Goal: Communication & Community: Ask a question

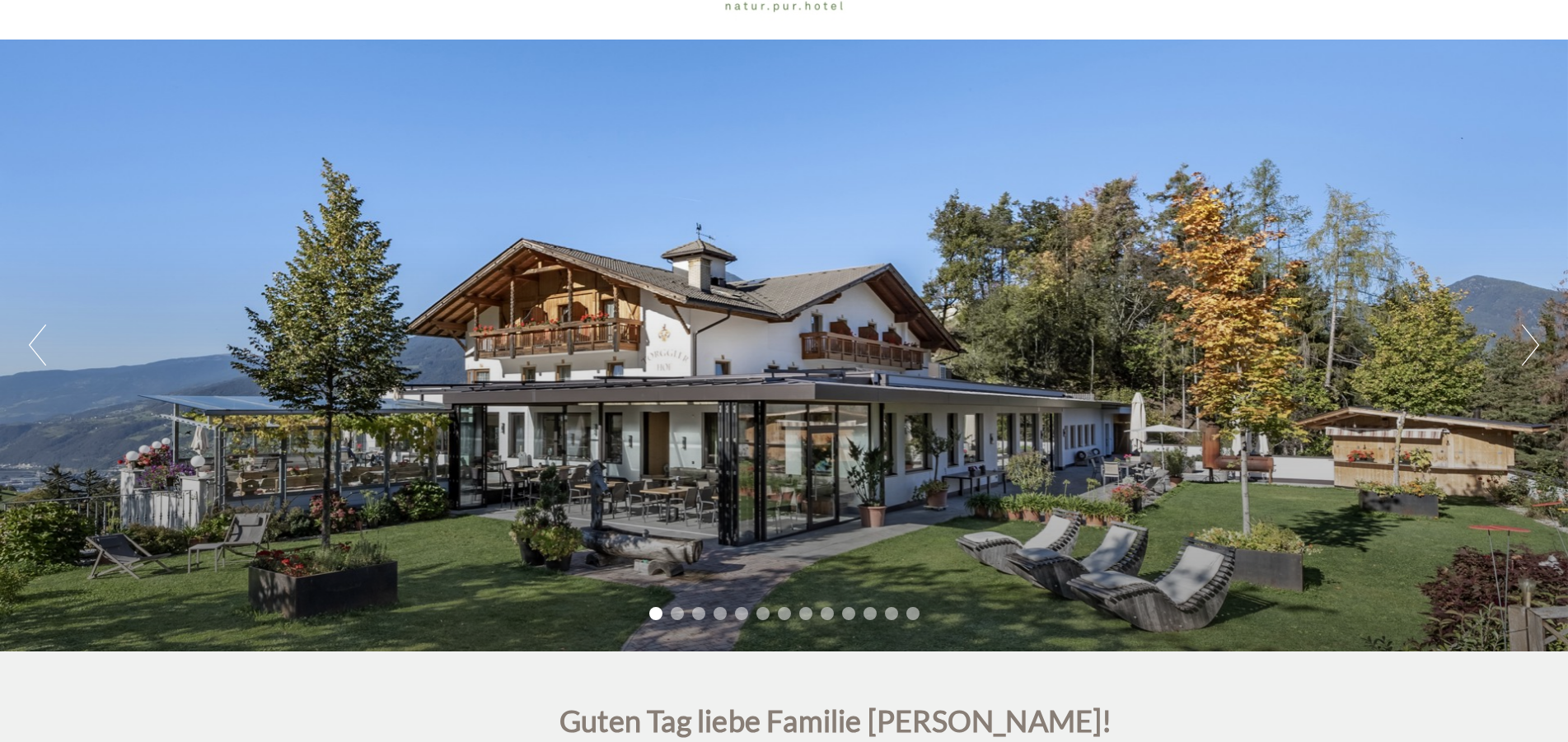
scroll to position [493, 0]
click at [1530, 338] on button "Next" at bounding box center [1530, 345] width 17 height 41
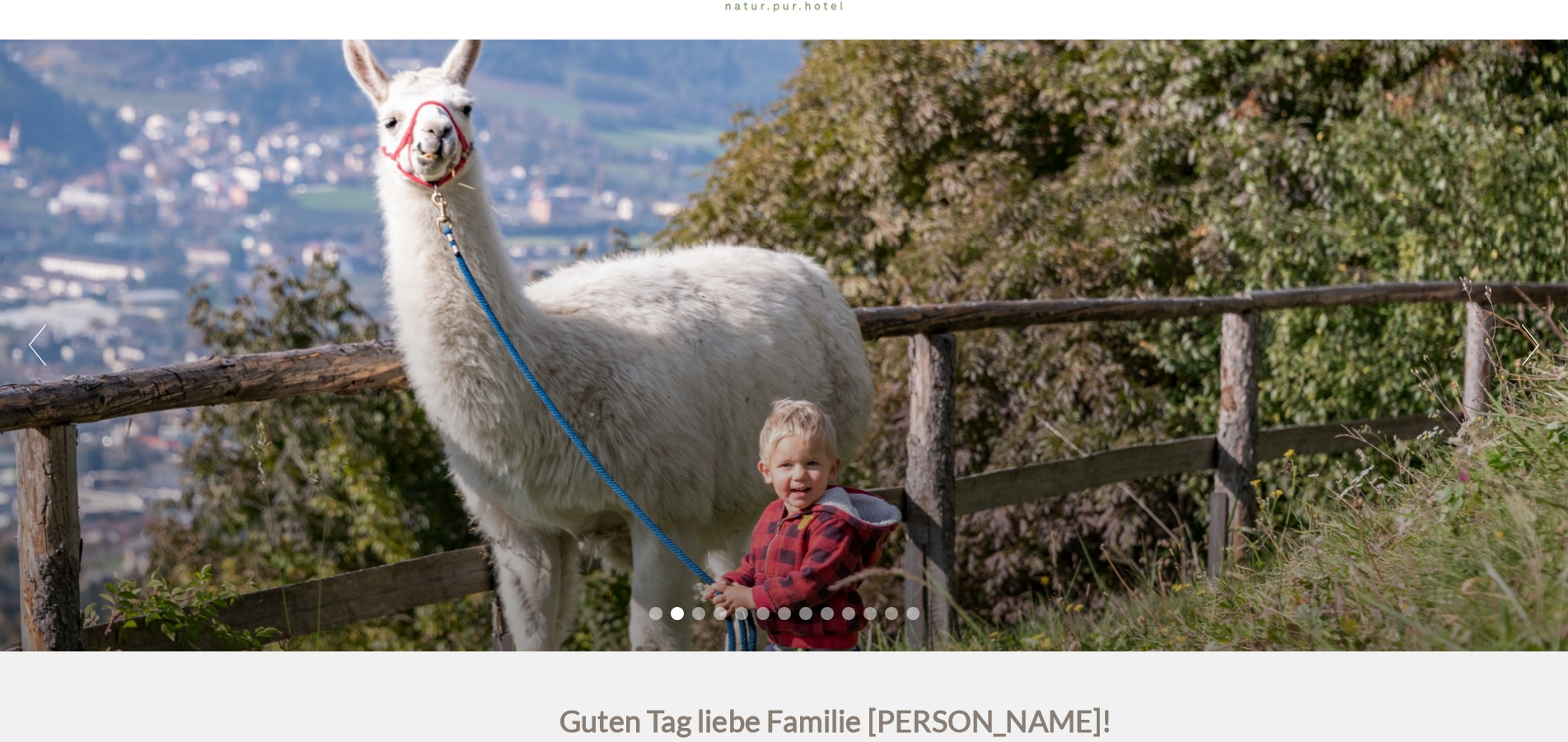
click at [1530, 338] on button "Next" at bounding box center [1530, 345] width 17 height 41
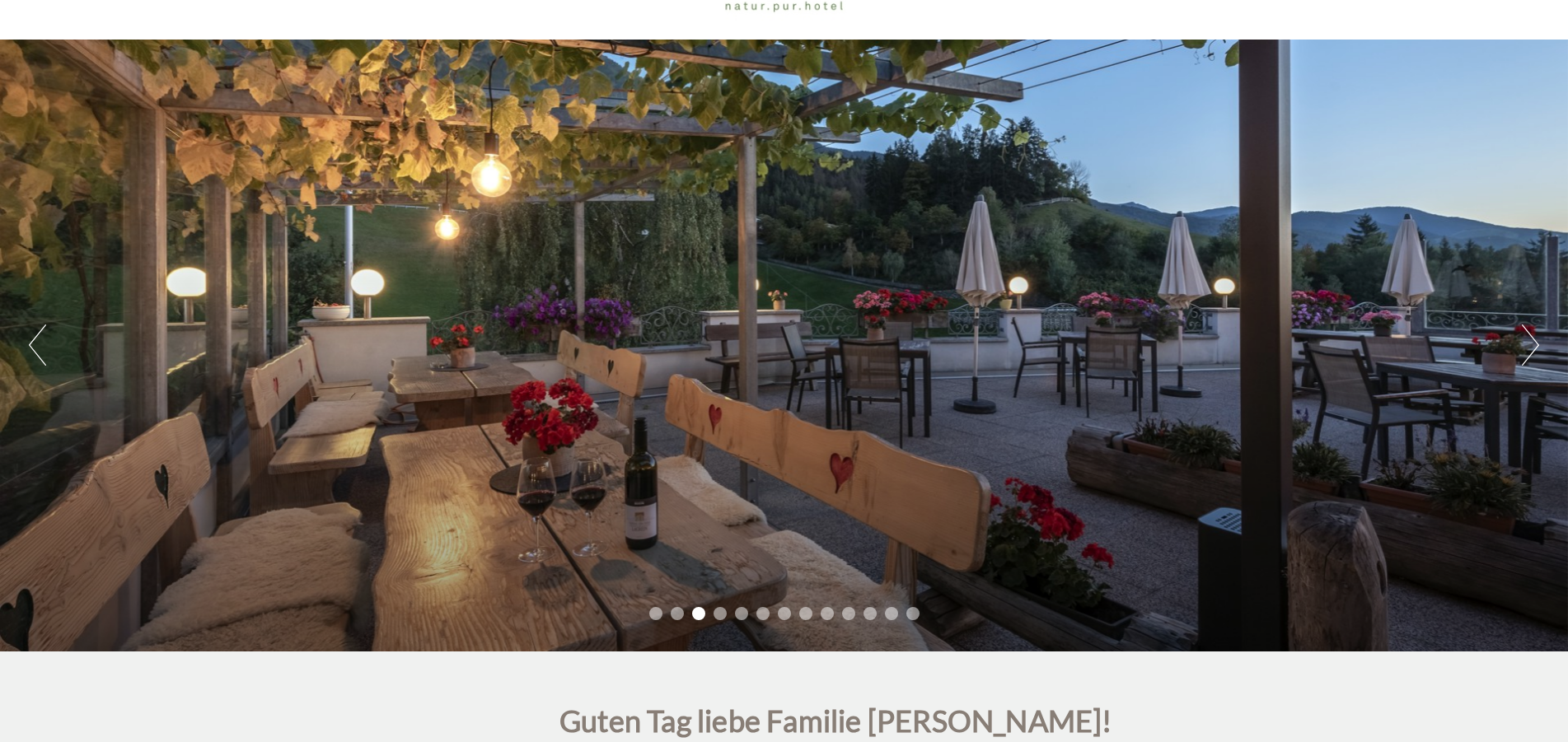
click at [1530, 338] on button "Next" at bounding box center [1530, 345] width 17 height 41
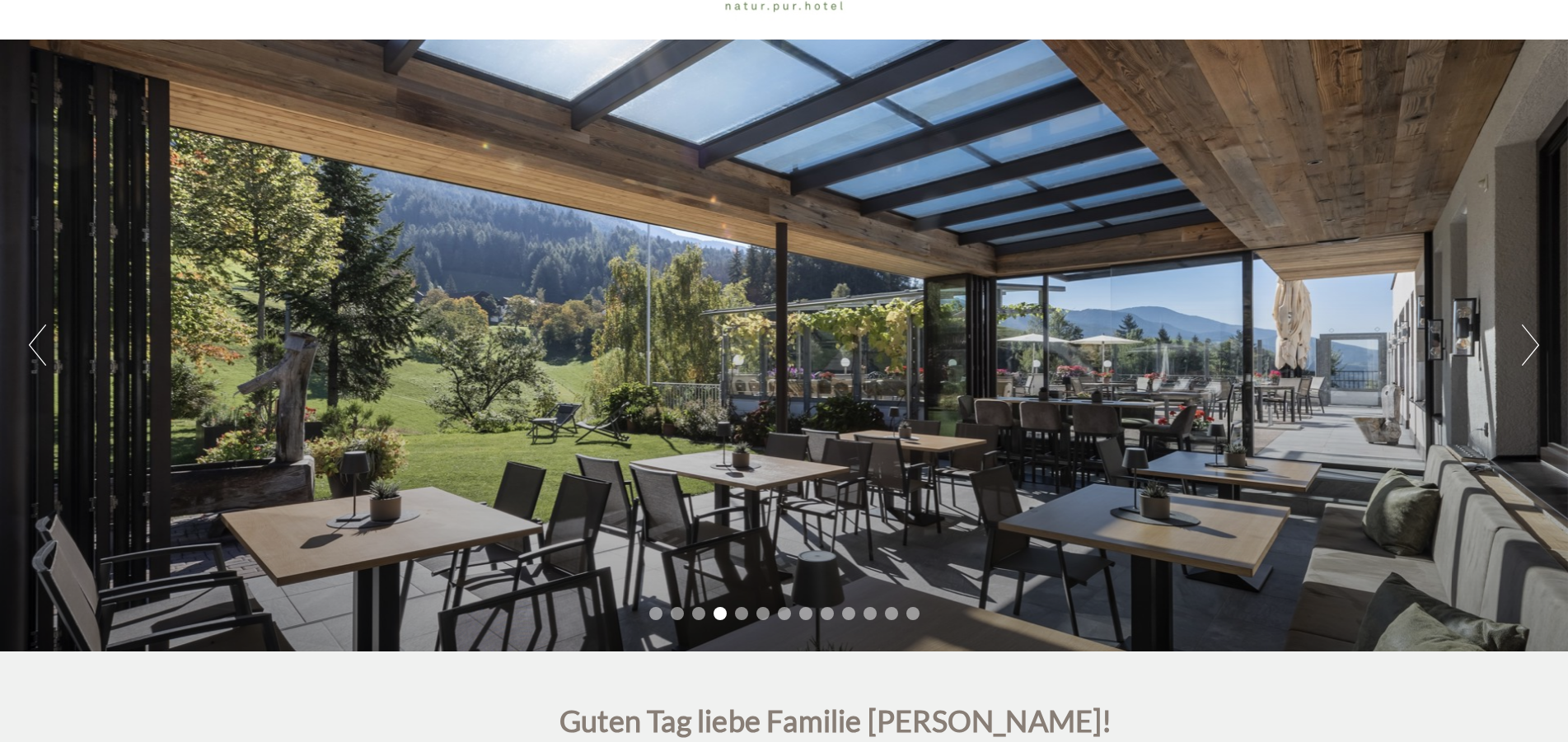
click at [1530, 338] on button "Next" at bounding box center [1530, 345] width 17 height 41
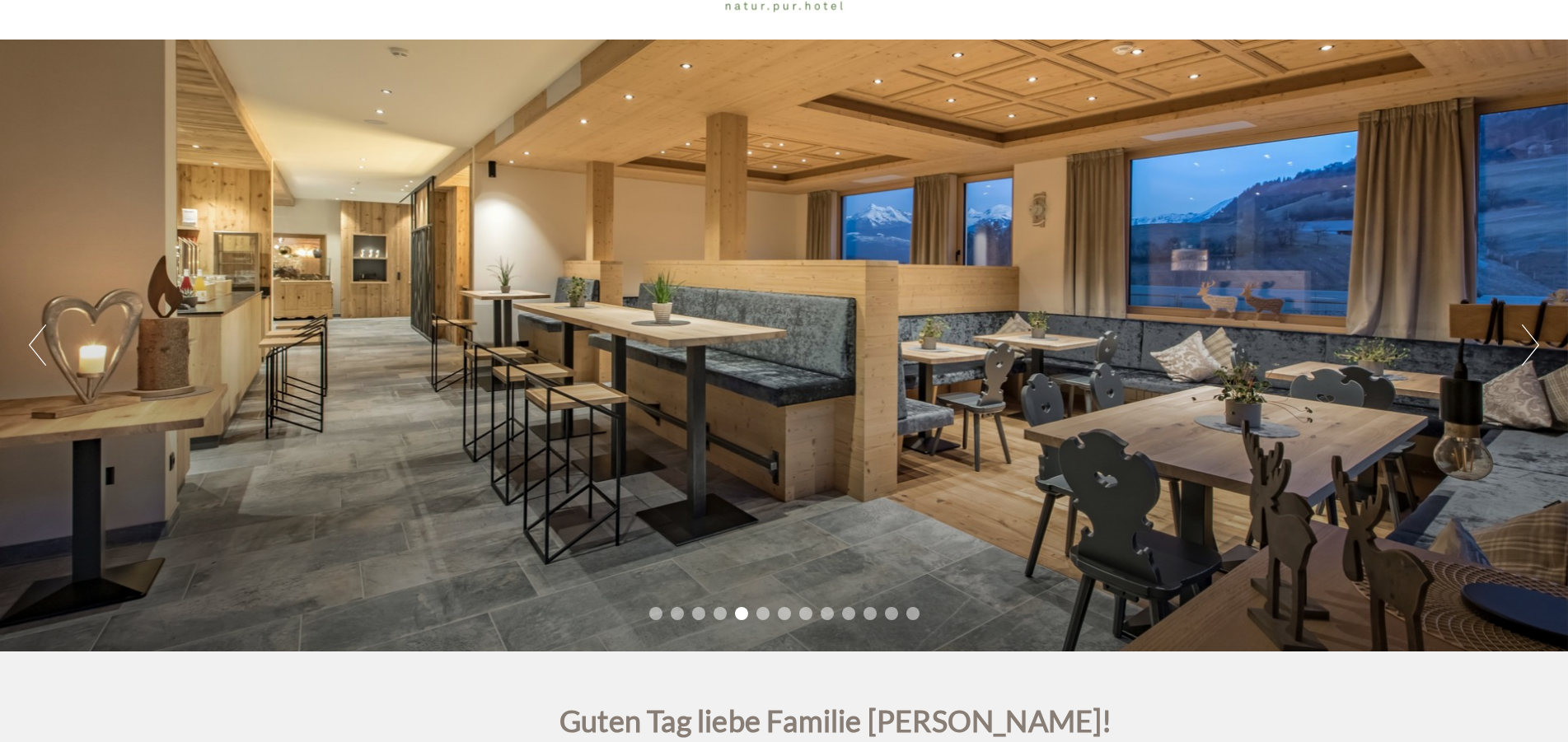
click at [1530, 338] on button "Next" at bounding box center [1530, 345] width 17 height 41
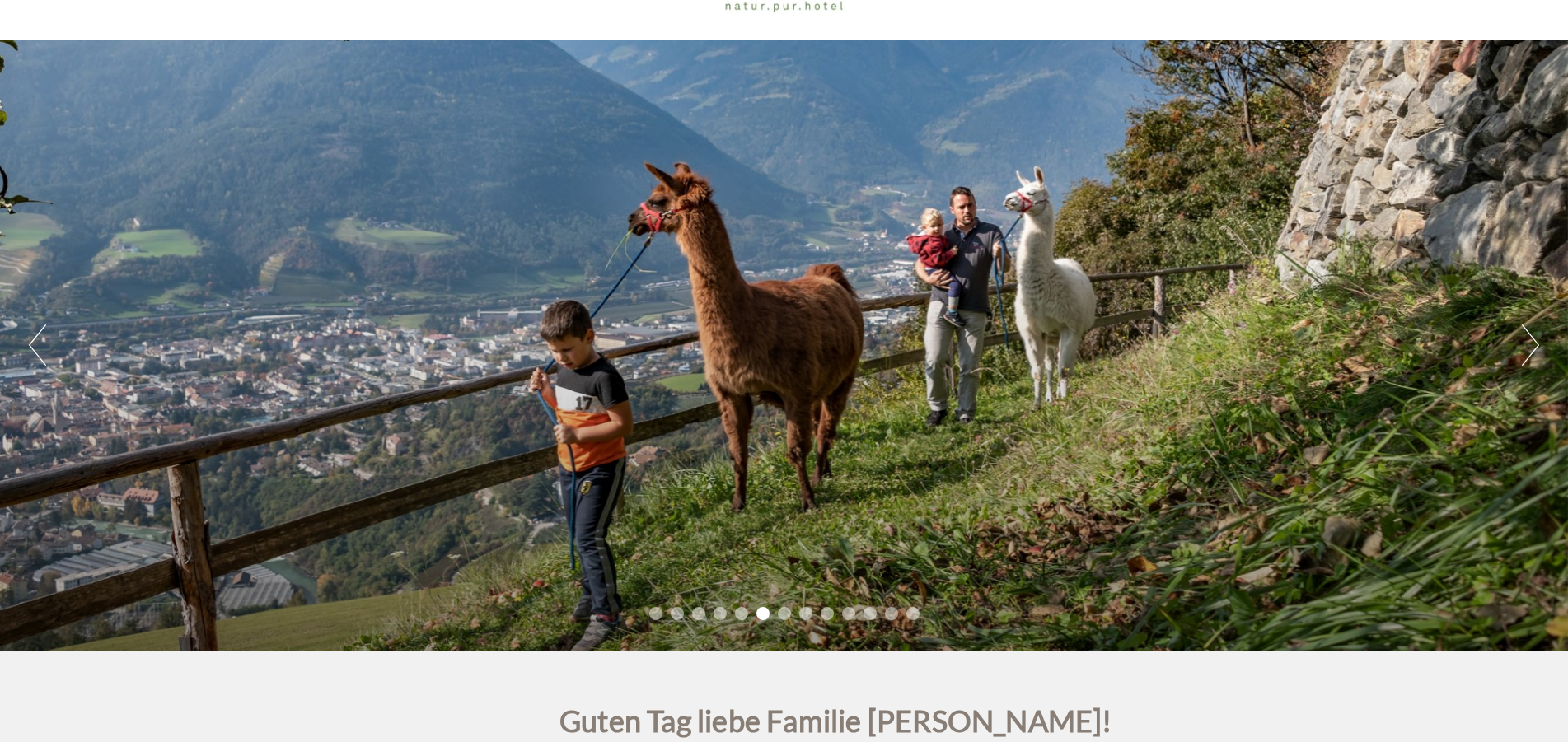
click at [1530, 338] on button "Next" at bounding box center [1530, 345] width 17 height 41
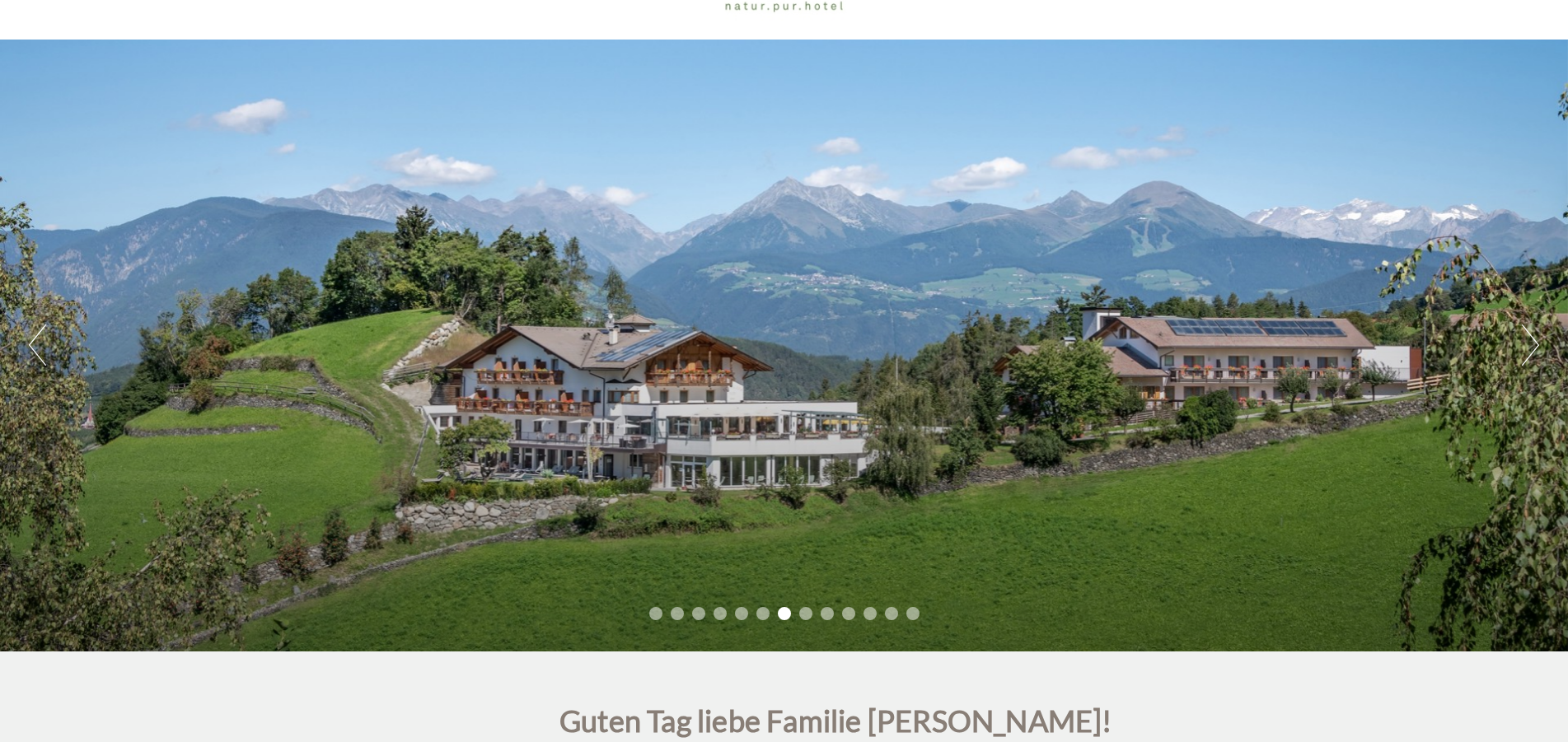
click at [1530, 338] on button "Next" at bounding box center [1530, 345] width 17 height 41
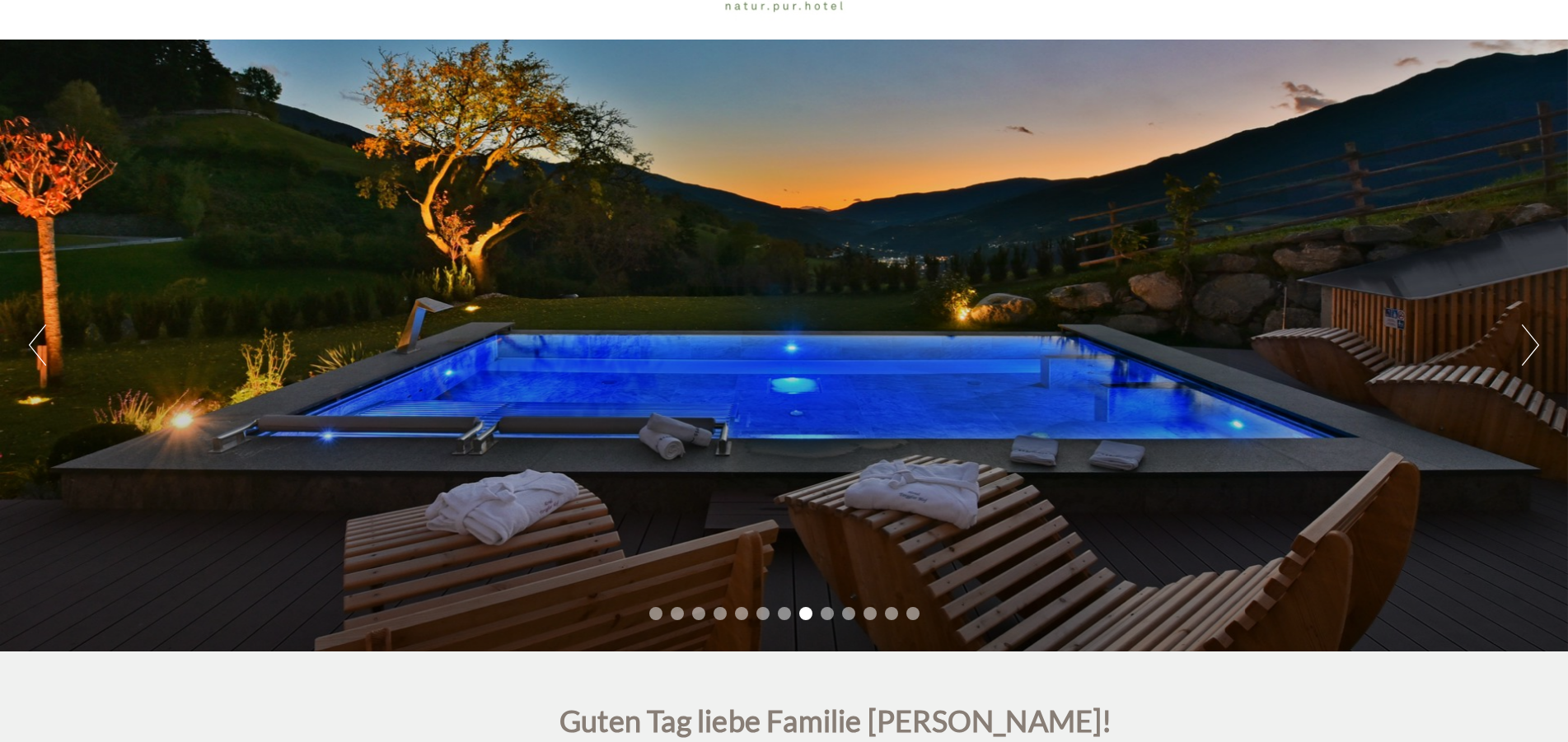
click at [1530, 338] on button "Next" at bounding box center [1530, 345] width 17 height 41
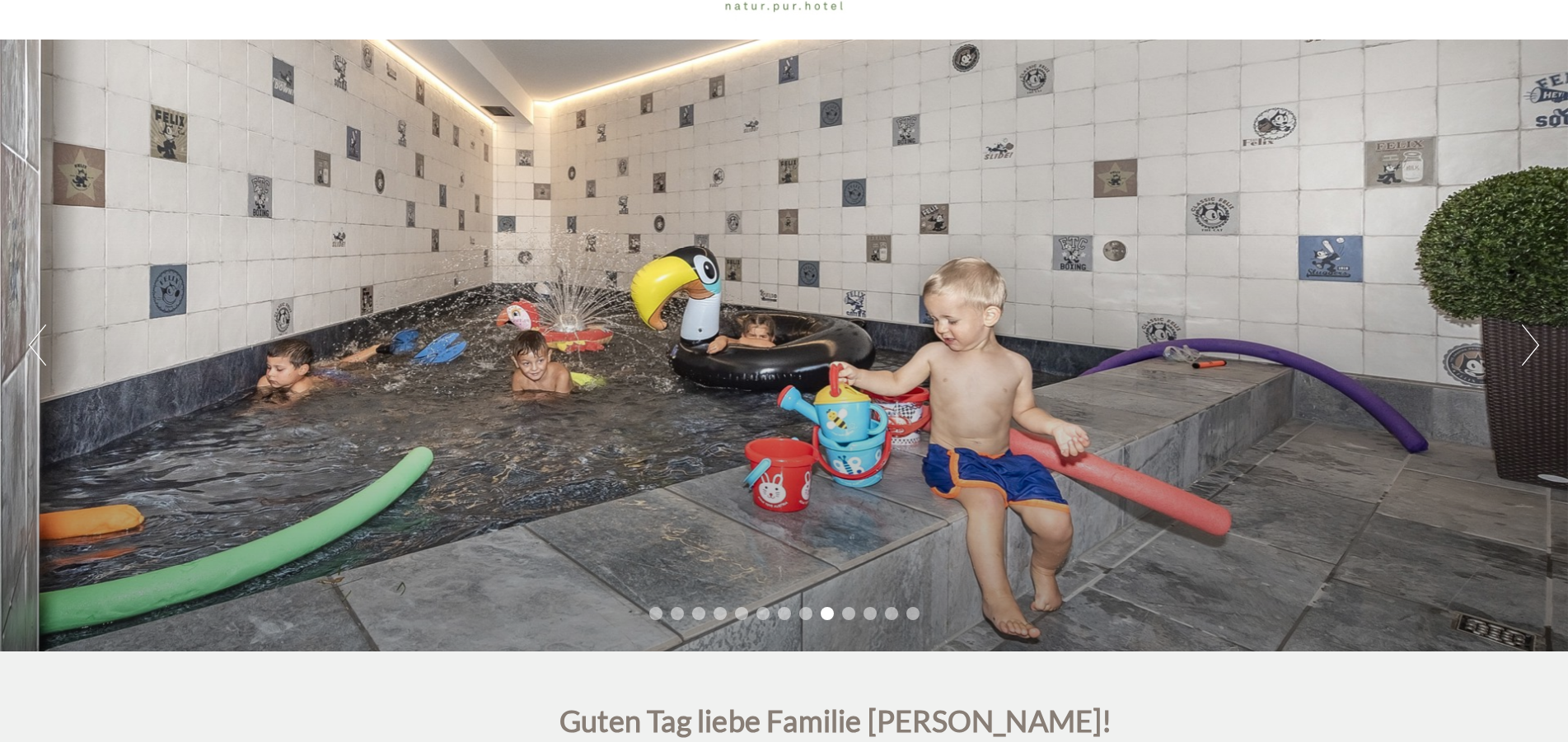
click at [1530, 338] on button "Next" at bounding box center [1530, 345] width 17 height 41
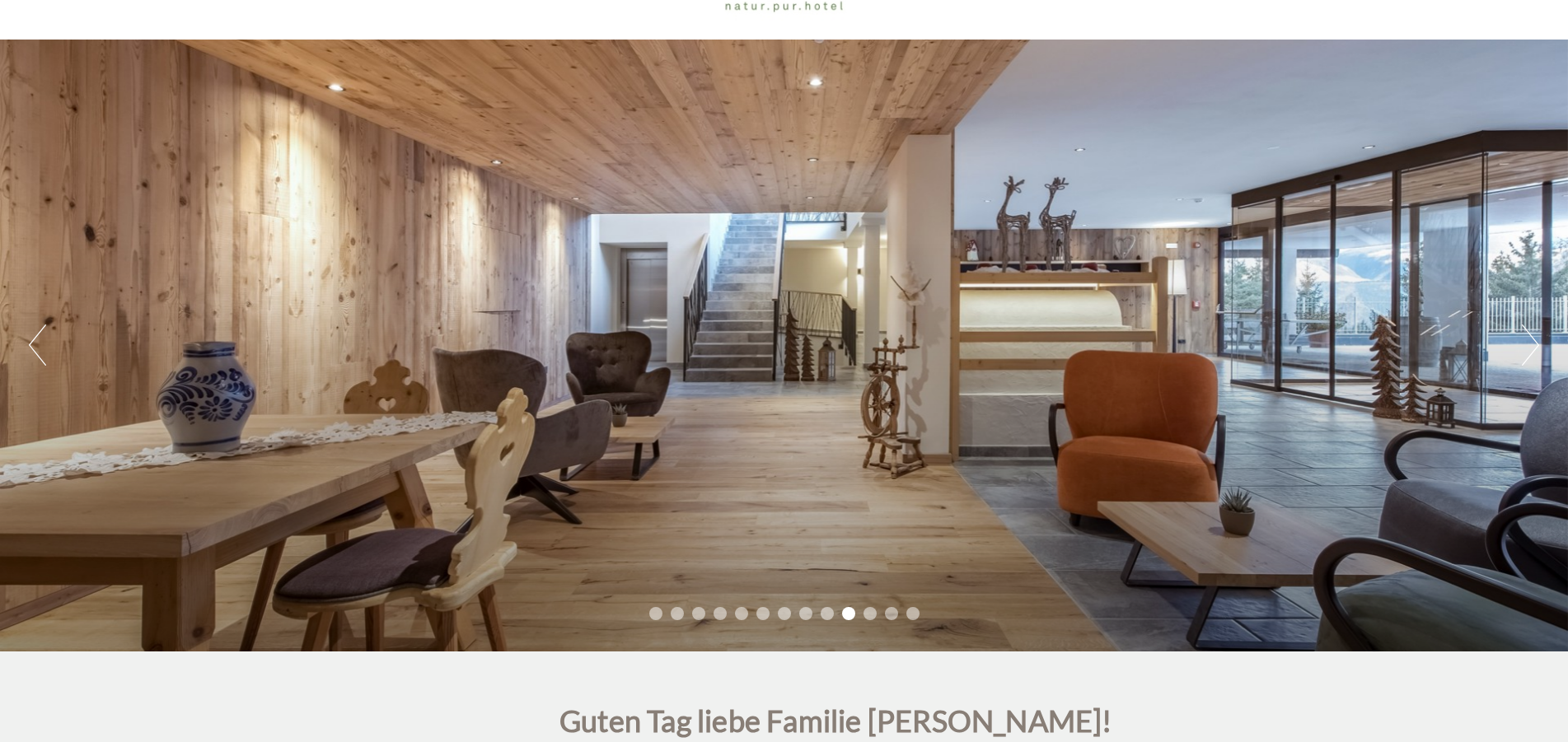
click at [1530, 338] on button "Next" at bounding box center [1530, 345] width 17 height 41
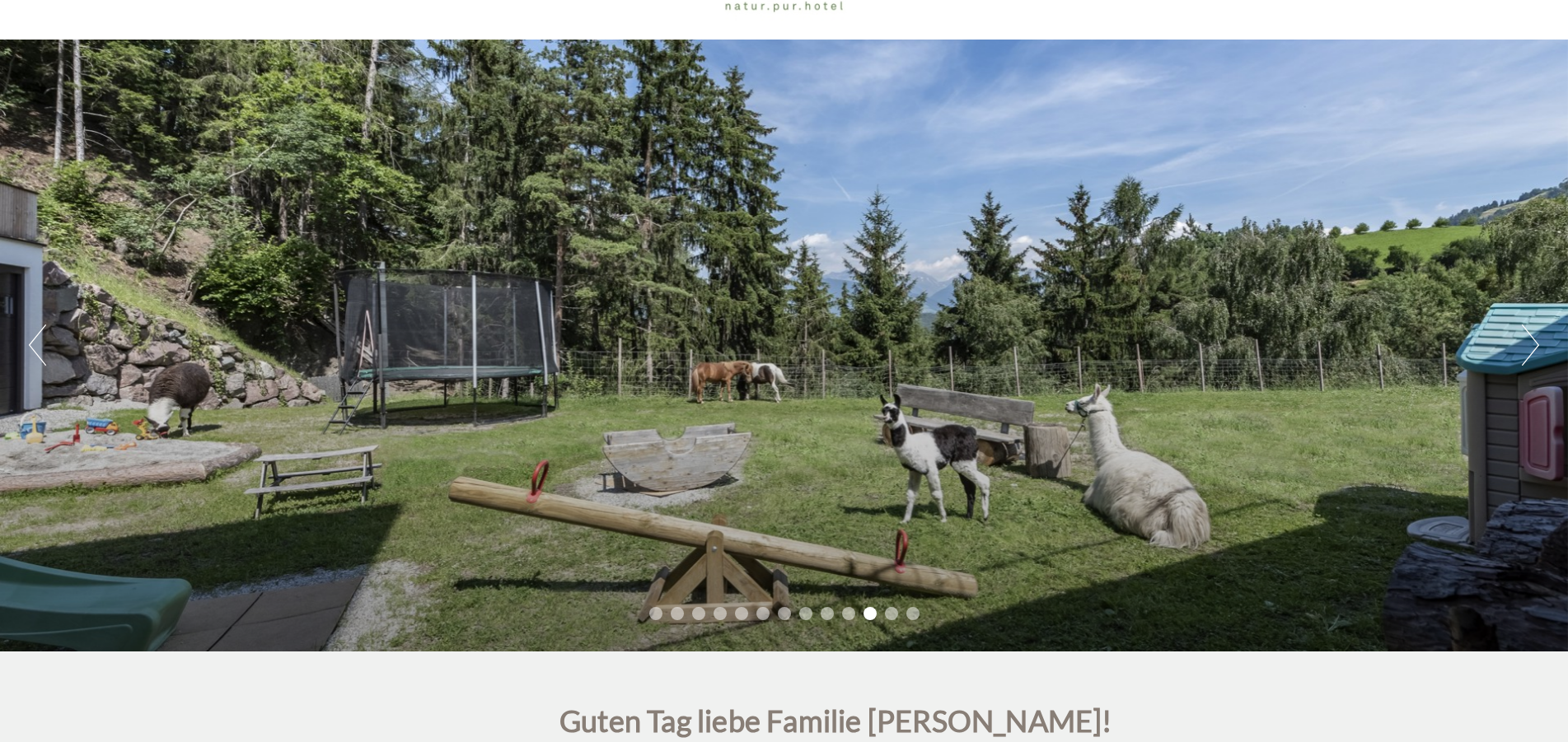
click at [1530, 338] on button "Next" at bounding box center [1530, 345] width 17 height 41
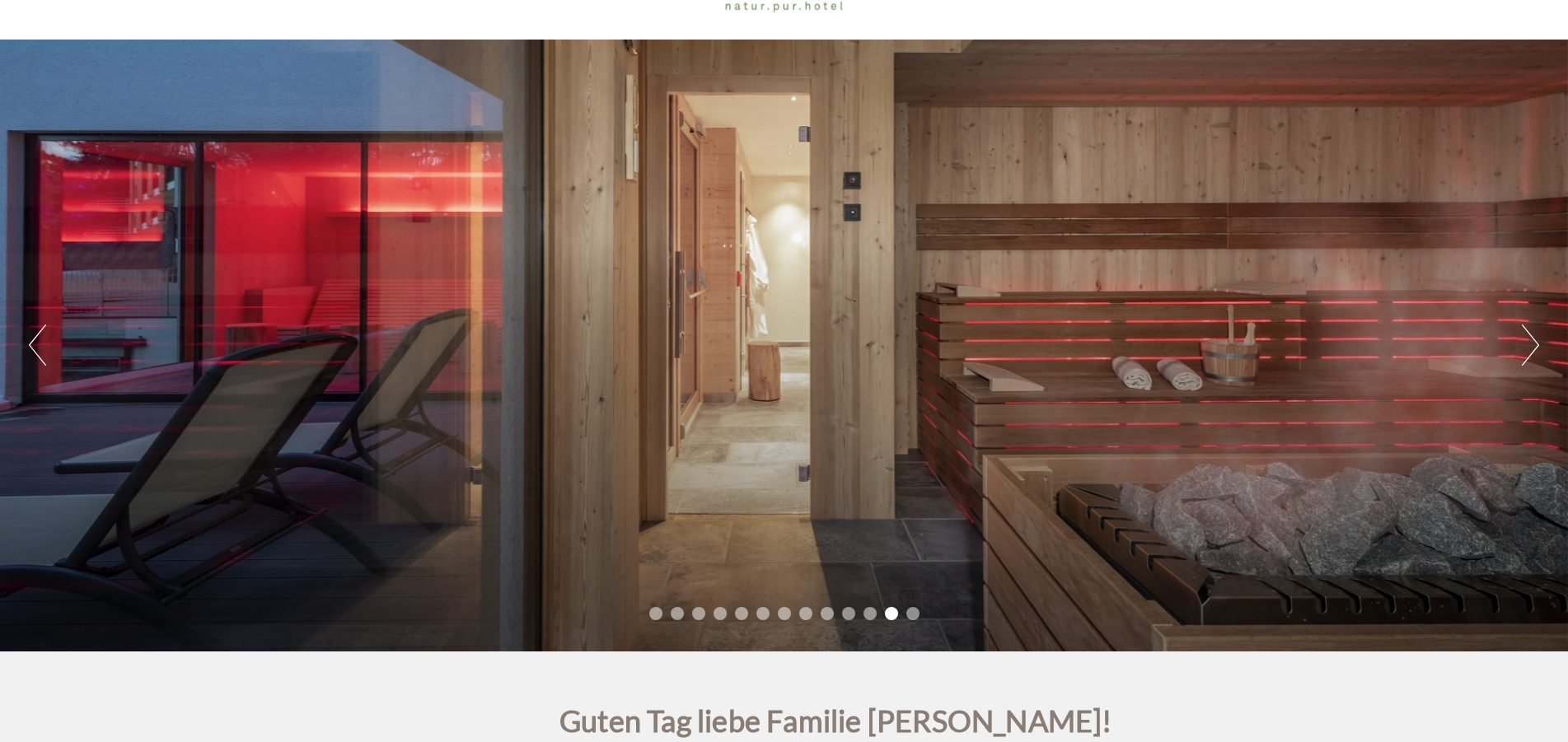
click at [1530, 338] on button "Next" at bounding box center [1530, 345] width 17 height 41
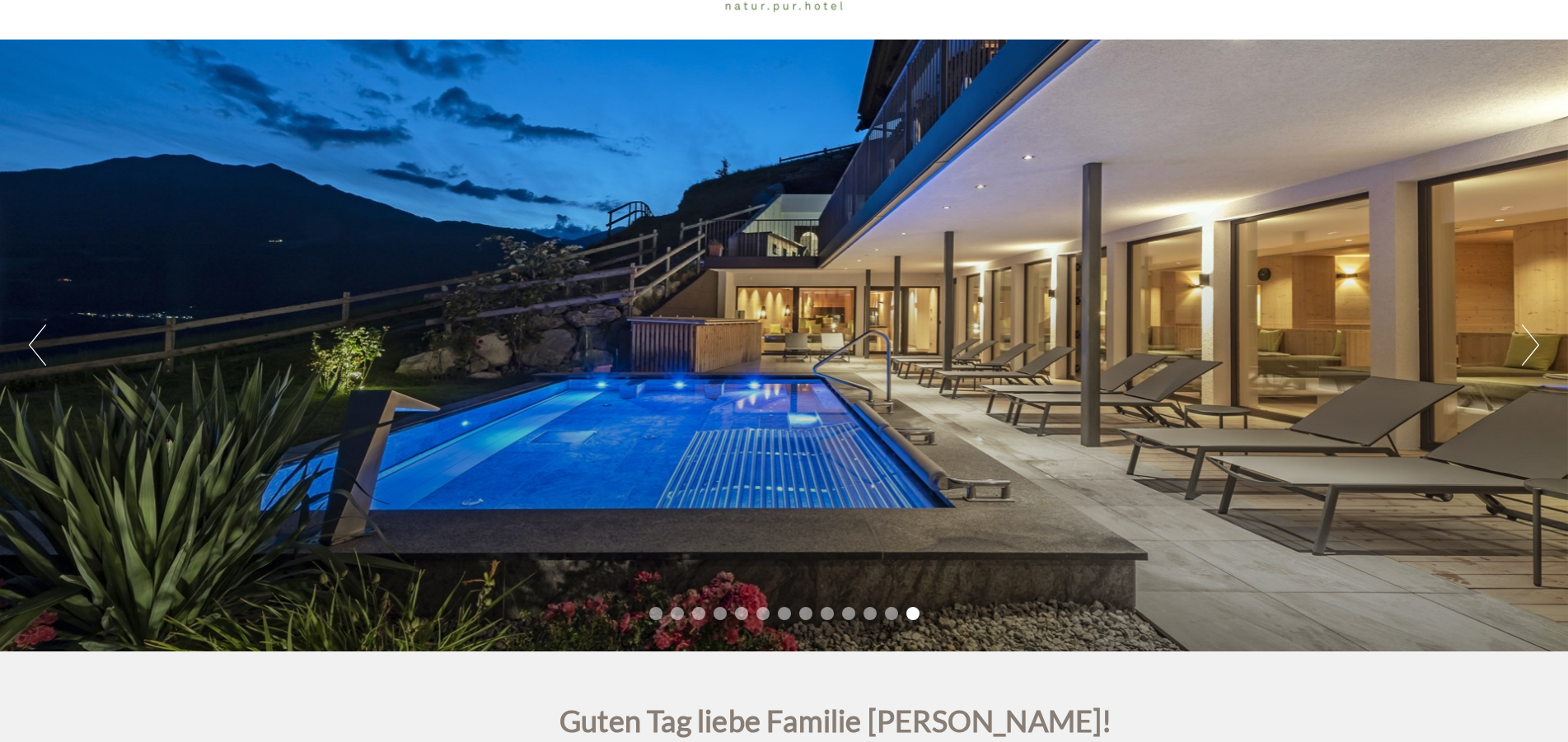
click at [1530, 338] on button "Next" at bounding box center [1530, 345] width 17 height 41
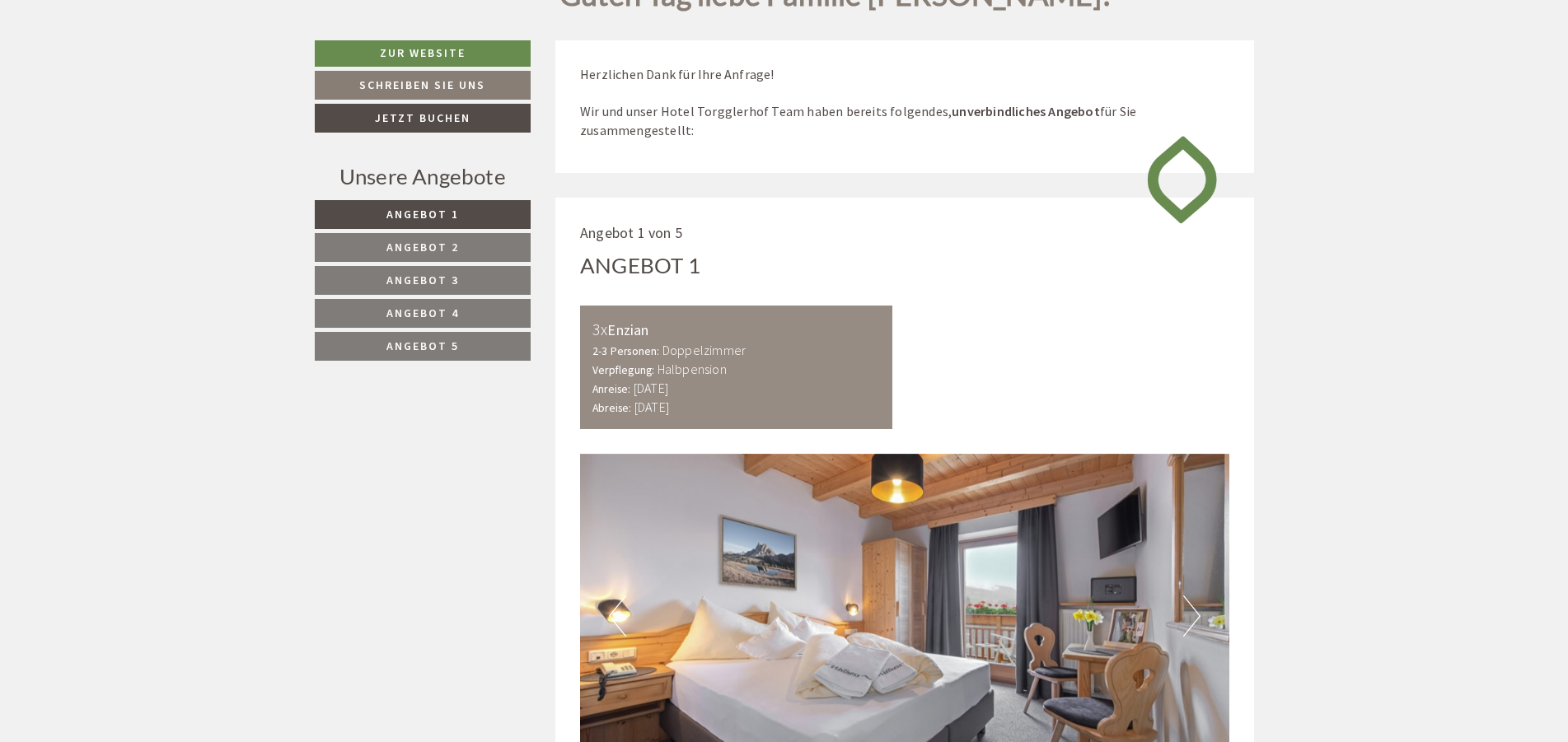
scroll to position [840, 0]
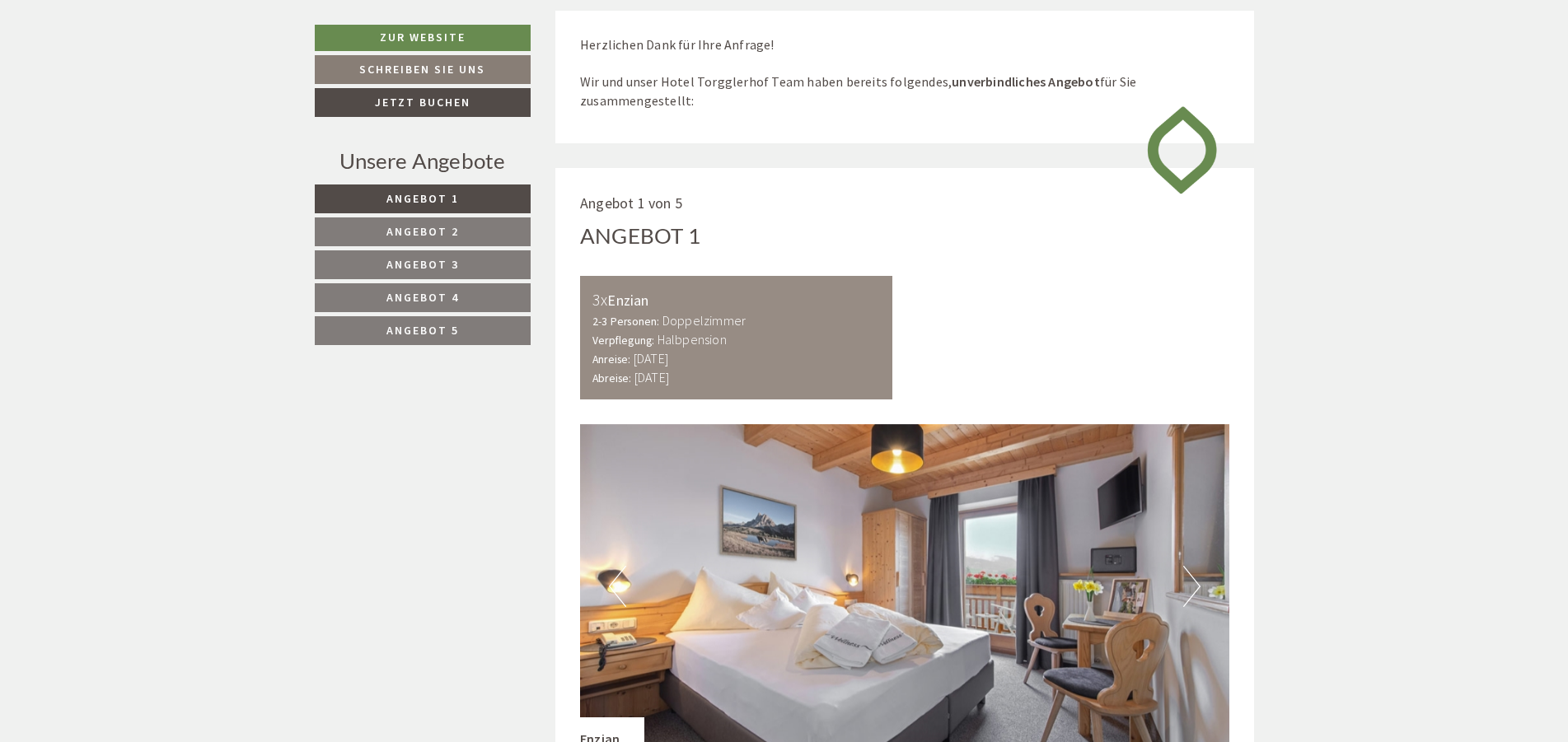
click at [436, 291] on span "Angebot 4" at bounding box center [422, 297] width 72 height 15
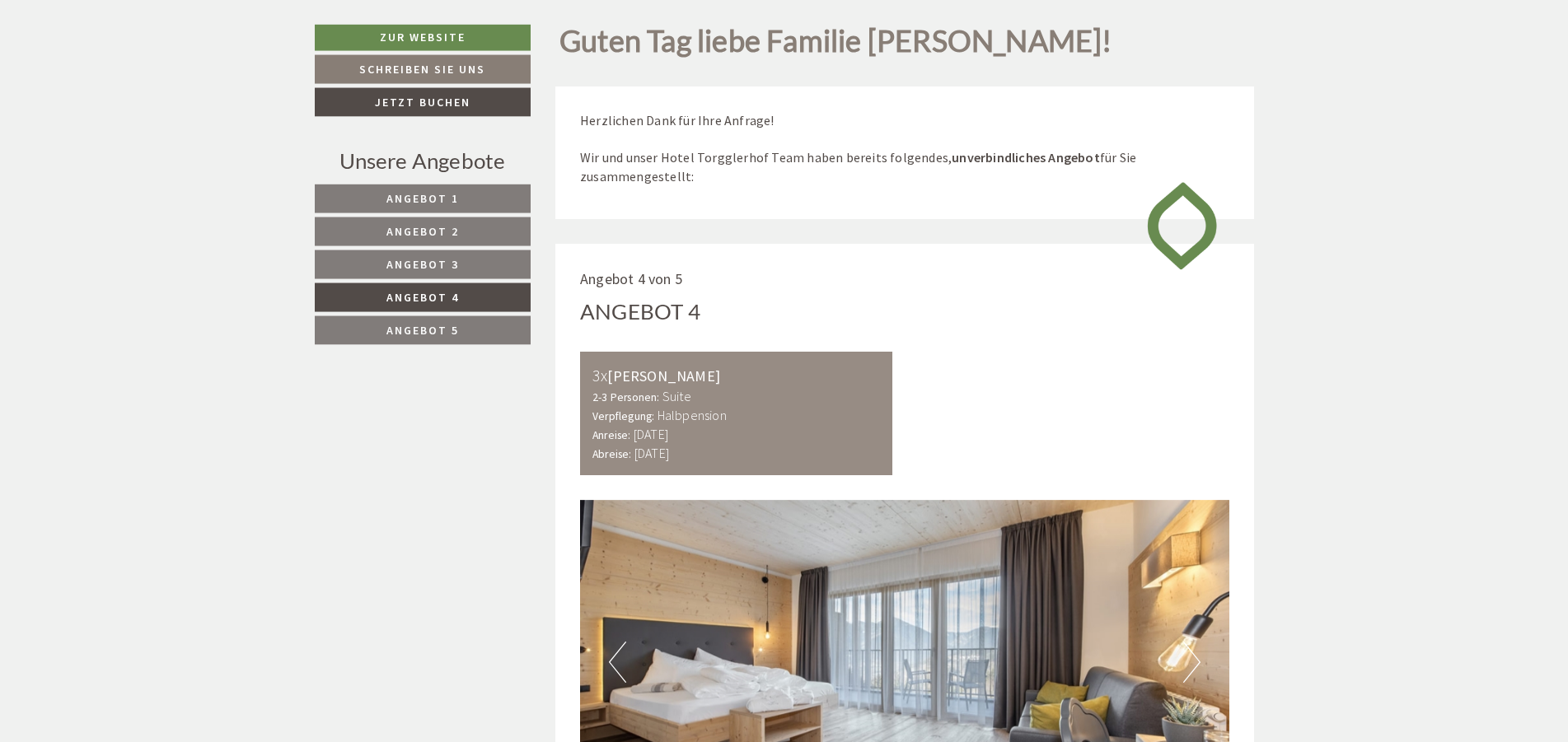
scroll to position [672, 0]
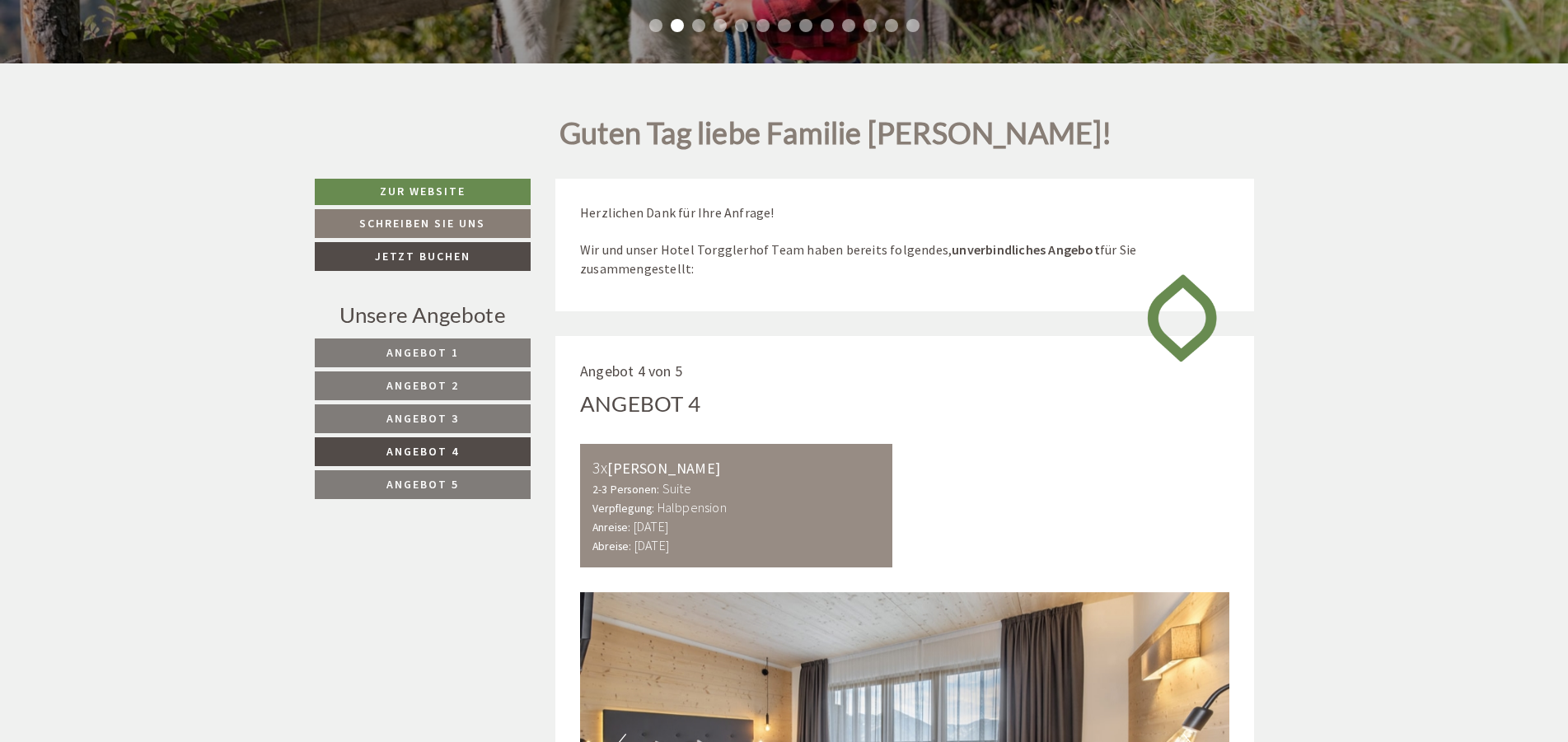
click at [434, 341] on link "Angebot 1" at bounding box center [422, 353] width 217 height 29
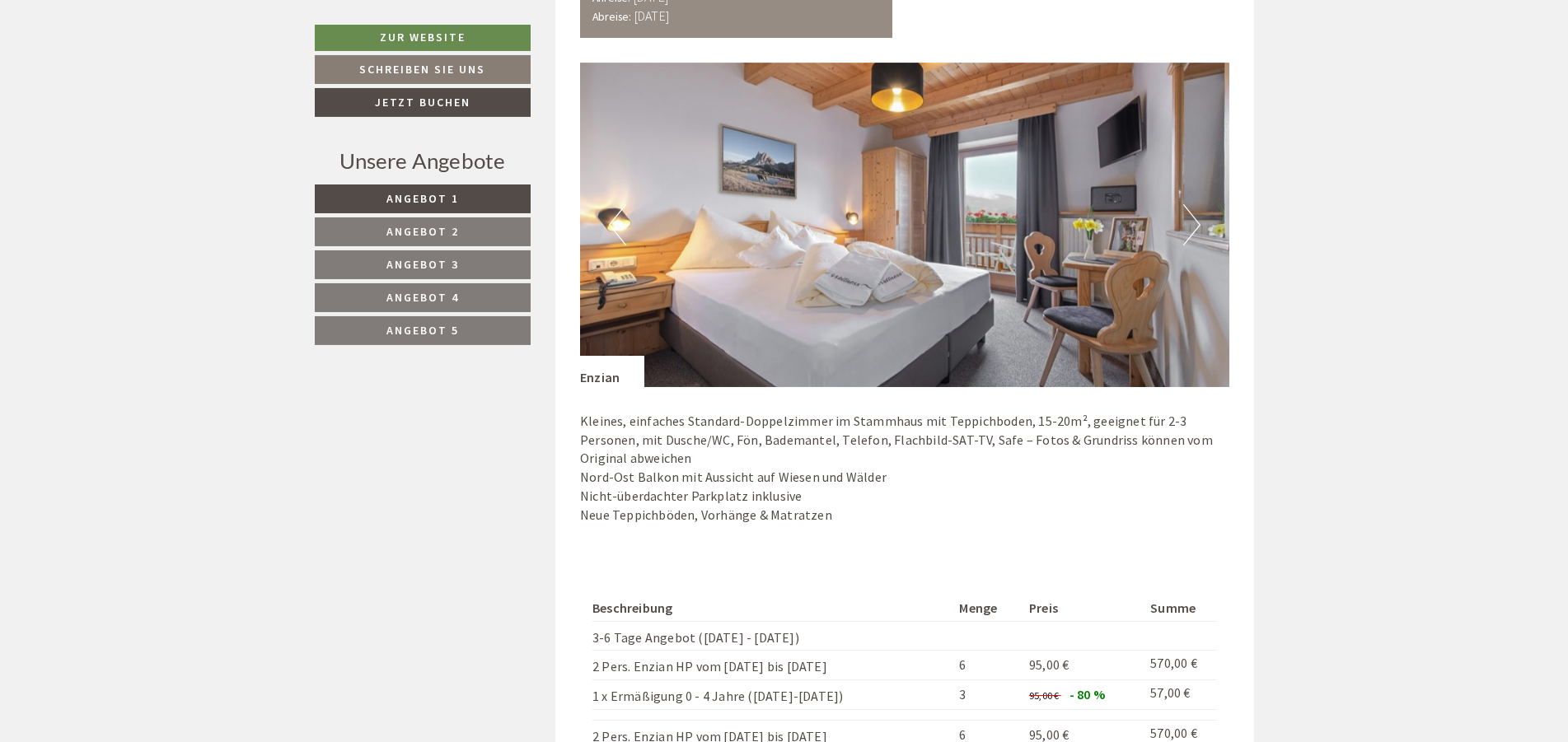
scroll to position [1176, 0]
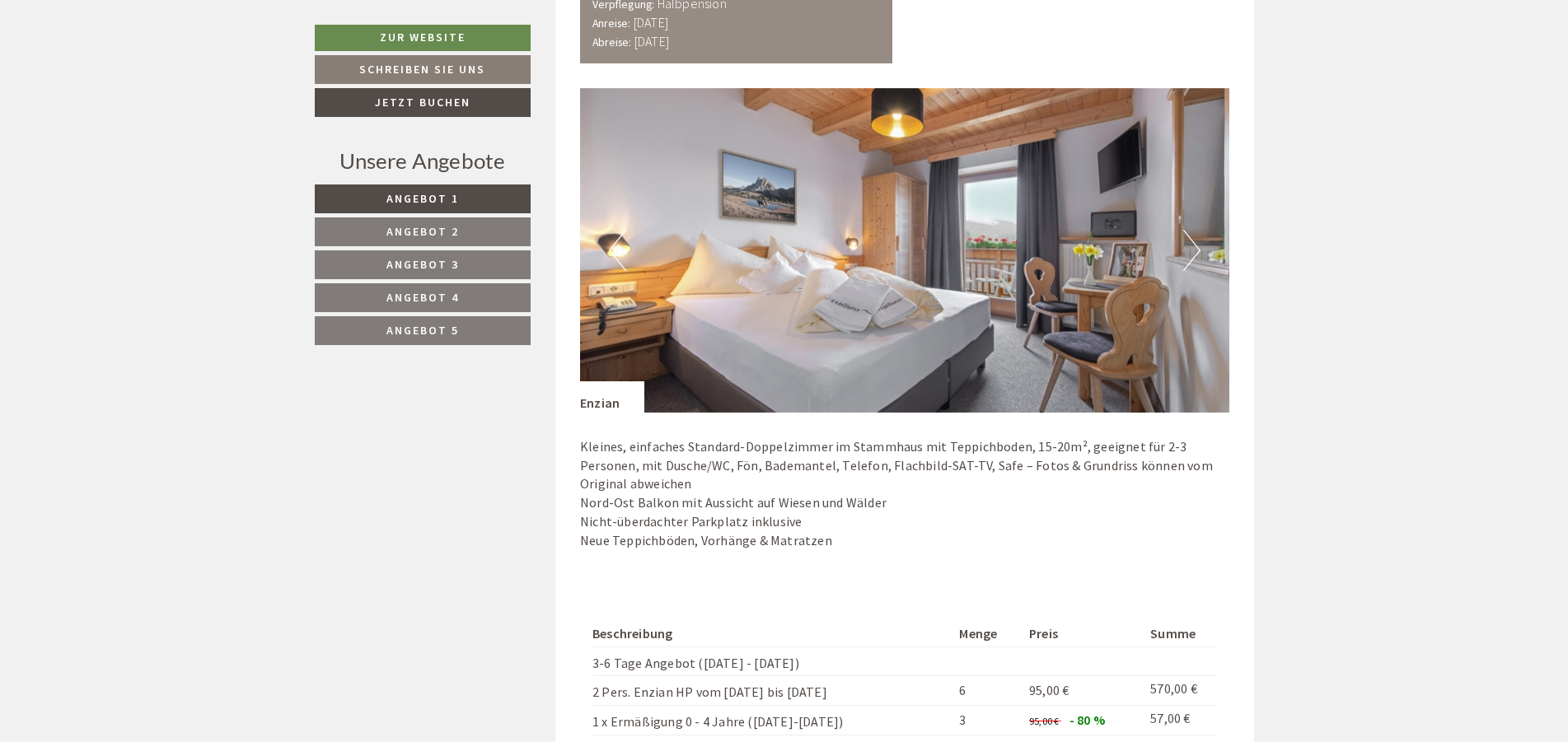
click at [1197, 254] on button "Next" at bounding box center [1191, 250] width 17 height 41
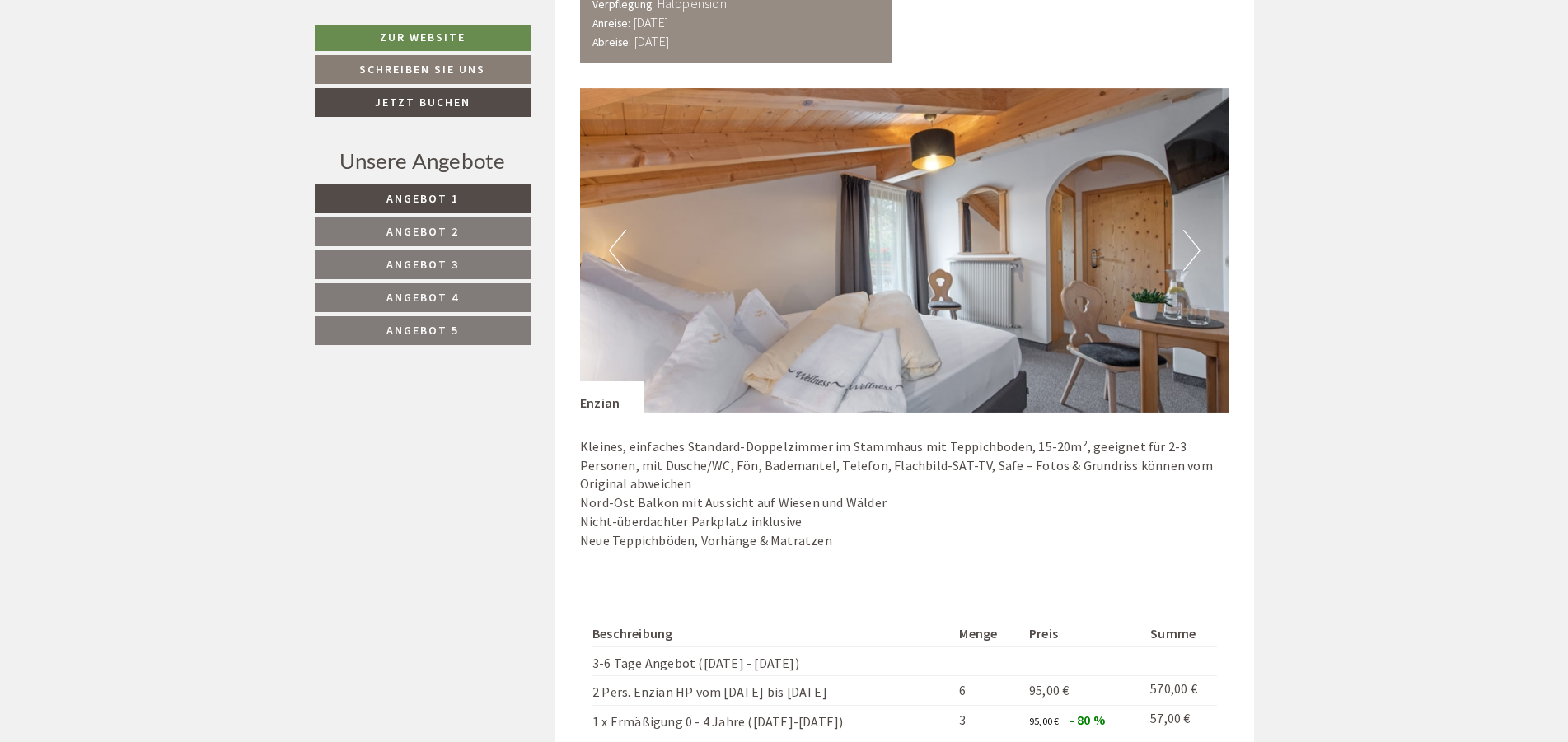
click at [1197, 254] on button "Next" at bounding box center [1191, 250] width 17 height 41
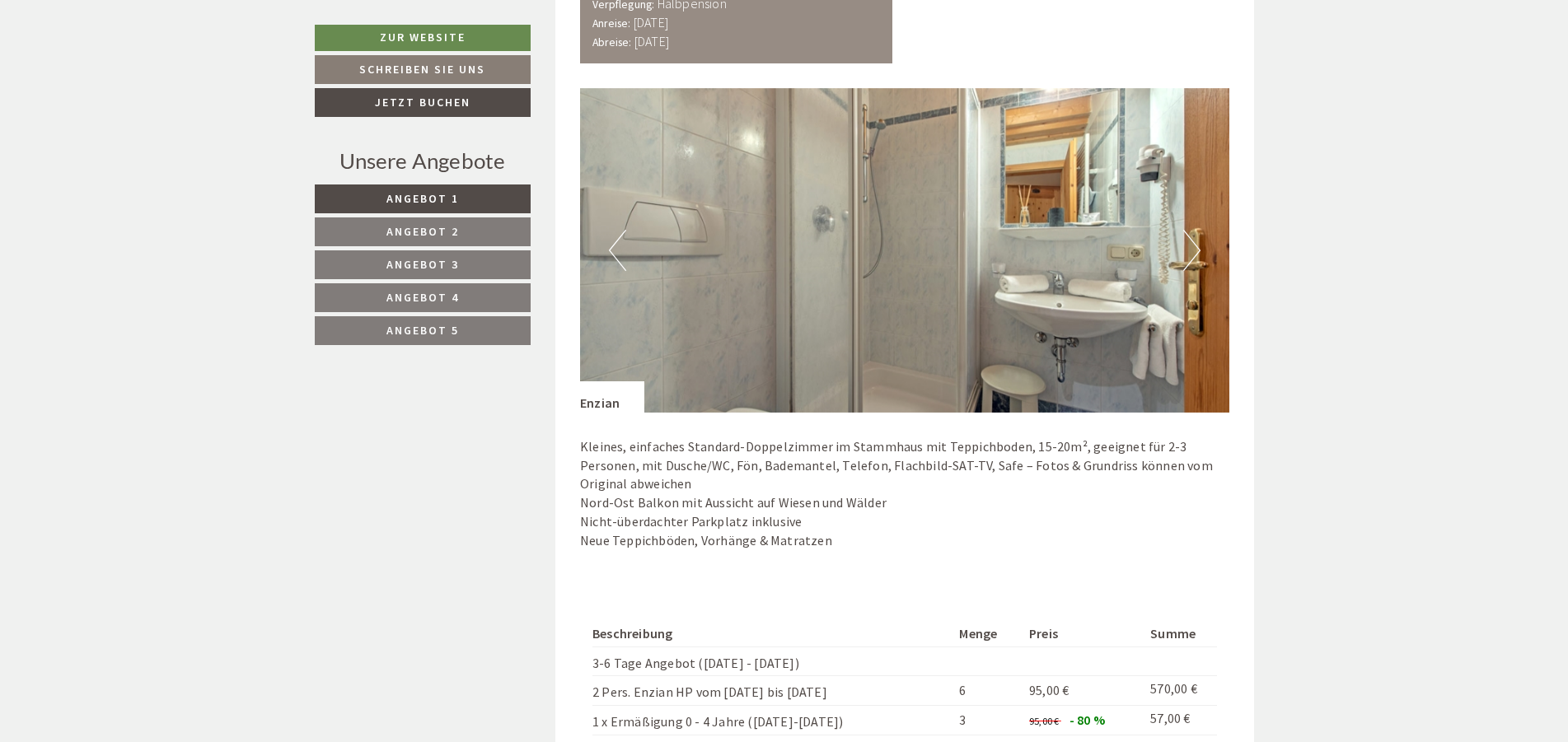
click at [1197, 254] on button "Next" at bounding box center [1191, 250] width 17 height 41
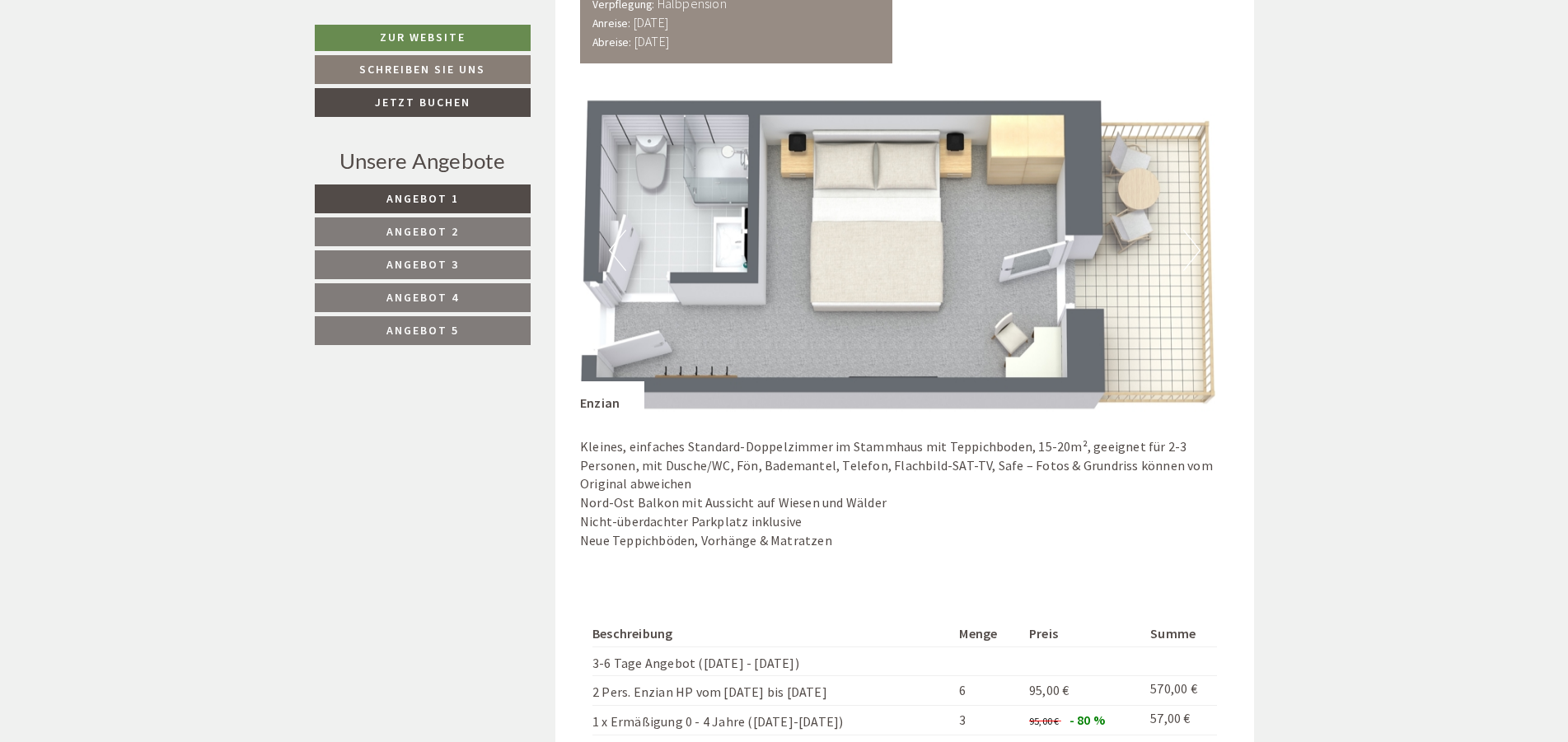
click at [1197, 254] on button "Next" at bounding box center [1191, 250] width 17 height 41
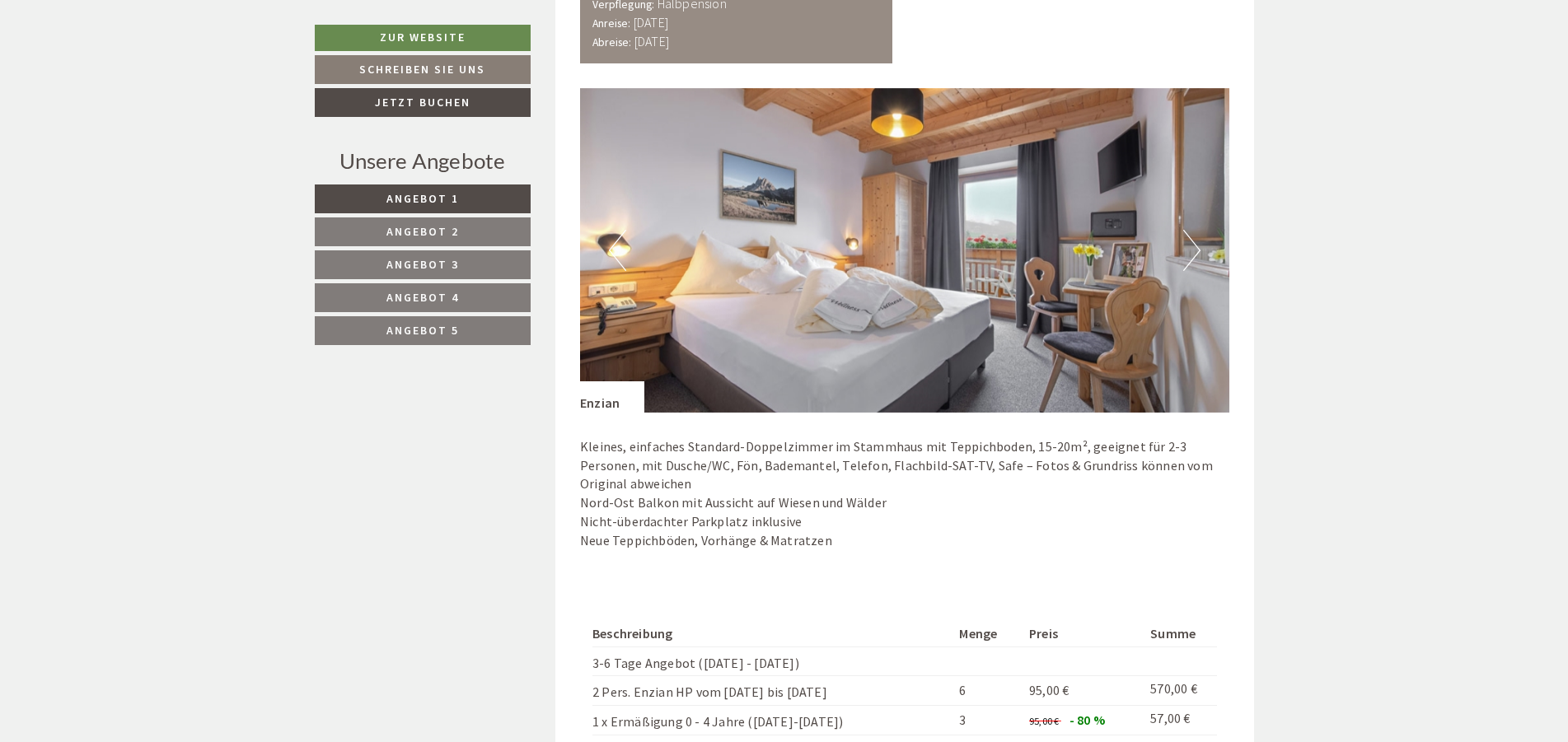
click at [442, 229] on span "Angebot 2" at bounding box center [422, 231] width 72 height 15
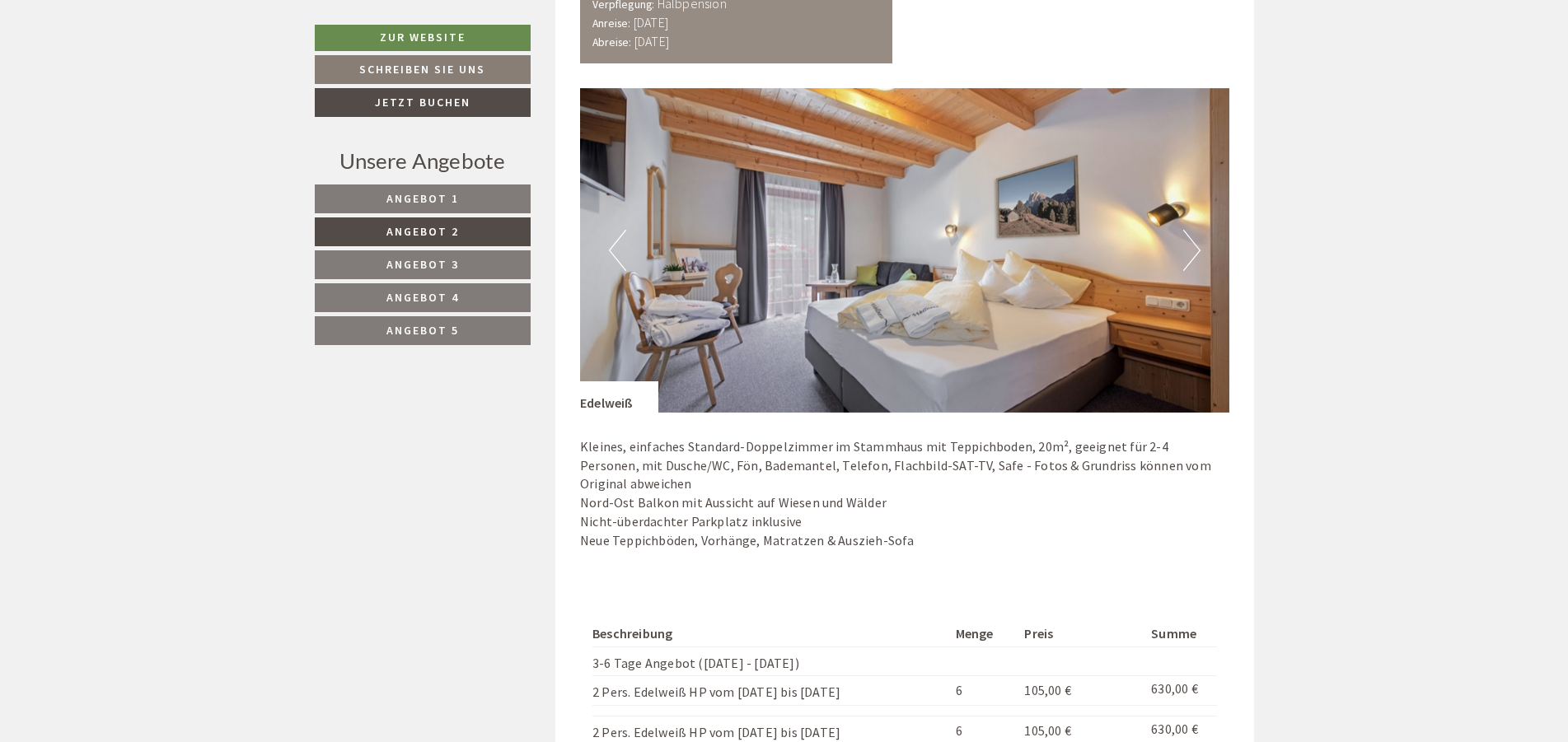
click at [1189, 260] on button "Next" at bounding box center [1191, 250] width 17 height 41
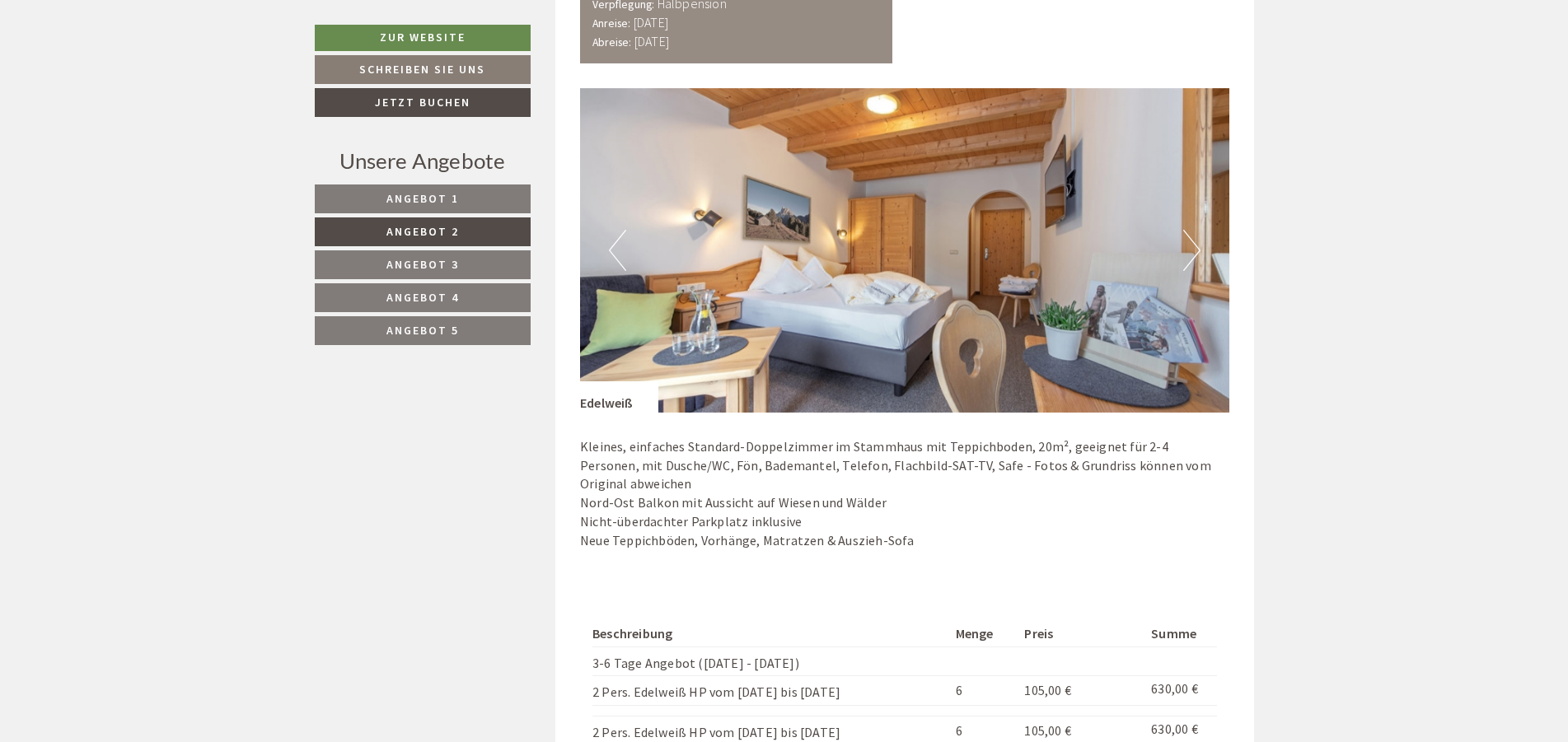
click at [1189, 260] on button "Next" at bounding box center [1191, 250] width 17 height 41
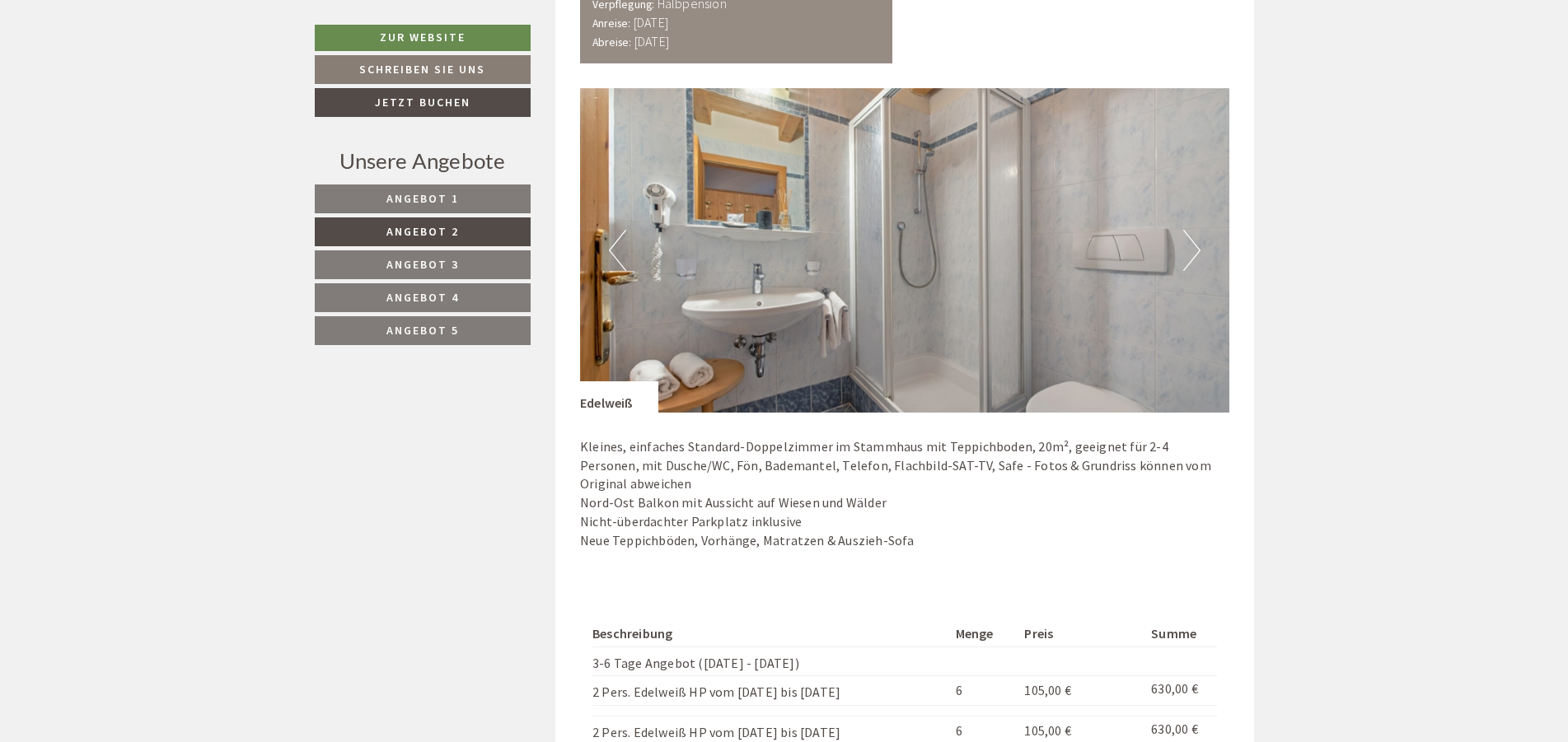
click at [1189, 260] on button "Next" at bounding box center [1191, 250] width 17 height 41
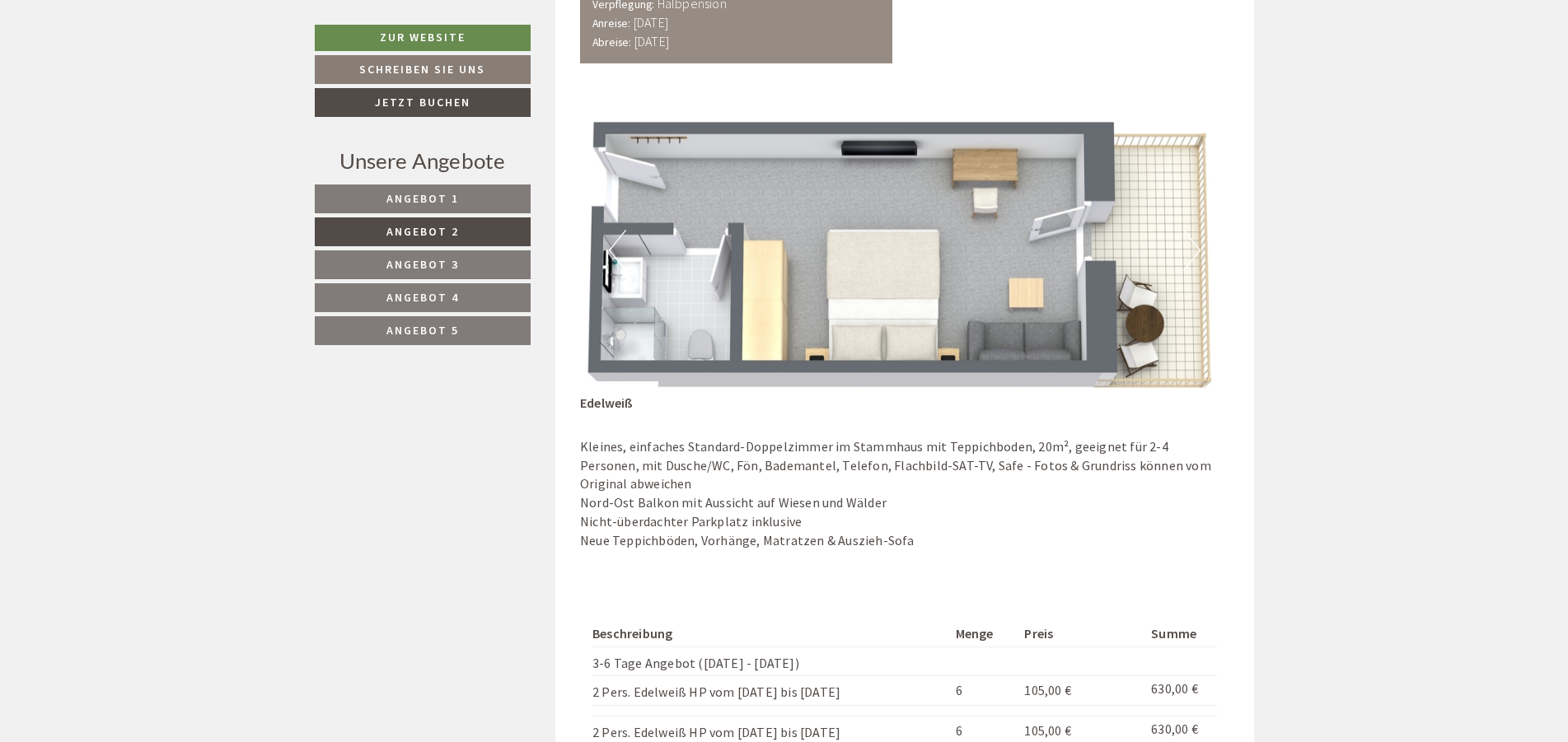
click at [1189, 260] on button "Next" at bounding box center [1191, 250] width 17 height 41
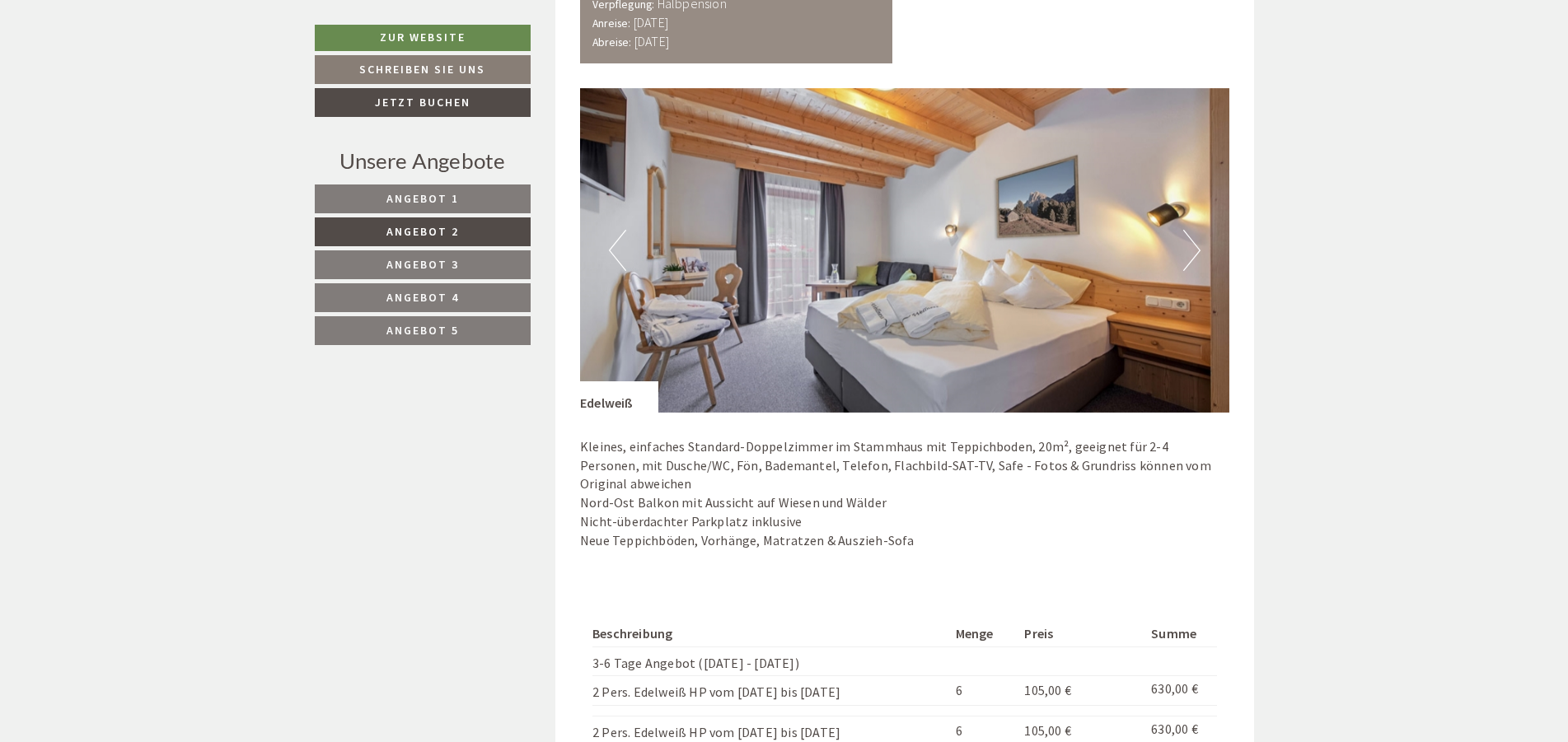
click at [1189, 260] on button "Next" at bounding box center [1191, 250] width 17 height 41
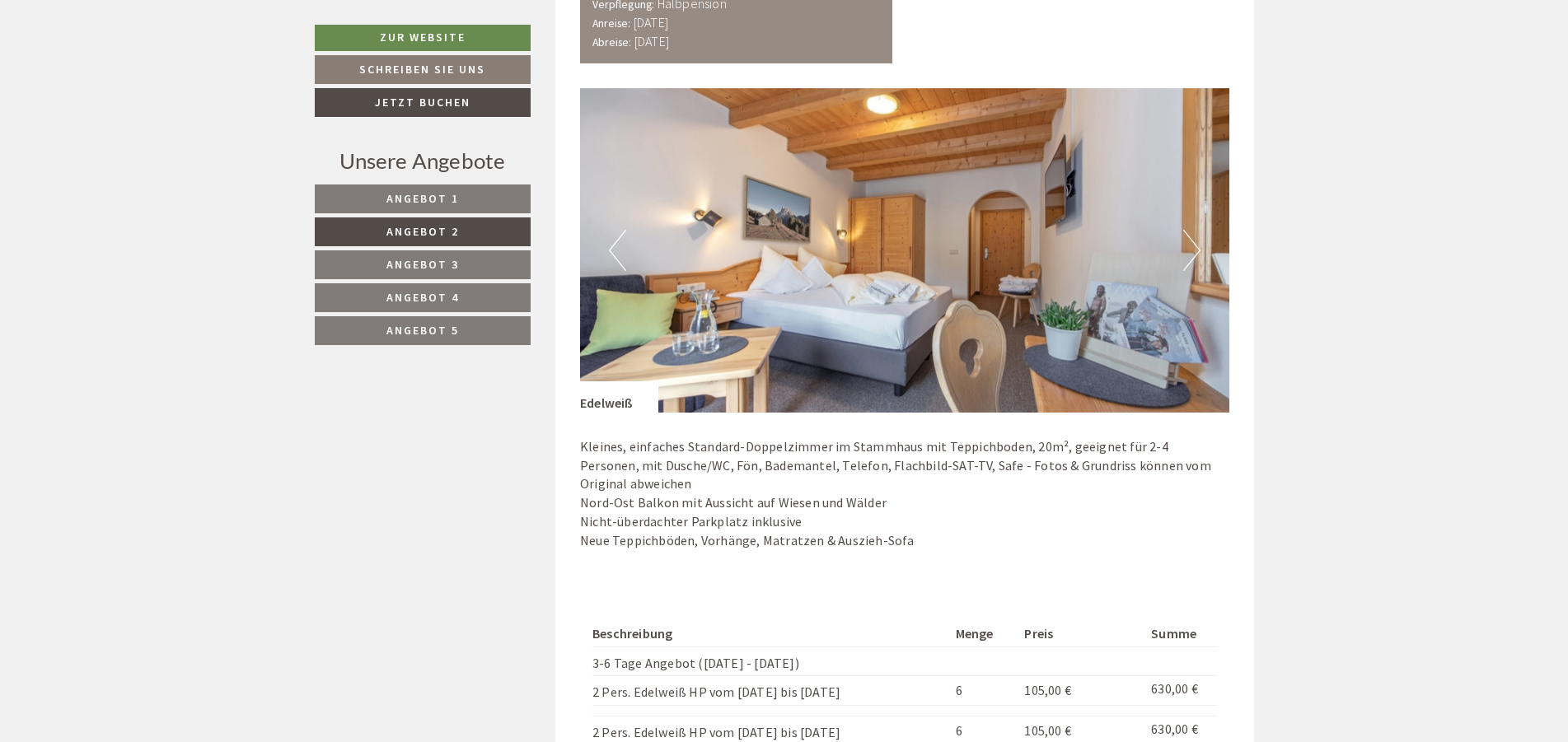
click at [440, 266] on span "Angebot 3" at bounding box center [422, 264] width 72 height 15
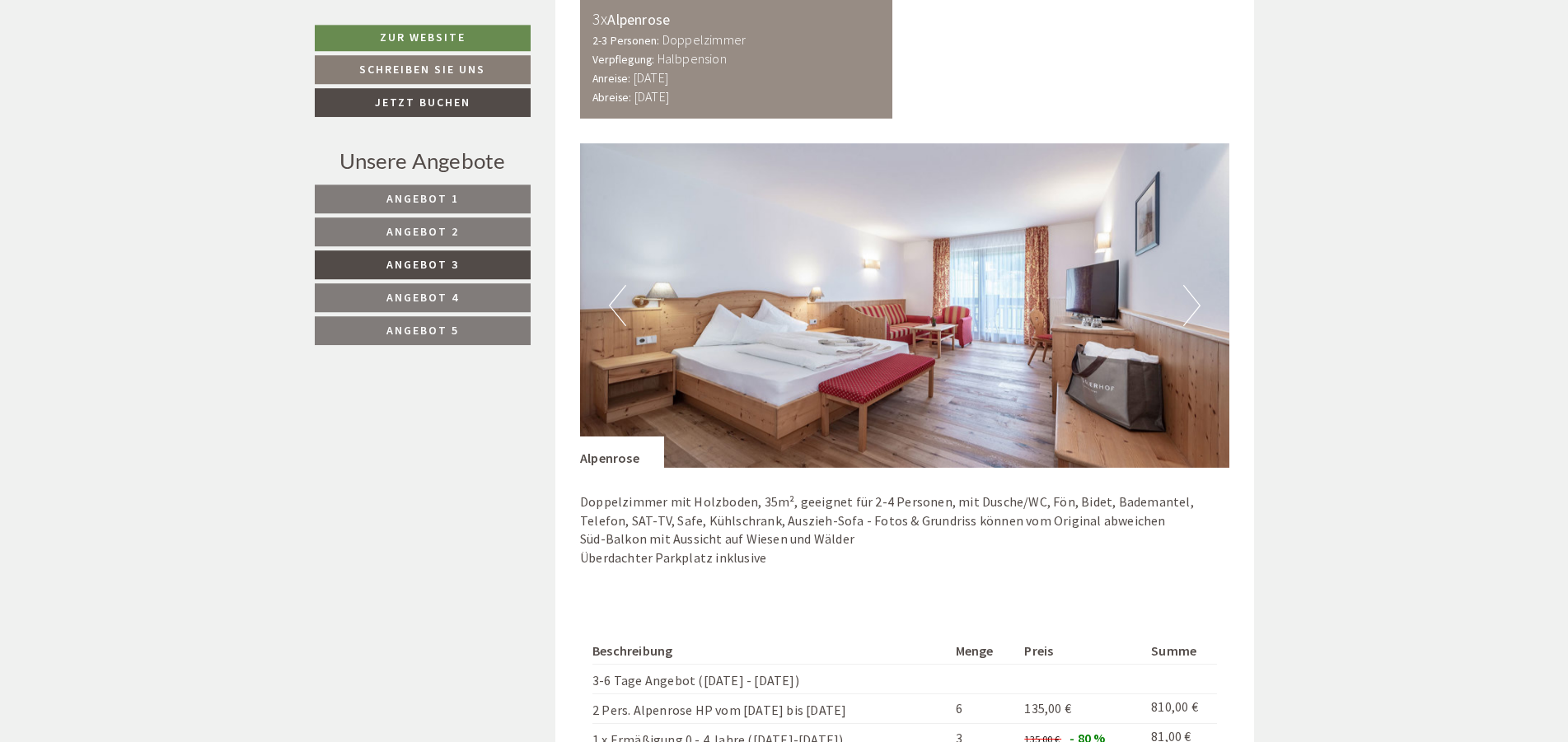
scroll to position [1092, 0]
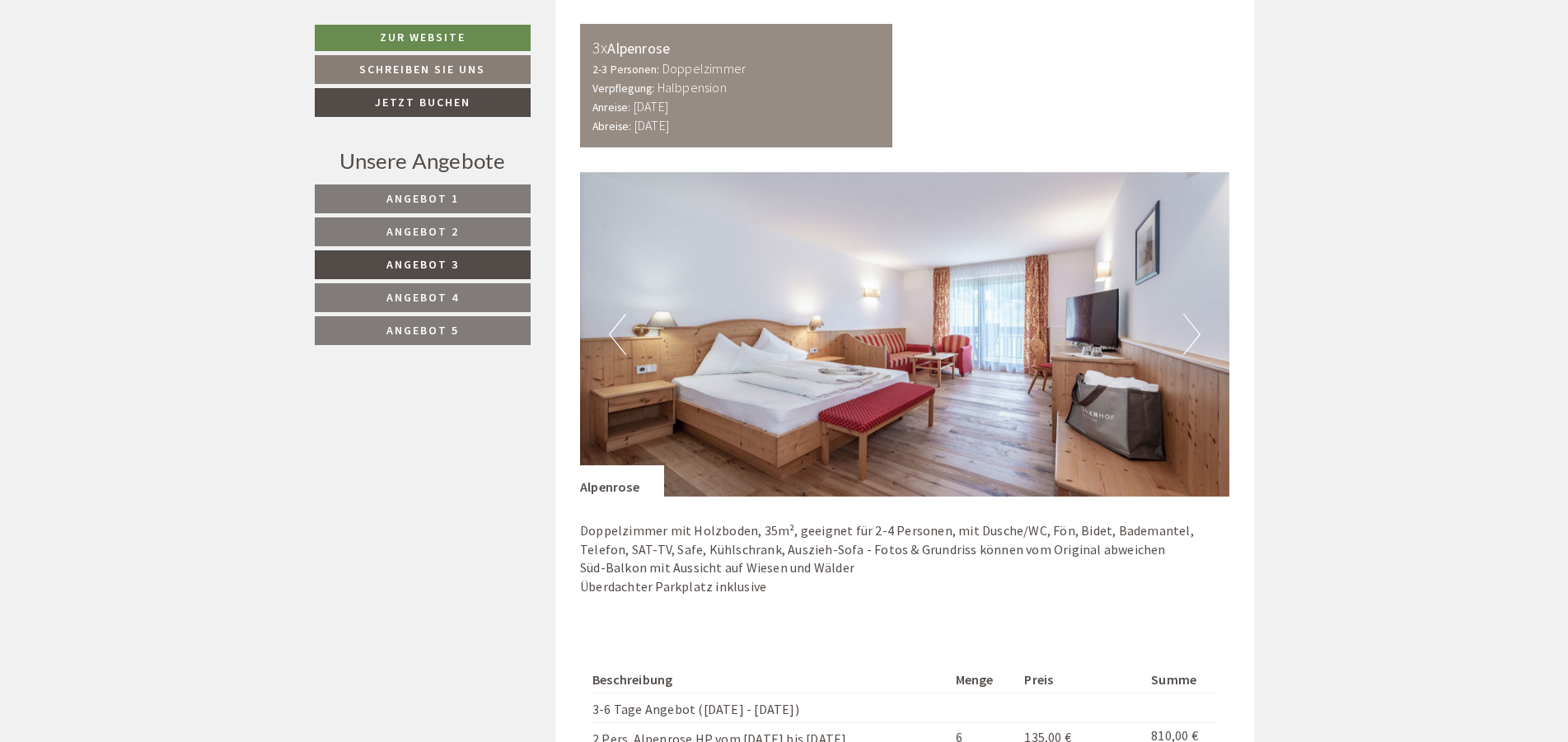
click at [1197, 325] on button "Next" at bounding box center [1191, 334] width 17 height 41
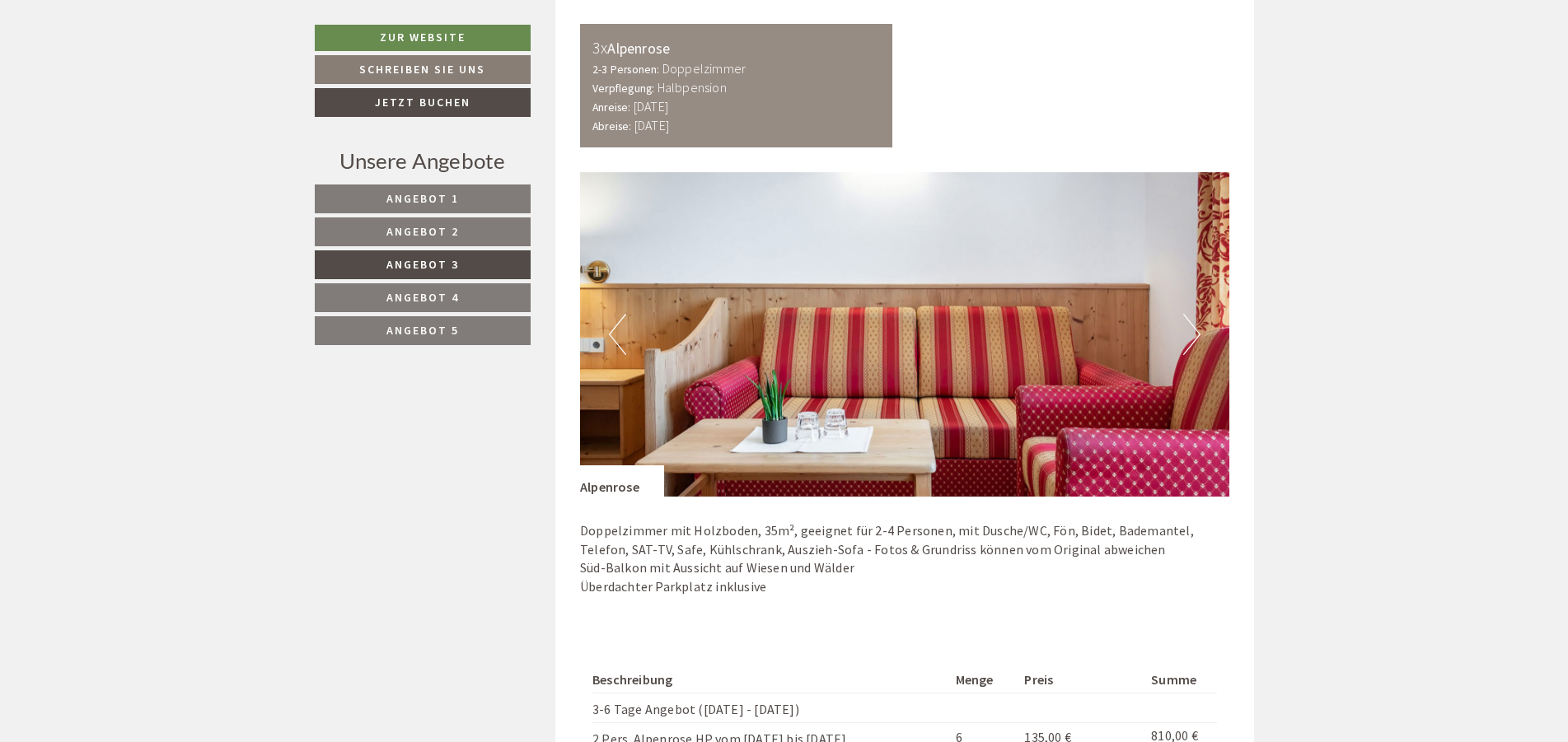
click at [1192, 329] on button "Next" at bounding box center [1191, 334] width 17 height 41
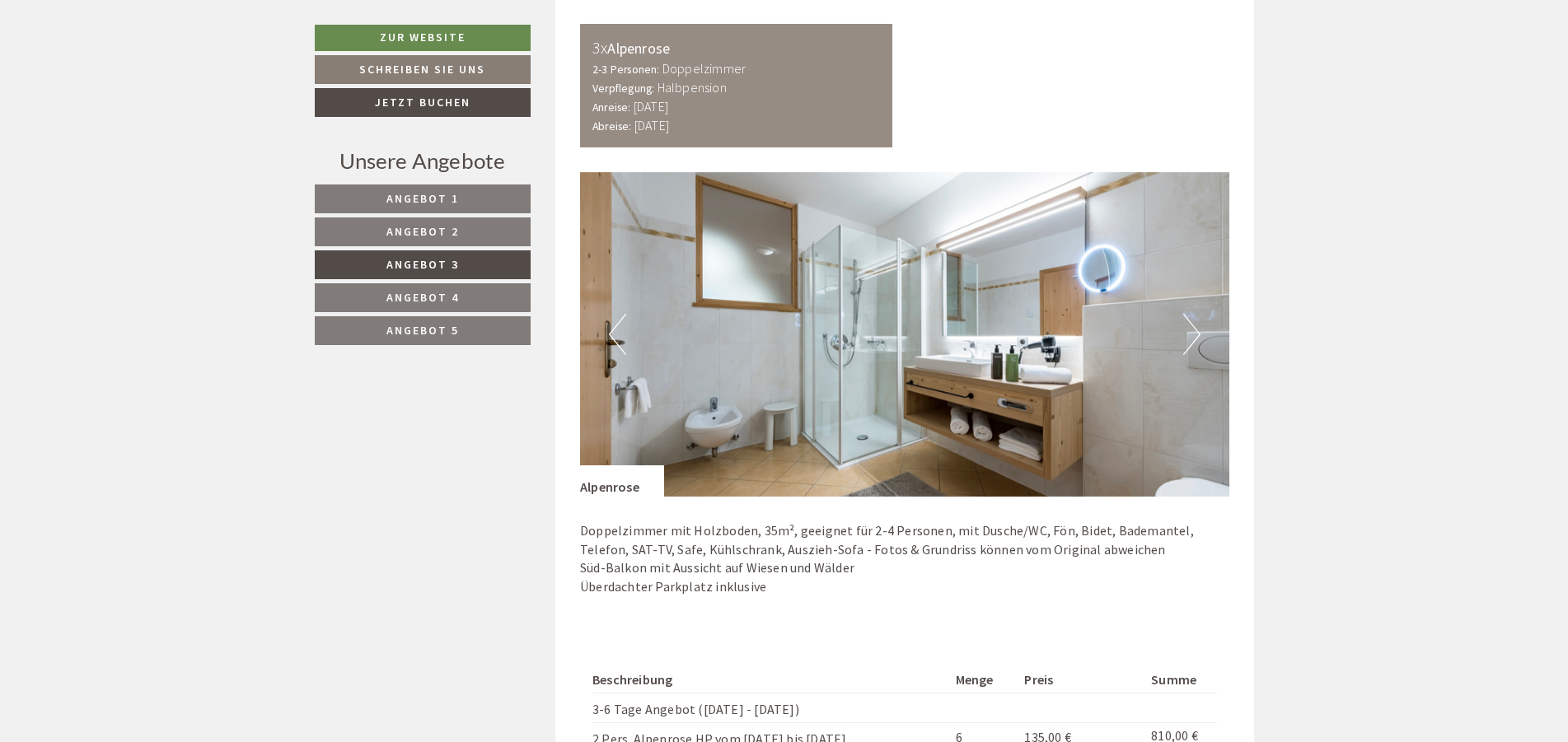
click at [1191, 329] on button "Next" at bounding box center [1191, 334] width 17 height 41
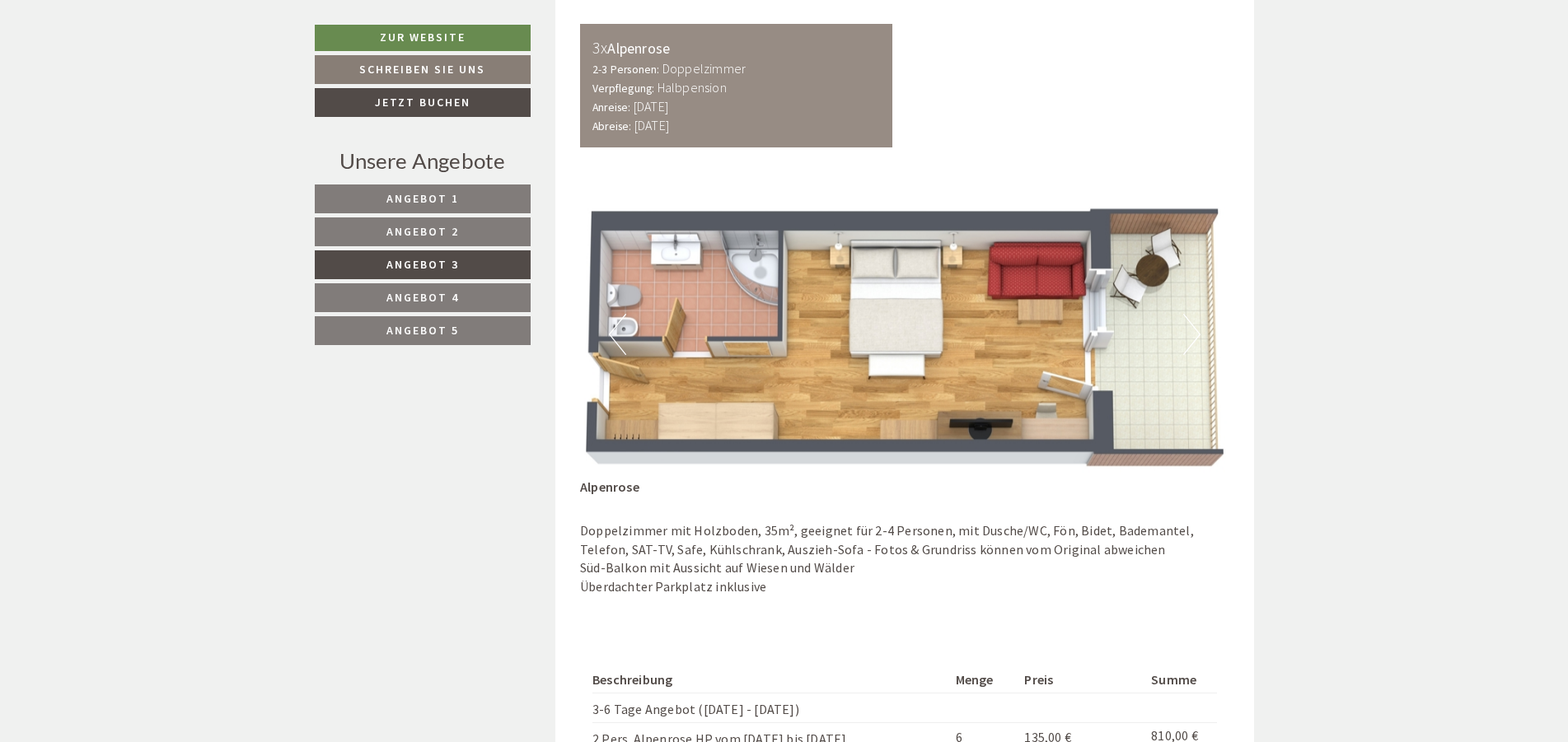
click at [1196, 331] on button "Next" at bounding box center [1191, 334] width 17 height 41
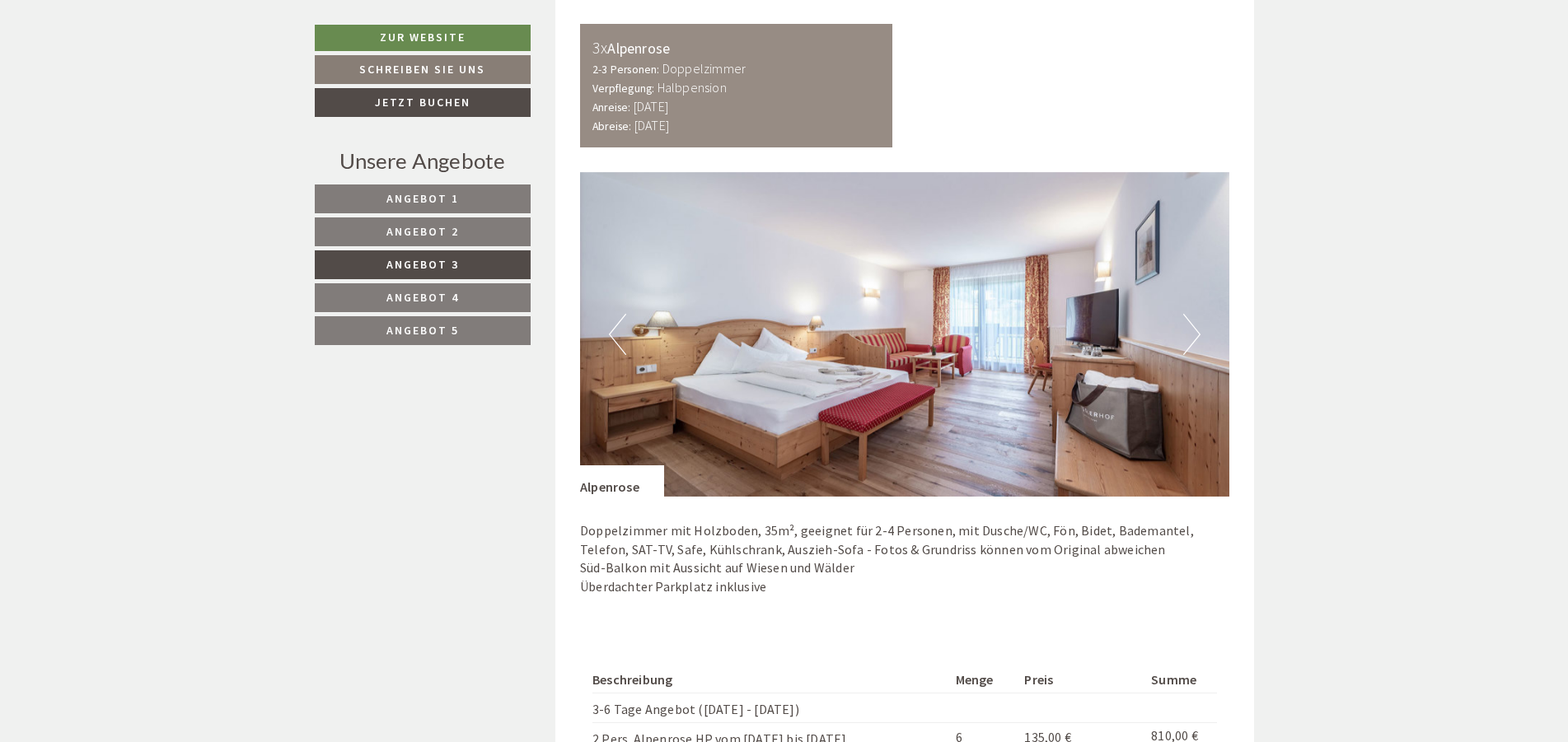
click at [1196, 331] on button "Next" at bounding box center [1191, 334] width 17 height 41
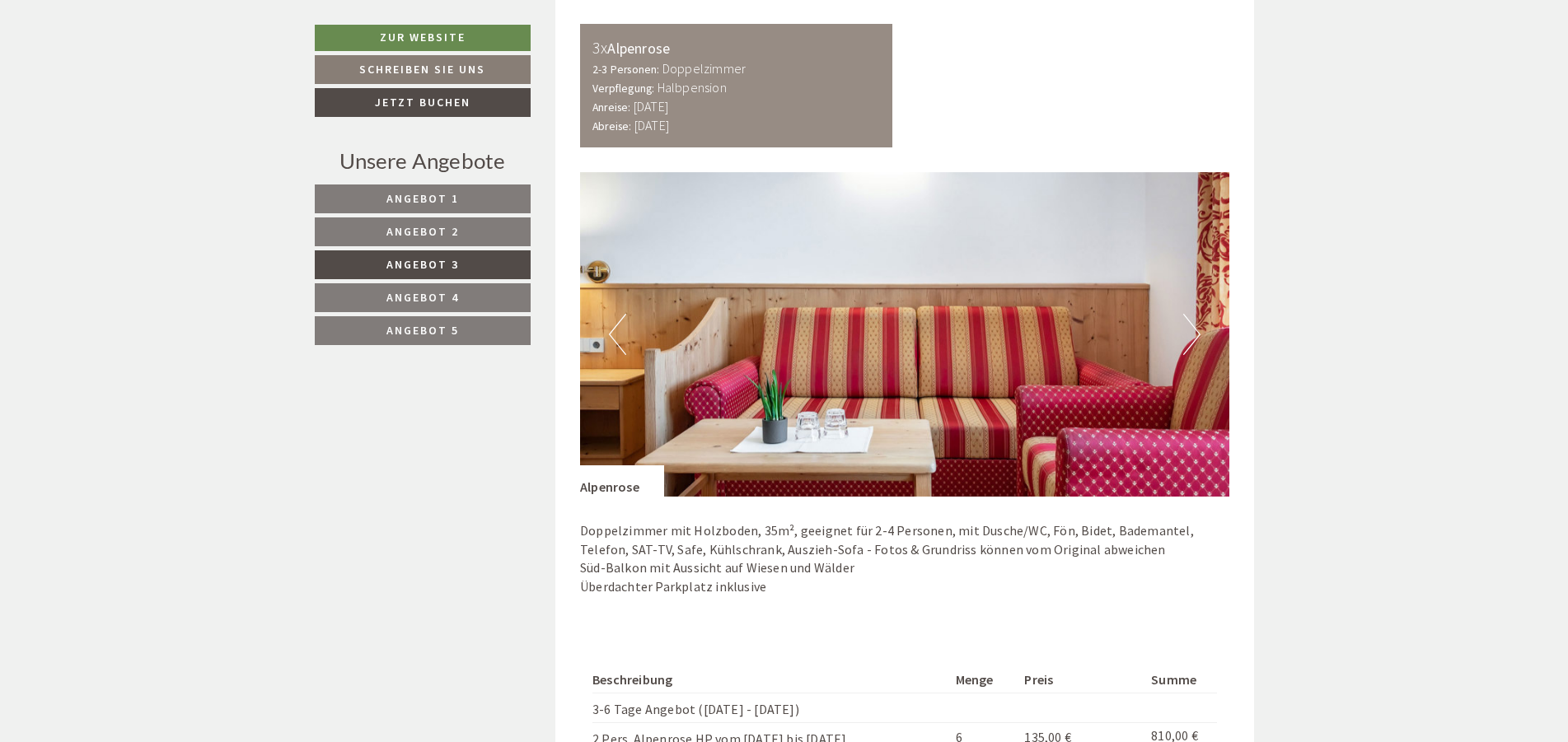
click at [436, 297] on span "Angebot 4" at bounding box center [422, 297] width 72 height 15
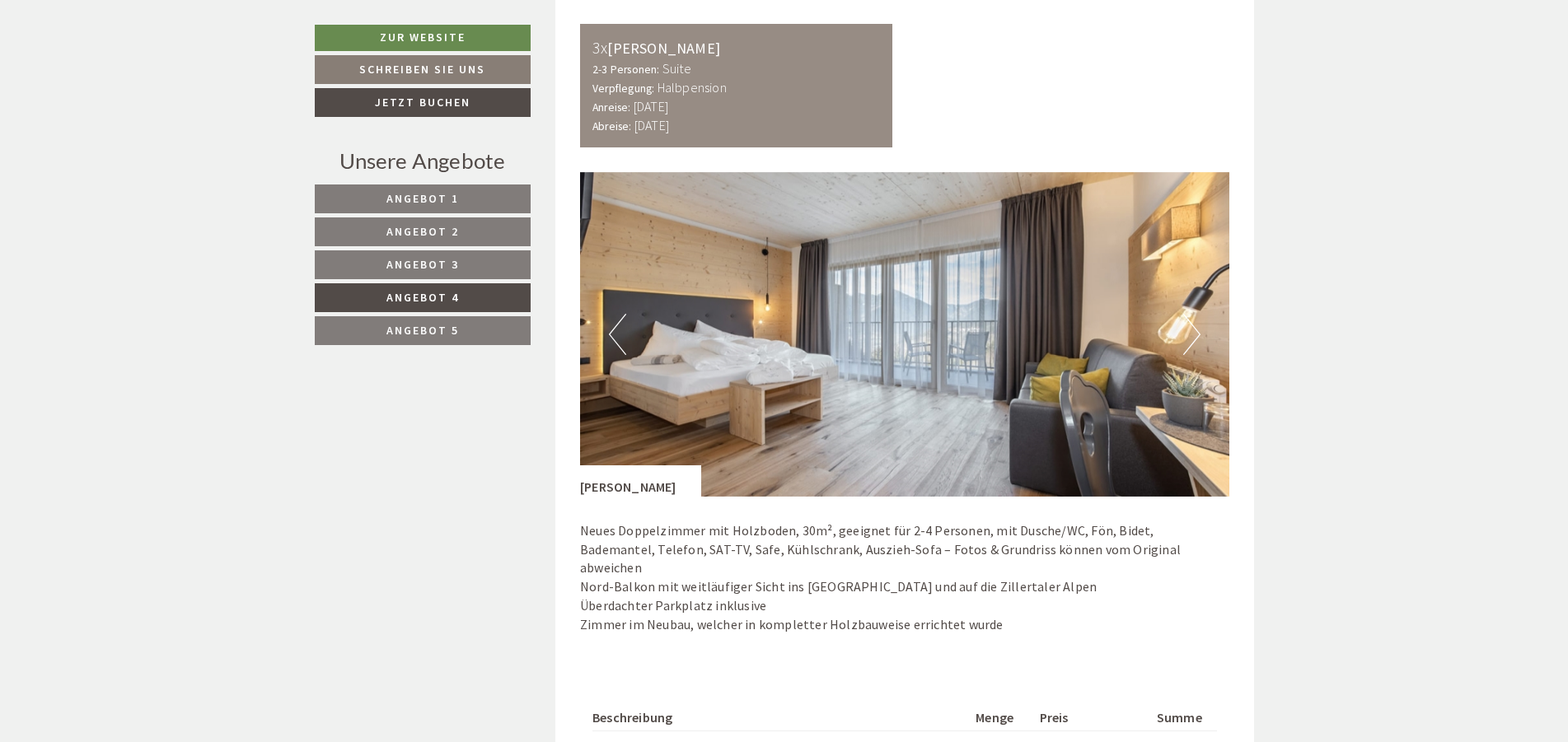
scroll to position [1008, 0]
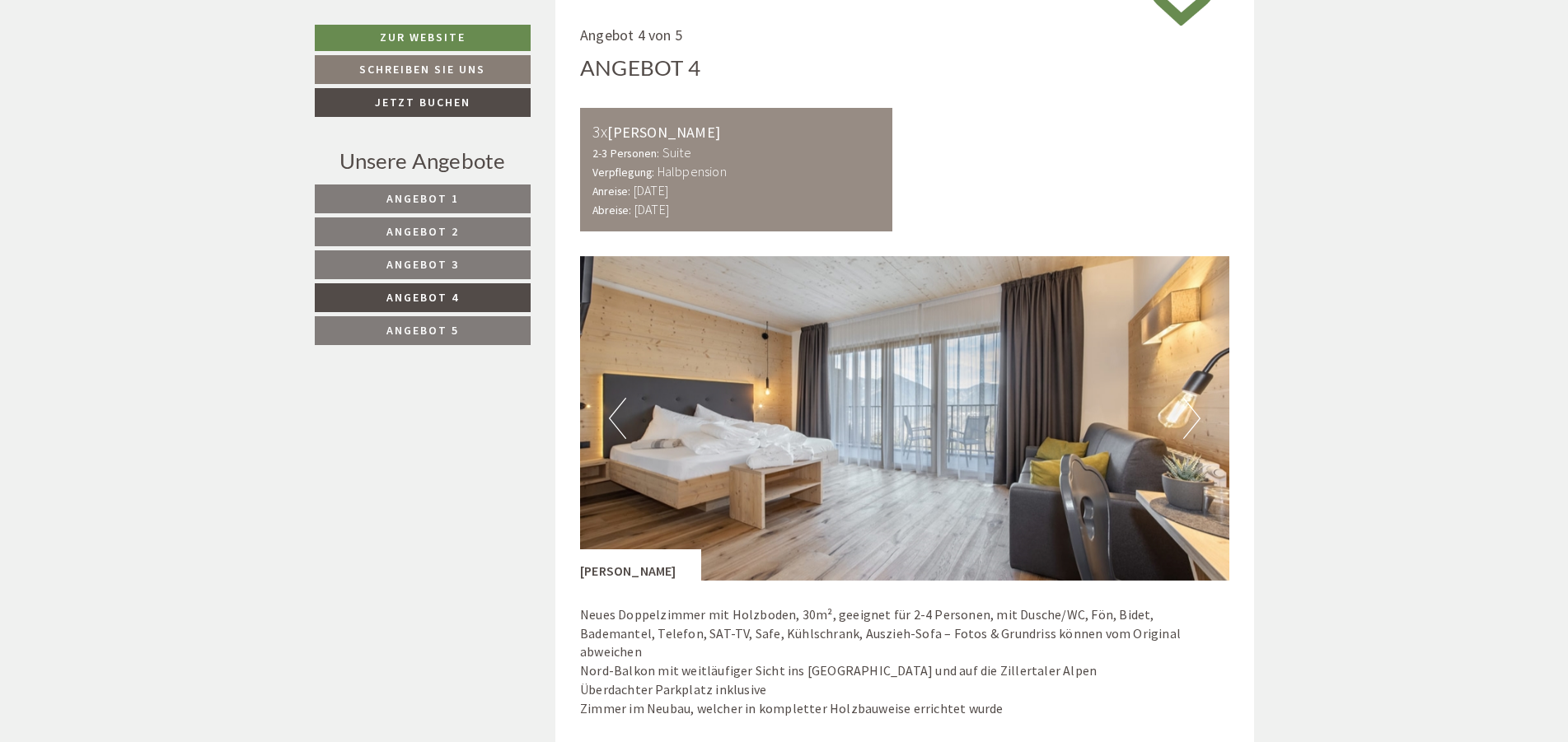
click at [424, 328] on span "Angebot 5" at bounding box center [422, 330] width 72 height 15
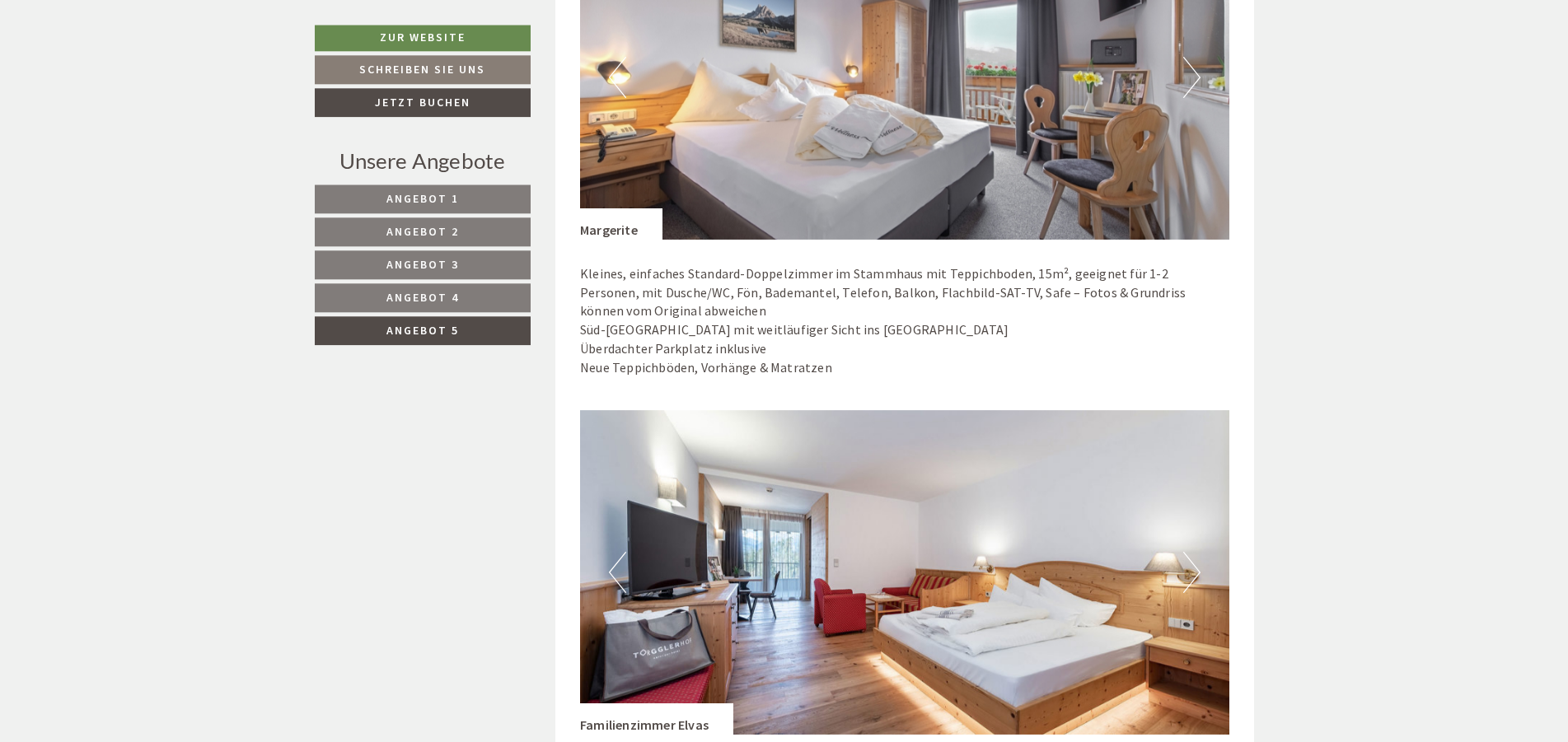
scroll to position [1260, 0]
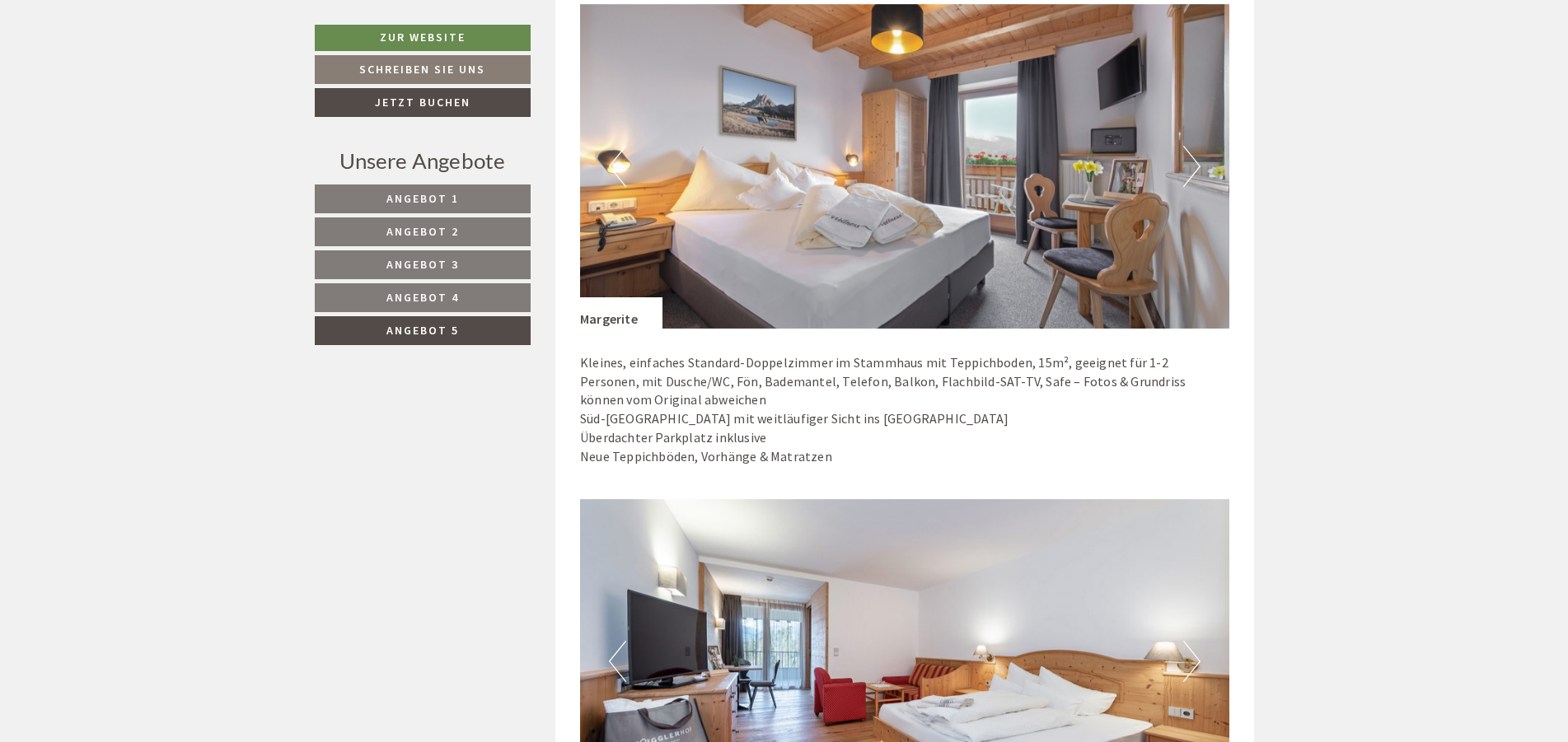
click at [1195, 162] on button "Next" at bounding box center [1191, 166] width 17 height 41
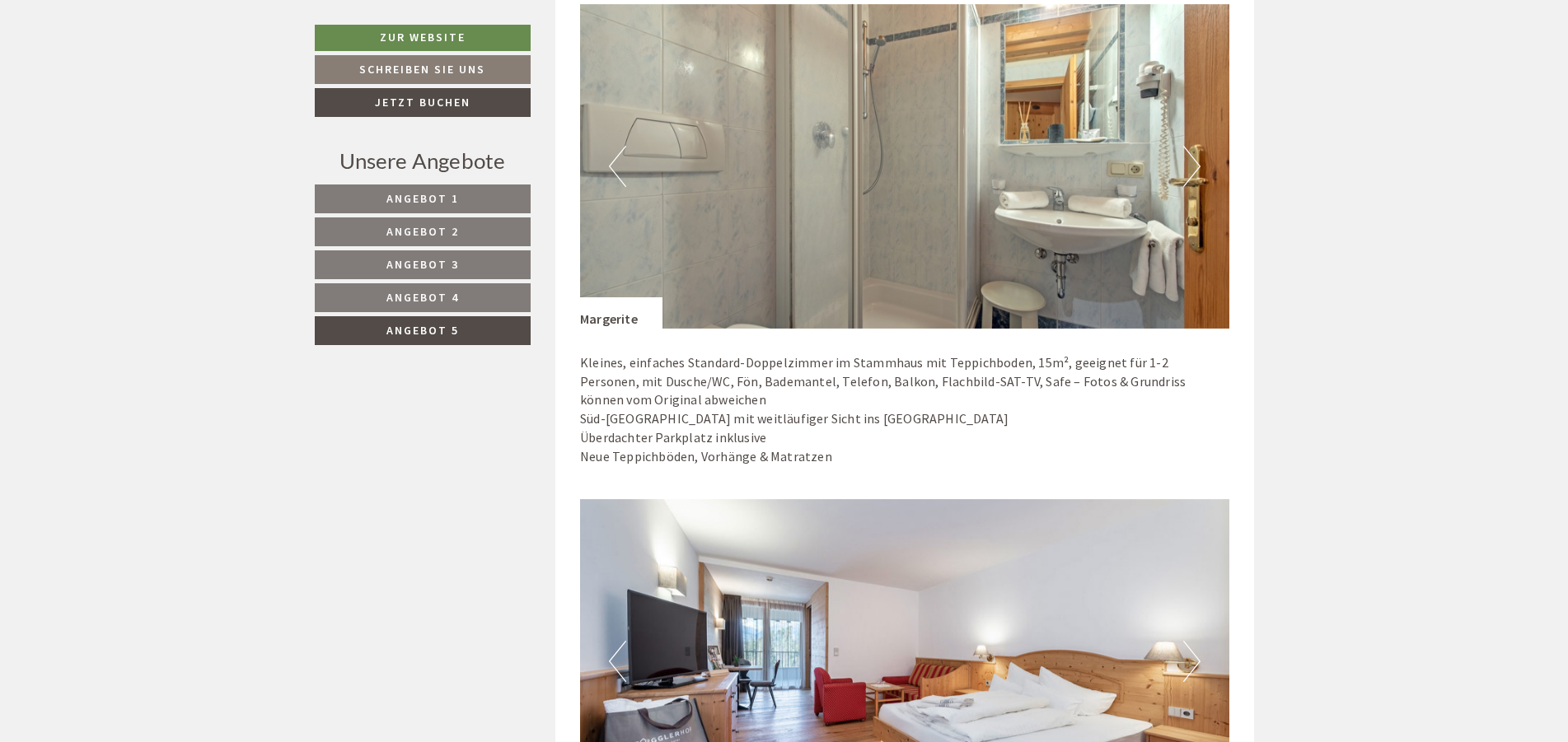
click at [1195, 162] on button "Next" at bounding box center [1191, 166] width 17 height 41
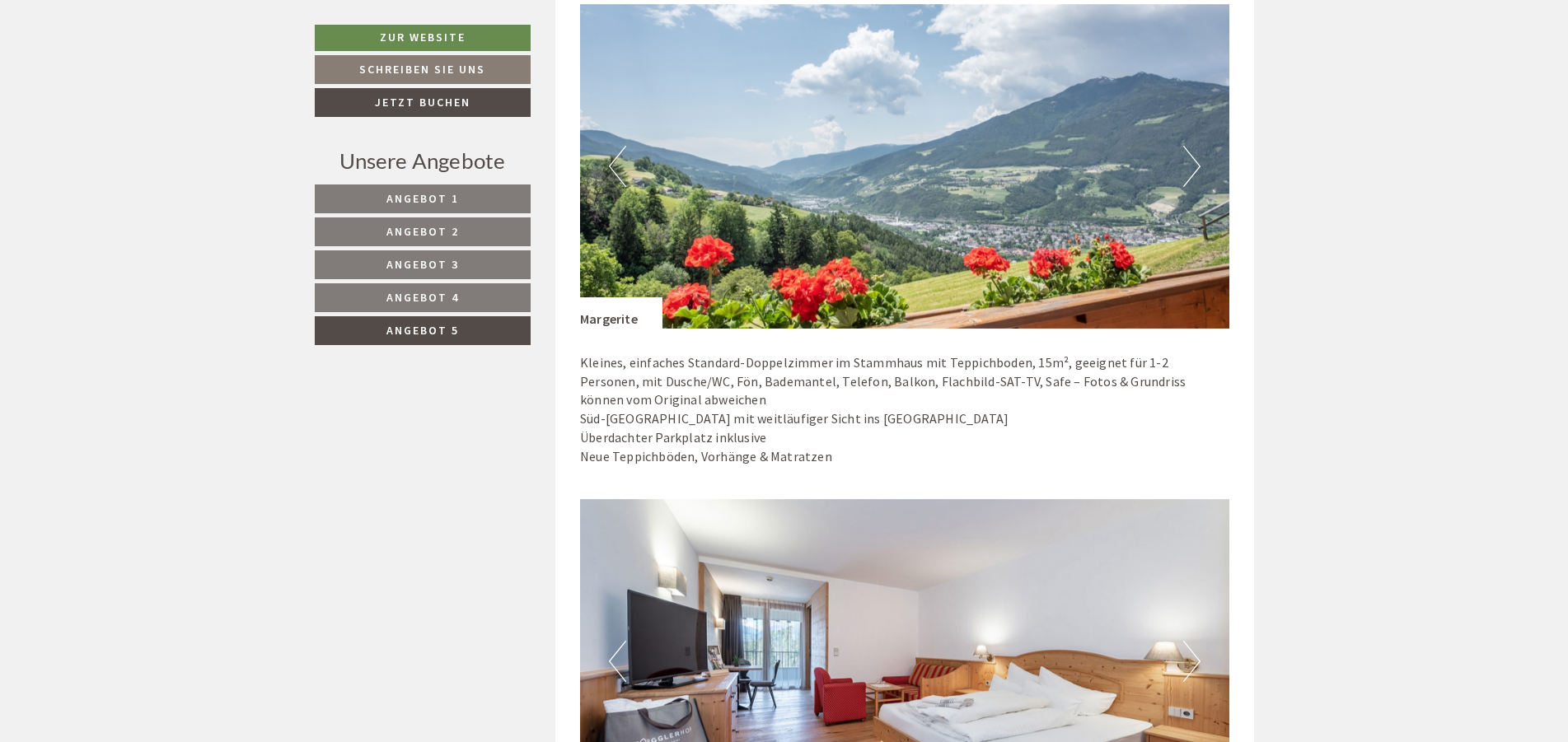
click at [1195, 162] on button "Next" at bounding box center [1191, 166] width 17 height 41
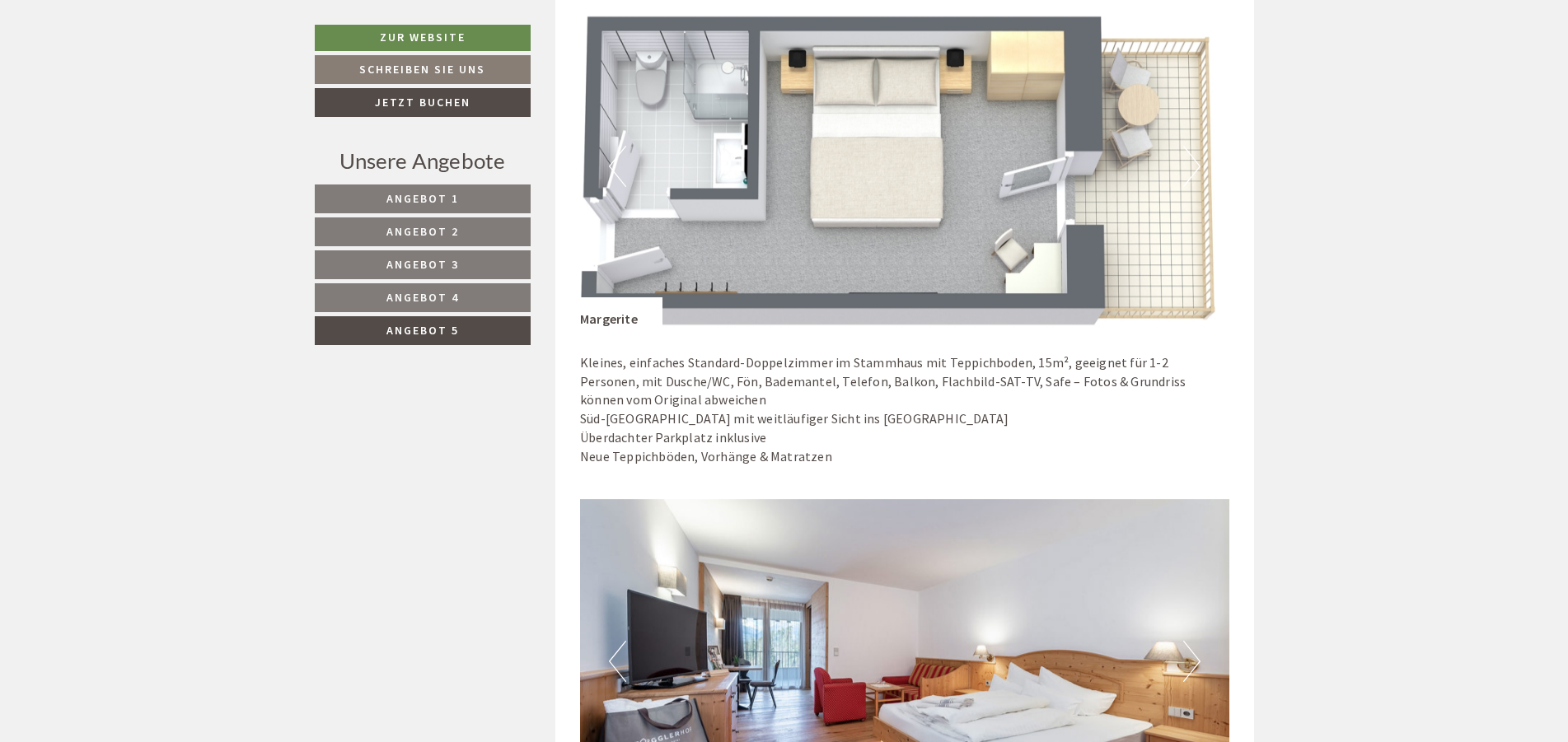
click at [1195, 162] on button "Next" at bounding box center [1191, 166] width 17 height 41
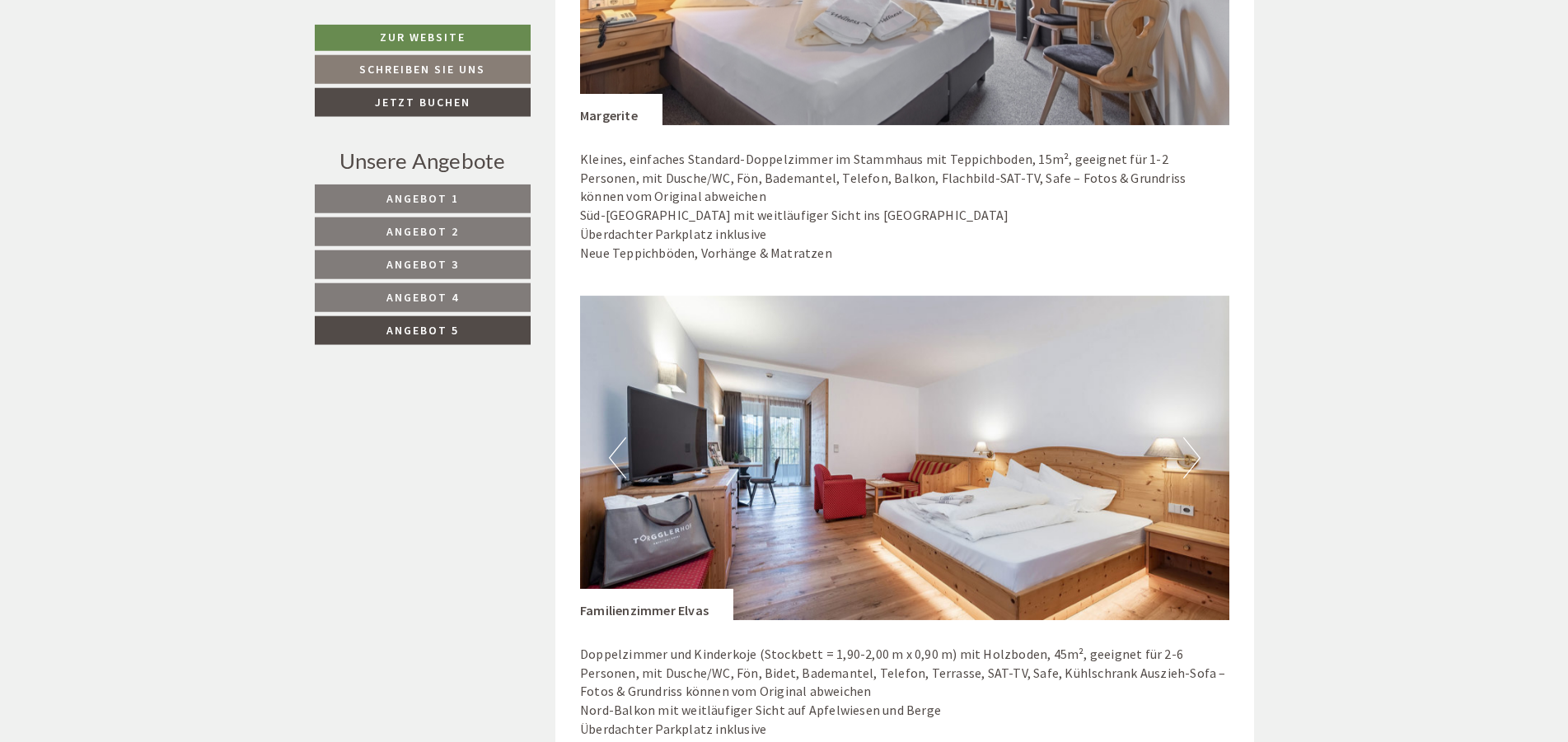
scroll to position [1513, 0]
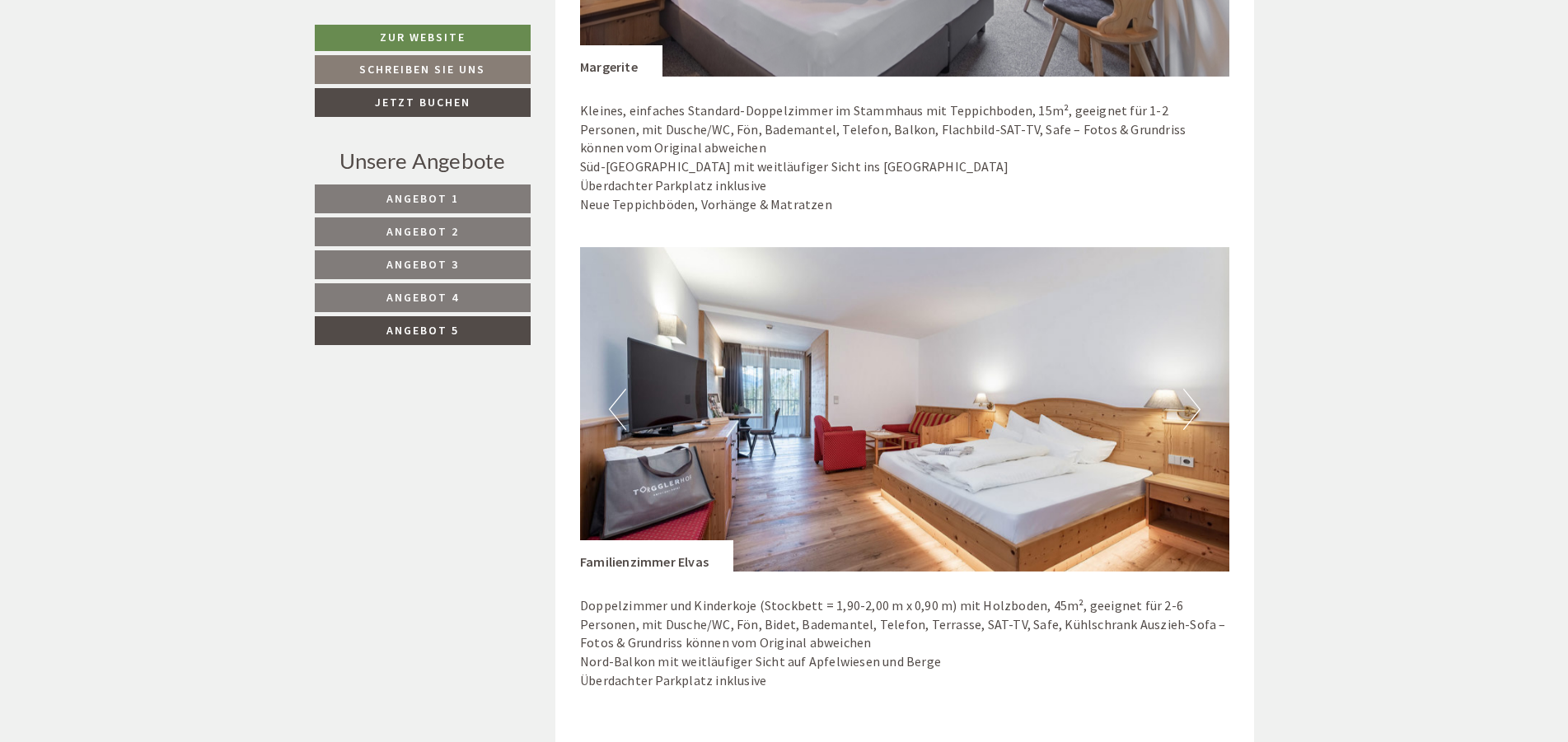
click at [1194, 414] on button "Next" at bounding box center [1191, 409] width 17 height 41
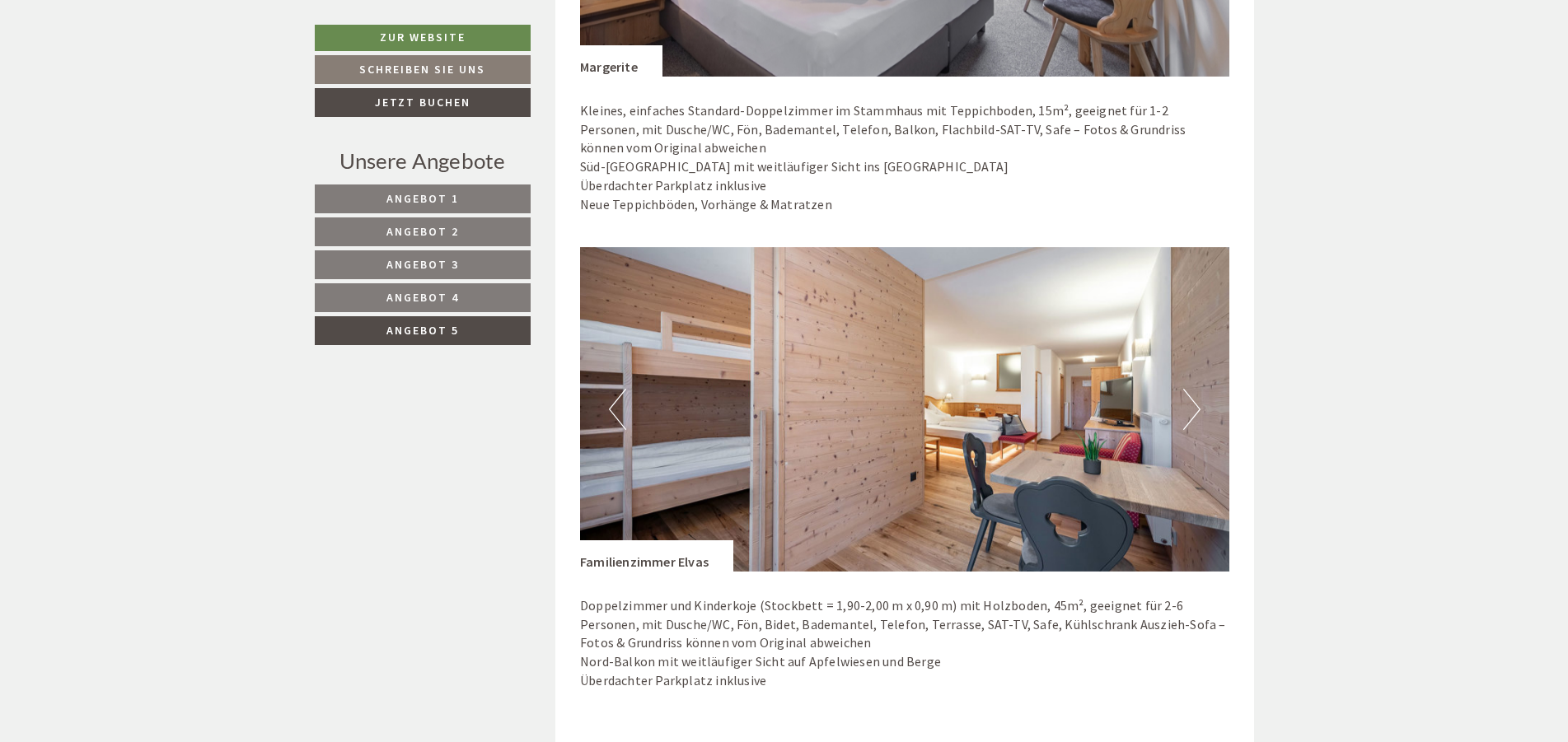
click at [1188, 413] on button "Next" at bounding box center [1191, 409] width 17 height 41
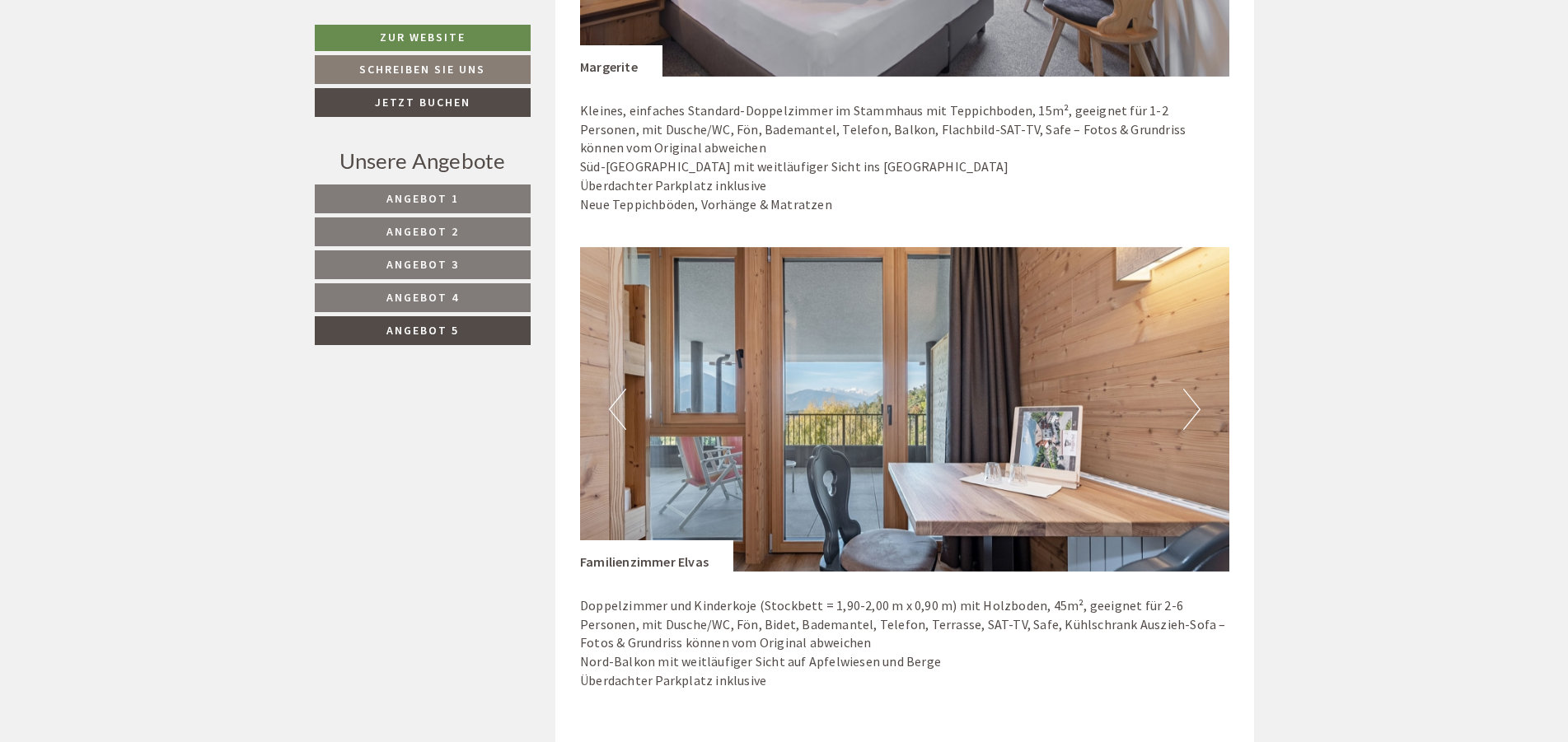
click at [1189, 411] on button "Next" at bounding box center [1191, 409] width 17 height 41
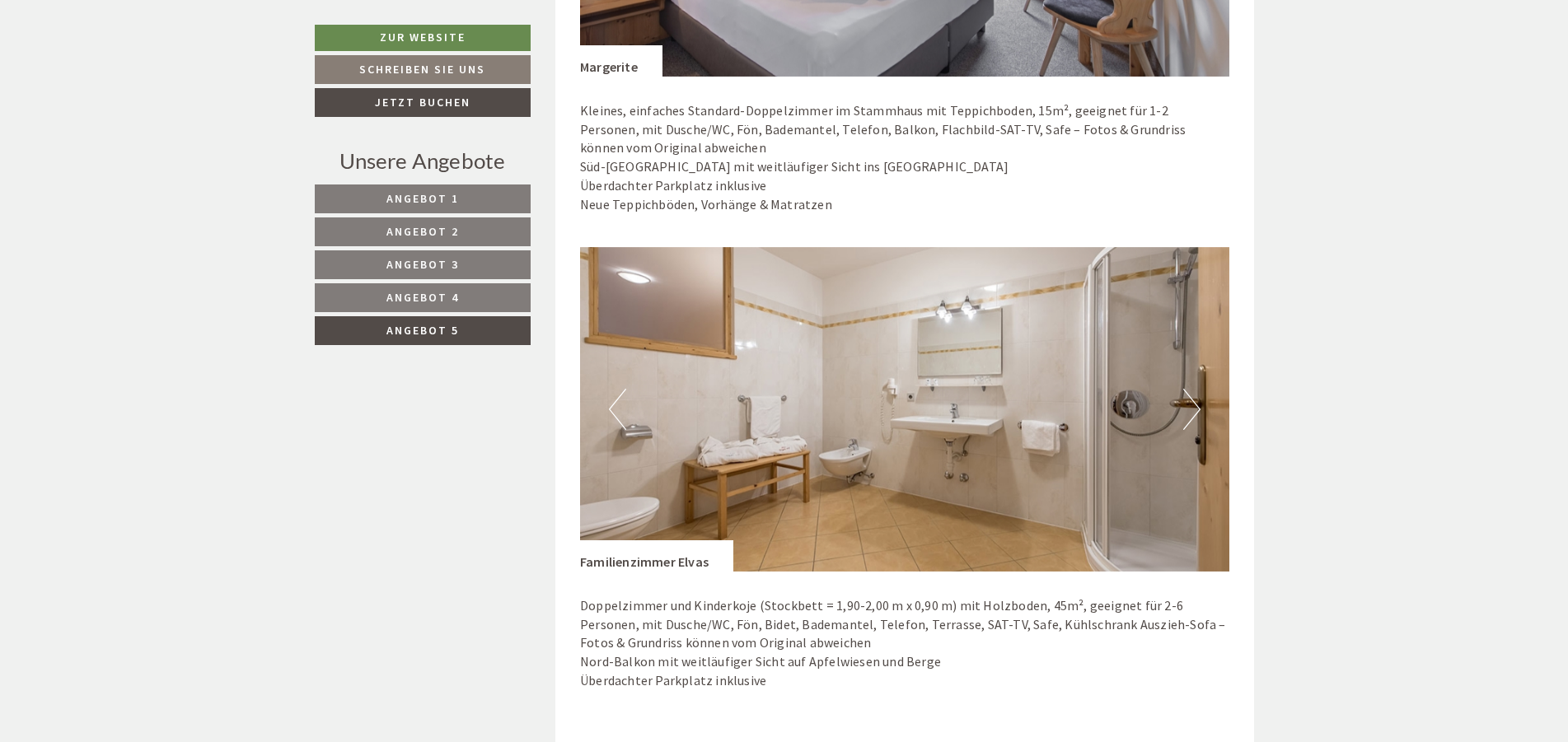
click at [1189, 411] on button "Next" at bounding box center [1191, 409] width 17 height 41
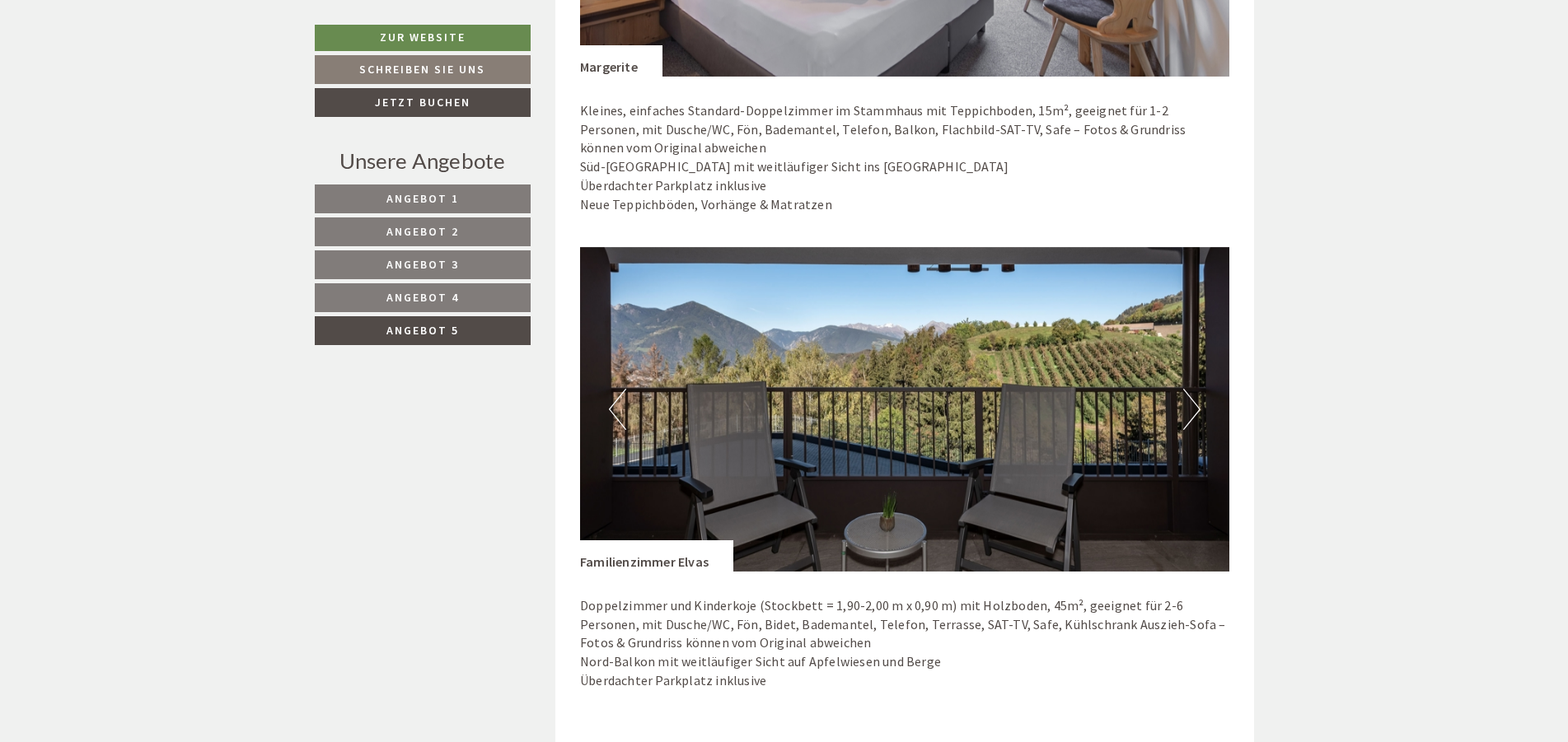
click at [1182, 413] on img at bounding box center [904, 409] width 649 height 324
click at [1189, 410] on button "Next" at bounding box center [1191, 409] width 17 height 41
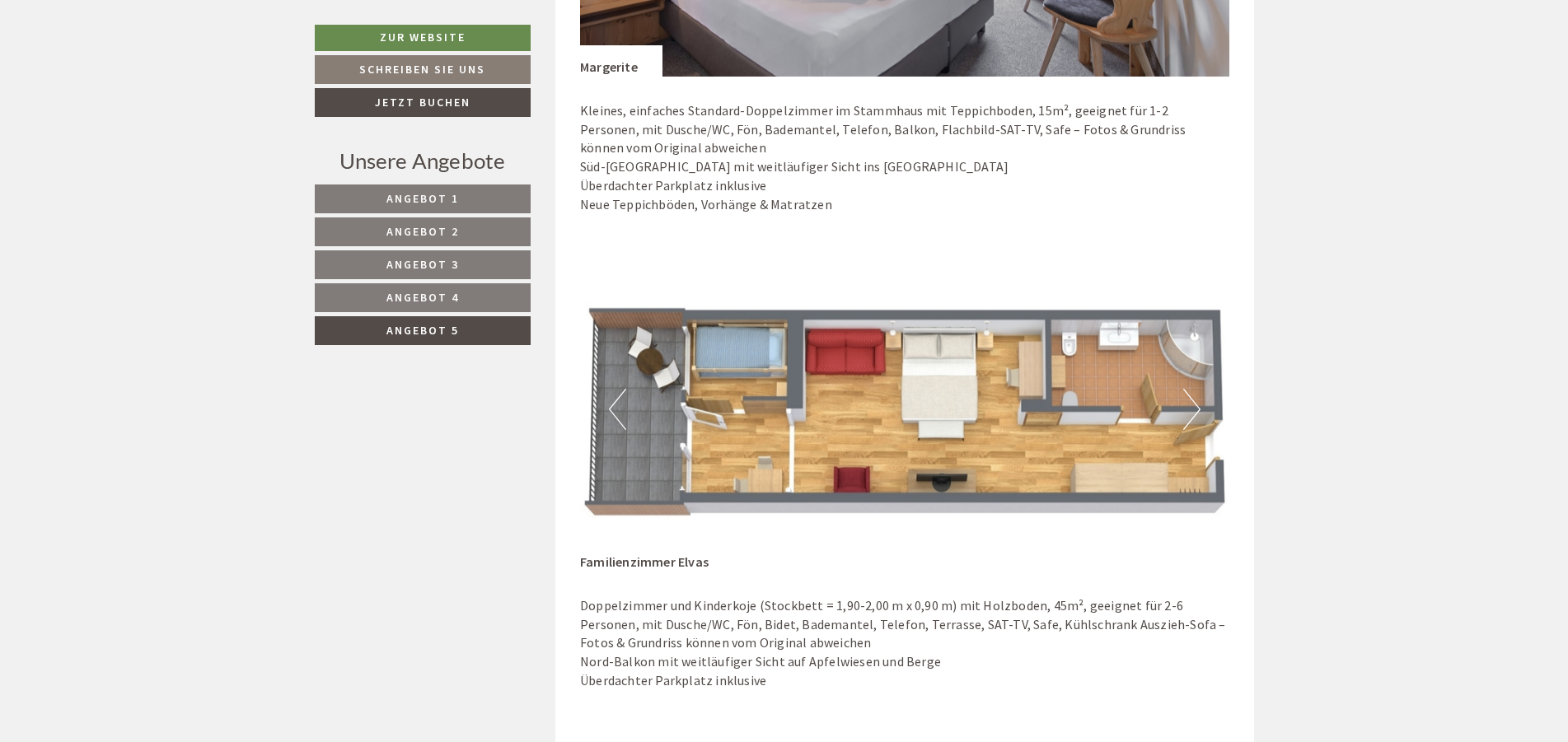
click at [1193, 410] on button "Next" at bounding box center [1191, 409] width 17 height 41
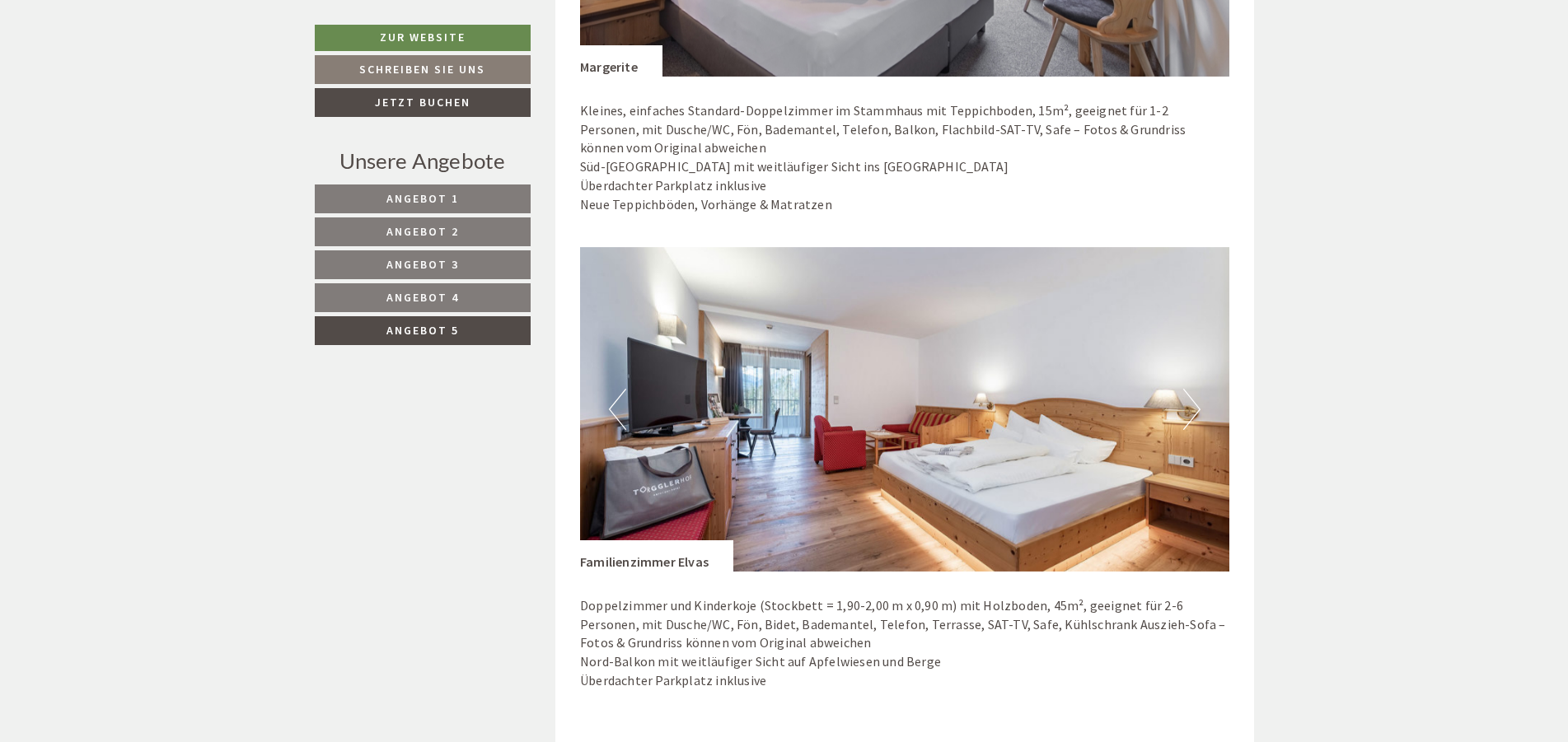
click at [1193, 410] on button "Next" at bounding box center [1191, 409] width 17 height 41
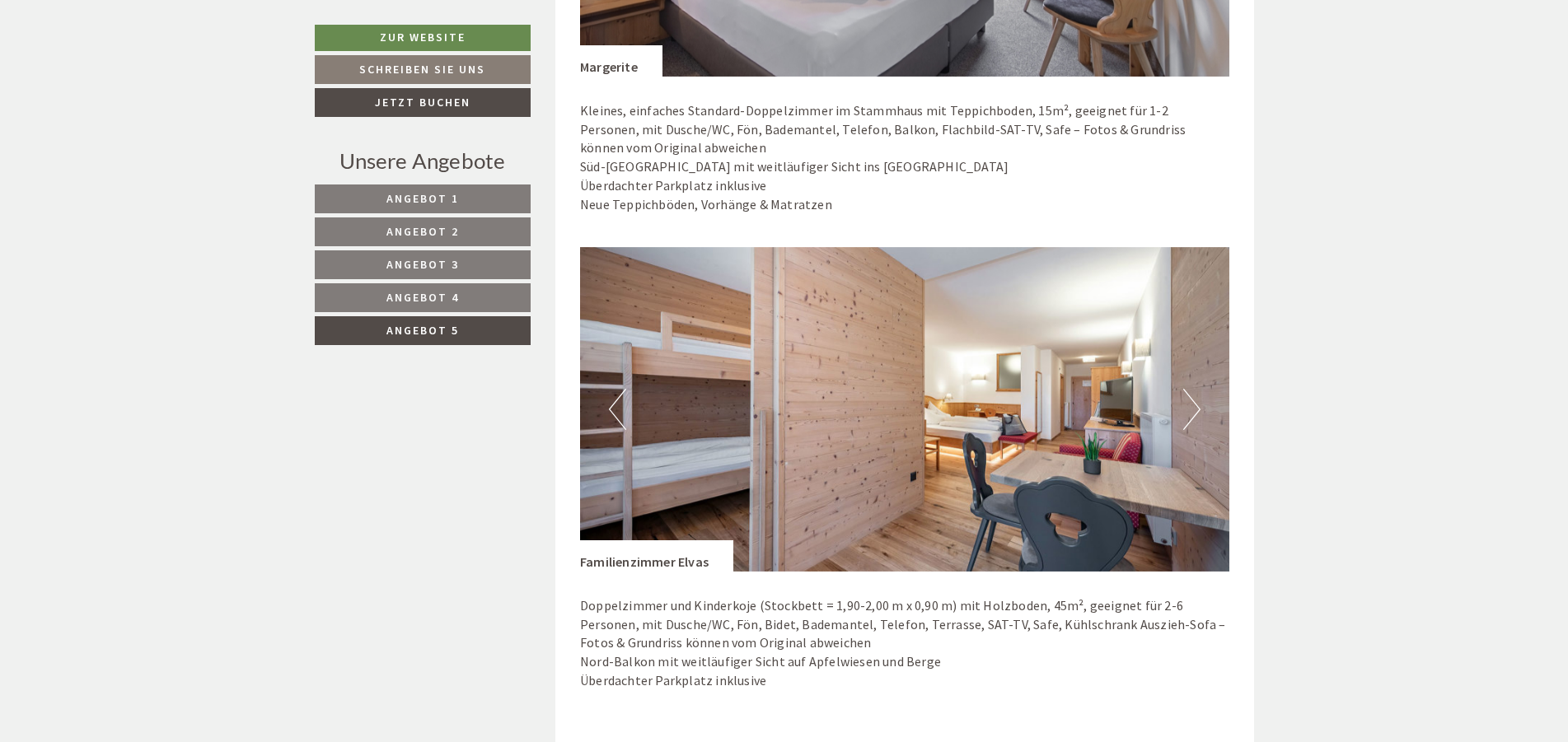
click at [1193, 410] on button "Next" at bounding box center [1191, 409] width 17 height 41
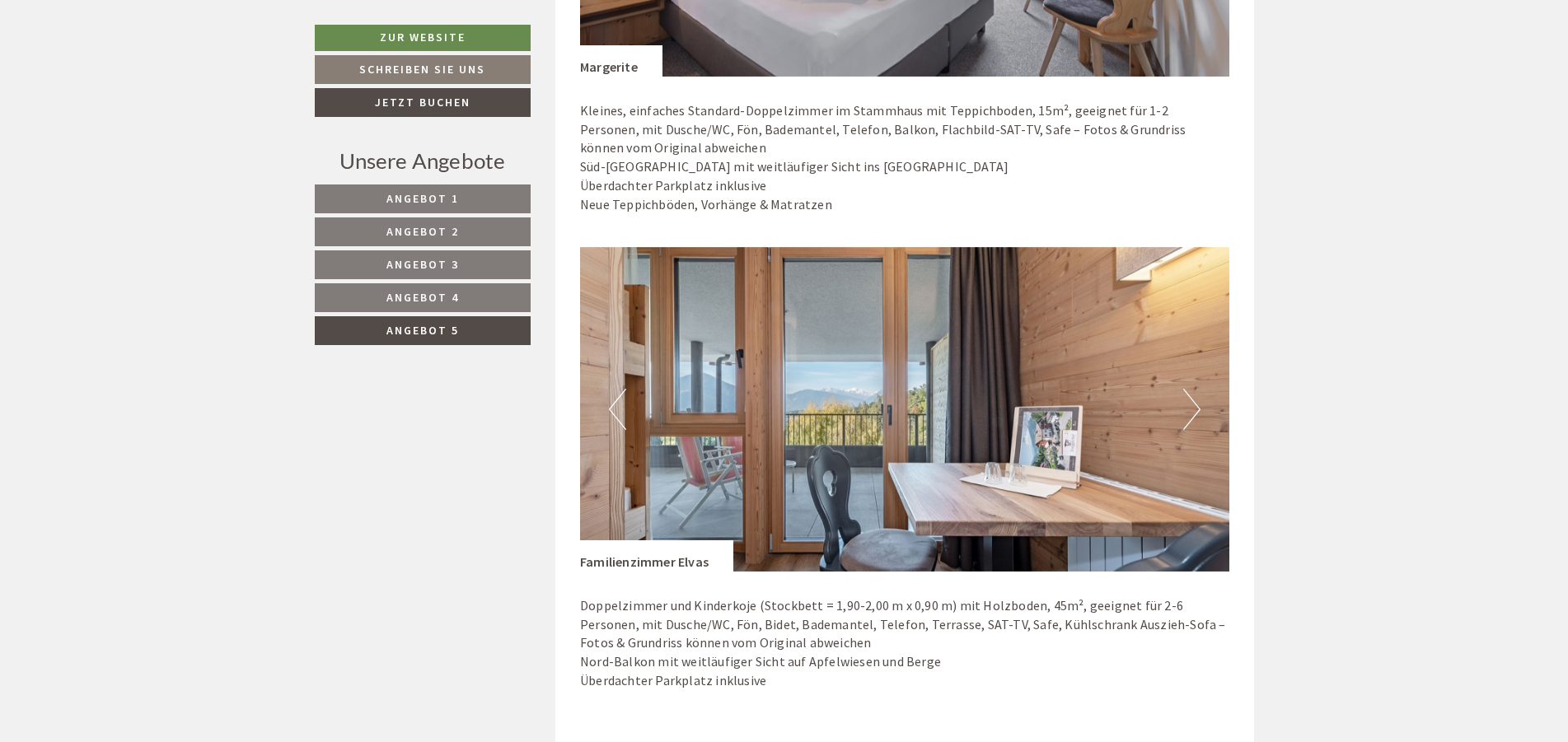
click at [445, 197] on span "Angebot 1" at bounding box center [422, 198] width 72 height 15
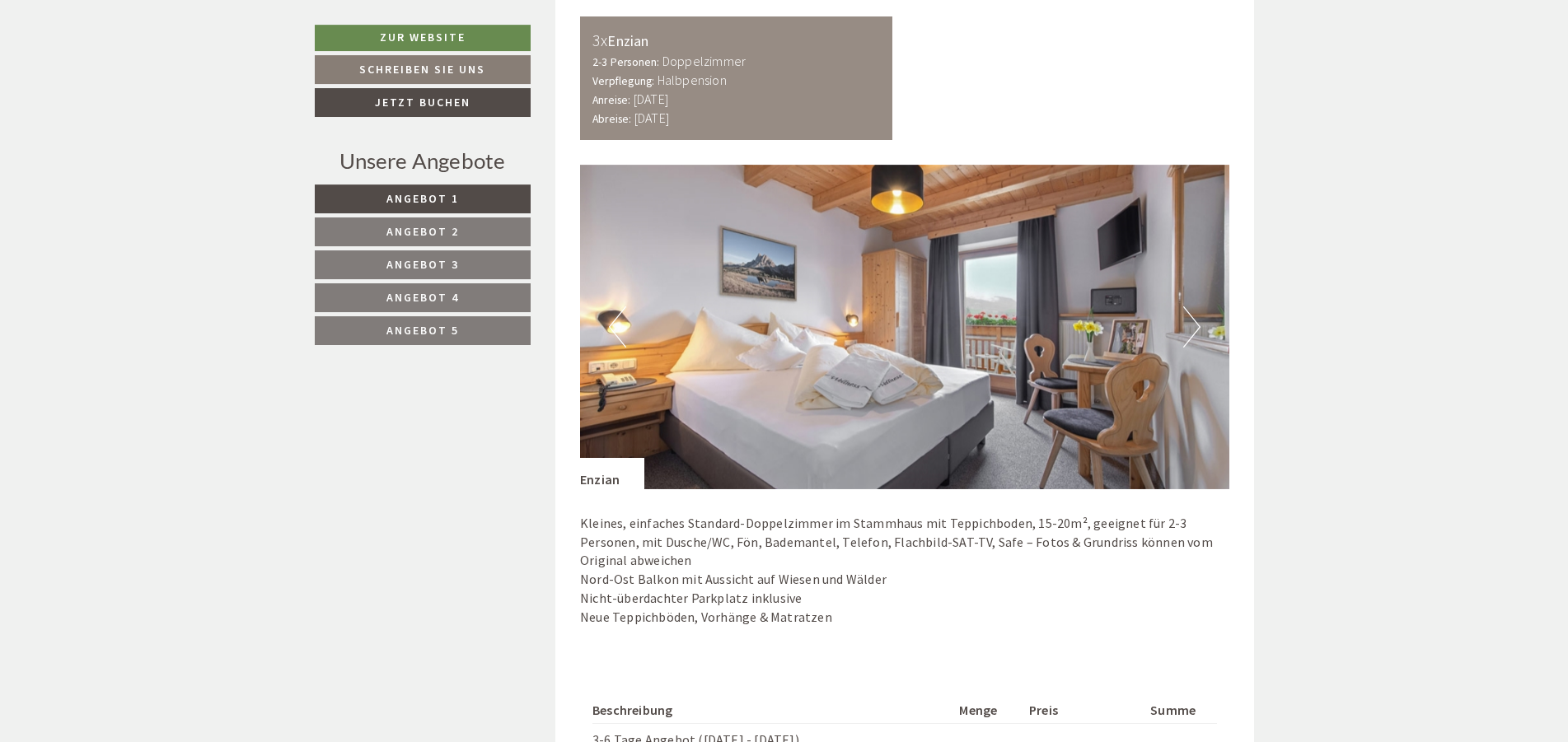
scroll to position [1176, 0]
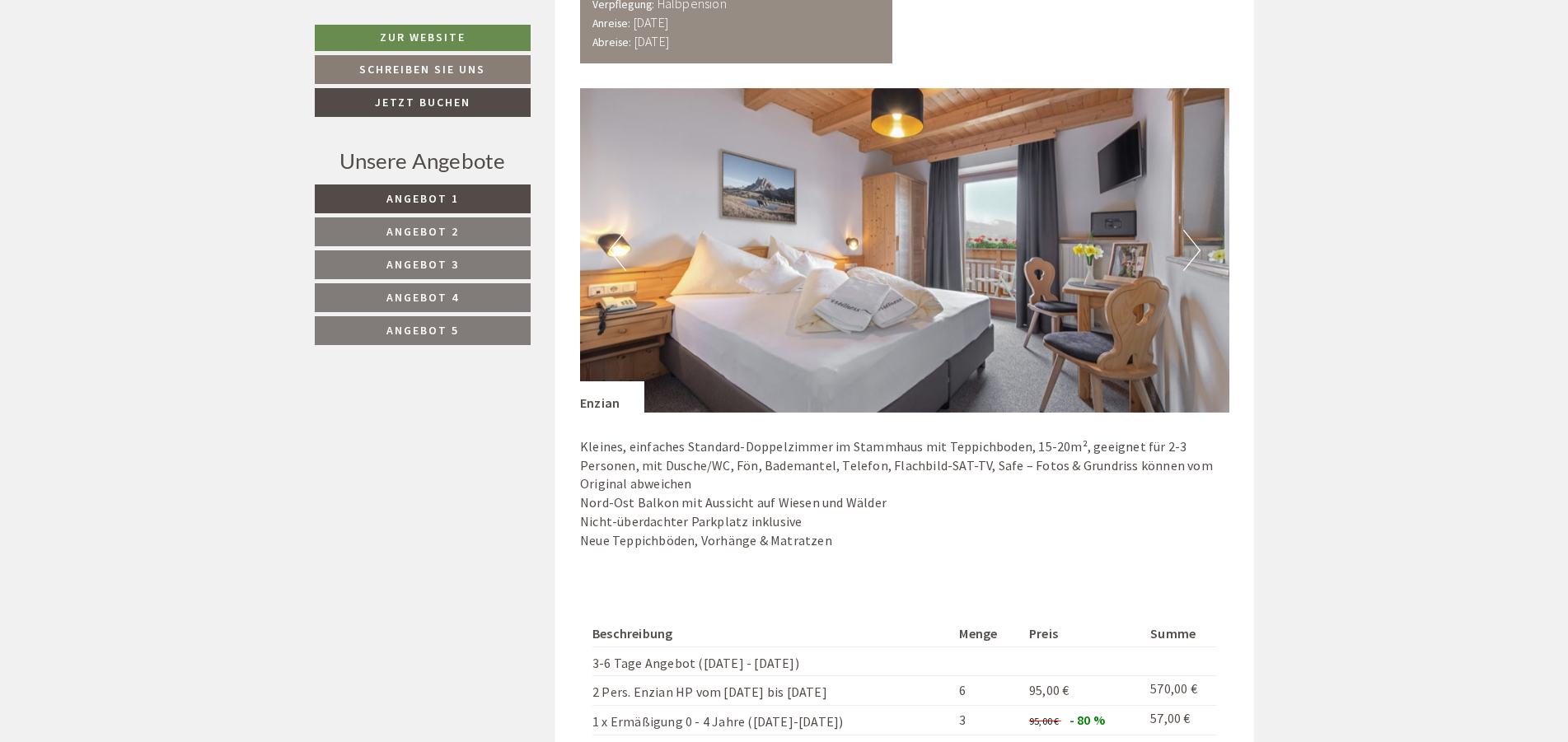
click at [446, 229] on span "Angebot 2" at bounding box center [422, 231] width 72 height 15
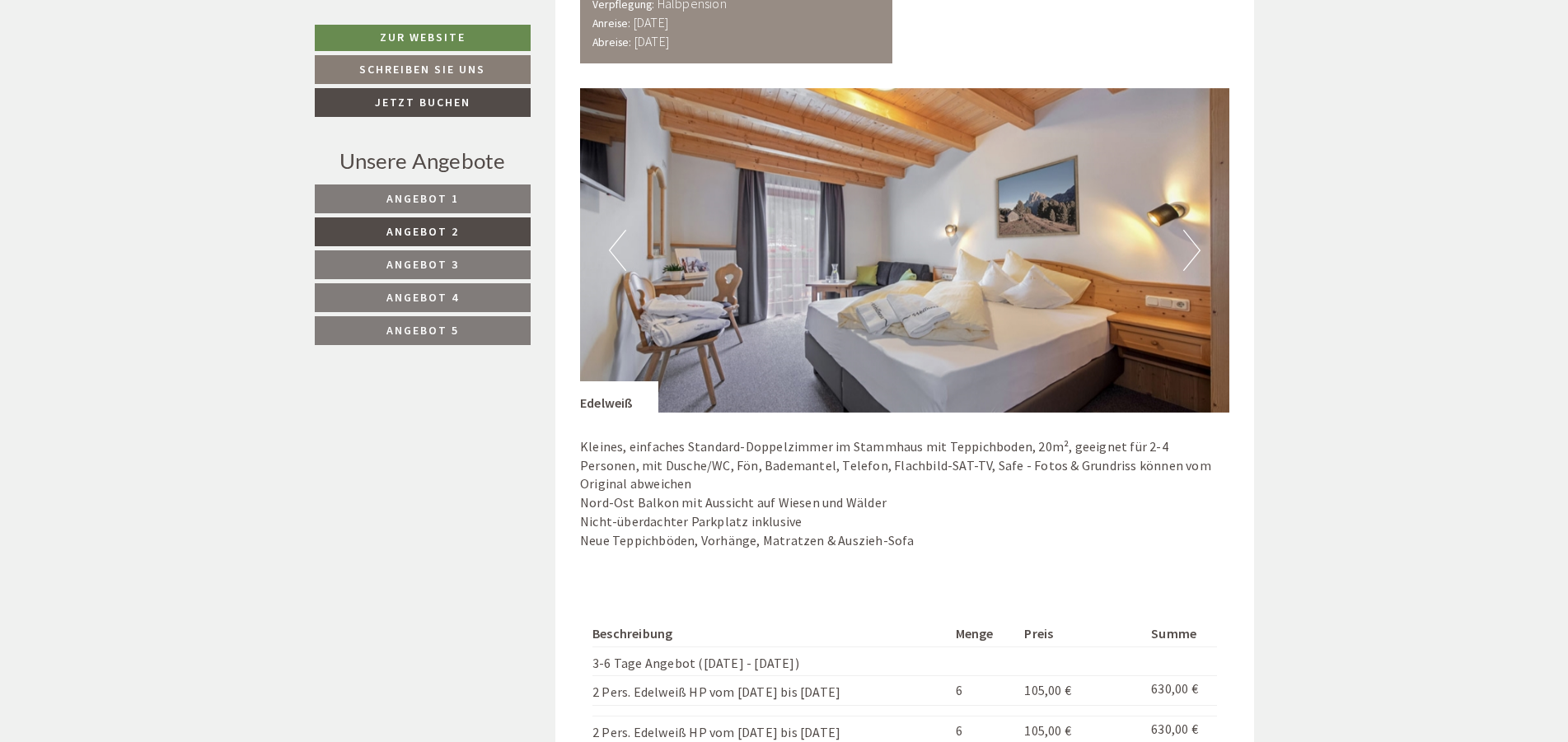
click at [412, 296] on span "Angebot 4" at bounding box center [422, 297] width 72 height 15
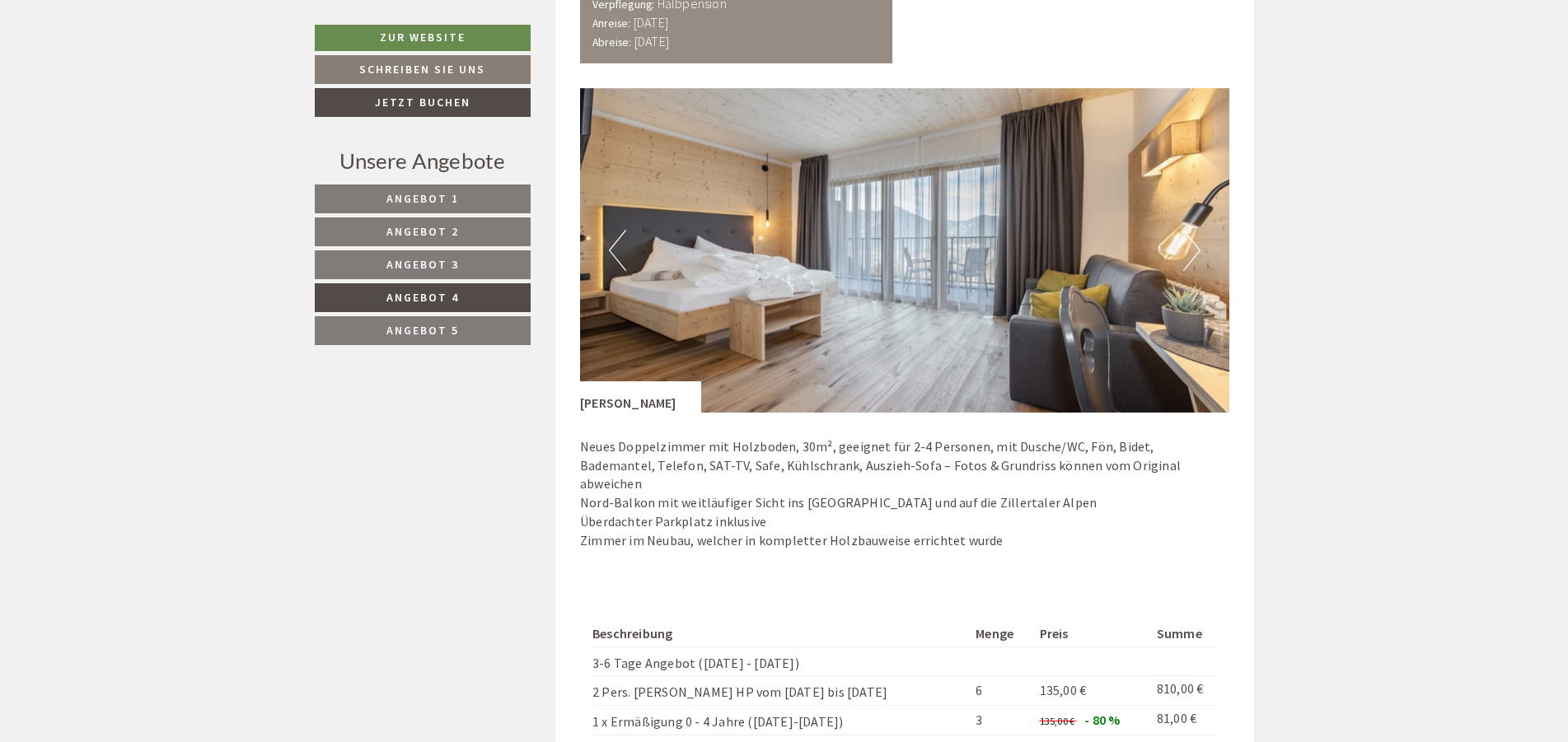
click at [1185, 258] on button "Next" at bounding box center [1191, 250] width 17 height 41
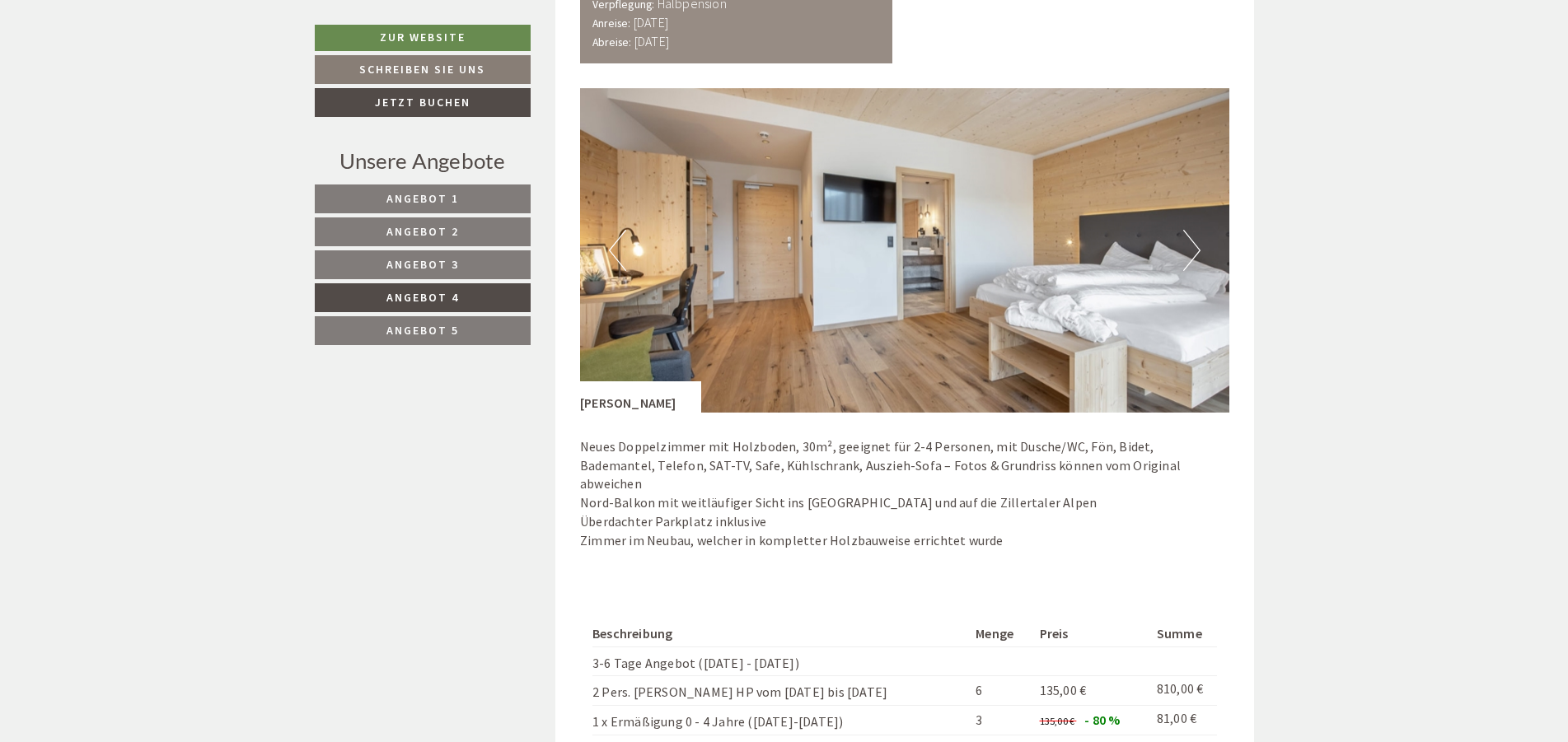
click at [1190, 252] on button "Next" at bounding box center [1191, 250] width 17 height 41
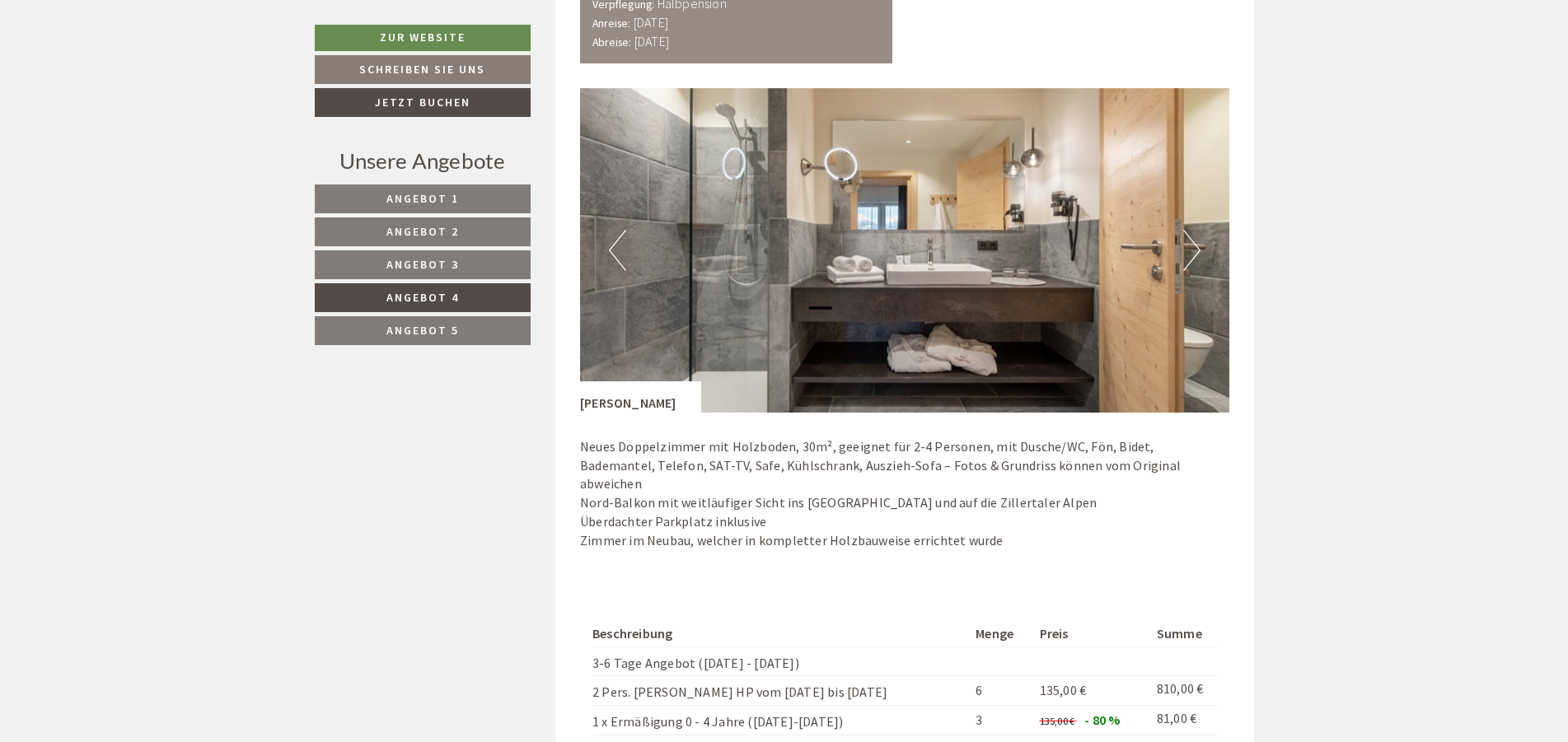
click at [1190, 252] on button "Next" at bounding box center [1191, 250] width 17 height 41
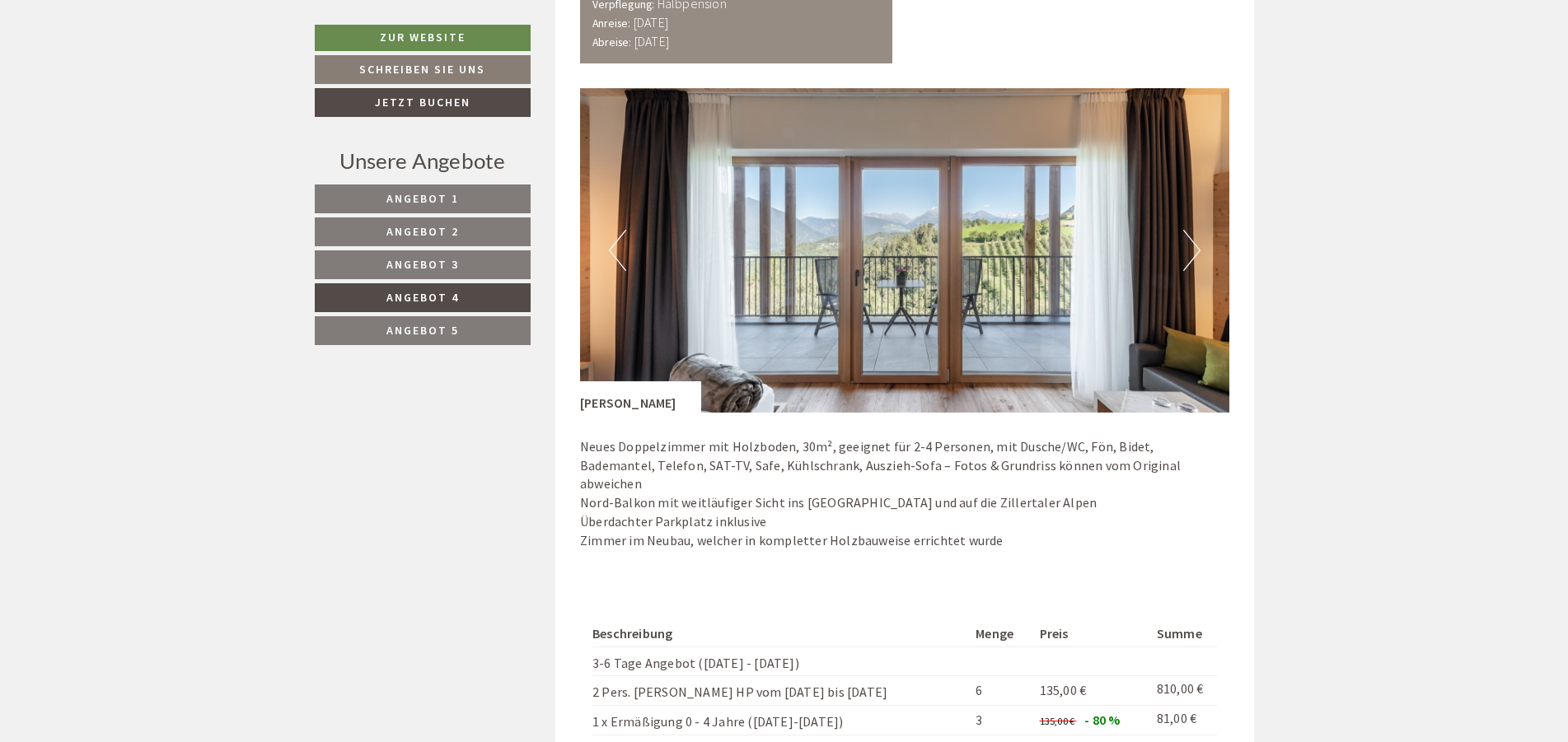
click at [1190, 252] on button "Next" at bounding box center [1191, 250] width 17 height 41
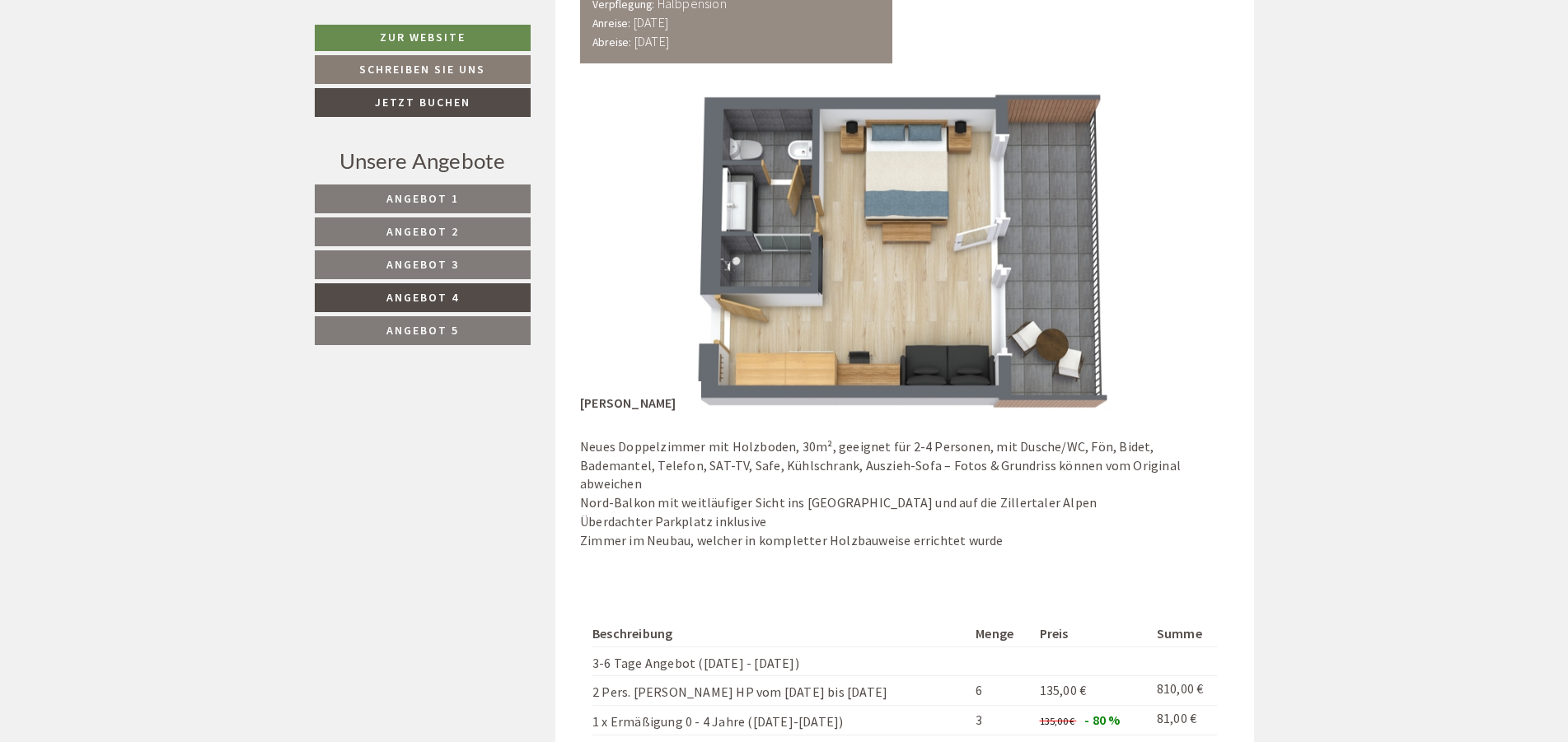
click at [1190, 252] on button "Next" at bounding box center [1191, 250] width 17 height 41
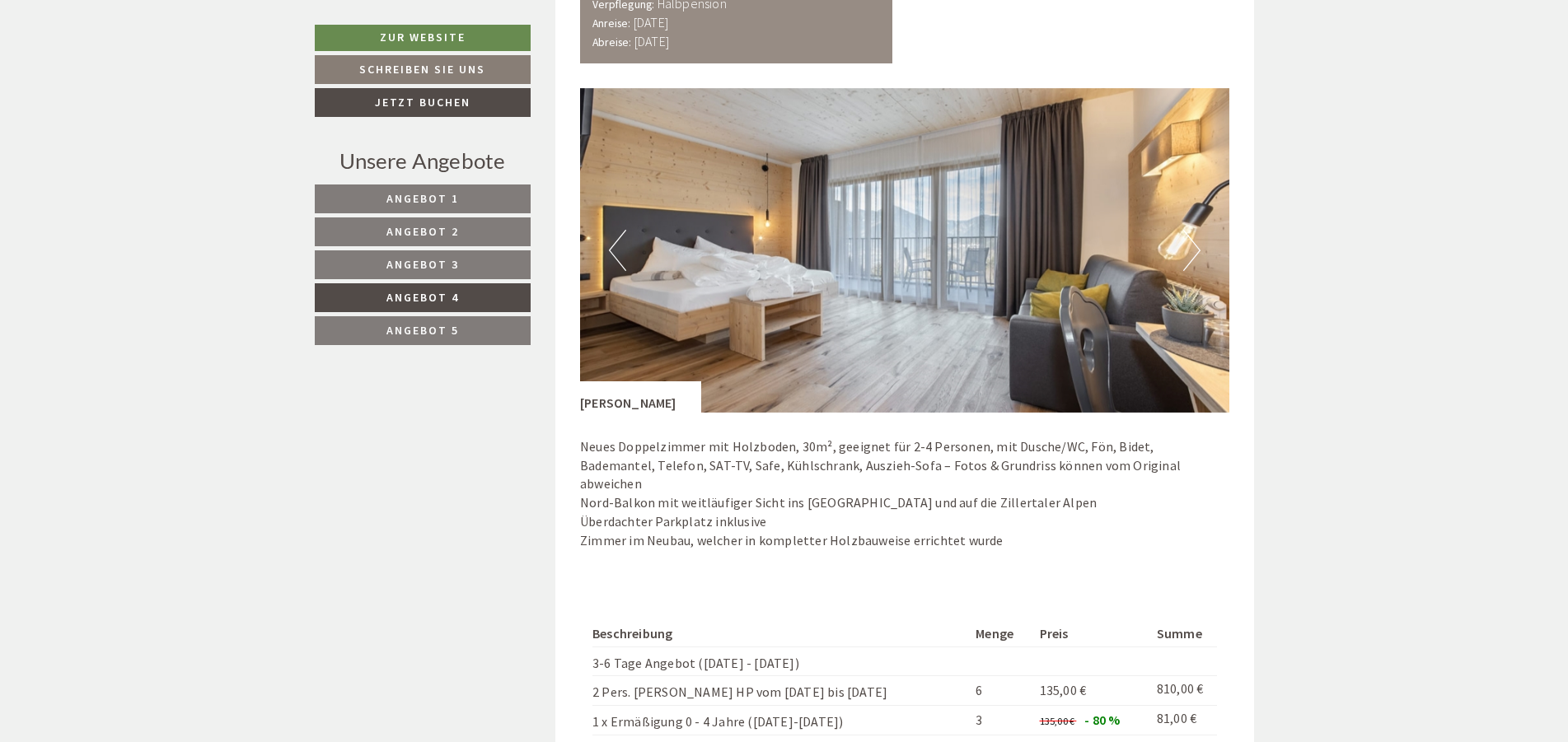
click at [1190, 252] on button "Next" at bounding box center [1191, 250] width 17 height 41
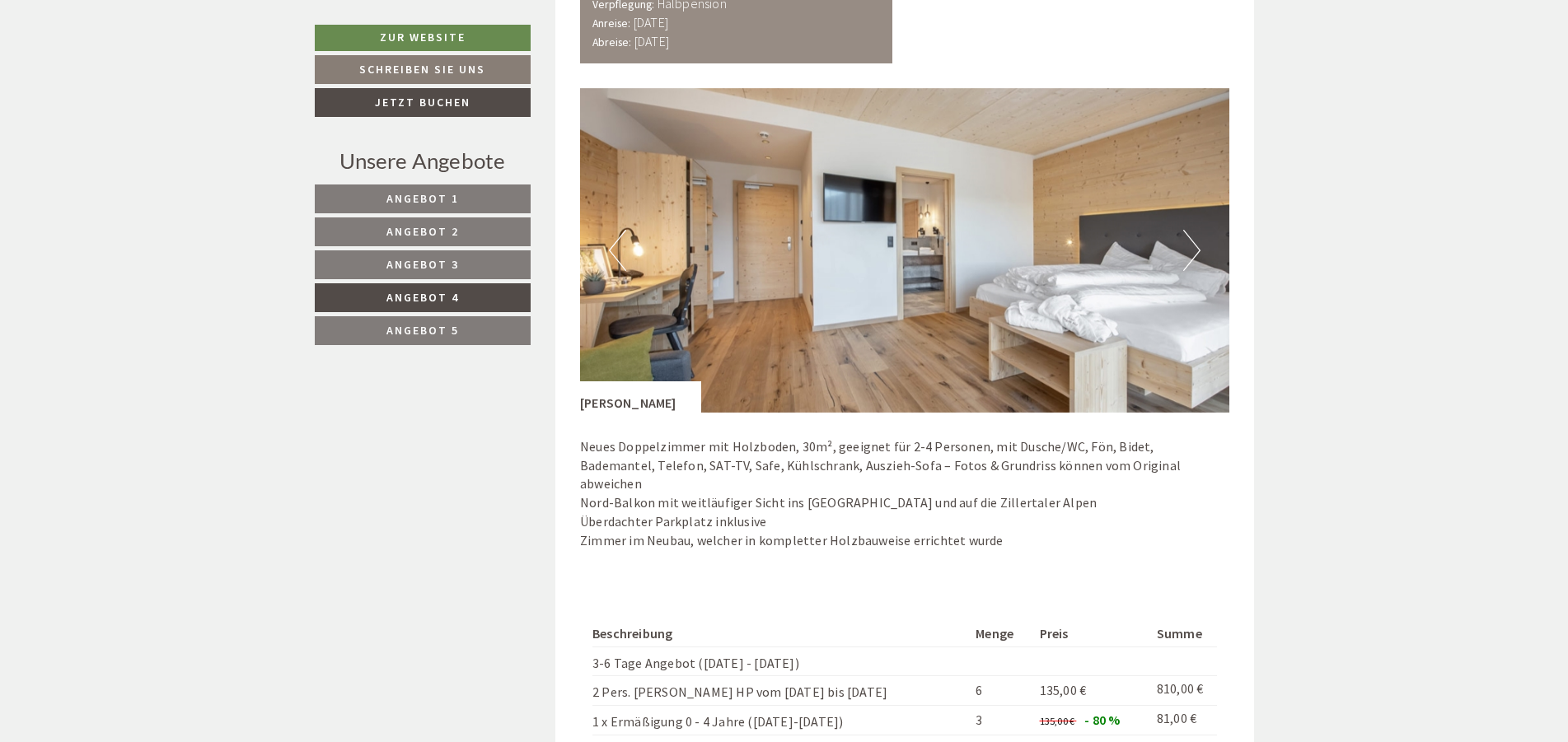
click at [1190, 252] on button "Next" at bounding box center [1191, 250] width 17 height 41
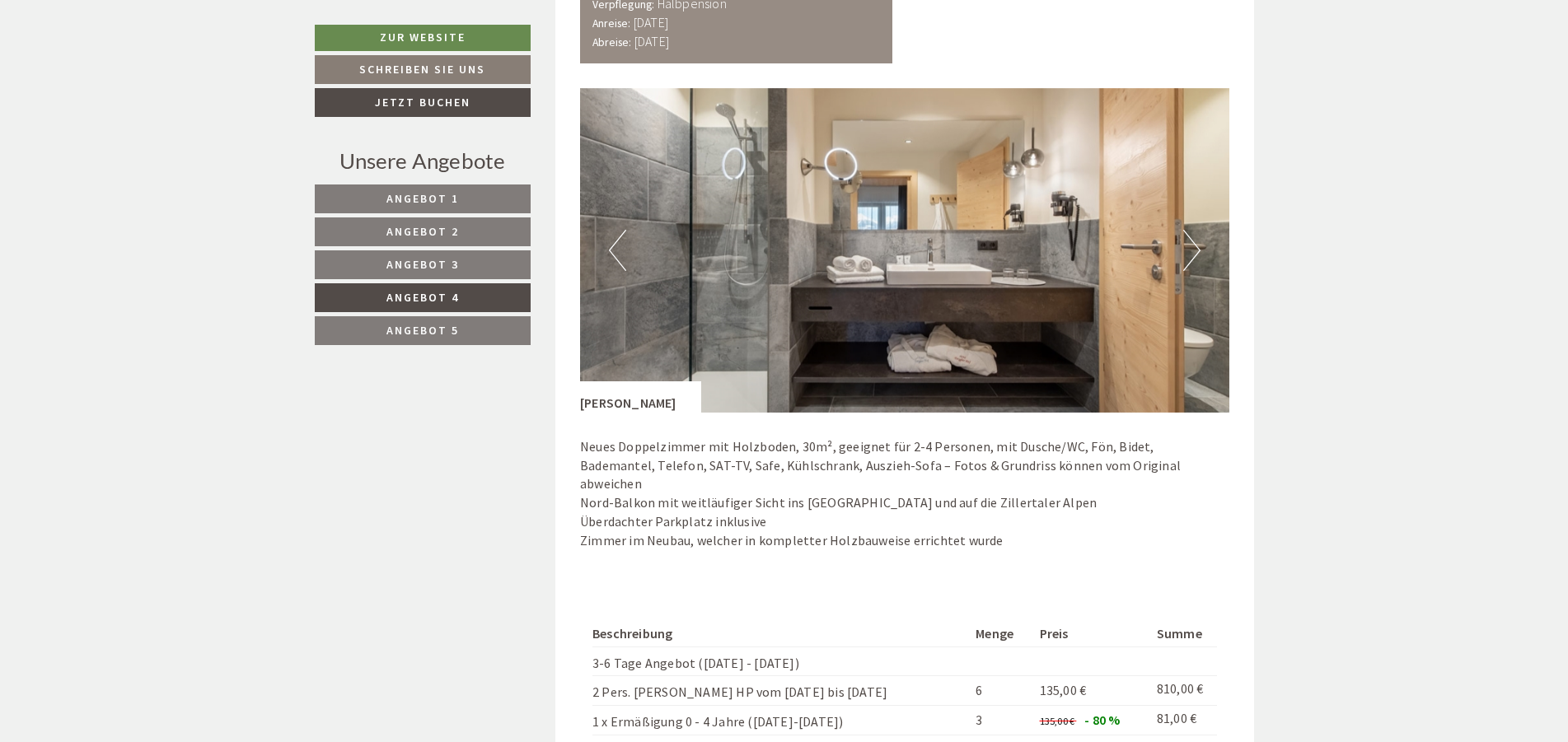
click at [1190, 252] on button "Next" at bounding box center [1191, 250] width 17 height 41
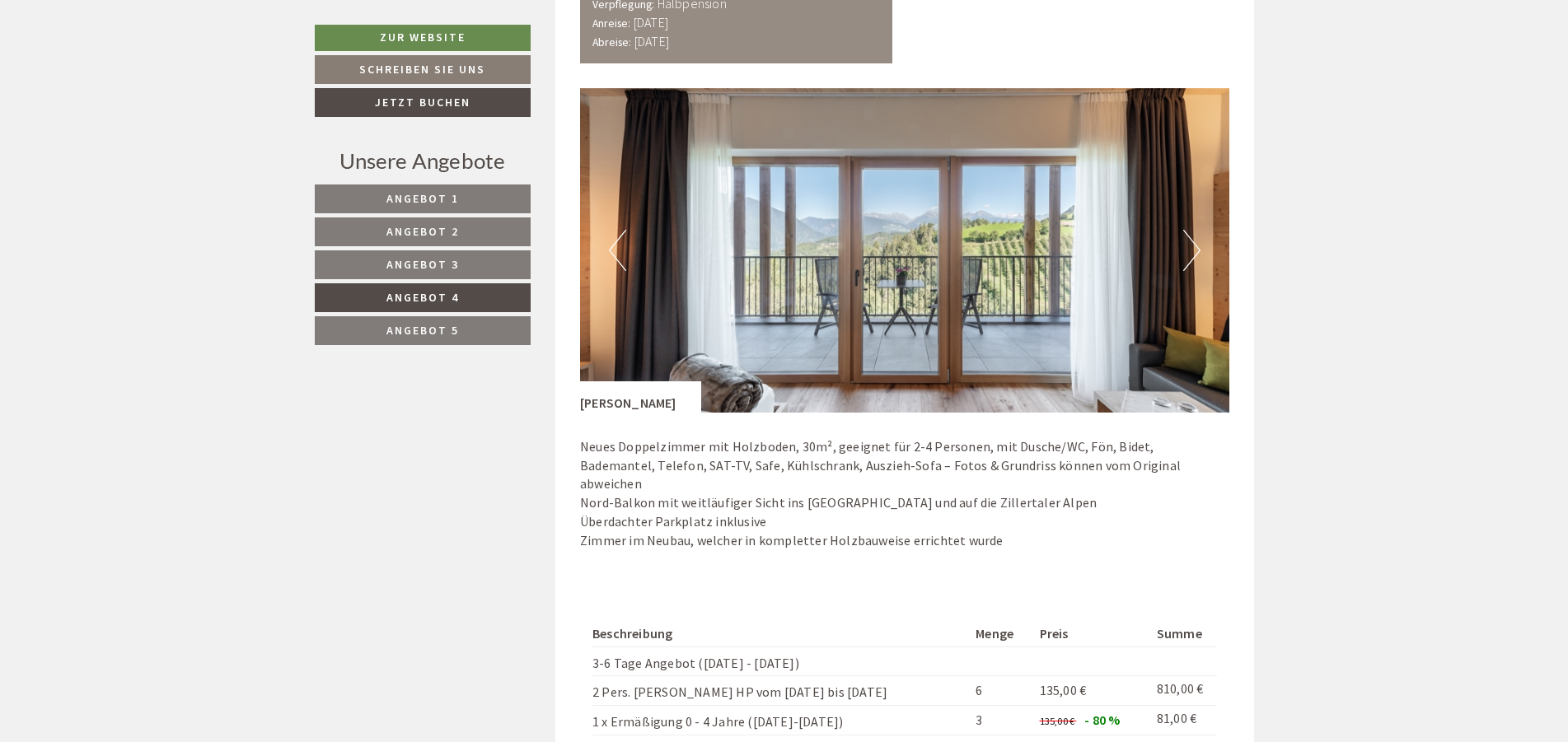
click at [1190, 252] on button "Next" at bounding box center [1191, 250] width 17 height 41
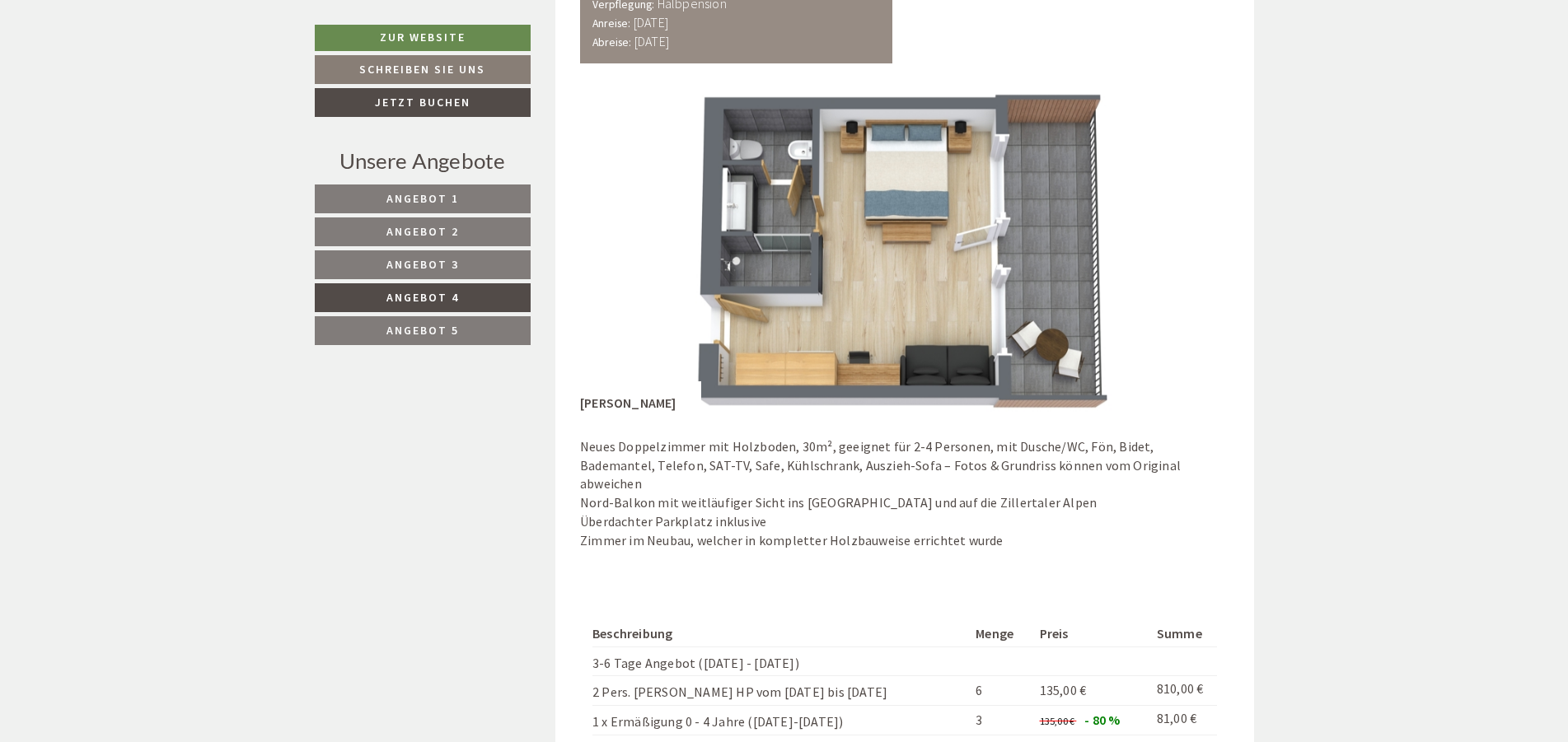
click at [1190, 252] on button "Next" at bounding box center [1191, 250] width 17 height 41
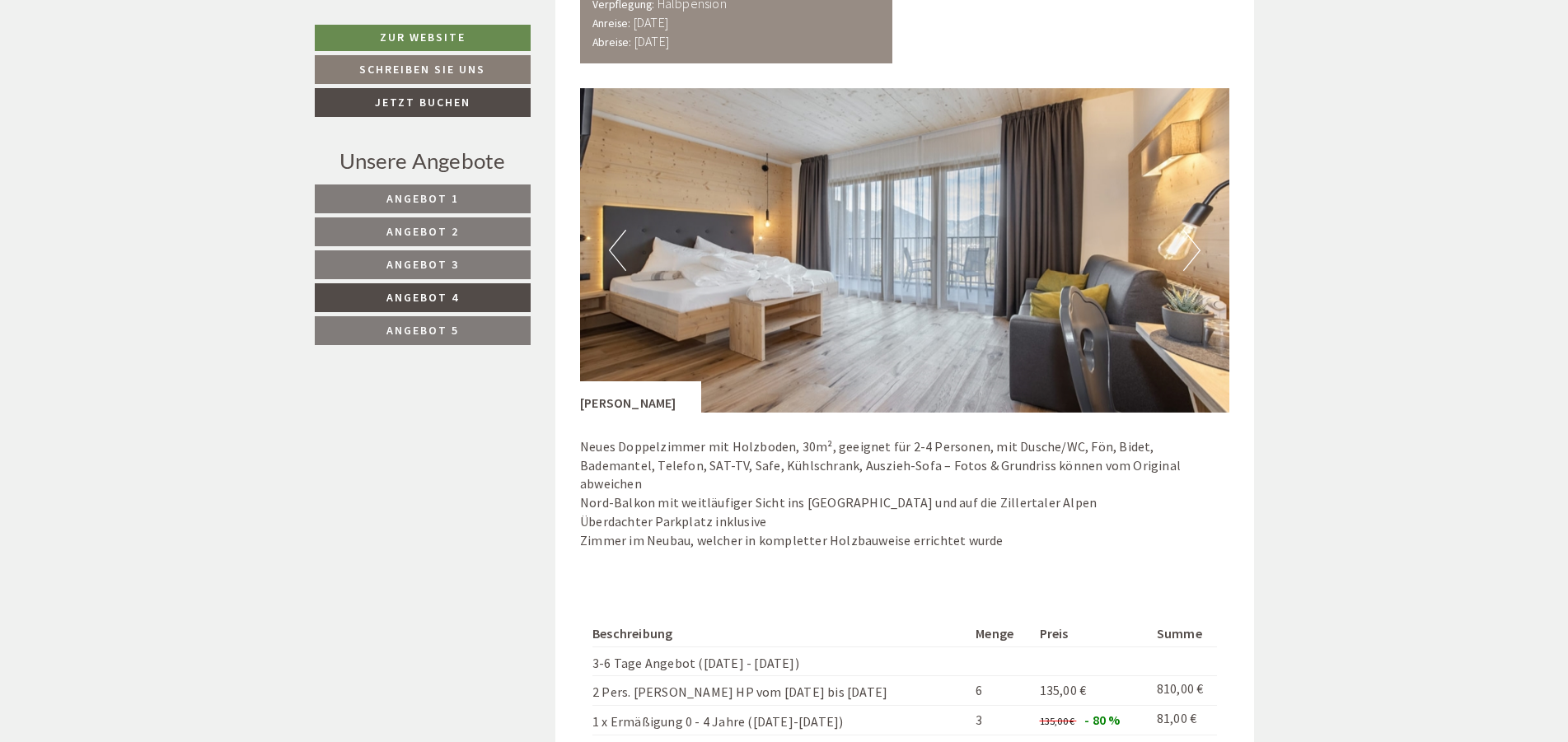
click at [1190, 252] on button "Next" at bounding box center [1191, 250] width 17 height 41
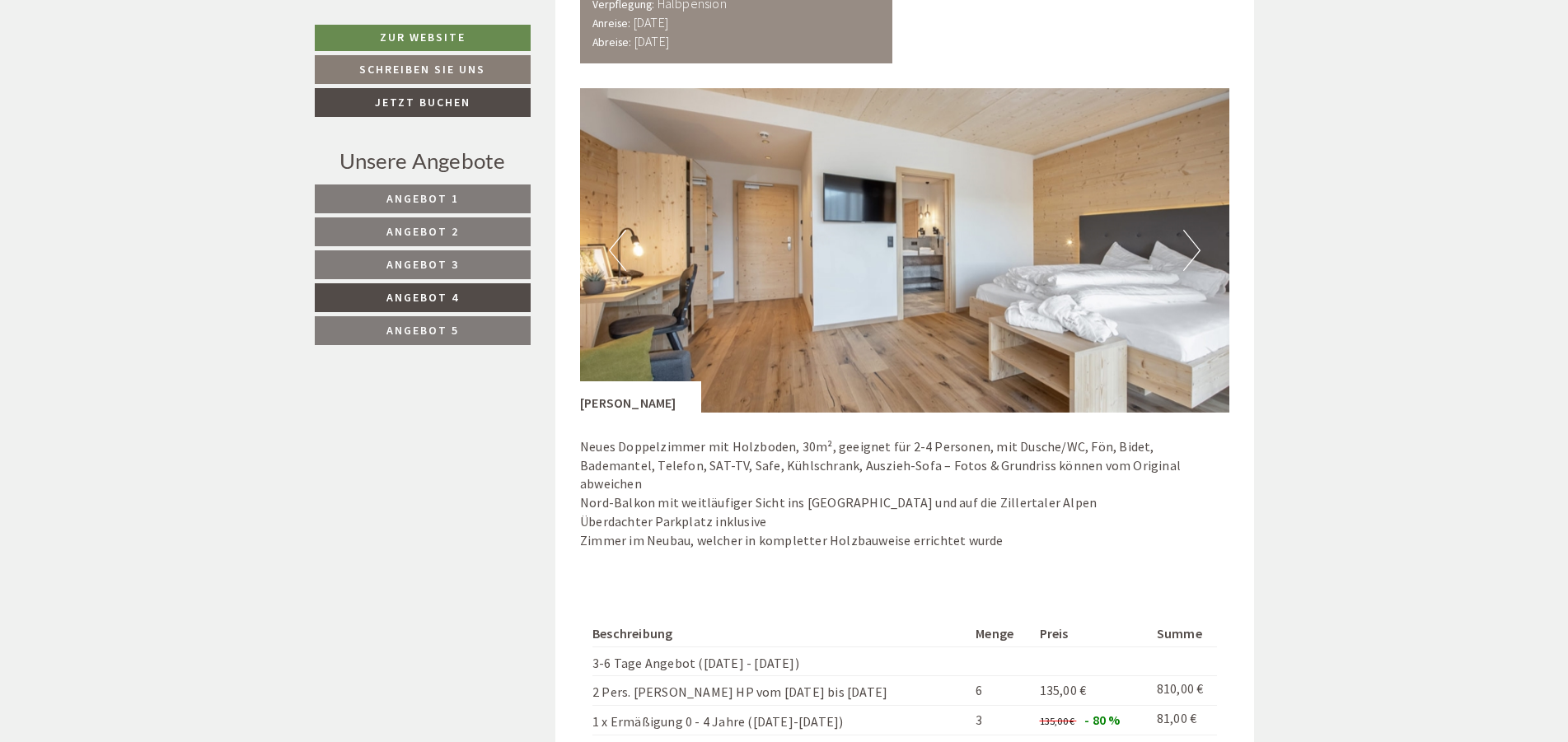
click at [1189, 250] on button "Next" at bounding box center [1191, 250] width 17 height 41
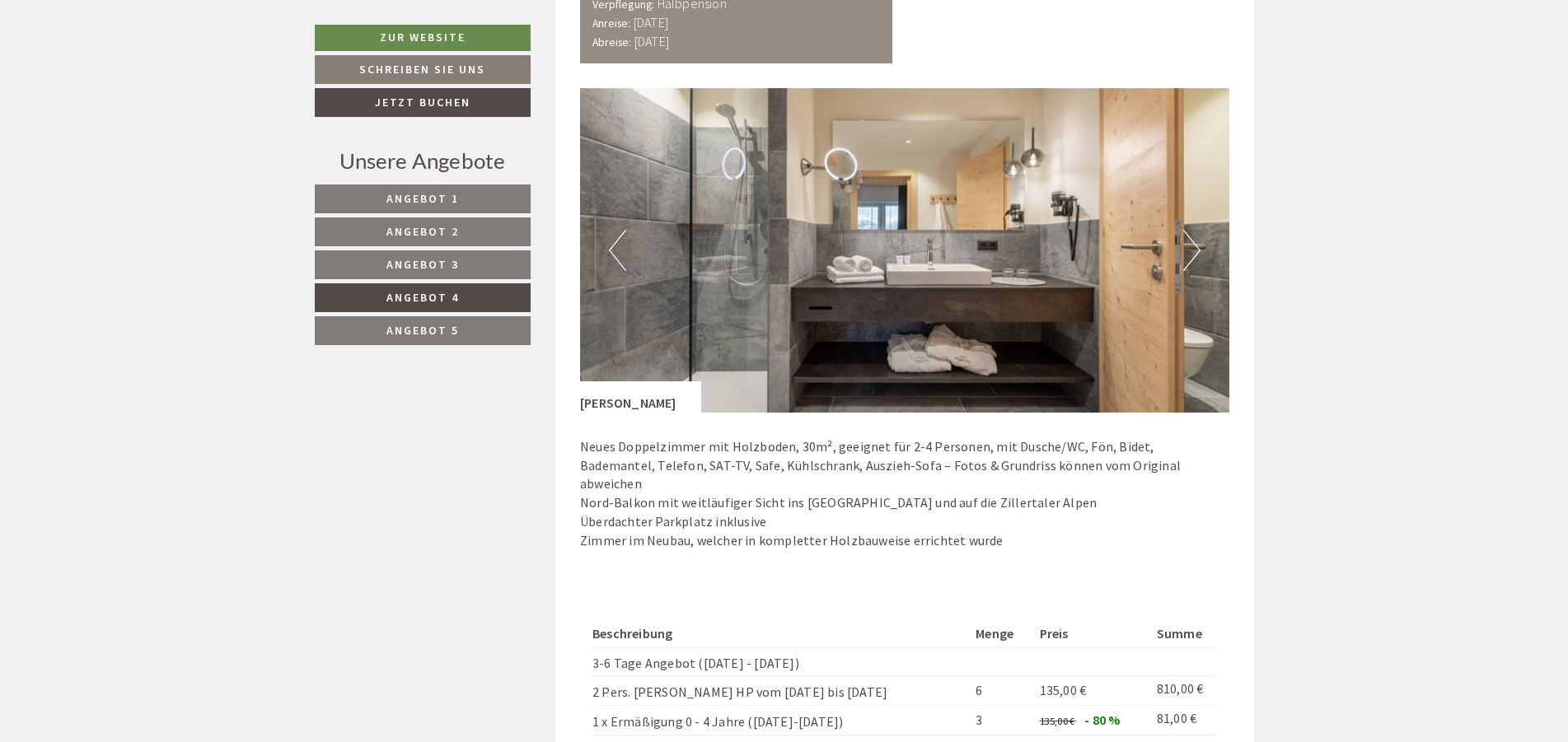
click at [1189, 250] on button "Next" at bounding box center [1191, 250] width 17 height 41
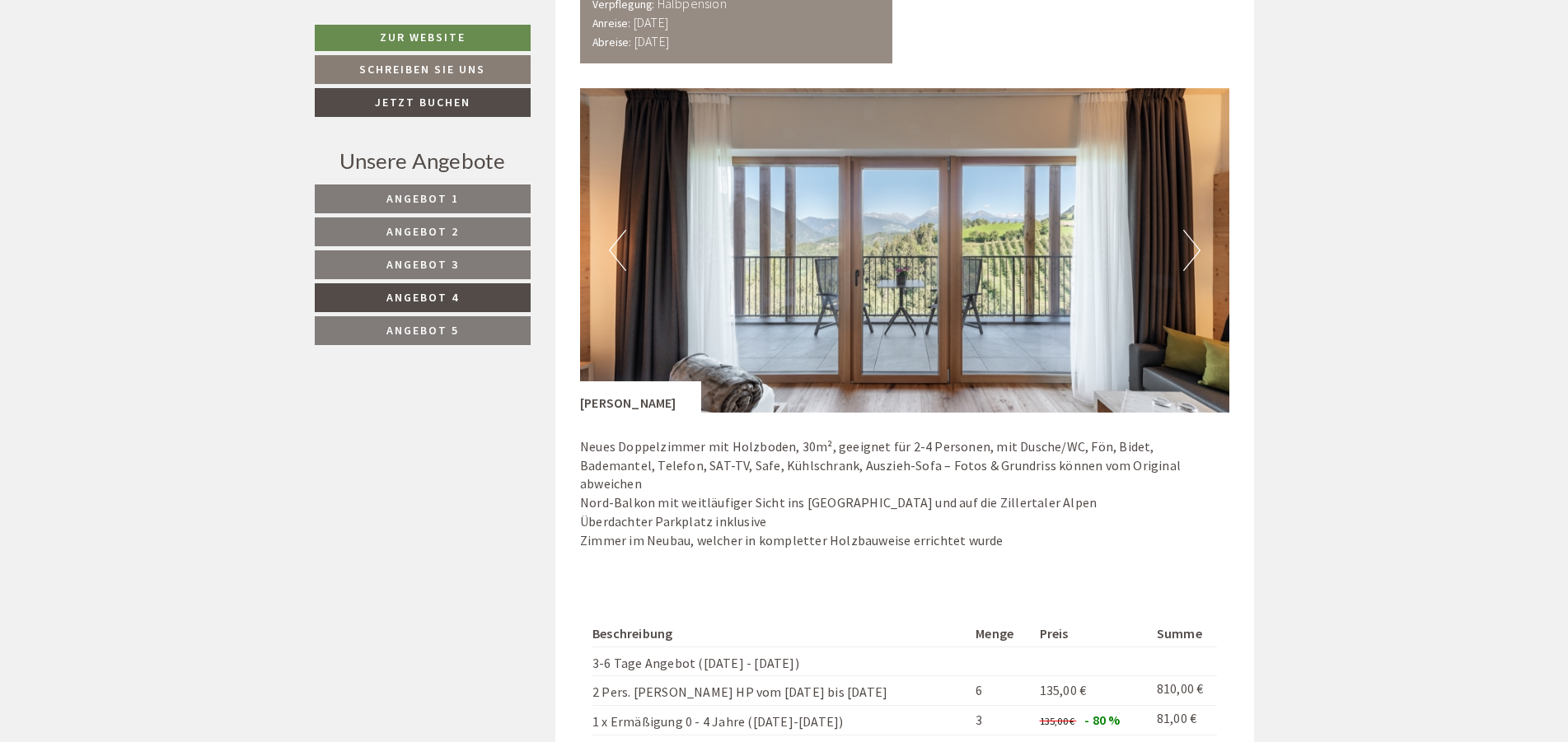
click at [1189, 250] on button "Next" at bounding box center [1191, 250] width 17 height 41
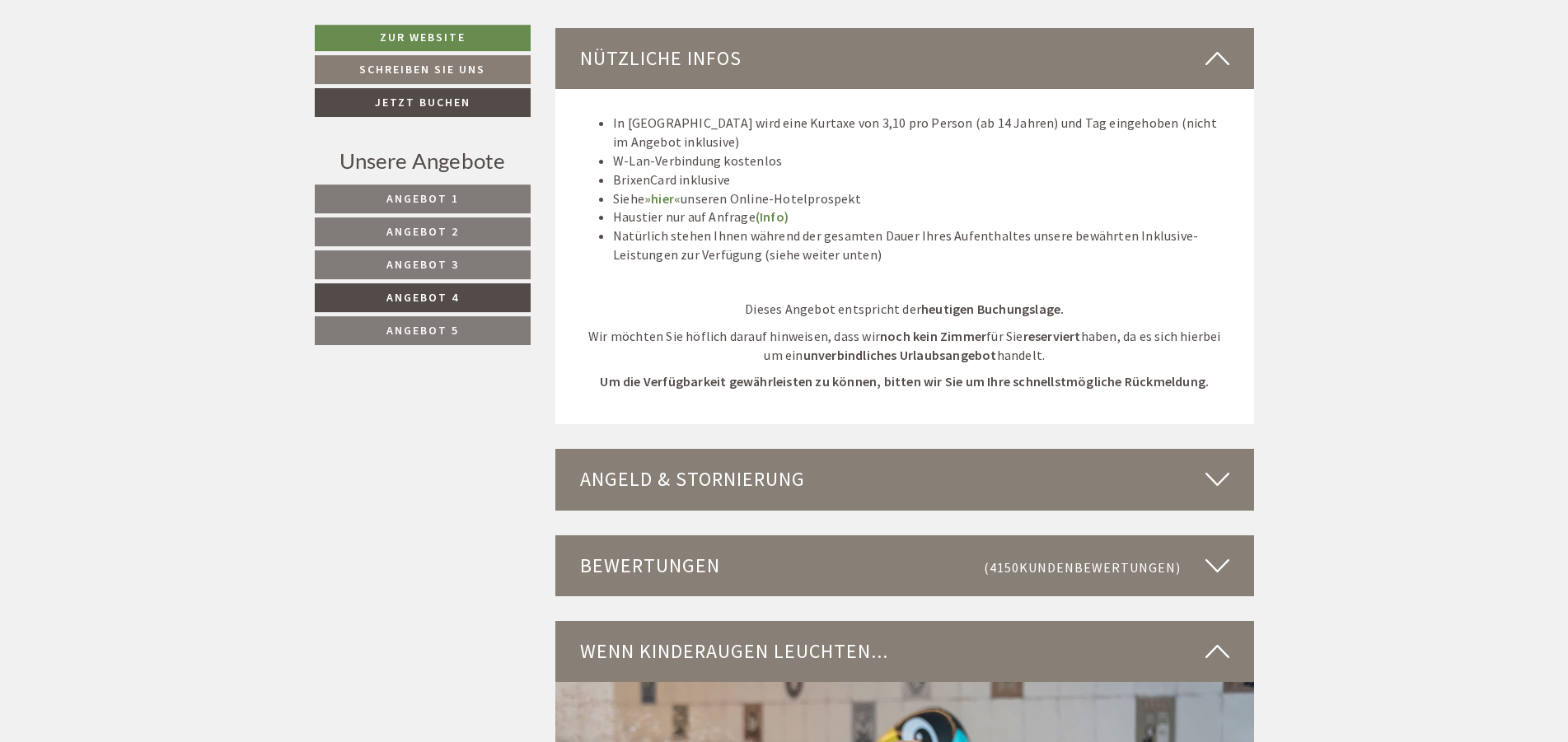
scroll to position [2353, 0]
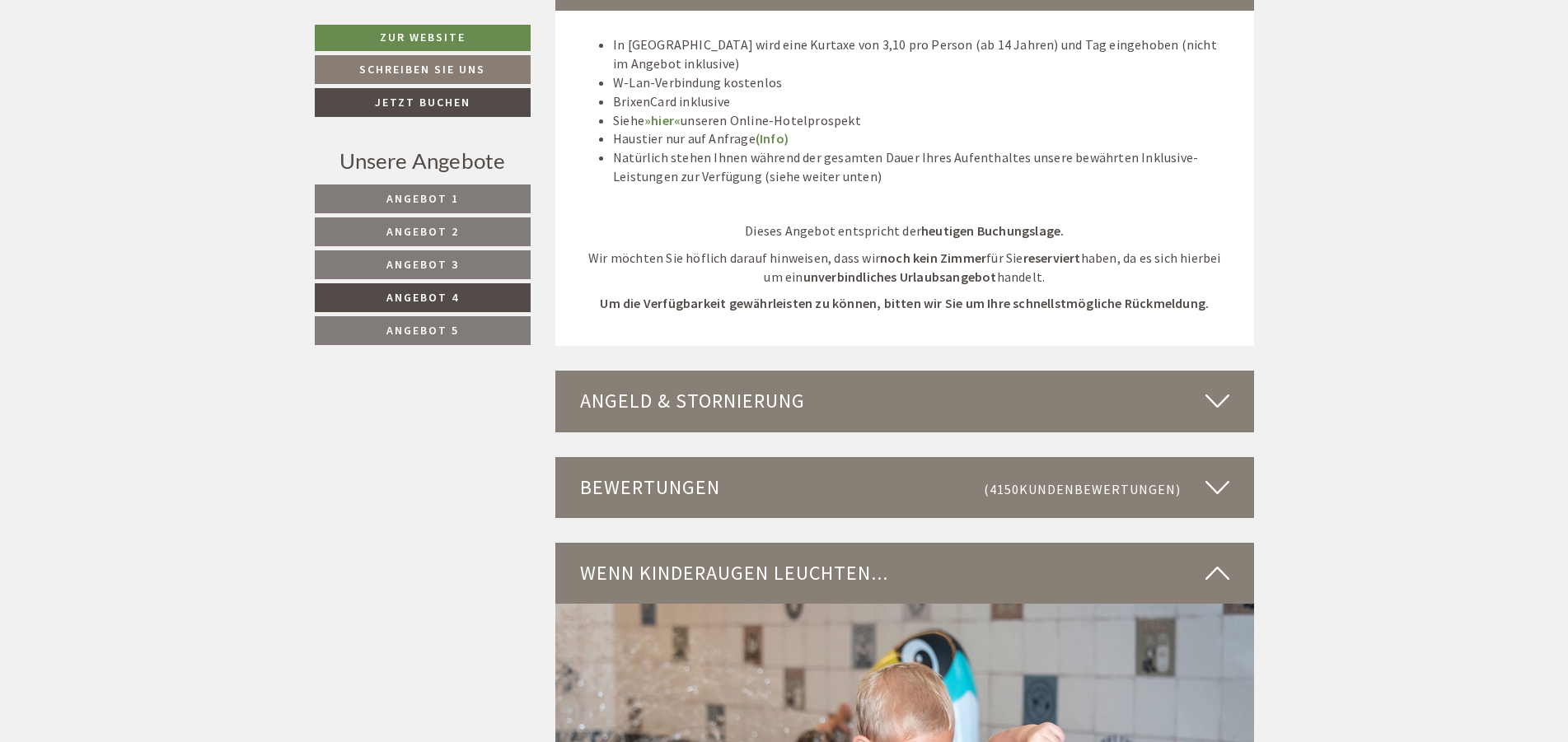
click at [1233, 389] on div "Angeld & Stornierung" at bounding box center [905, 401] width 698 height 61
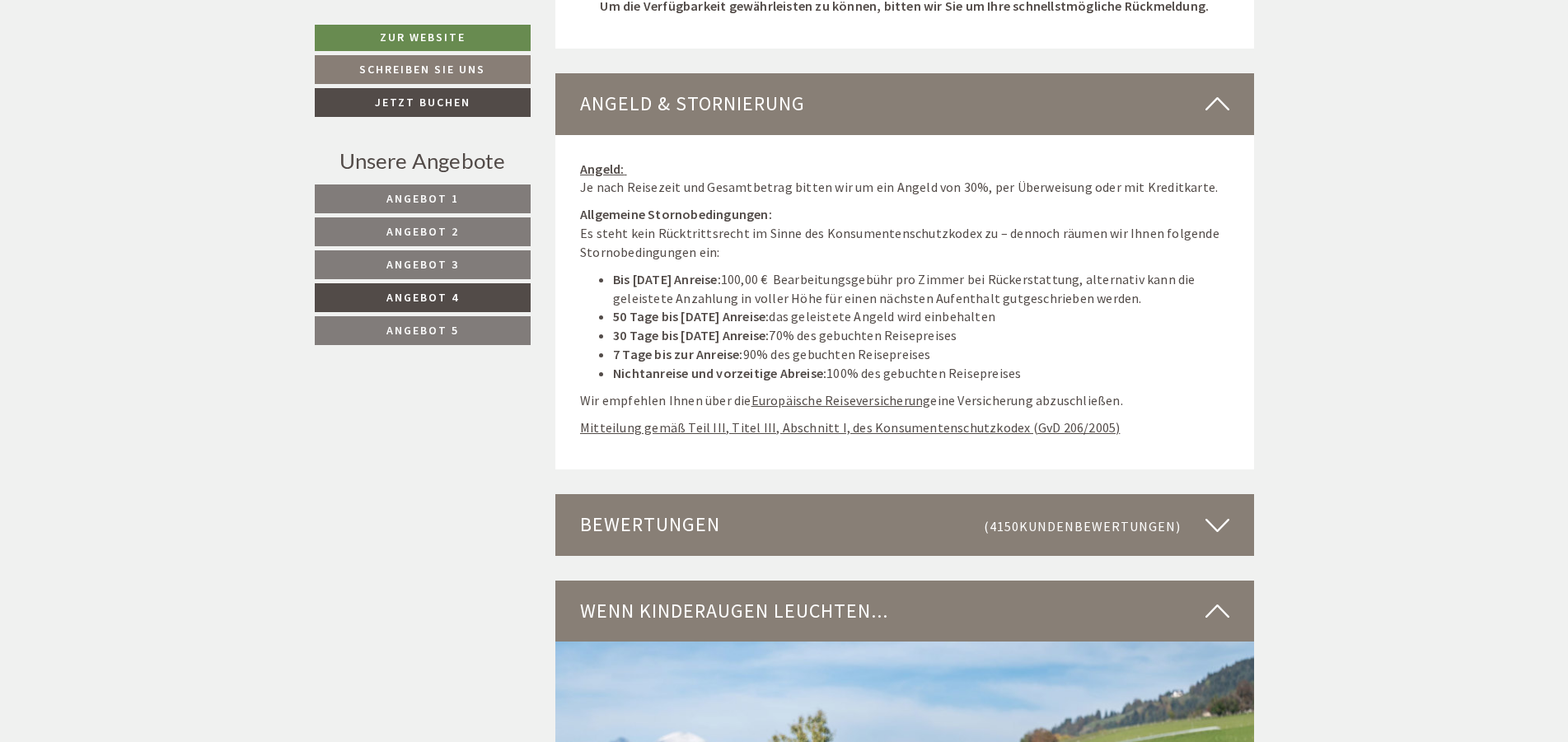
scroll to position [2689, 0]
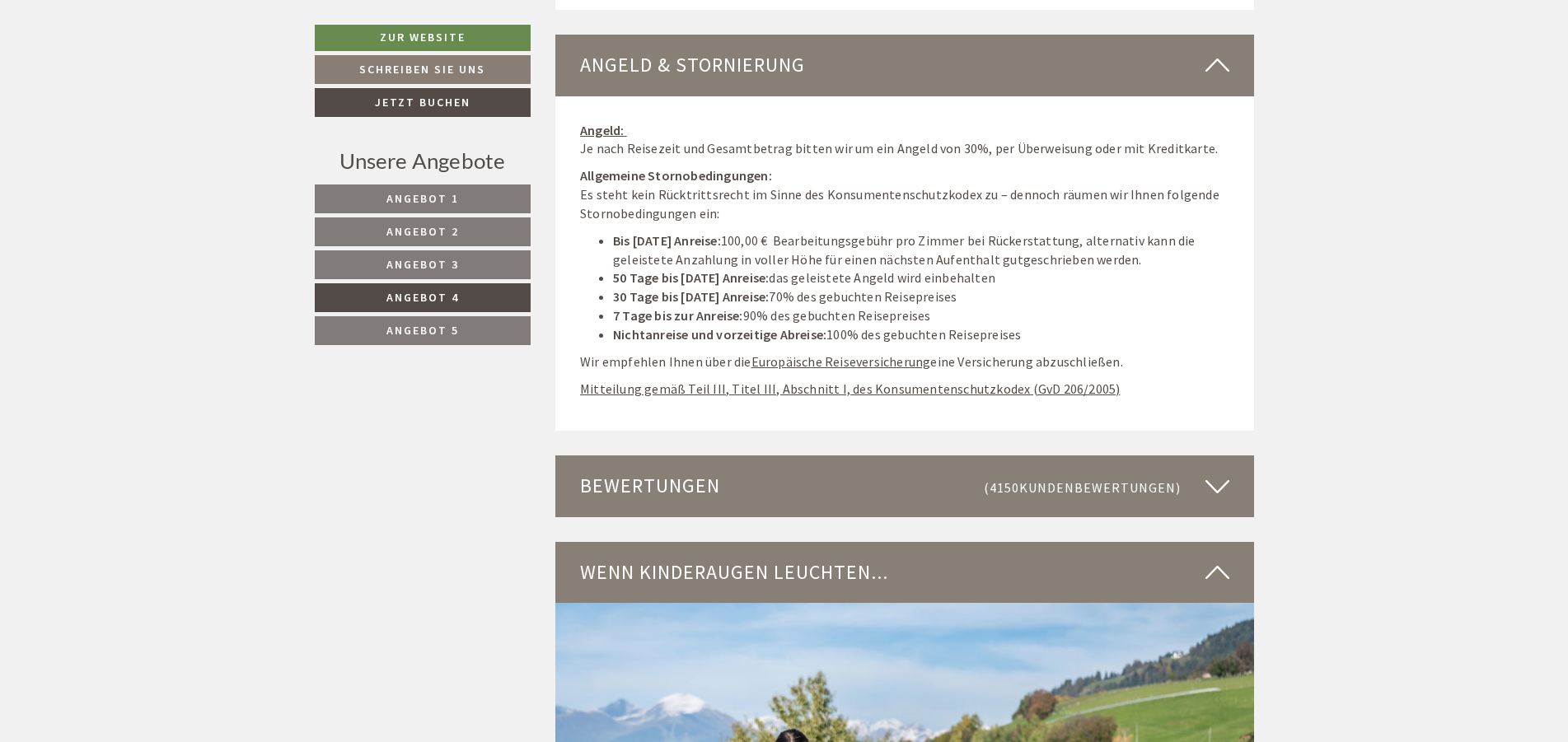
click at [1207, 477] on icon at bounding box center [1217, 486] width 24 height 28
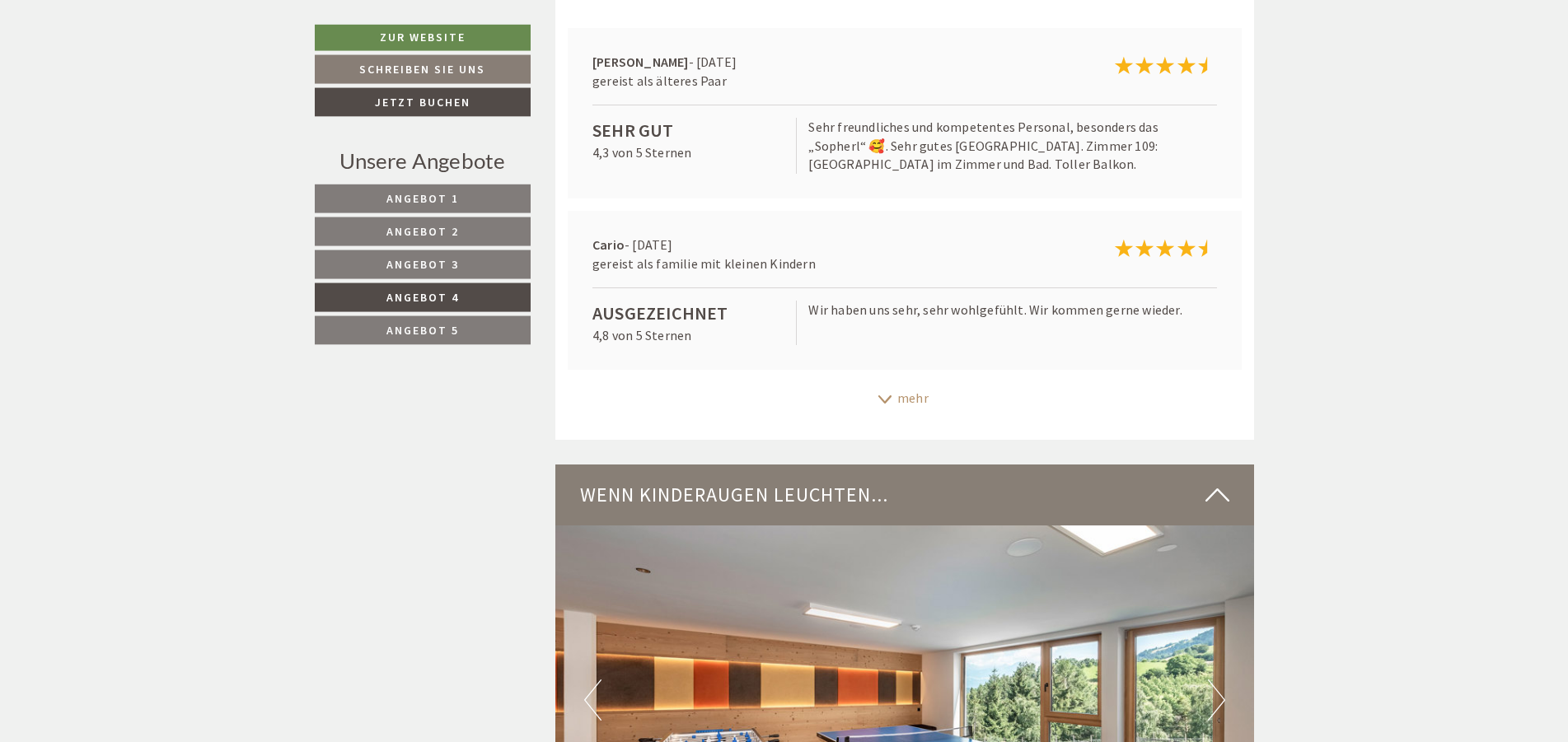
scroll to position [3361, 0]
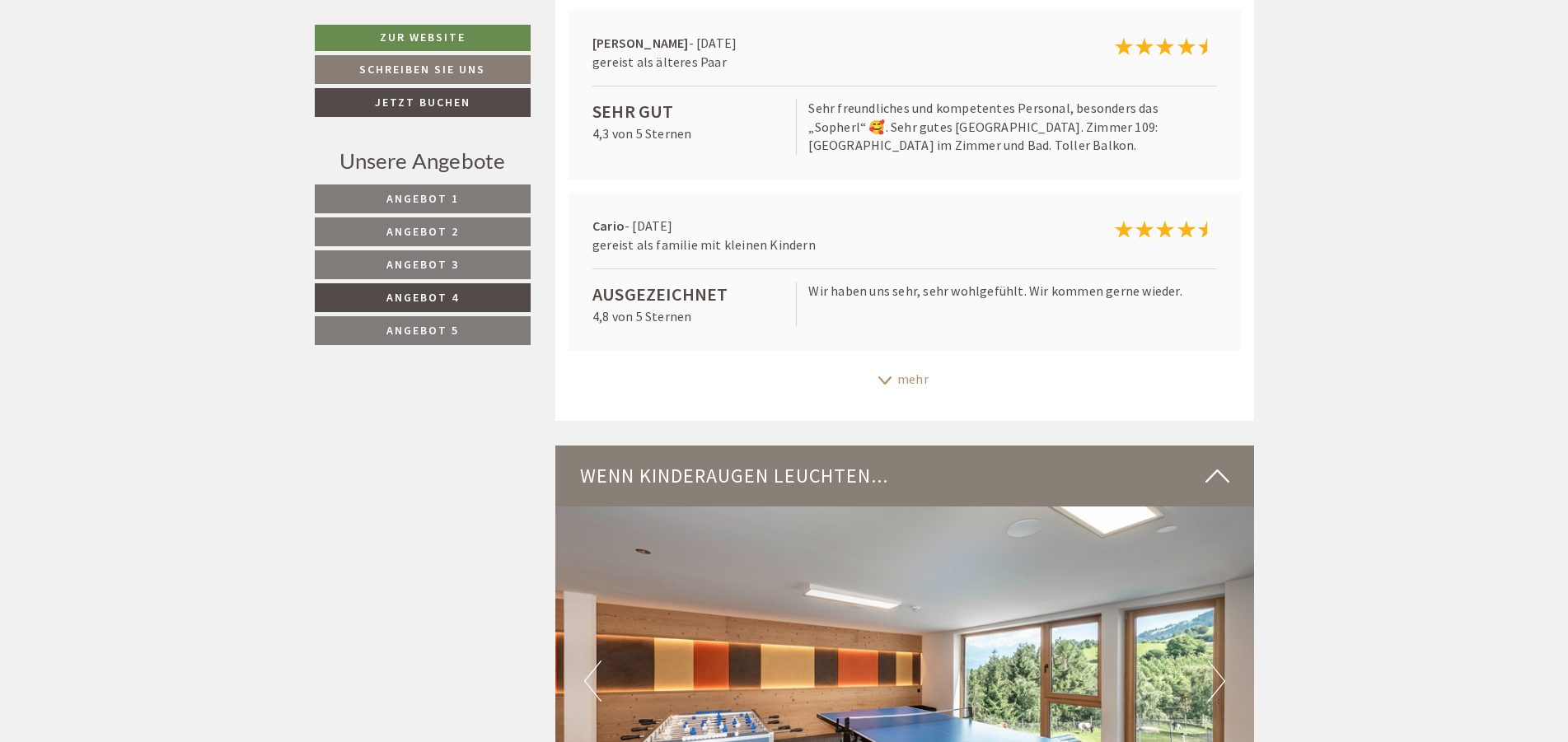
click at [913, 363] on div "mehr" at bounding box center [905, 379] width 698 height 32
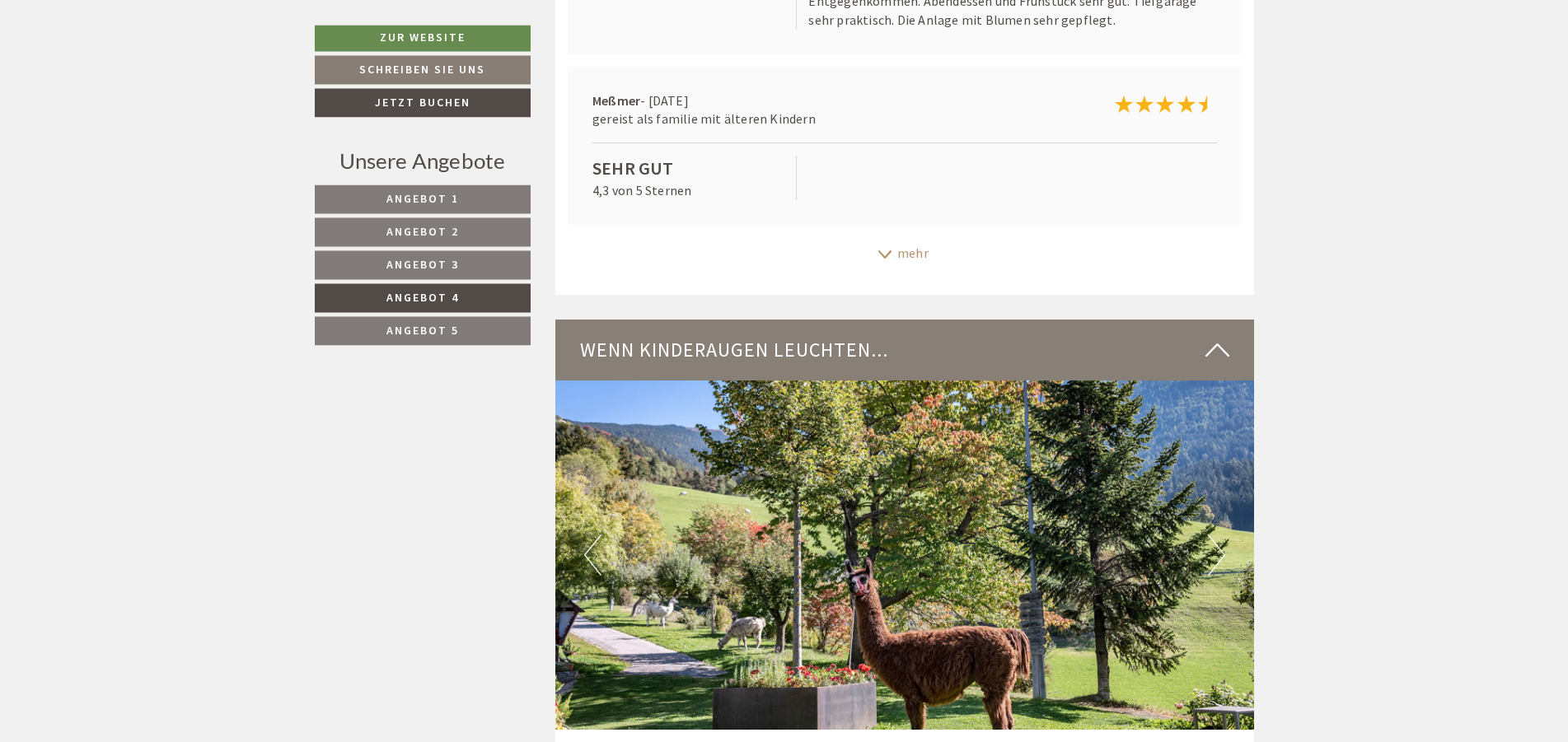
scroll to position [3781, 0]
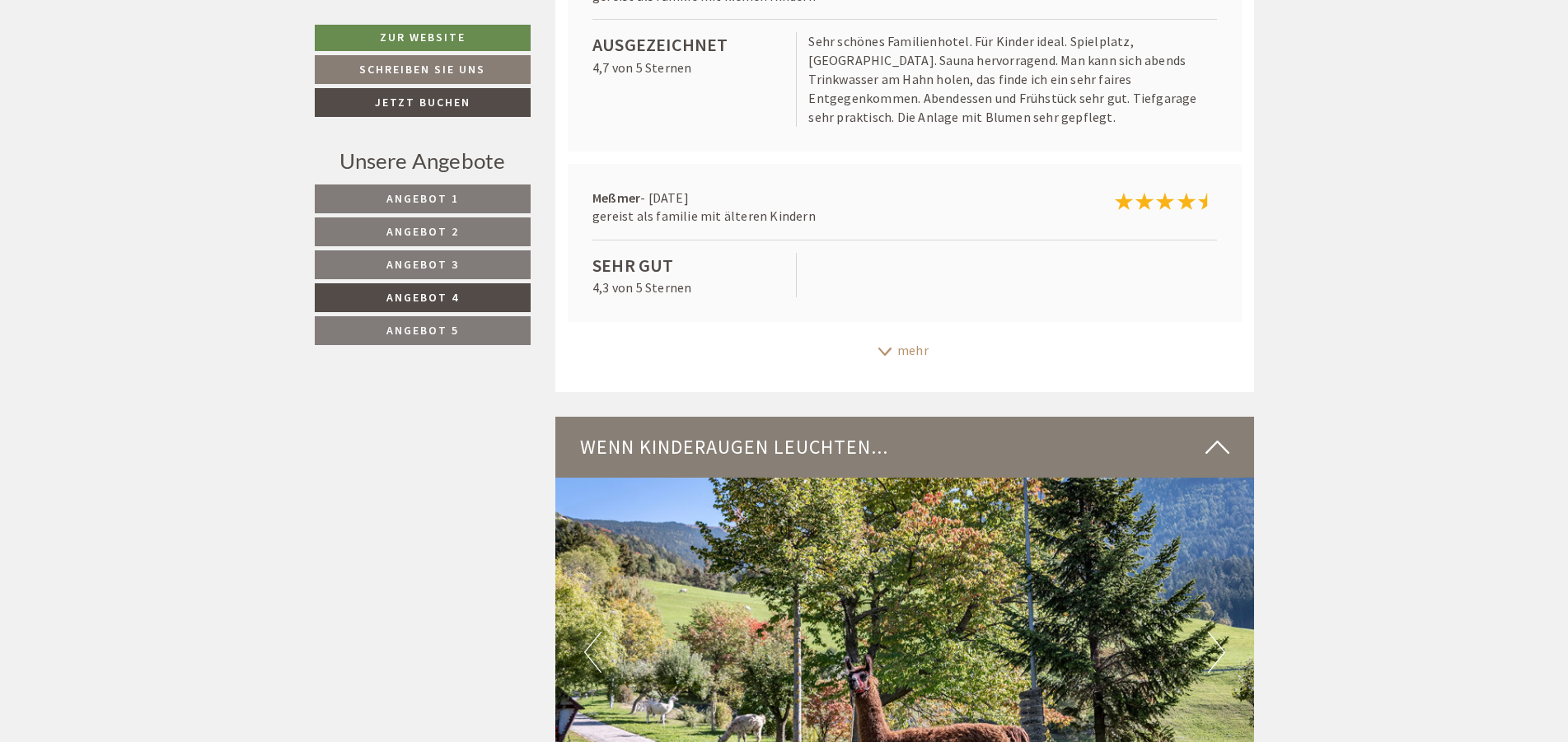
click at [930, 335] on div "mehr" at bounding box center [905, 351] width 698 height 32
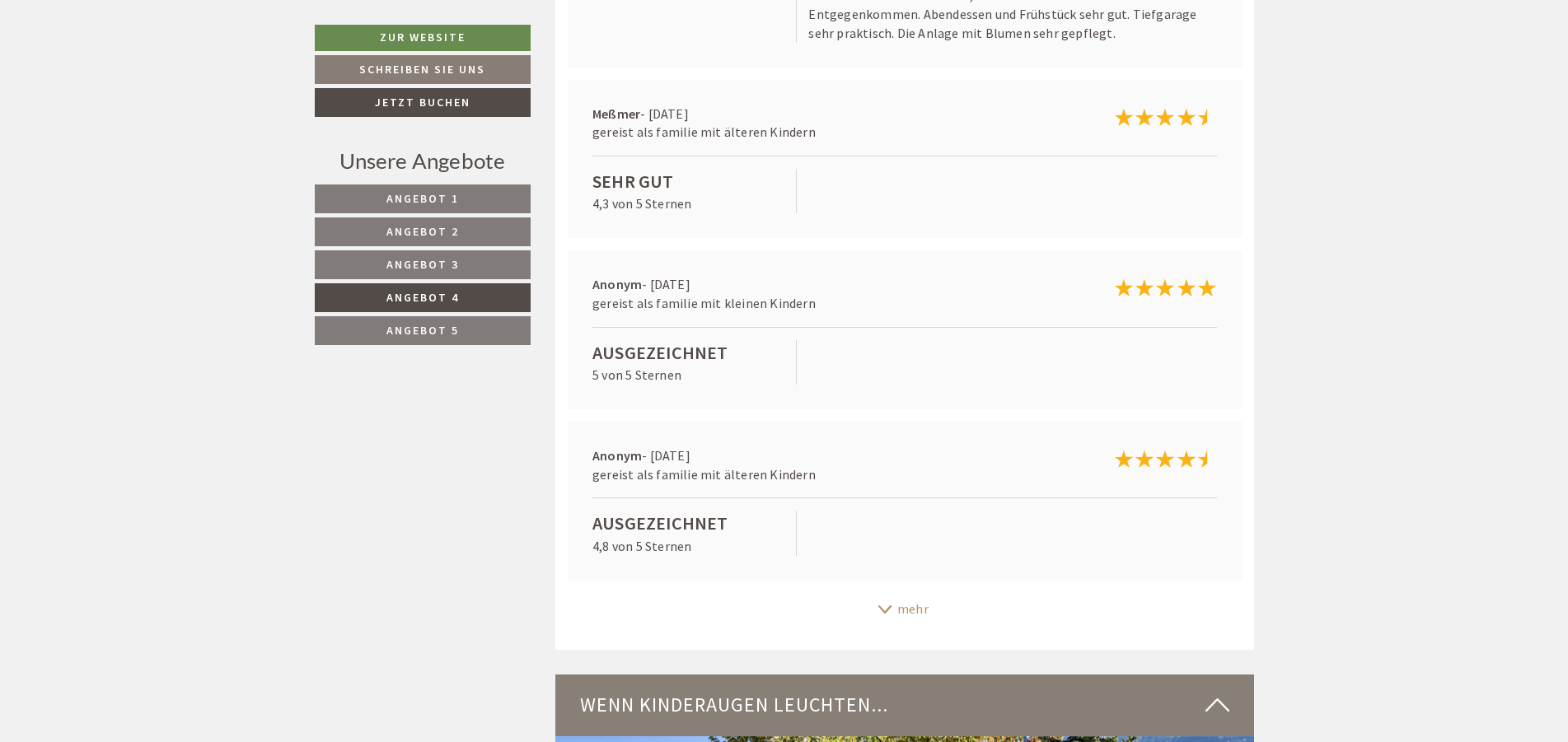
scroll to position [3949, 0]
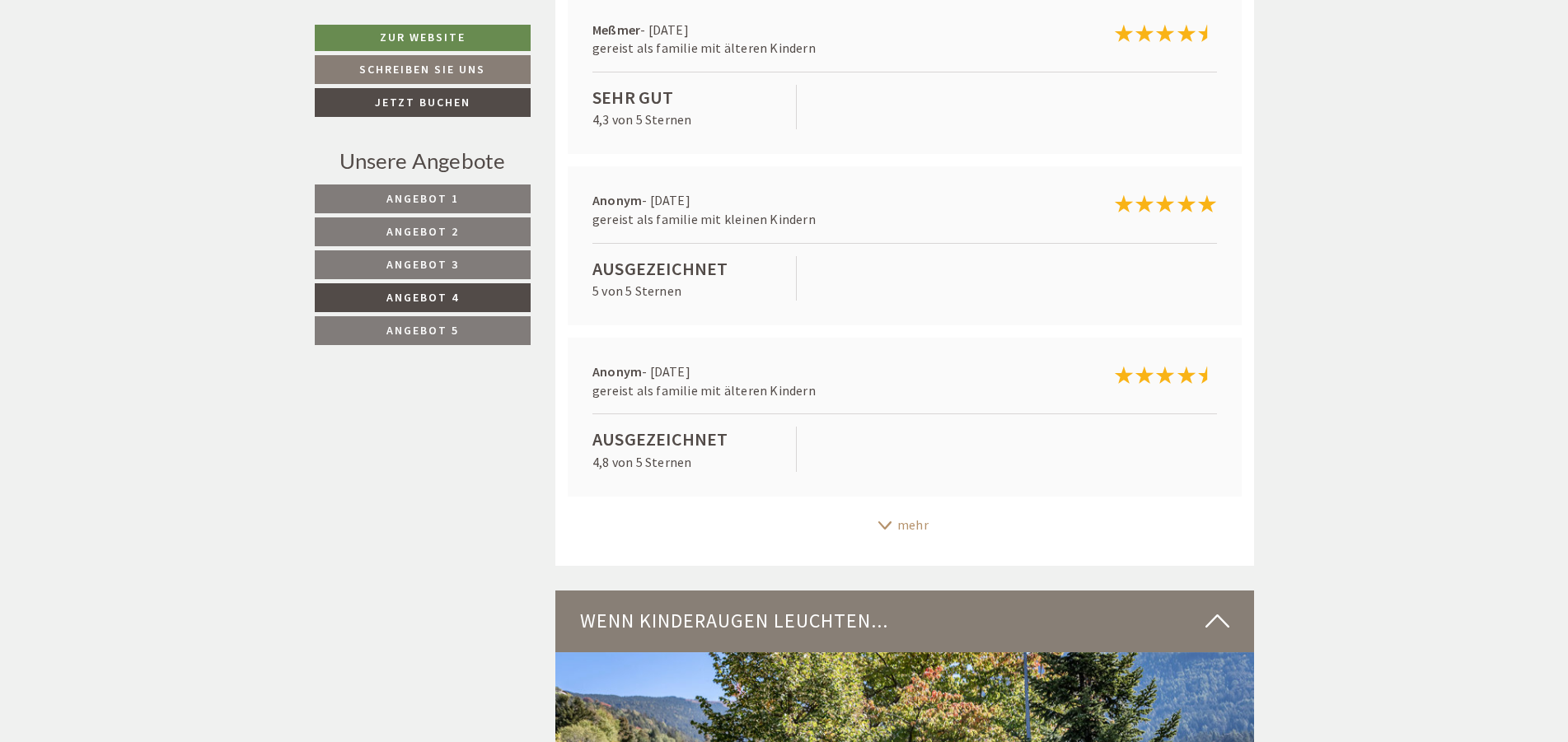
click at [888, 521] on icon at bounding box center [885, 525] width 16 height 8
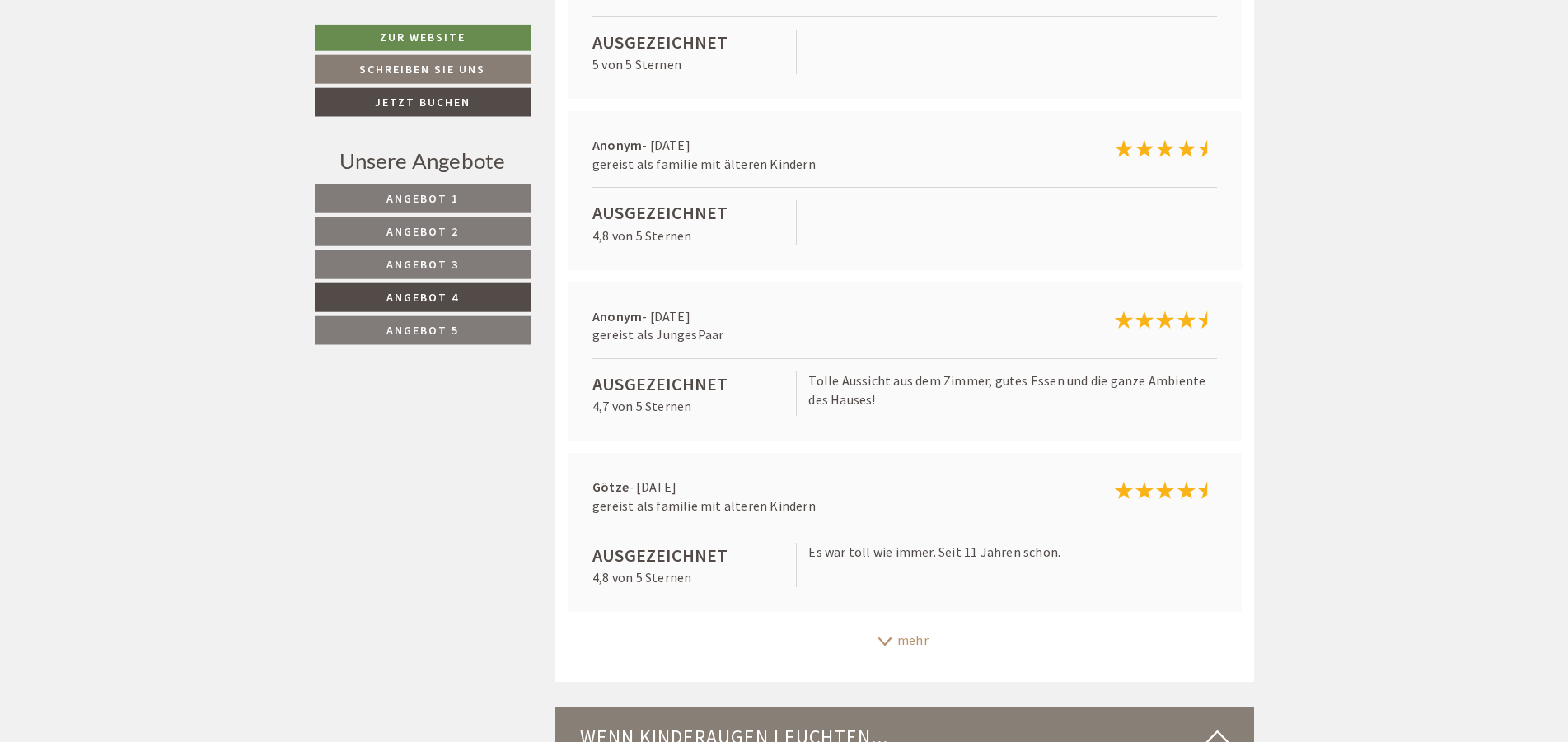
scroll to position [4201, 0]
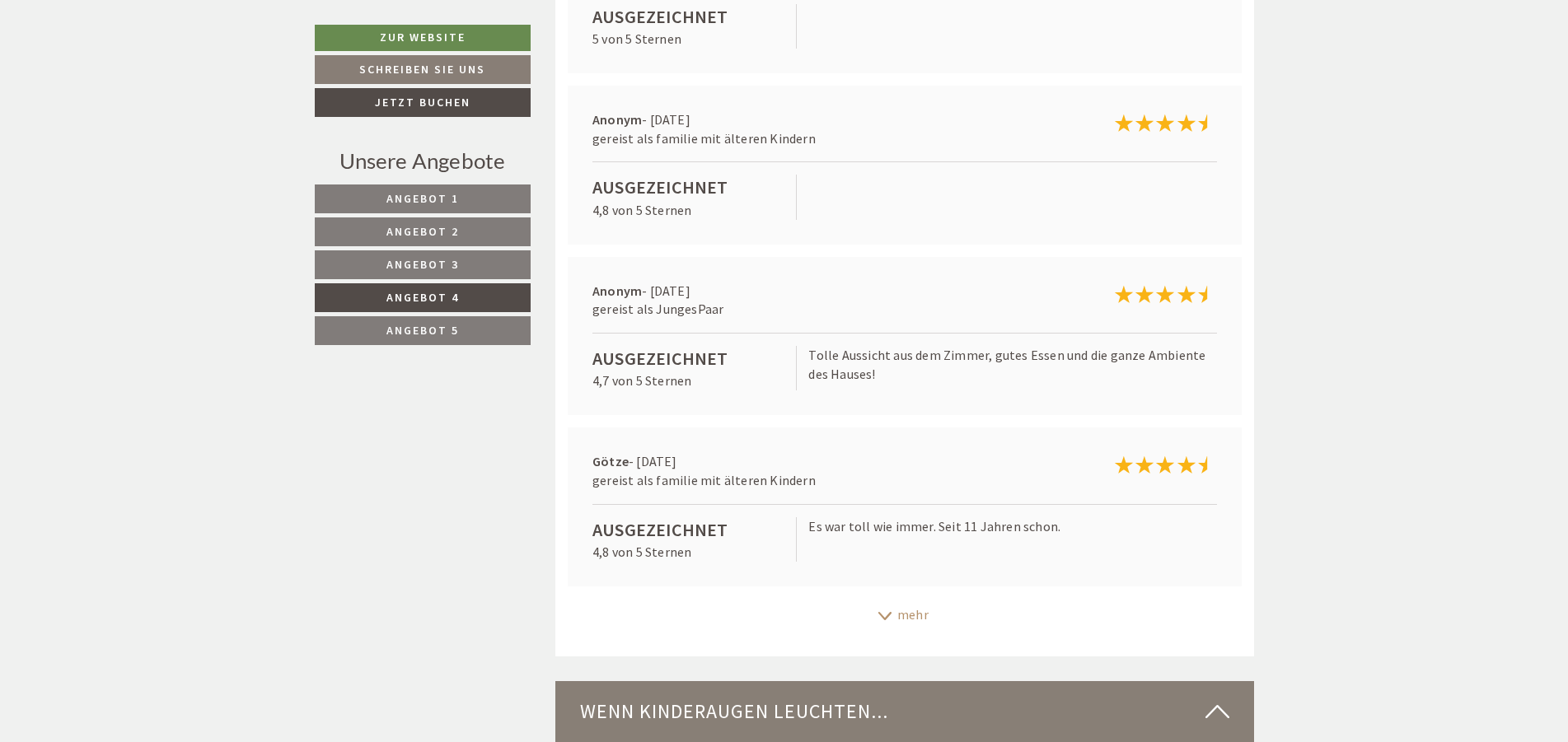
click at [907, 599] on div "mehr" at bounding box center [905, 615] width 698 height 32
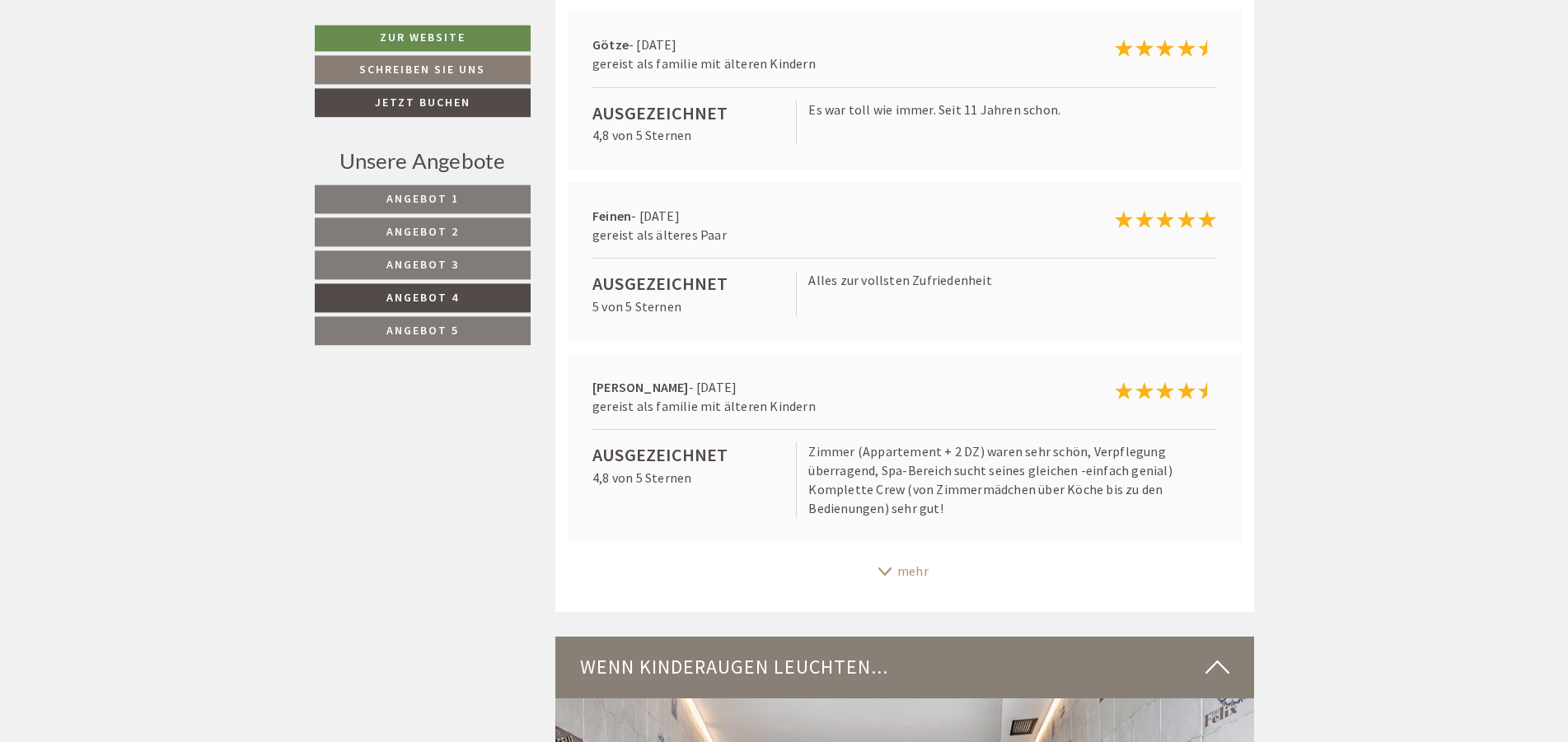
scroll to position [4621, 0]
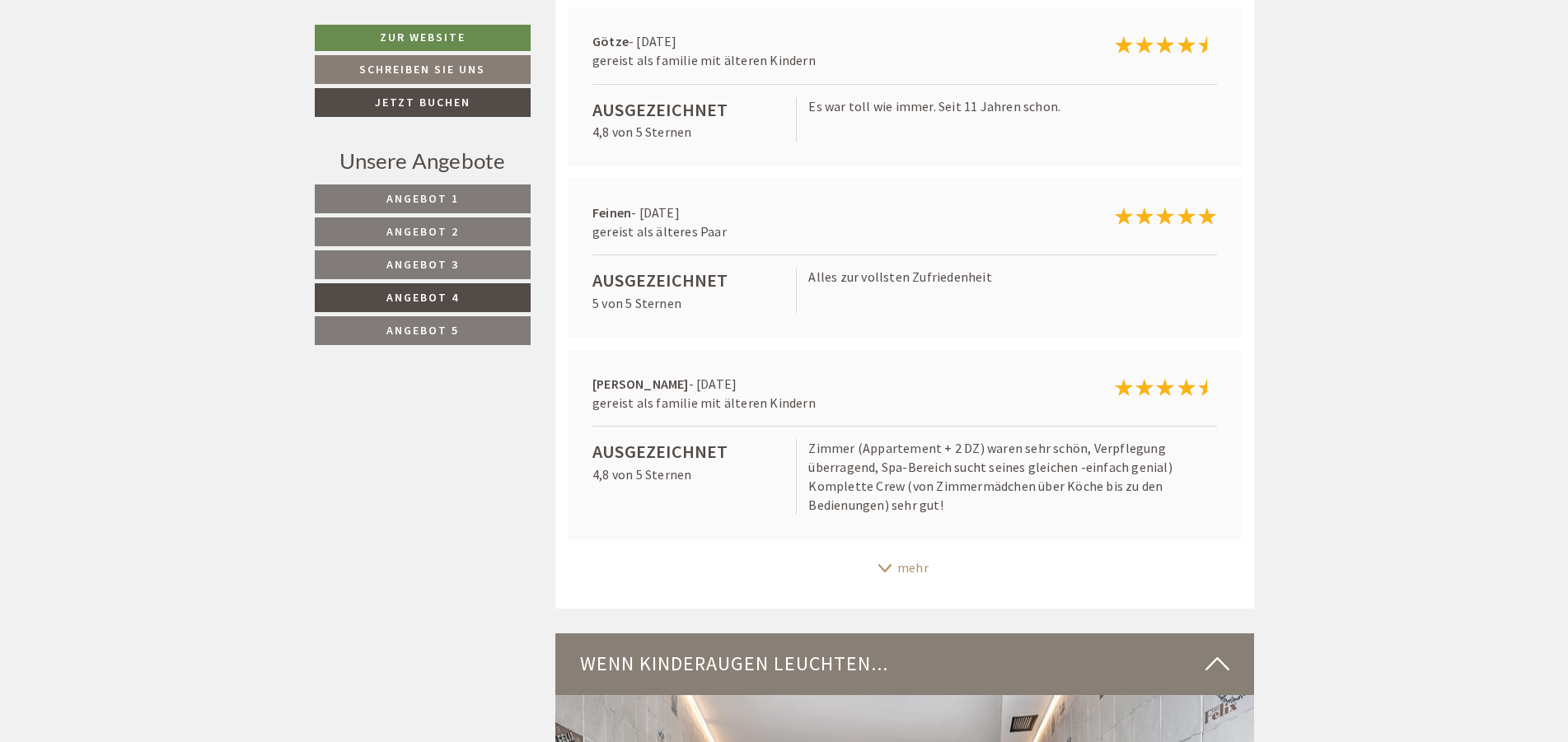
click at [915, 558] on div "mehr" at bounding box center [905, 568] width 698 height 32
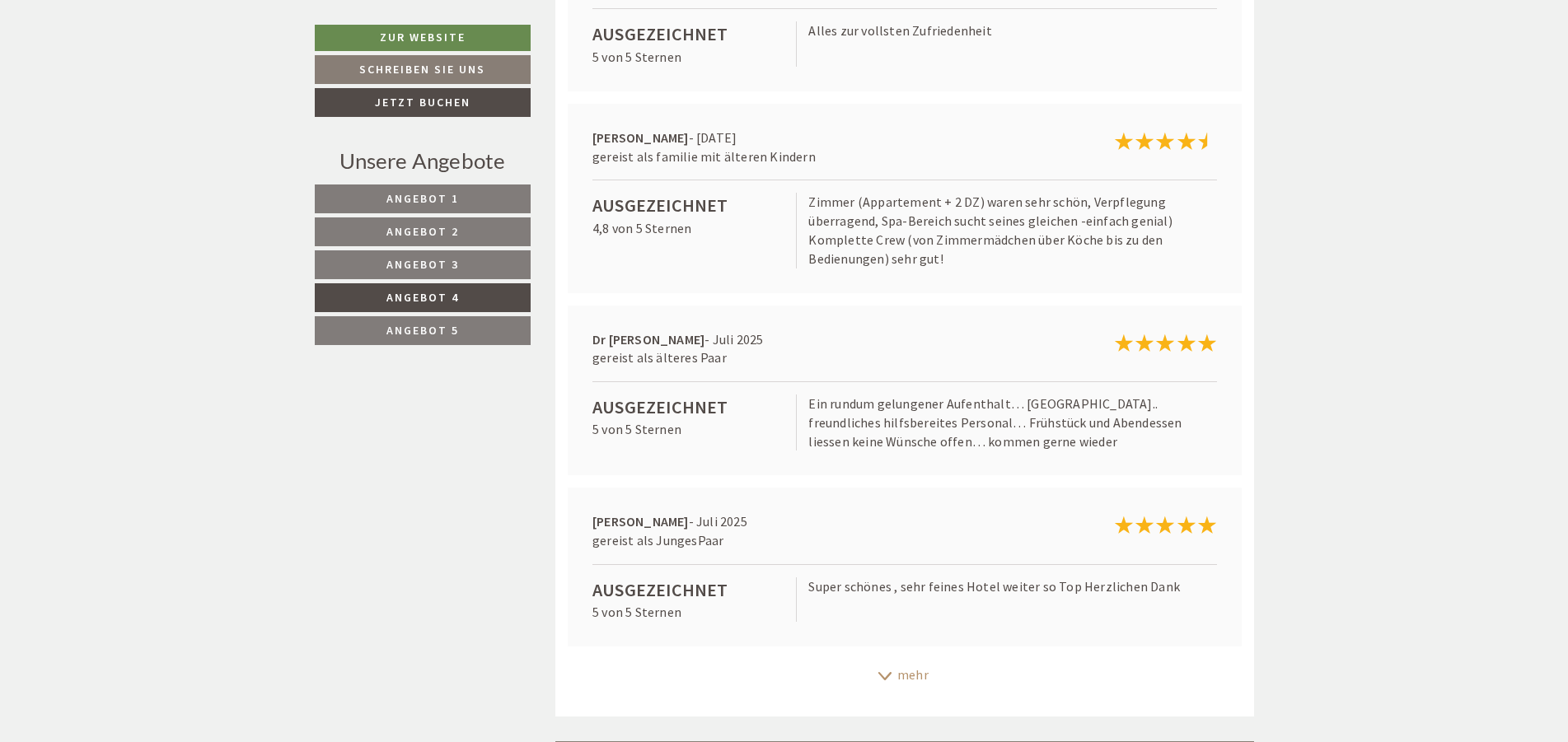
scroll to position [4957, 0]
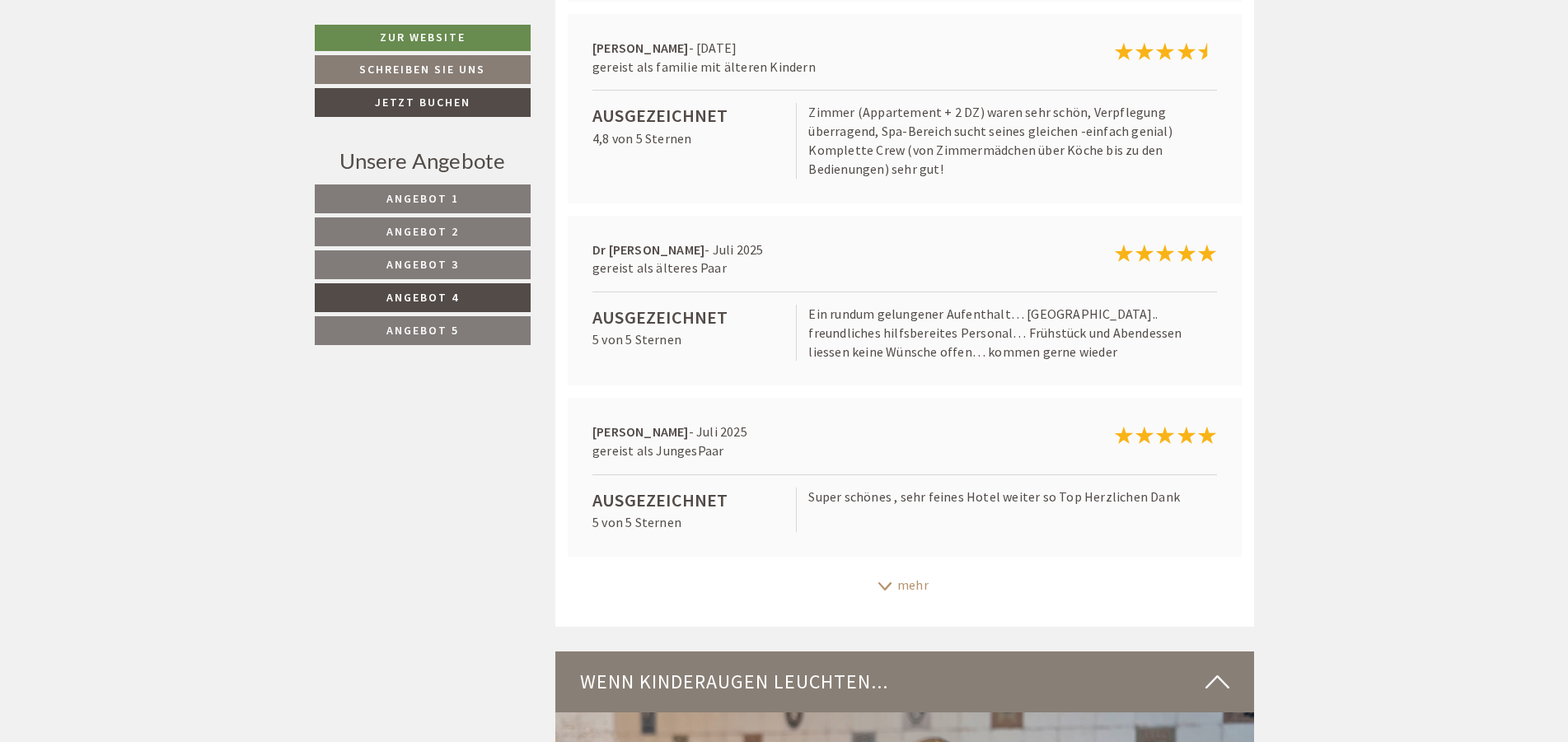
click at [892, 569] on div "mehr" at bounding box center [905, 585] width 698 height 32
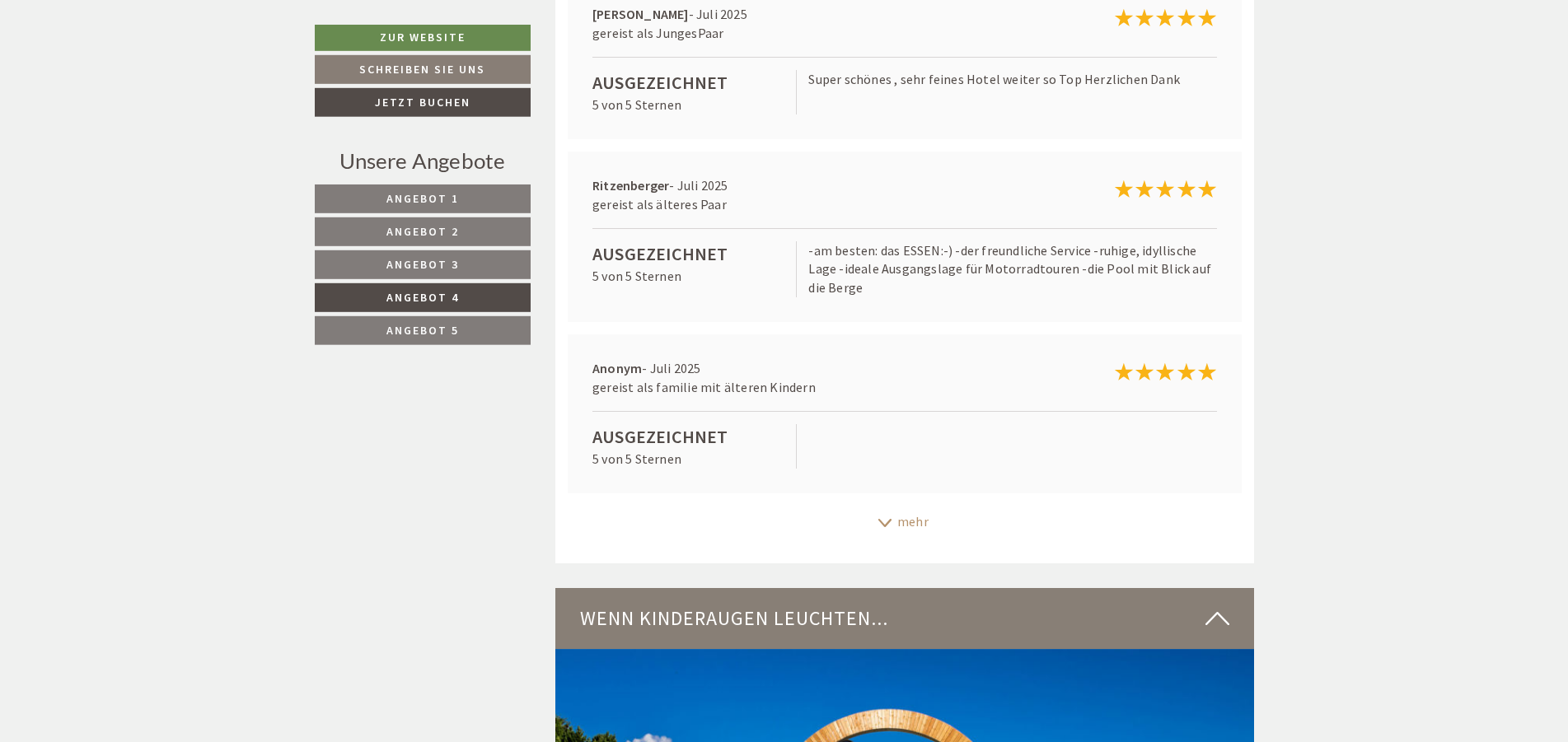
scroll to position [5377, 0]
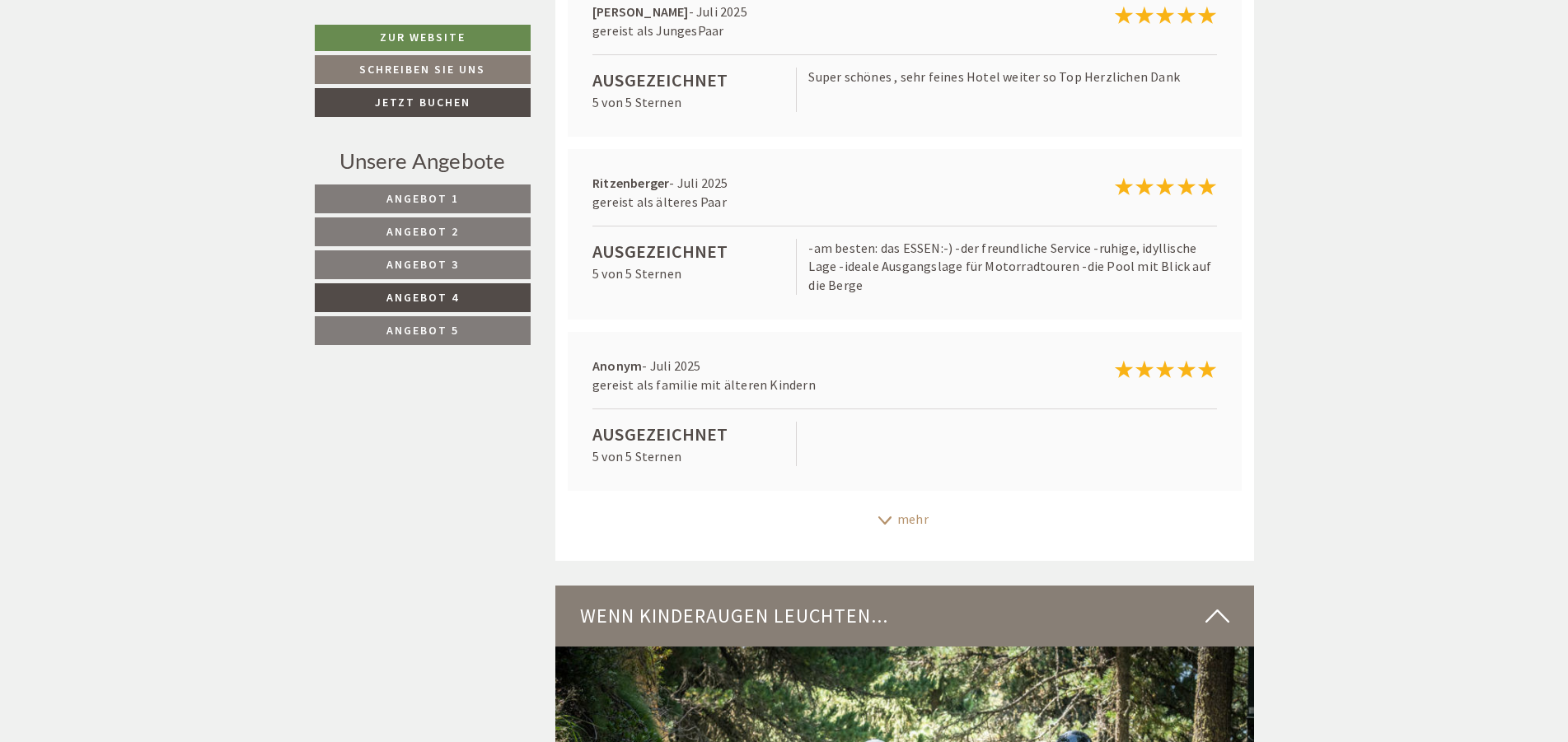
click at [920, 504] on div "mehr" at bounding box center [905, 520] width 698 height 32
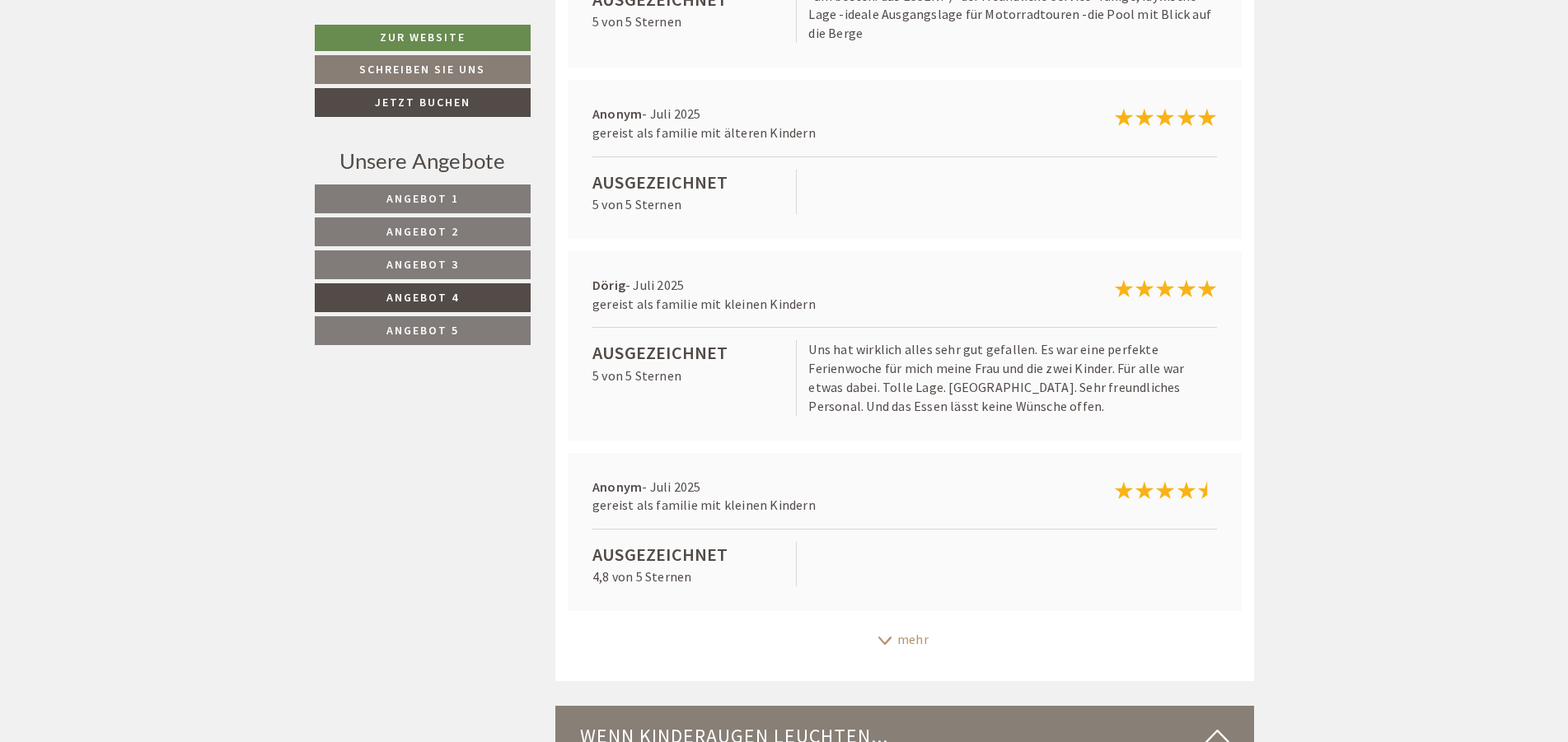
scroll to position [5798, 0]
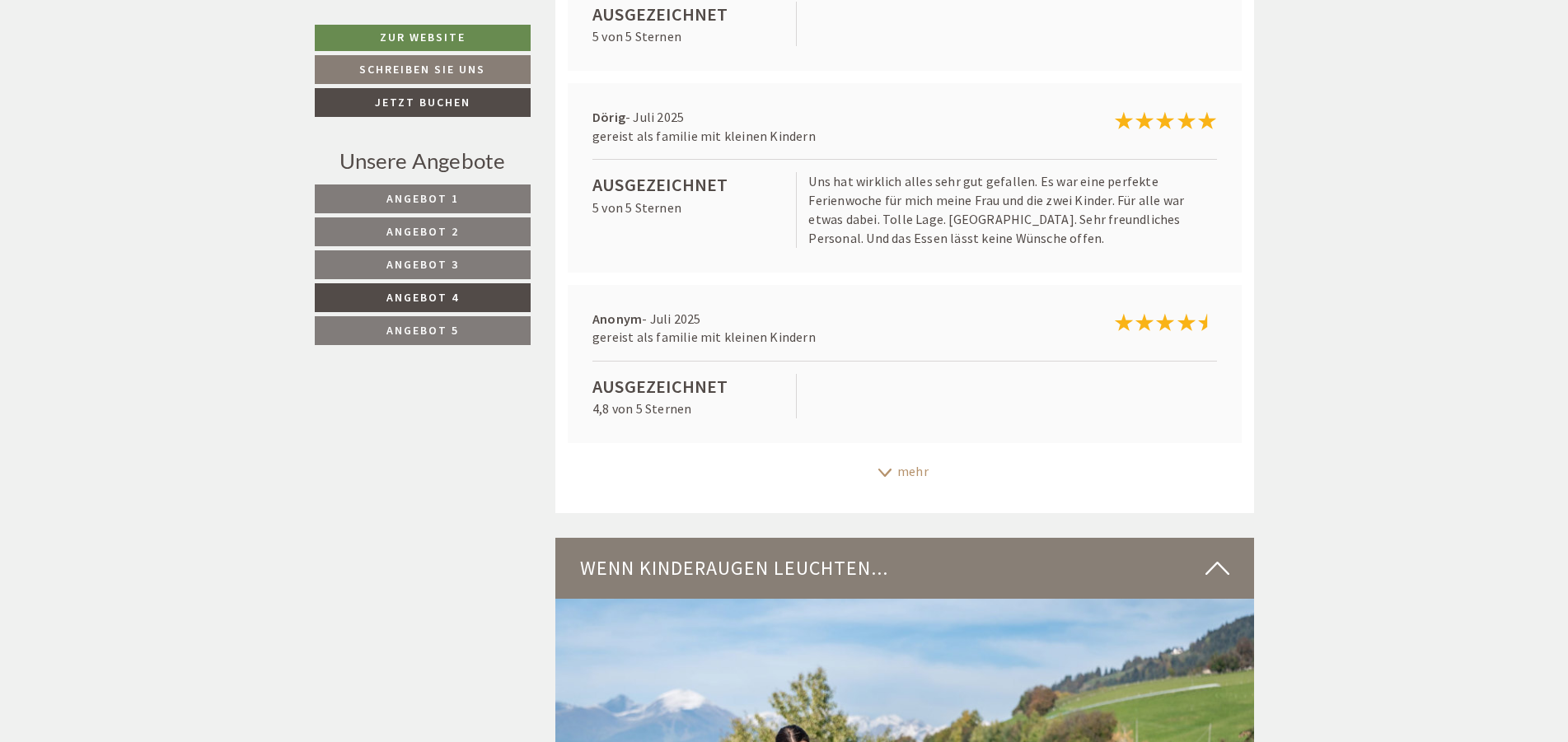
click at [909, 455] on div "mehr" at bounding box center [905, 471] width 698 height 32
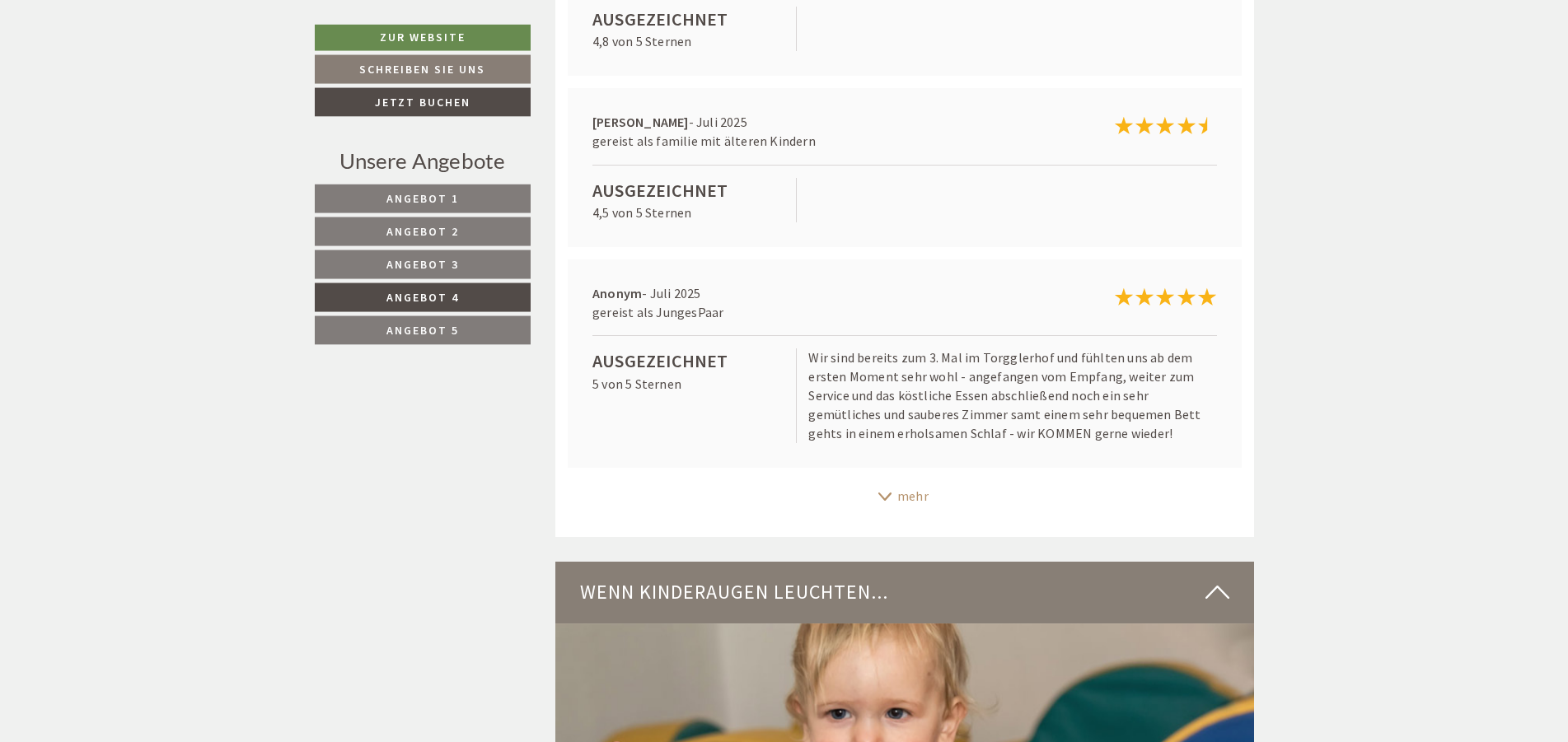
scroll to position [6217, 0]
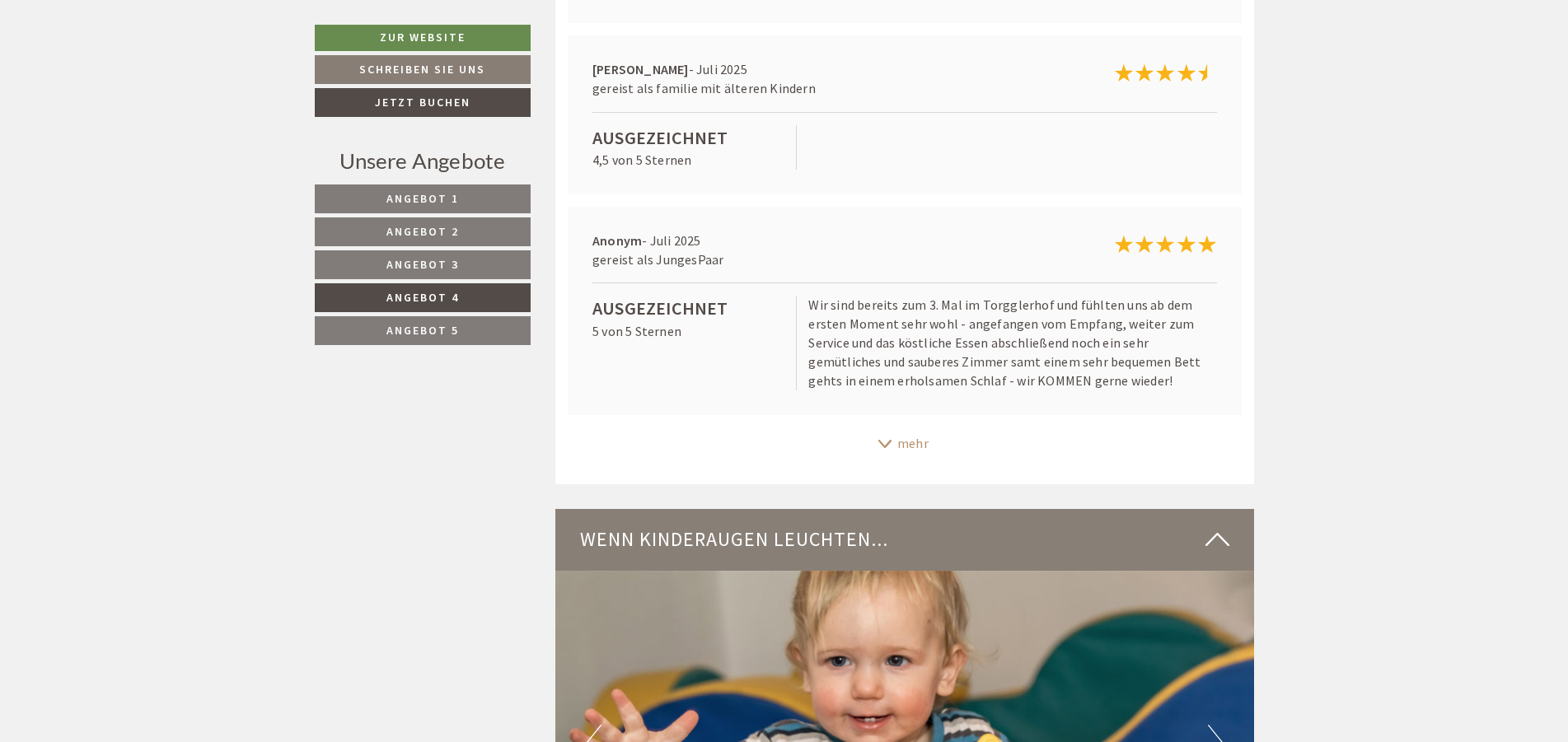
click at [917, 438] on div "mehr" at bounding box center [905, 444] width 698 height 32
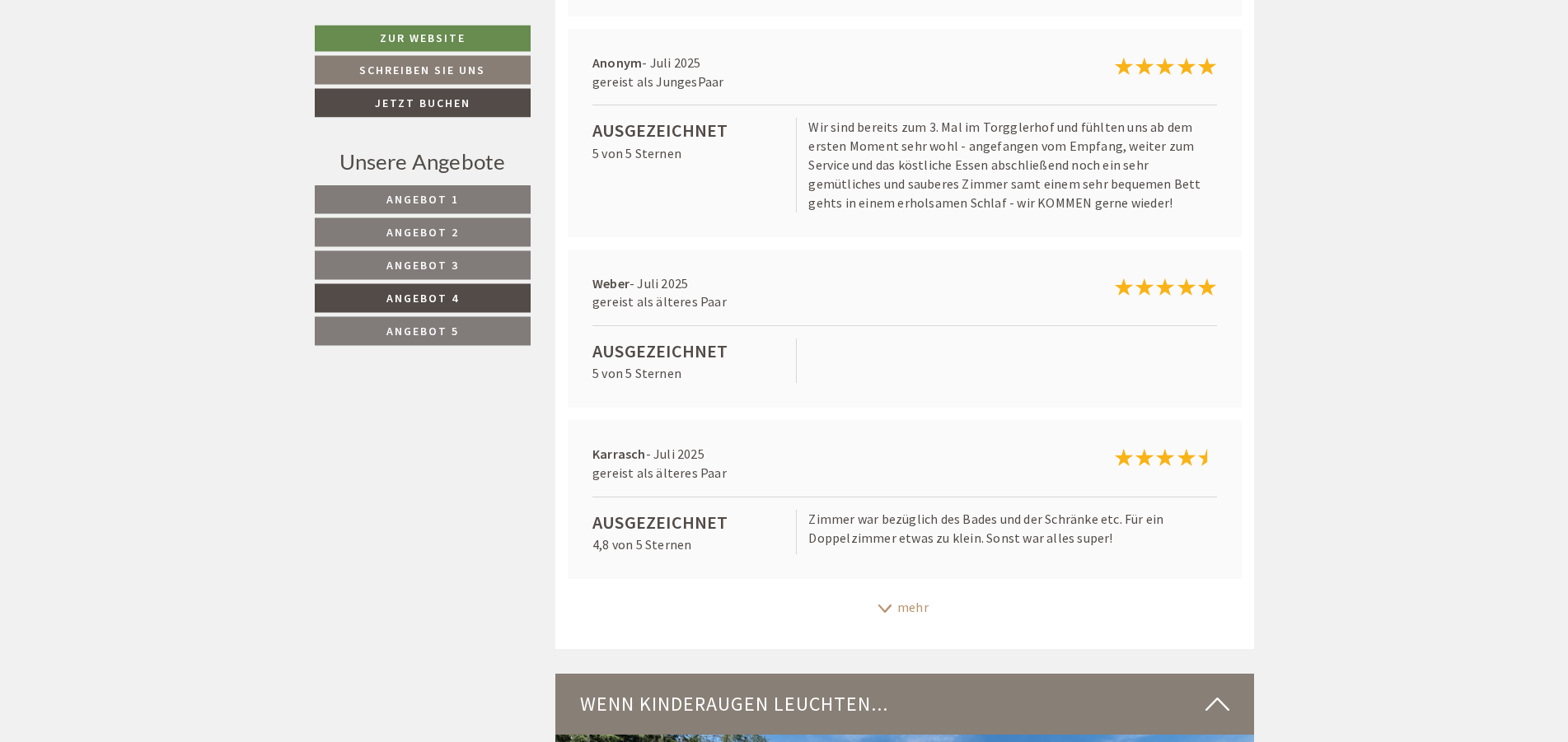
scroll to position [6470, 0]
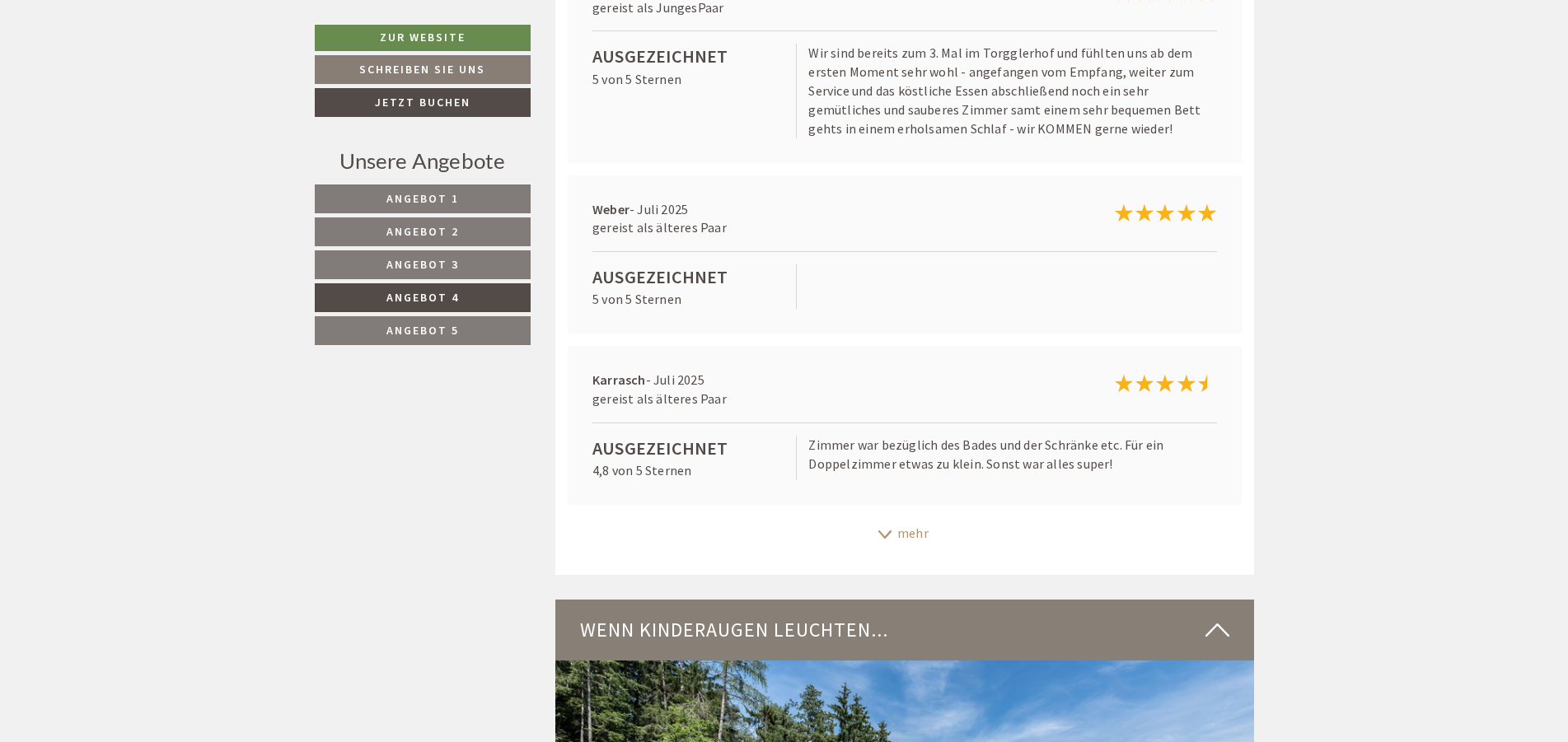
click at [920, 518] on div "mehr" at bounding box center [905, 533] width 698 height 32
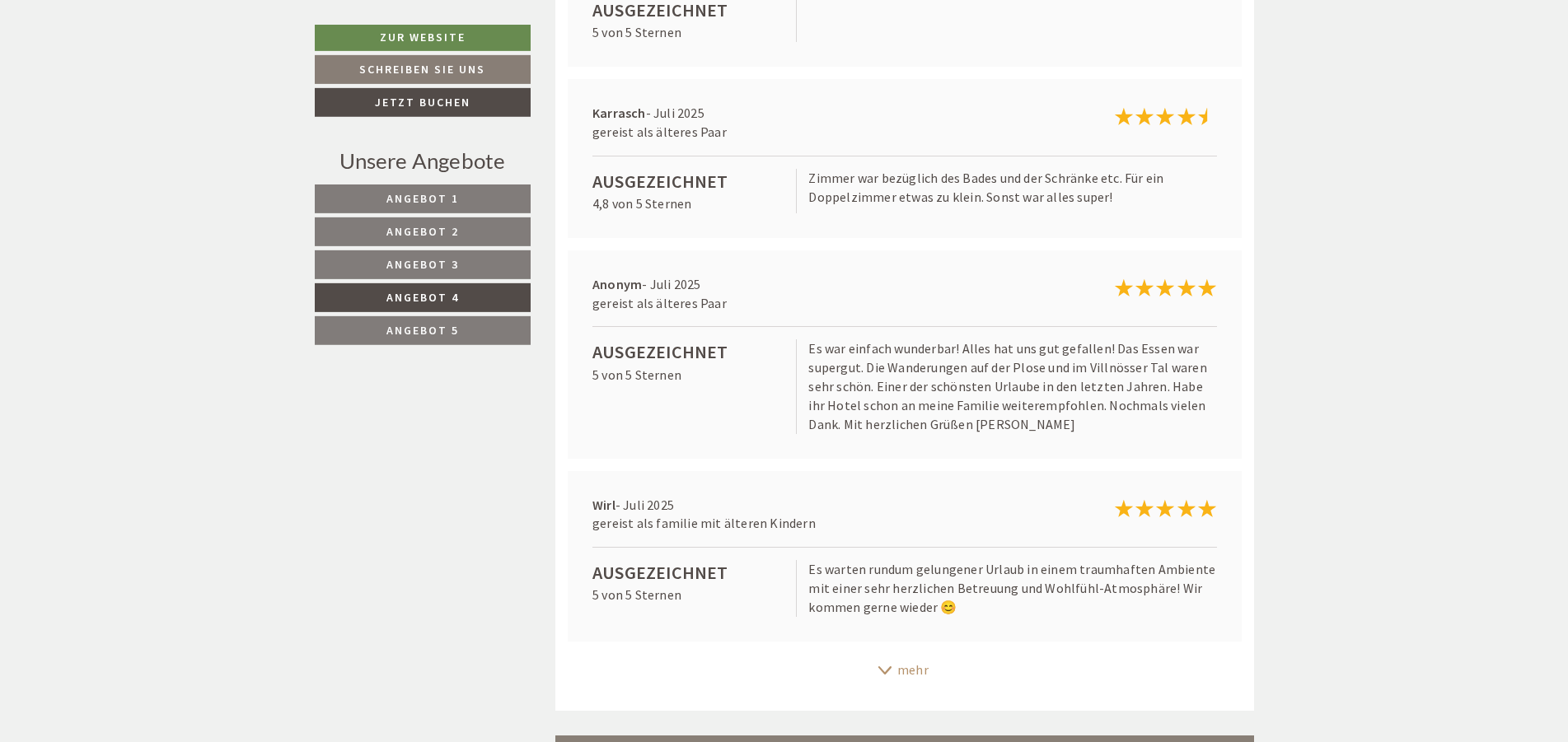
scroll to position [6806, 0]
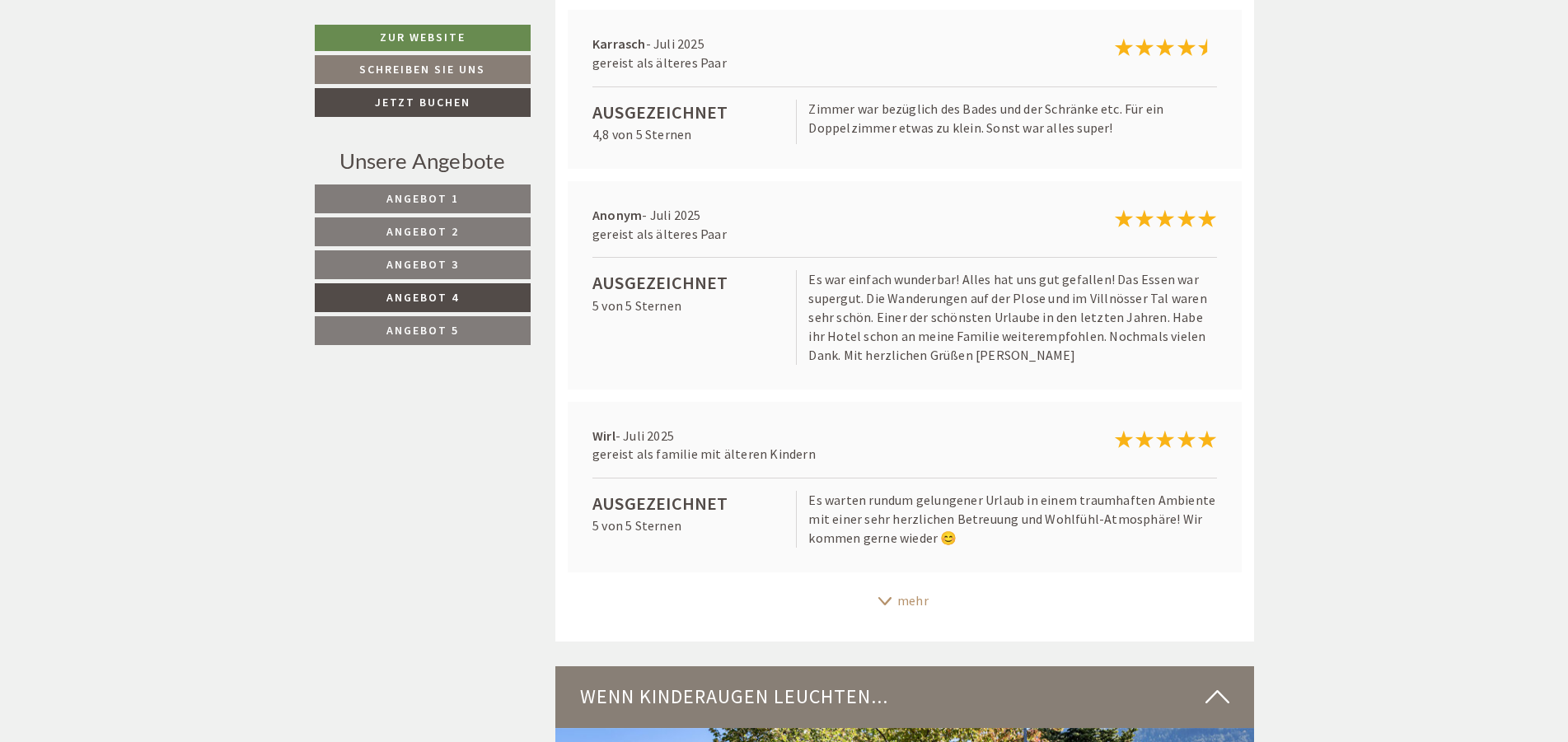
click at [905, 585] on div "mehr" at bounding box center [905, 601] width 698 height 32
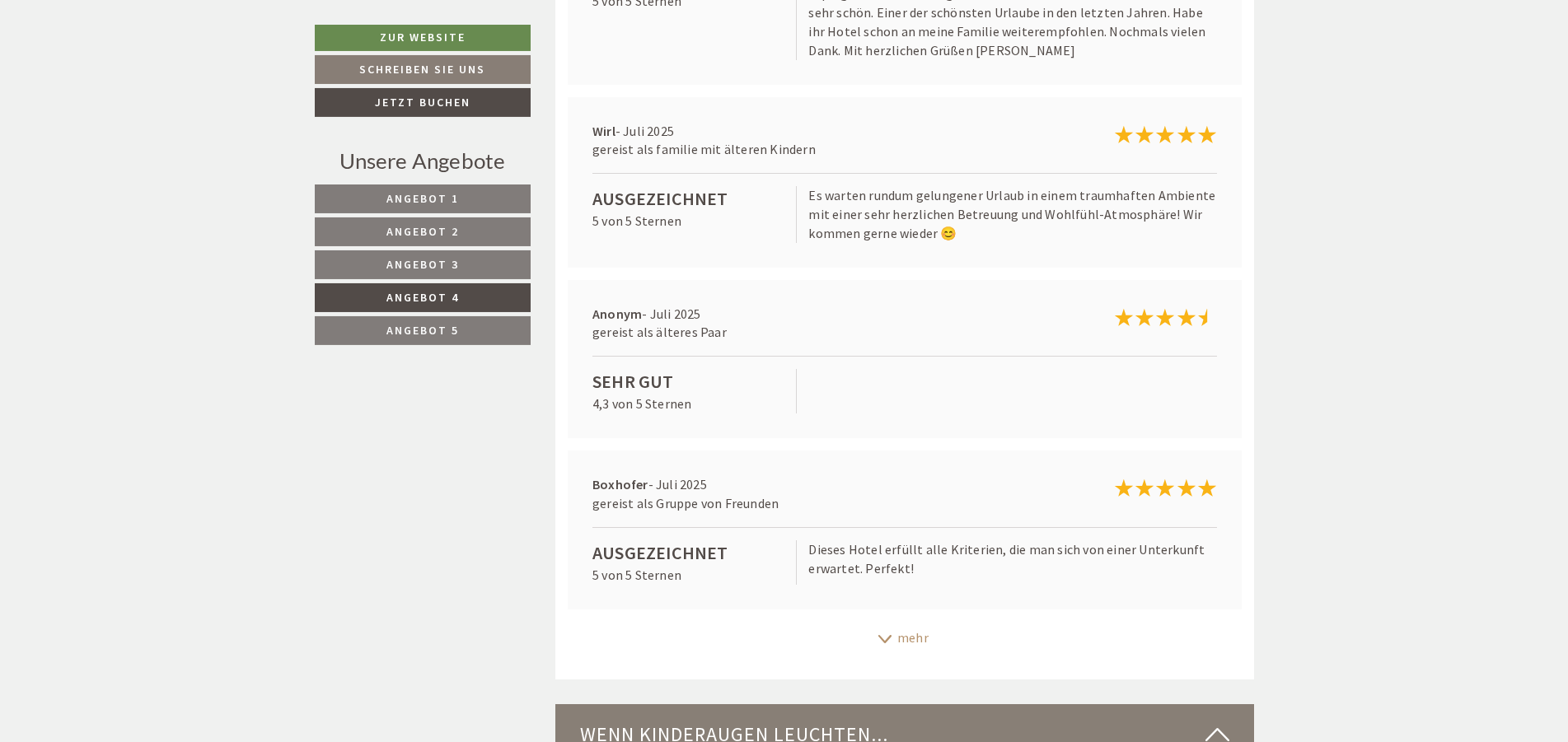
scroll to position [7226, 0]
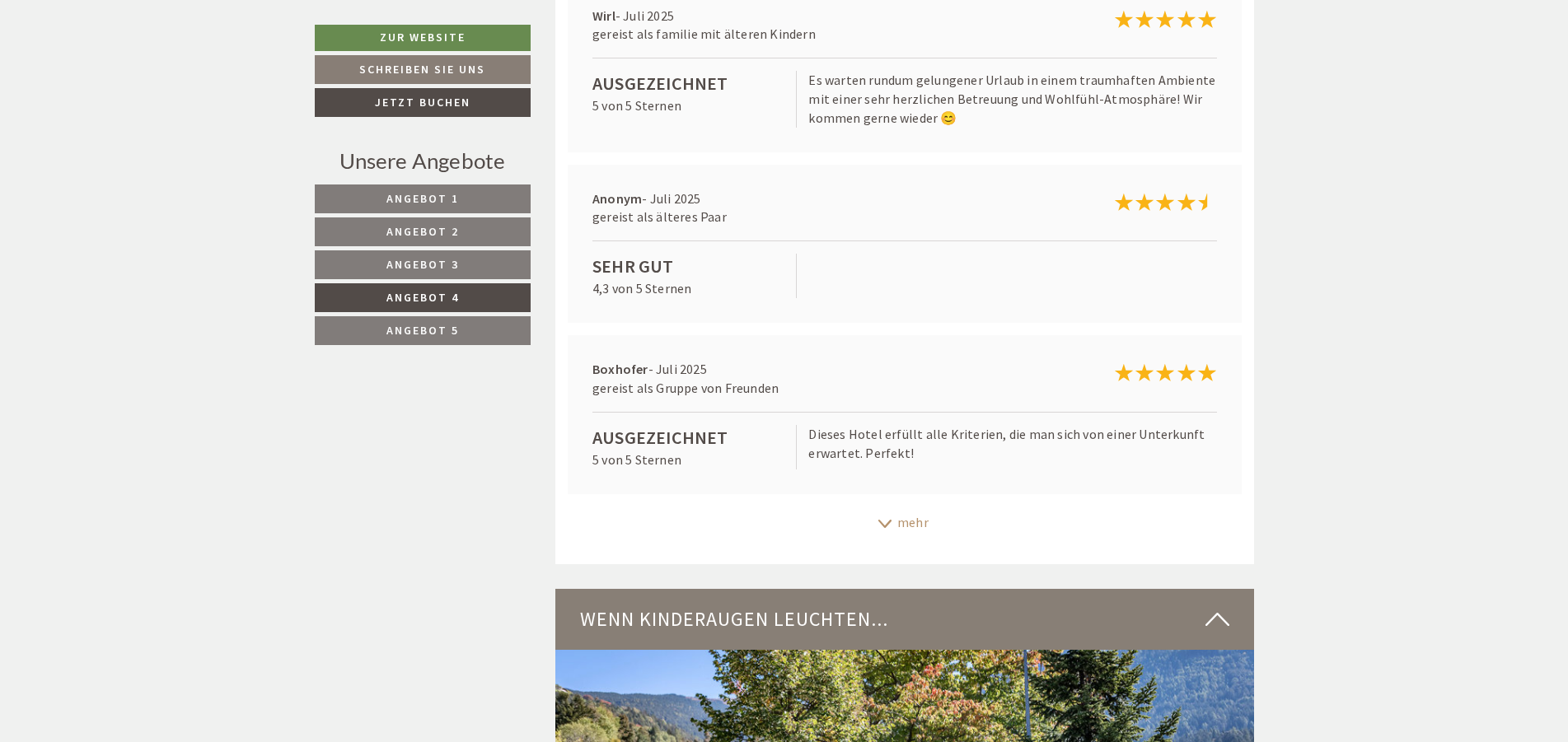
click at [908, 517] on div "mehr" at bounding box center [905, 522] width 698 height 32
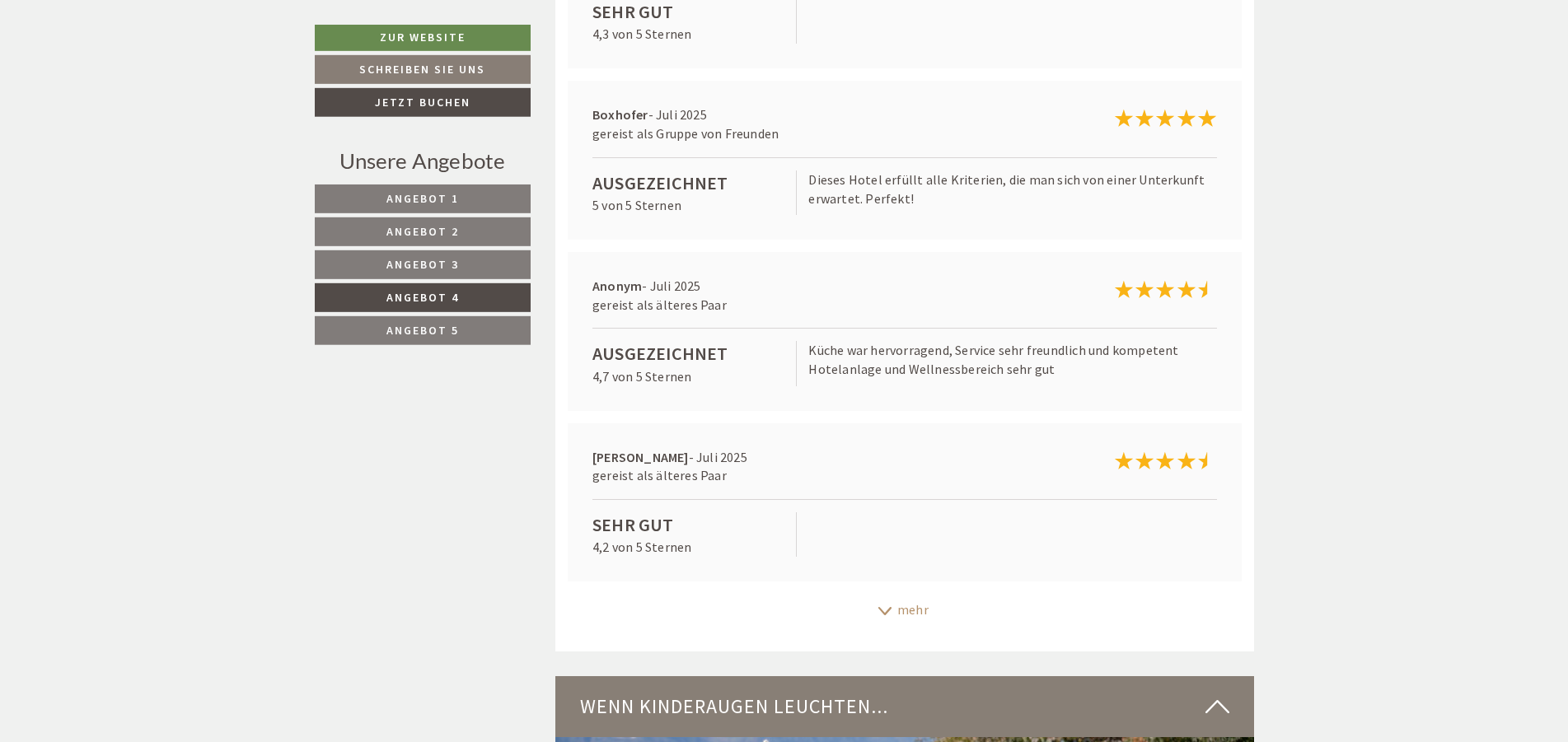
scroll to position [7646, 0]
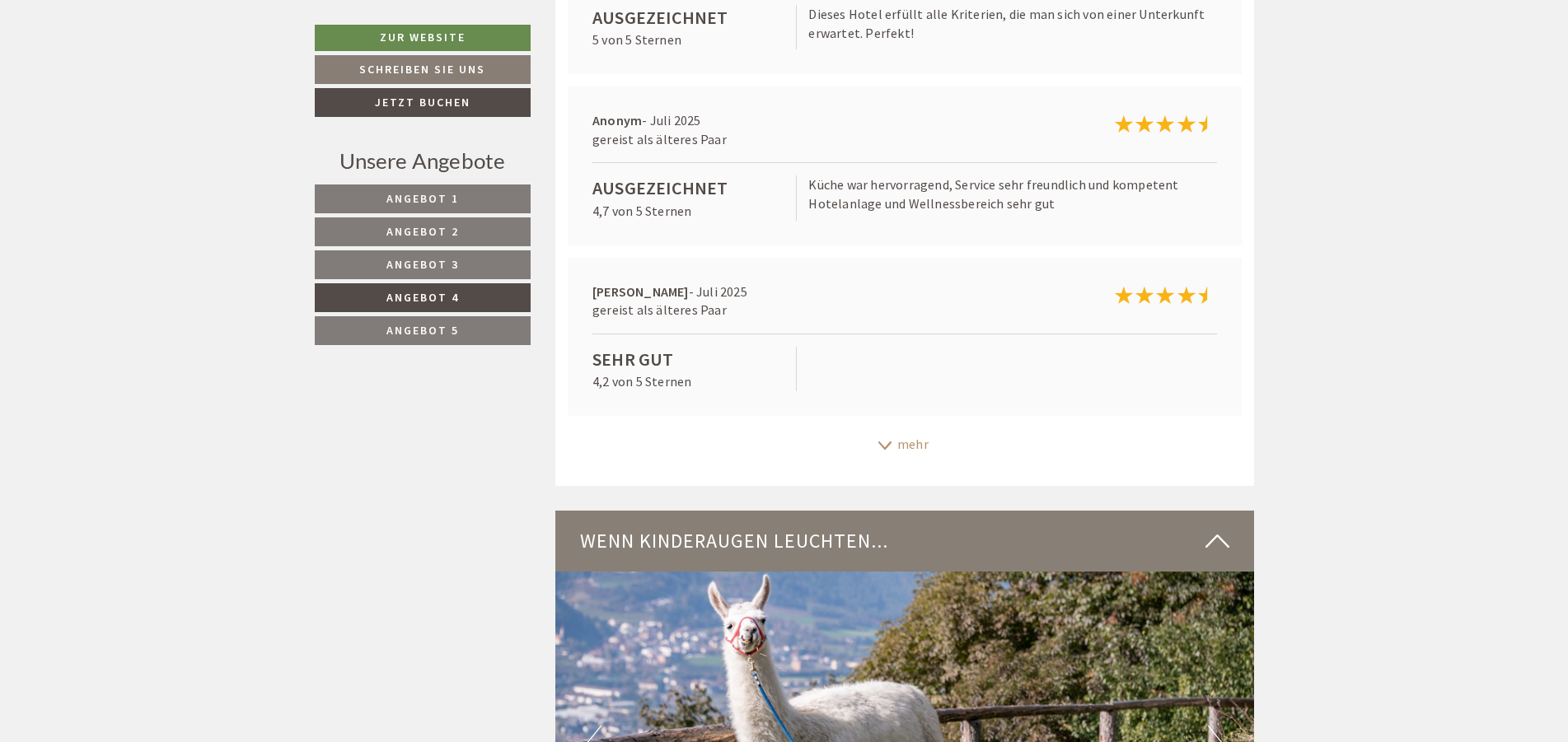
click at [909, 434] on div "mehr" at bounding box center [905, 445] width 698 height 32
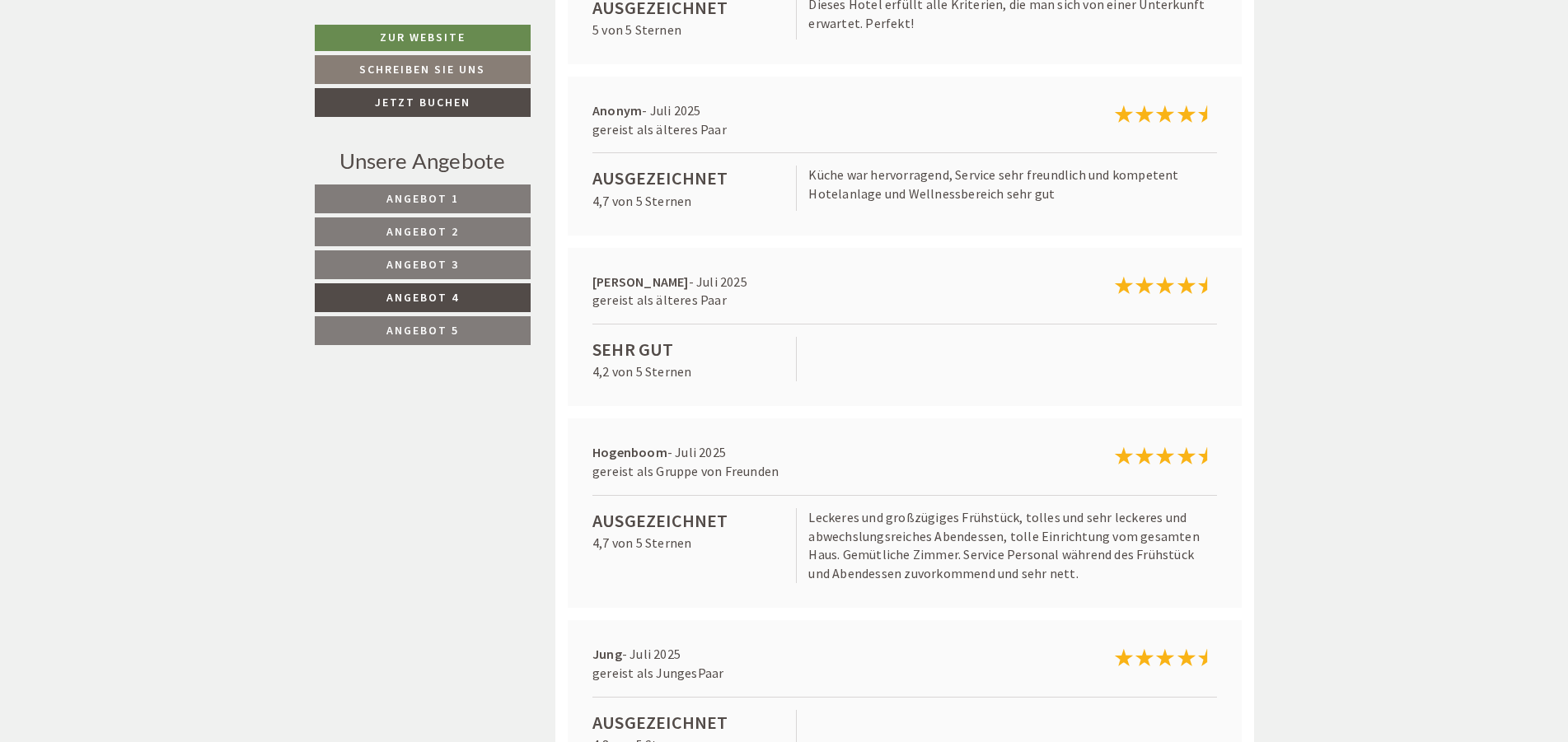
scroll to position [7898, 0]
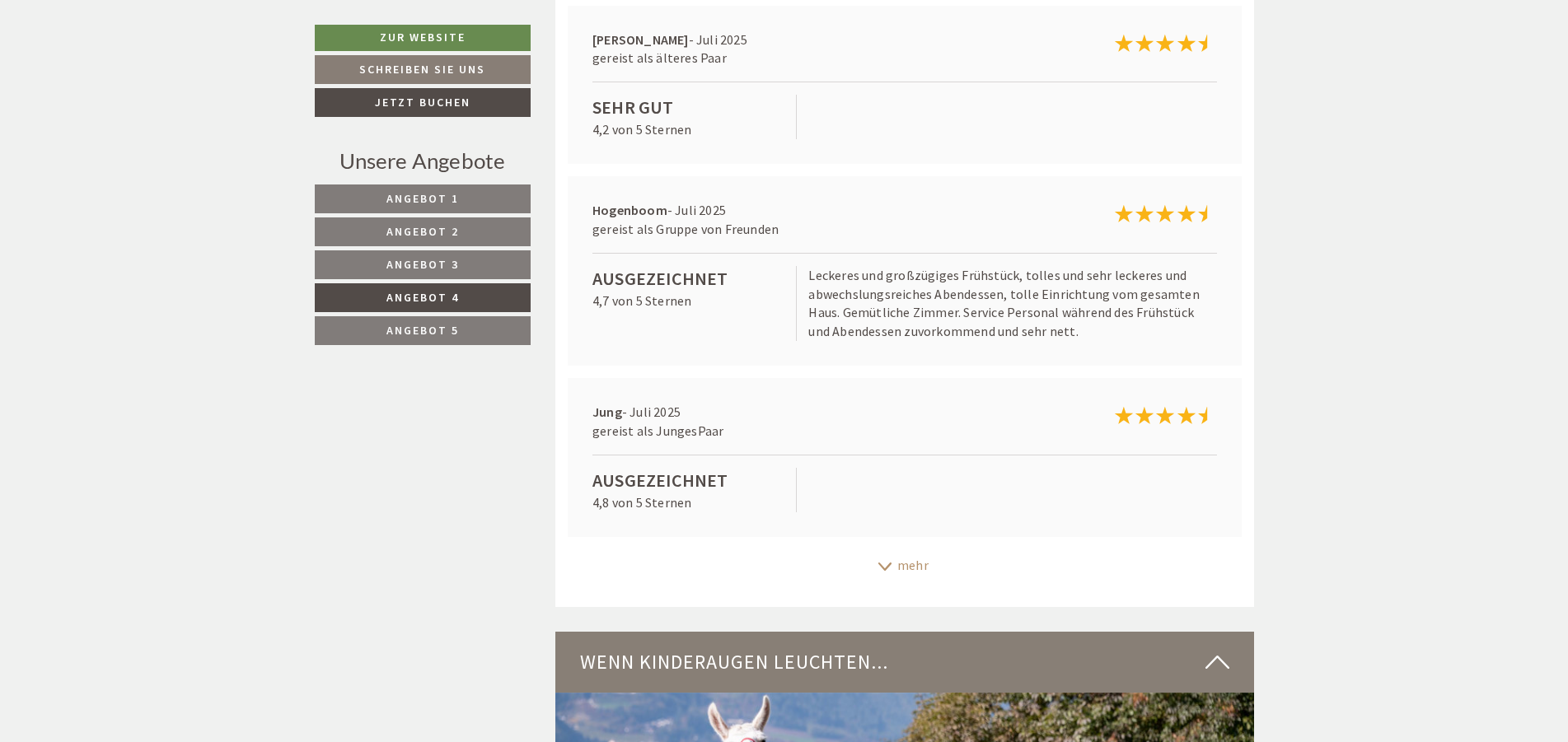
click at [906, 554] on div "mehr" at bounding box center [905, 565] width 698 height 32
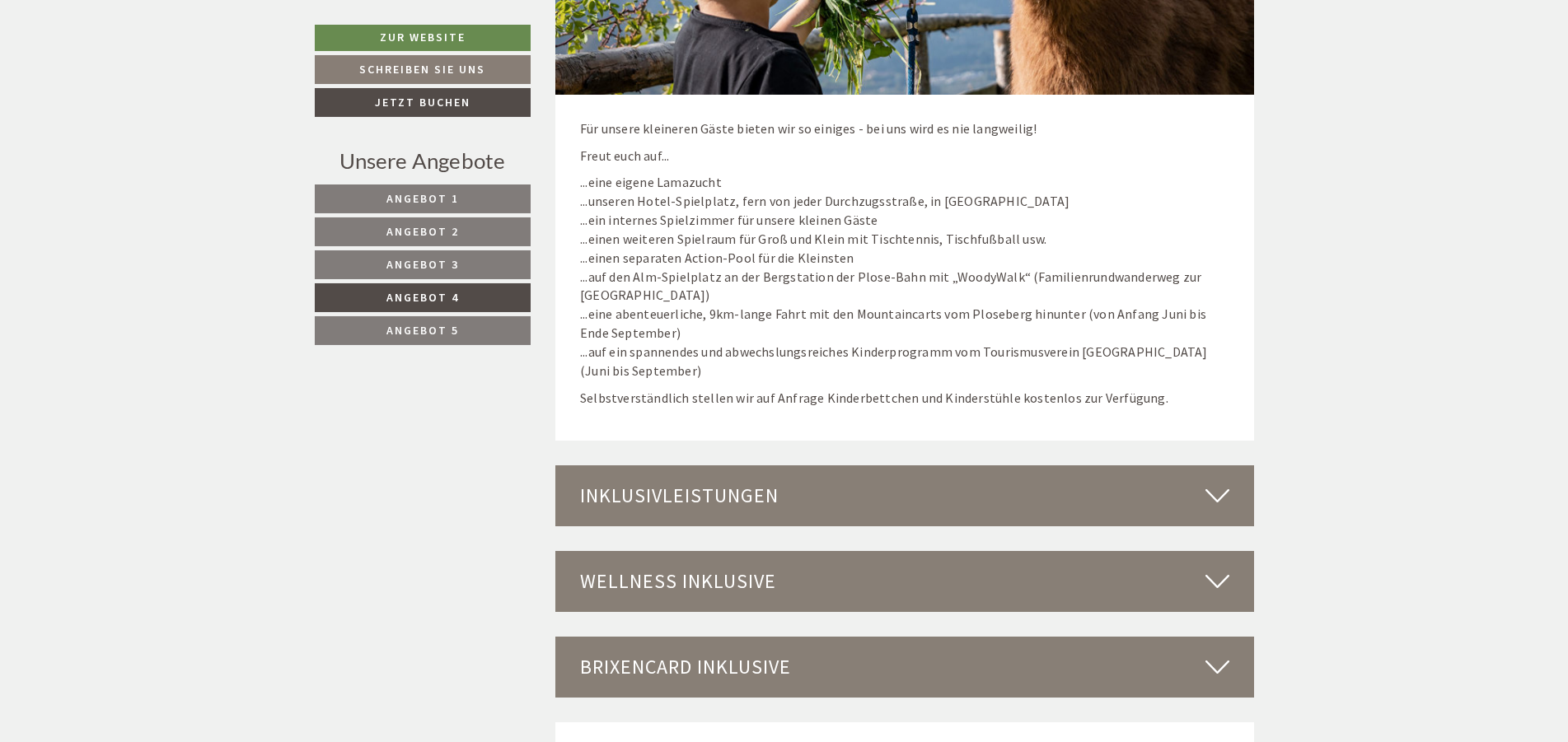
scroll to position [9158, 0]
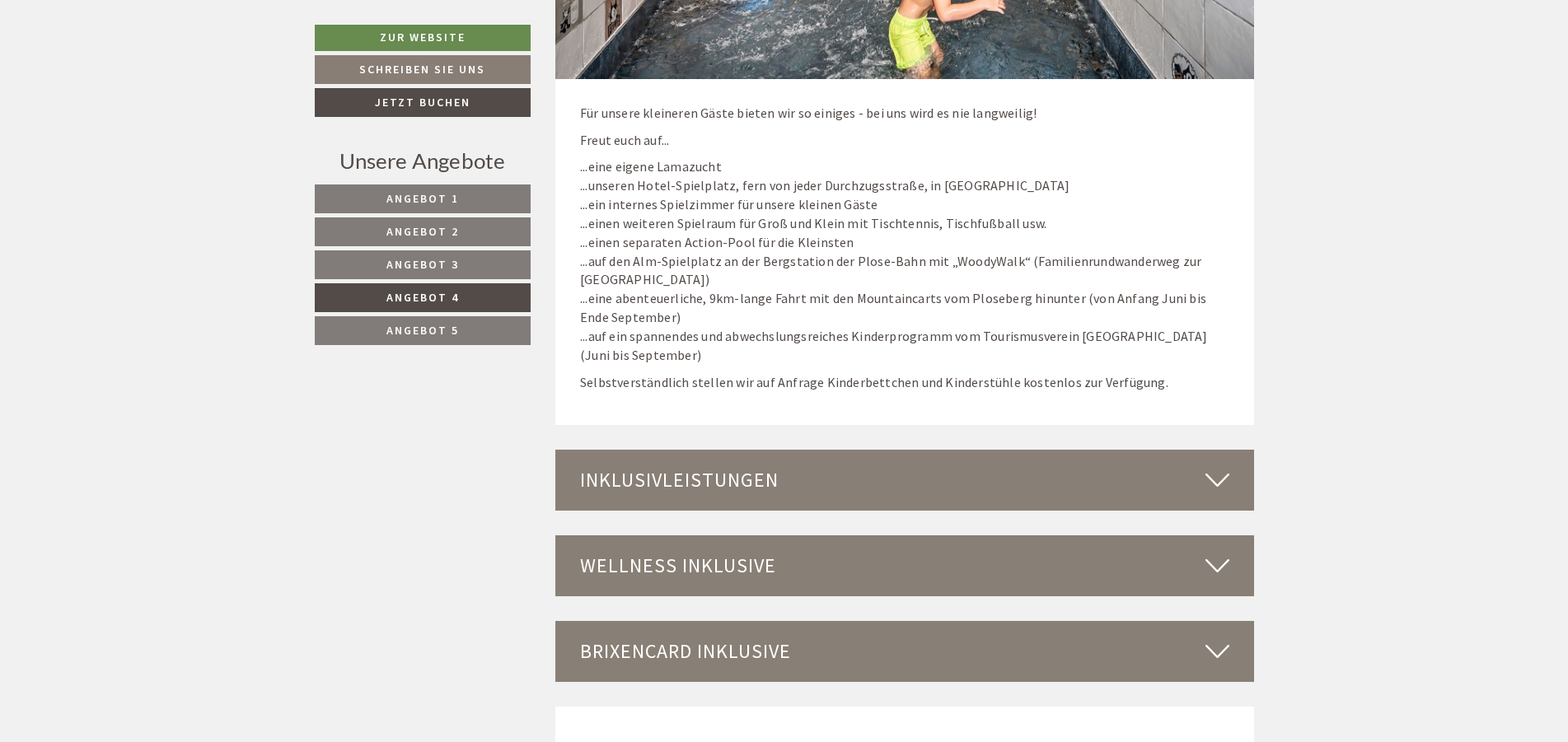
click at [713, 462] on div "Inklusivleistungen" at bounding box center [905, 480] width 698 height 61
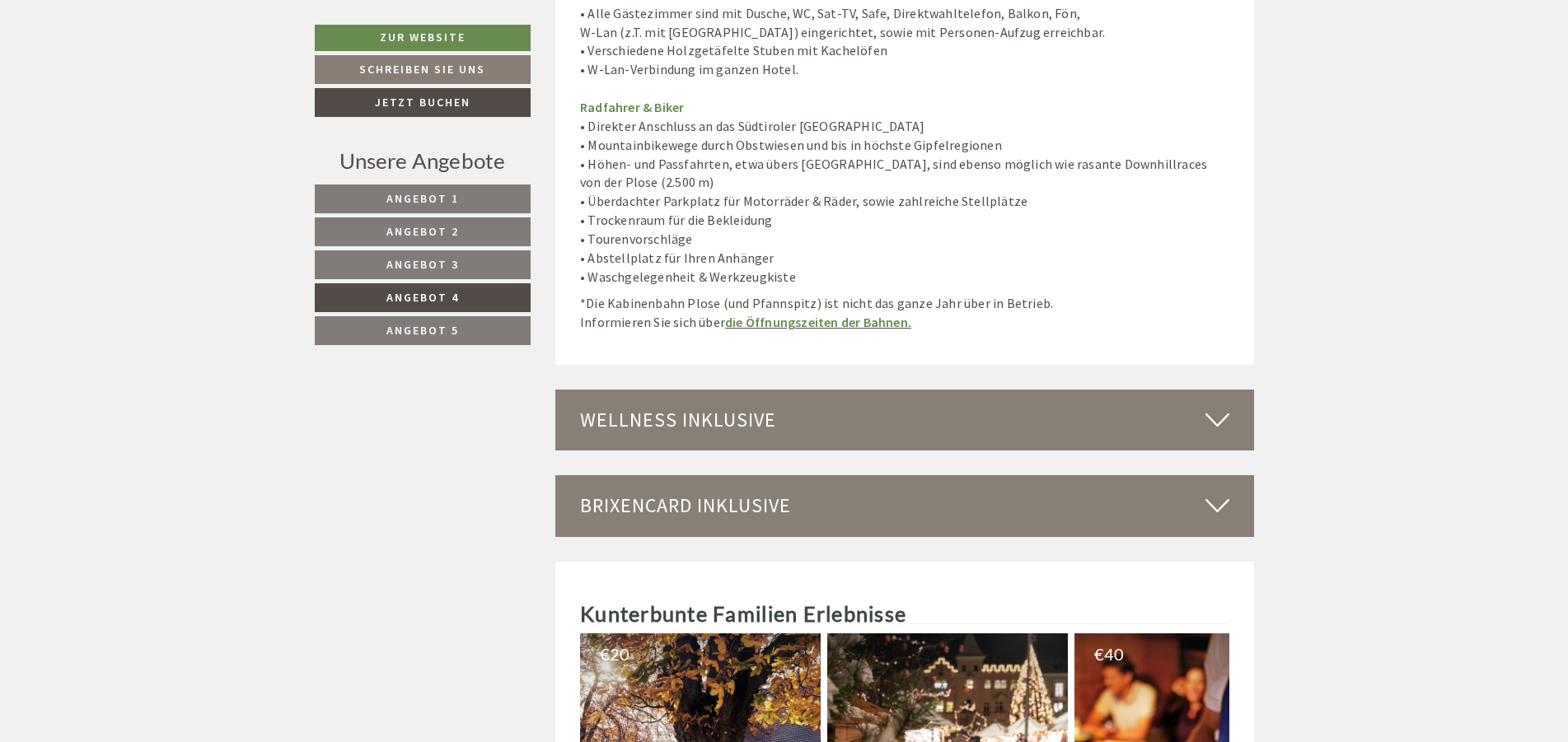
scroll to position [10587, 0]
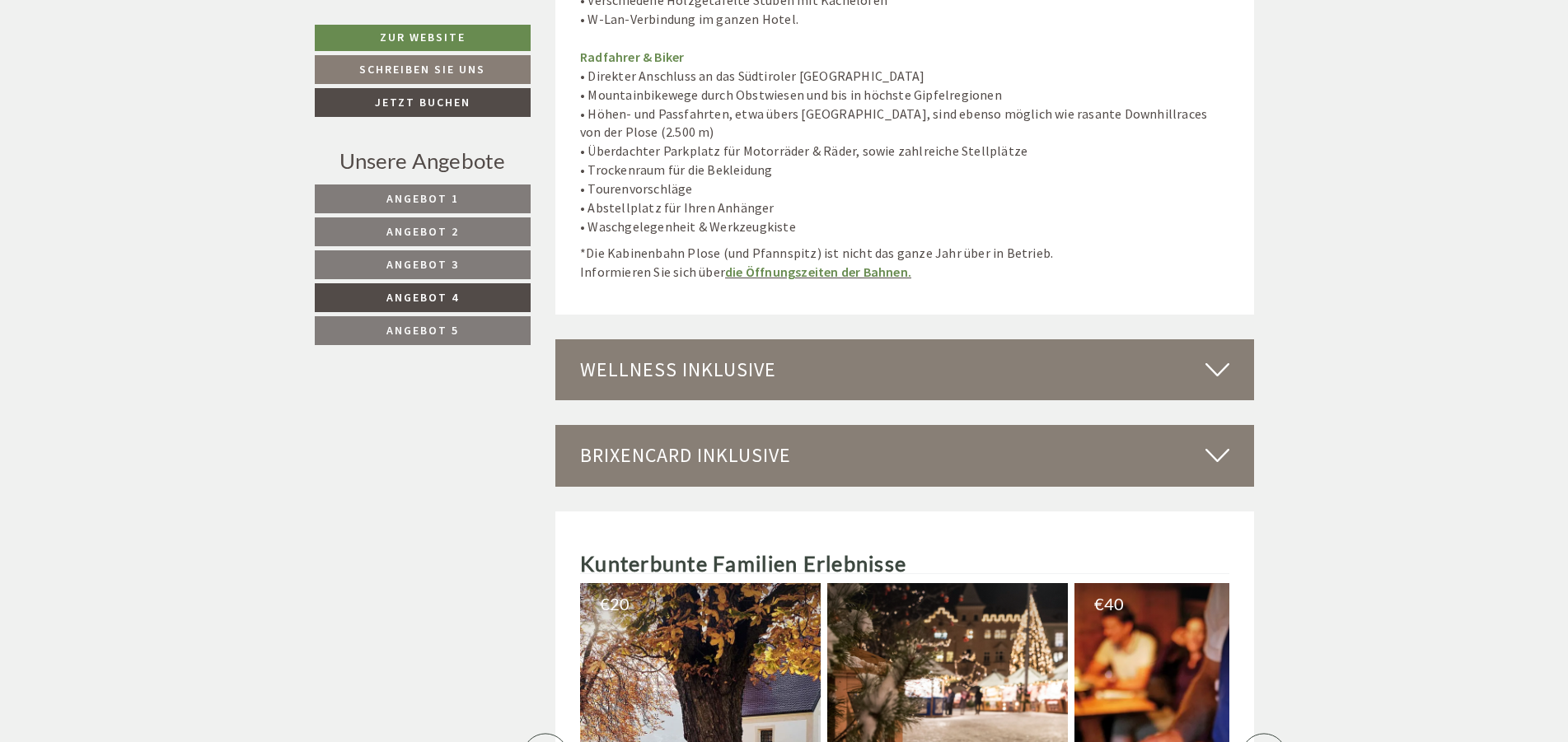
click at [771, 345] on div "Wellness inklusive" at bounding box center [905, 370] width 698 height 61
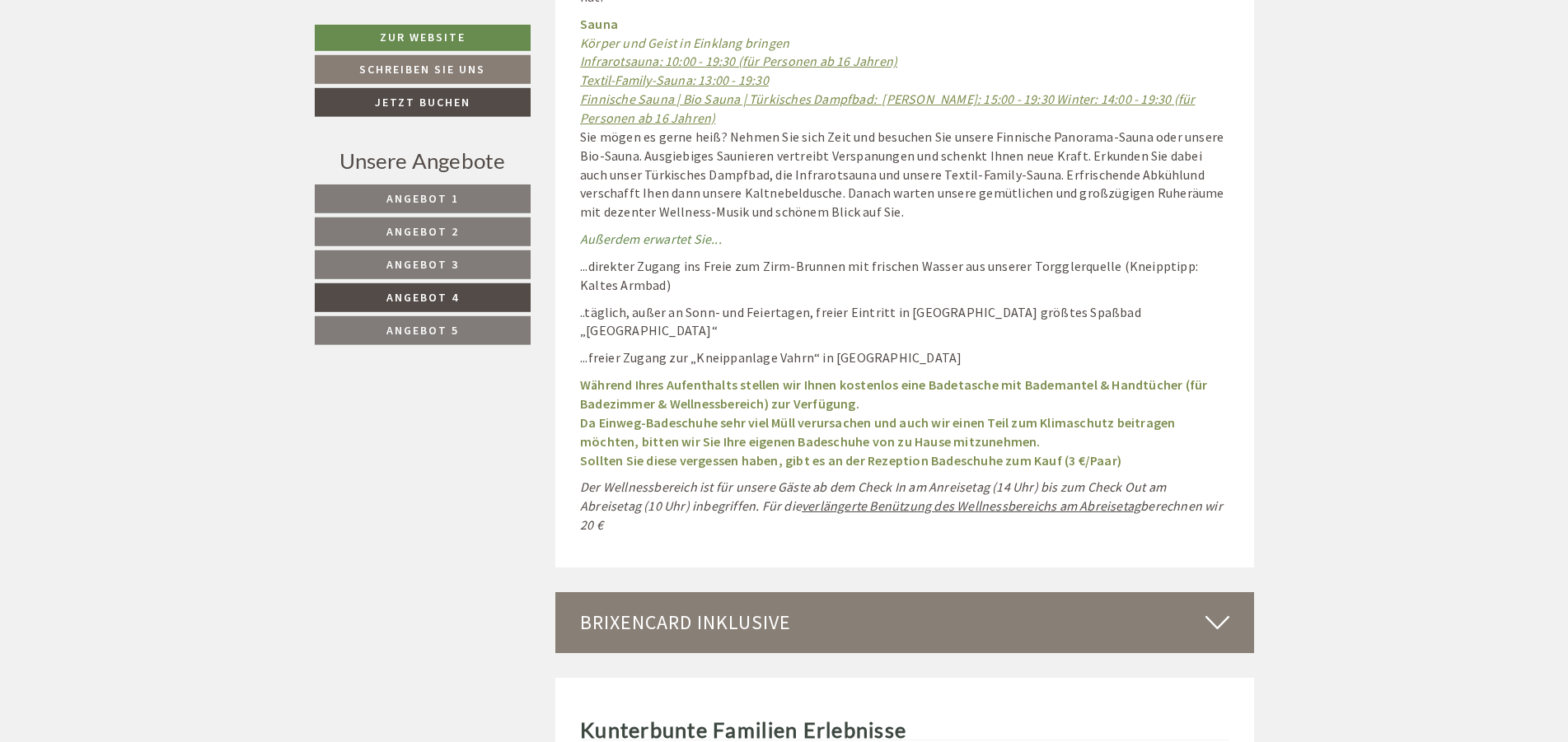
scroll to position [11847, 0]
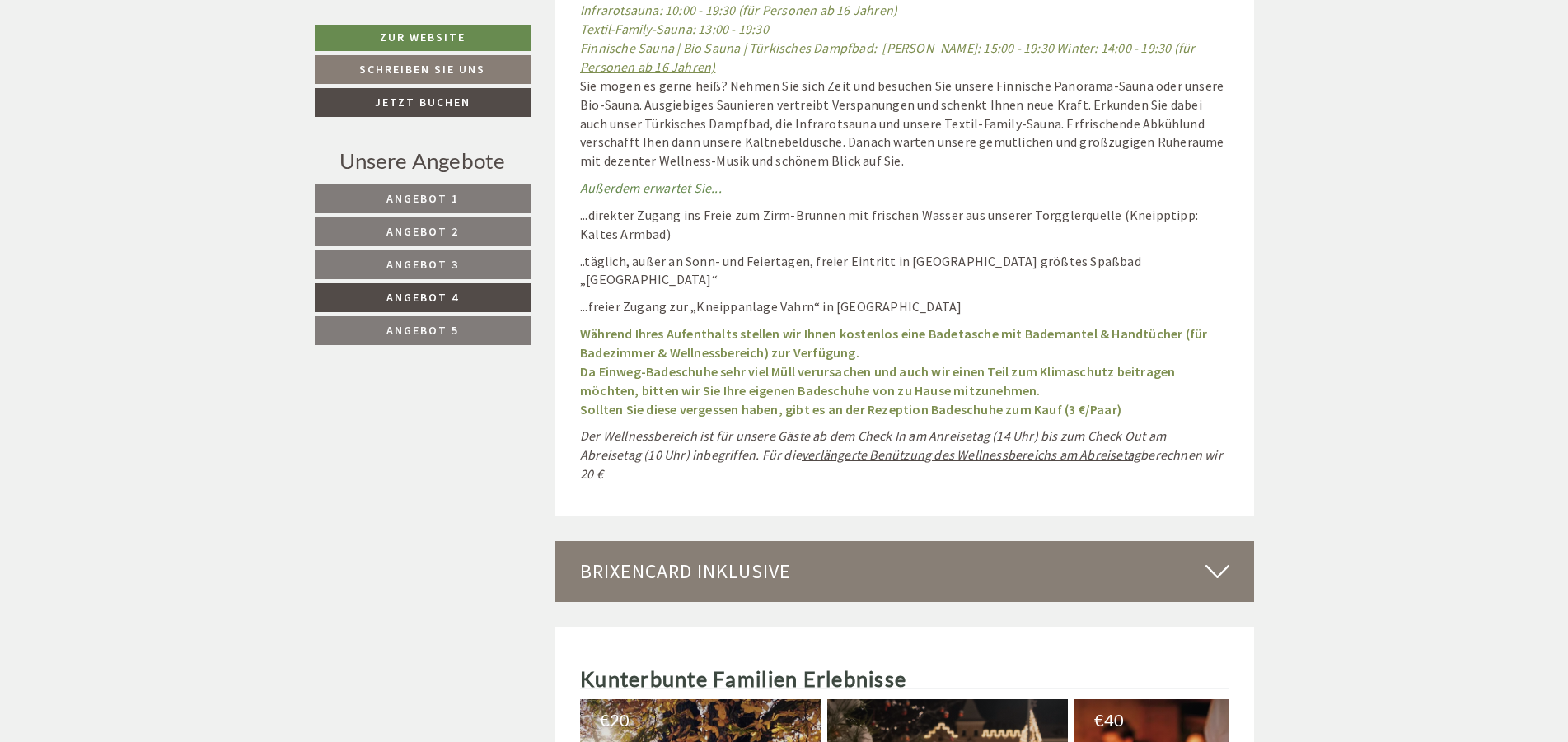
click at [770, 541] on div "BrixenCard inklusive" at bounding box center [905, 571] width 698 height 61
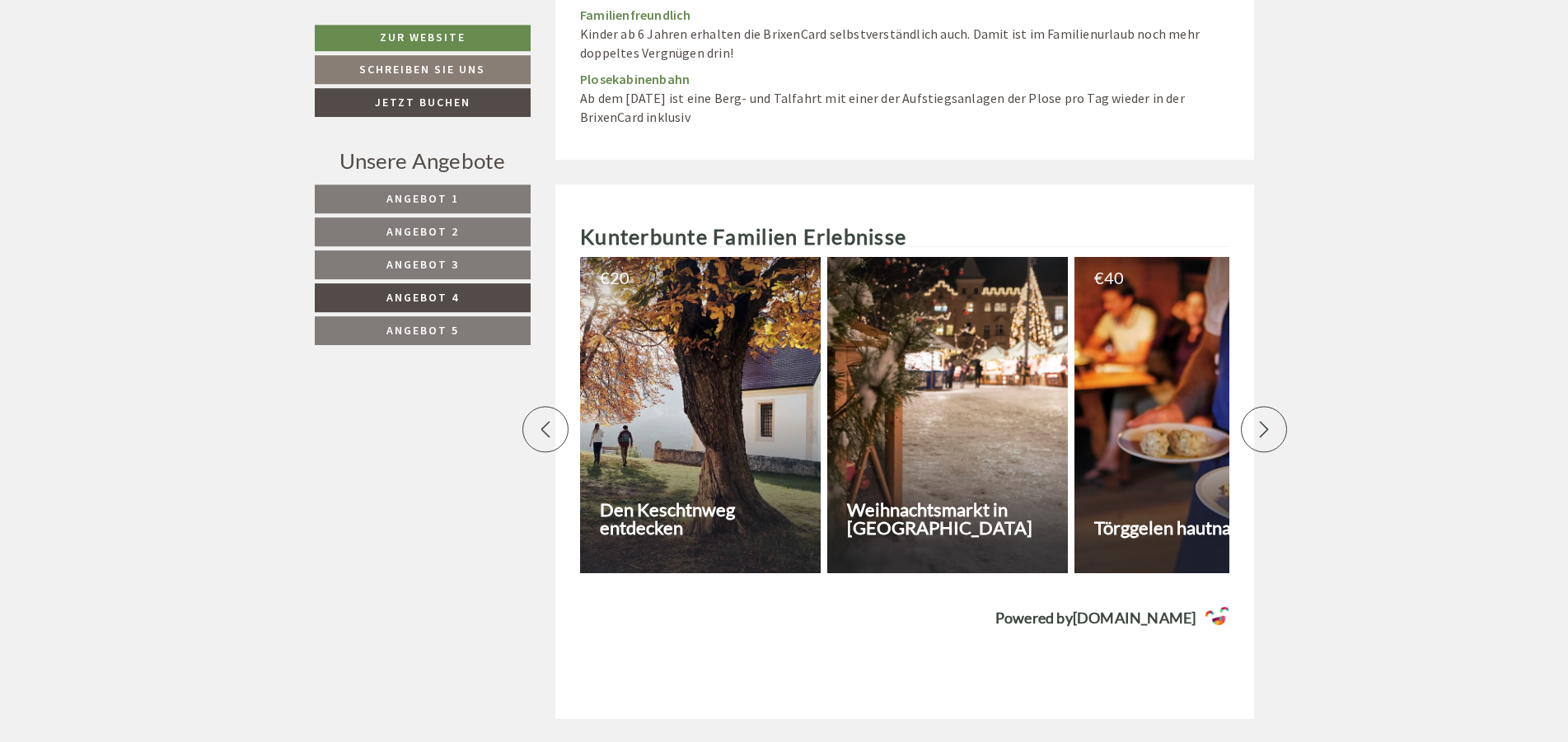
scroll to position [13360, 0]
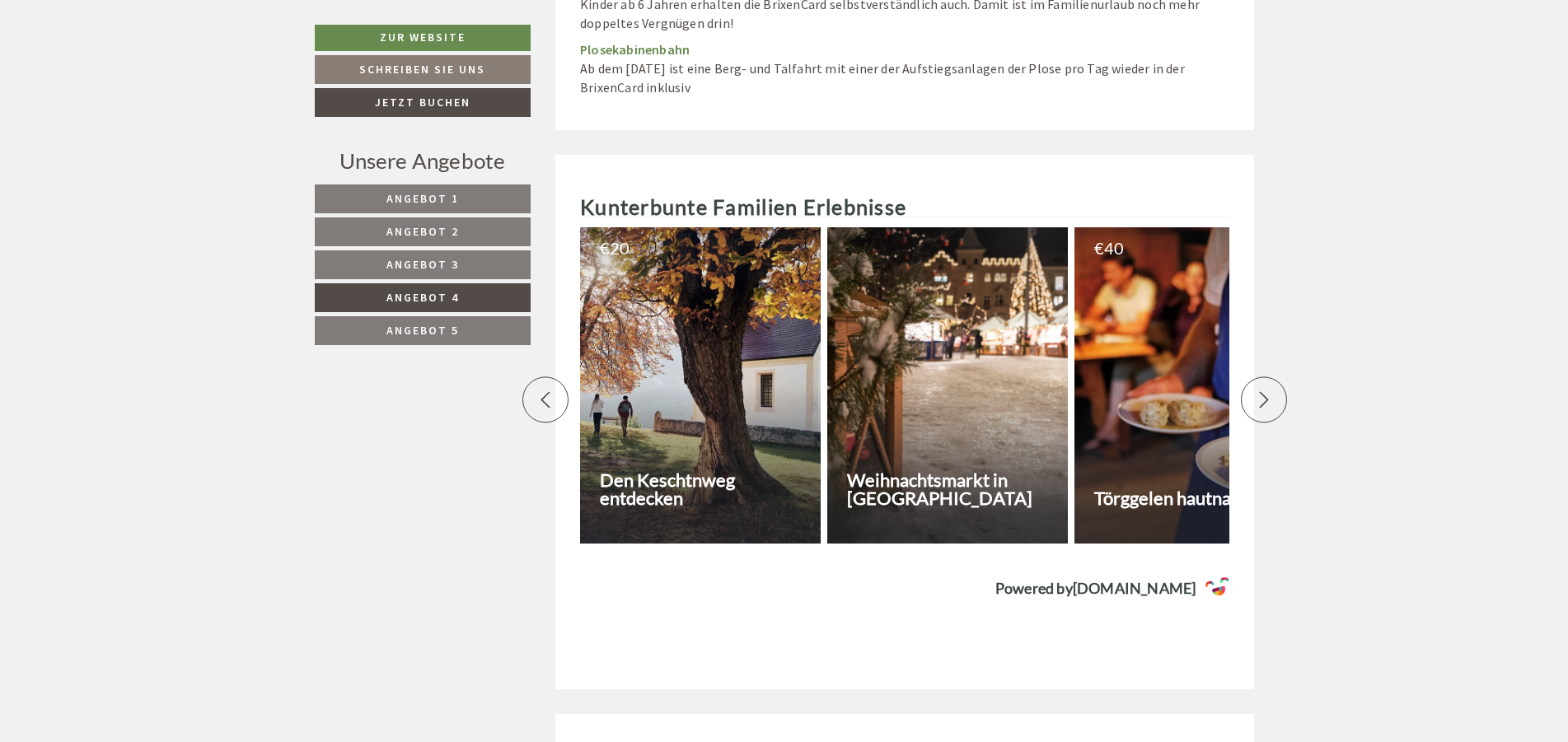
click at [1275, 377] on div at bounding box center [1264, 400] width 46 height 46
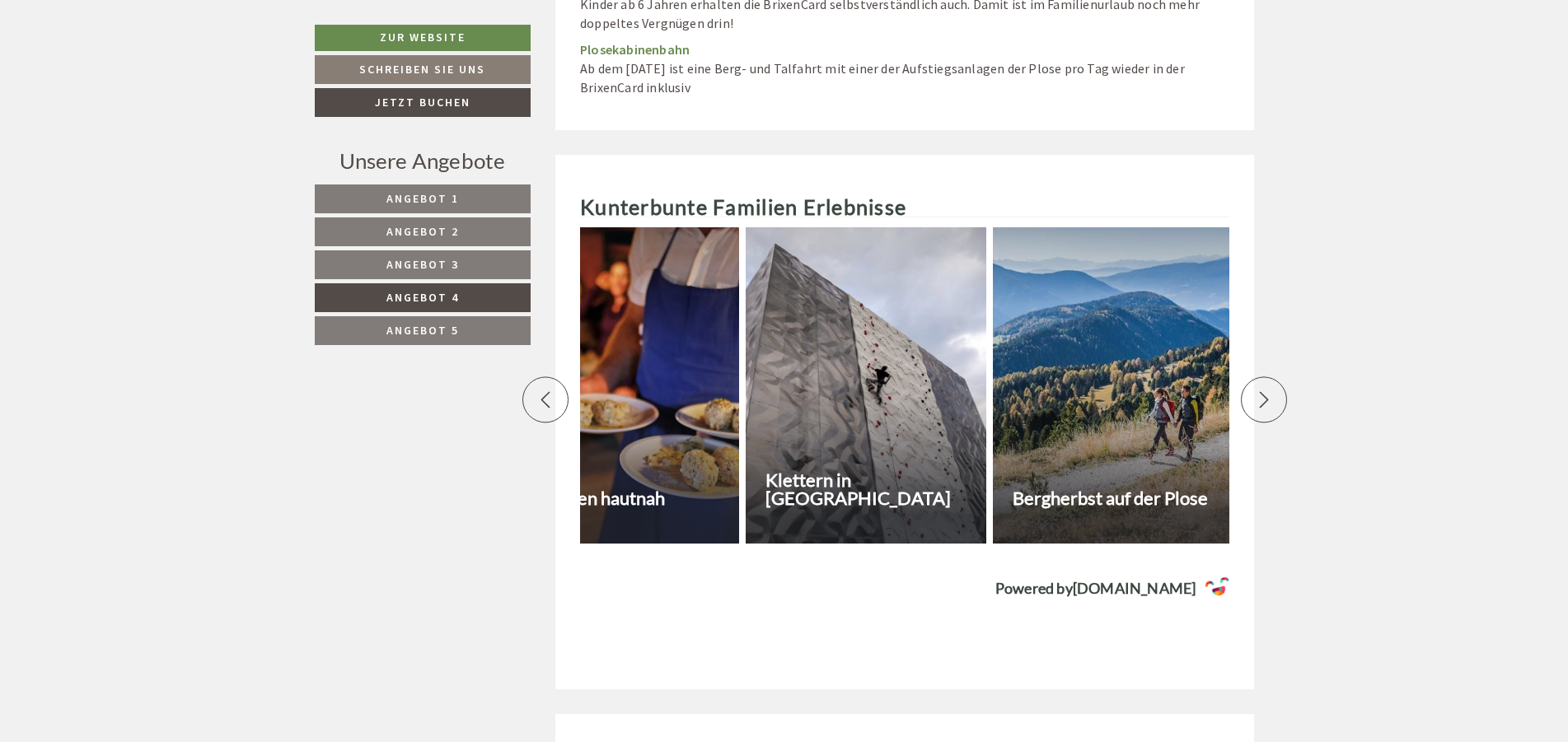
scroll to position [0, 577]
click at [1133, 337] on div at bounding box center [1112, 386] width 240 height 316
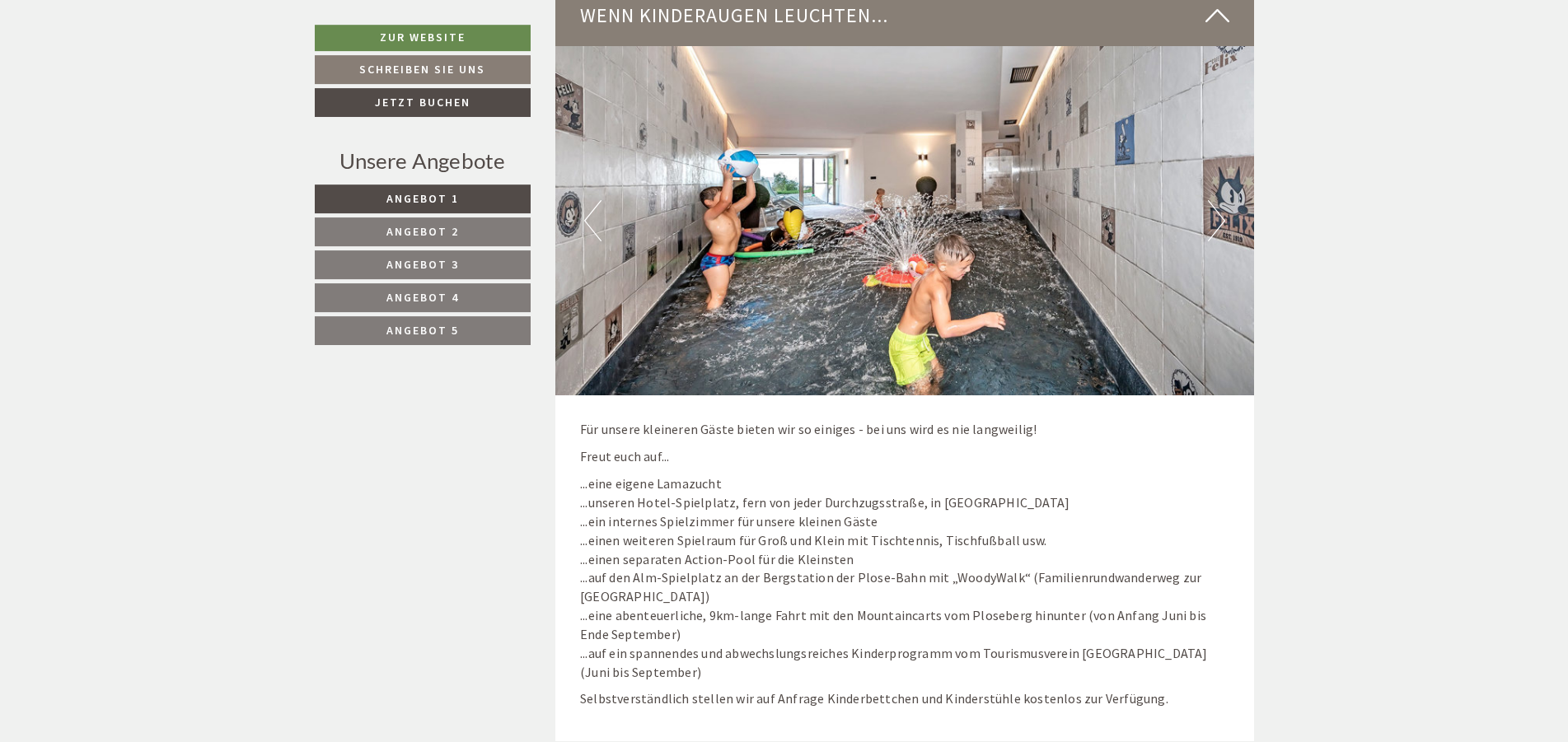
scroll to position [5294, 0]
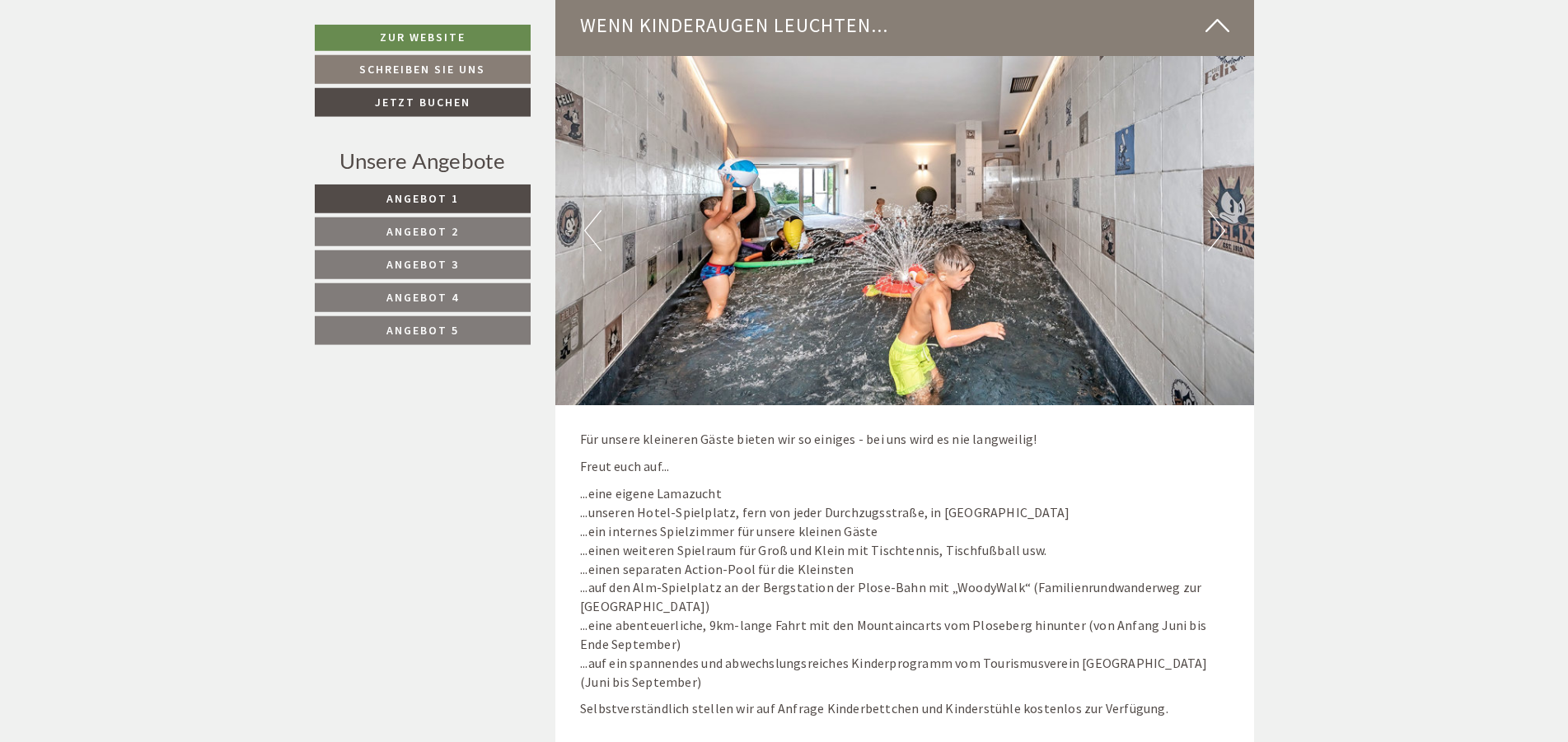
click at [445, 293] on span "Angebot 4" at bounding box center [422, 297] width 72 height 15
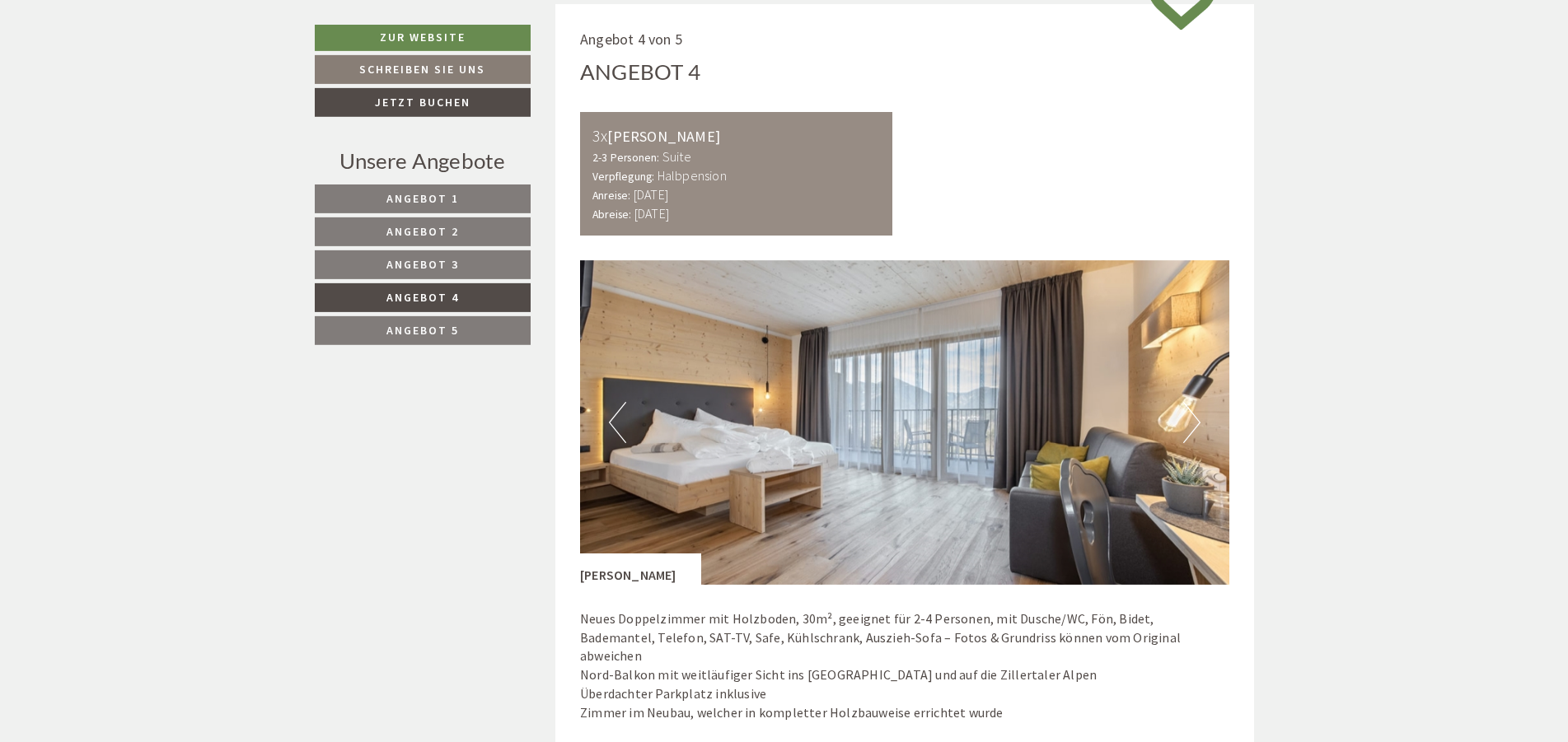
scroll to position [936, 0]
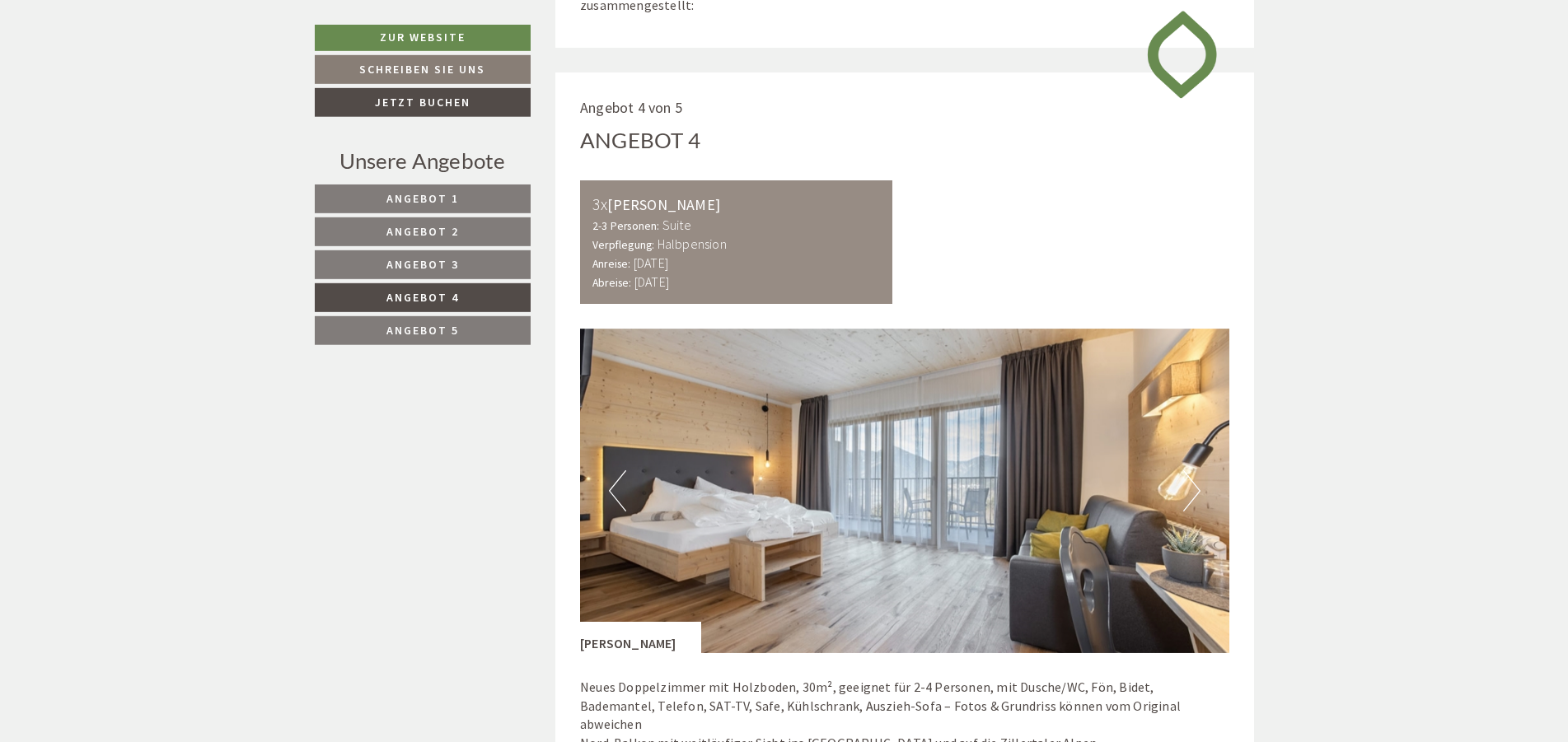
click at [470, 235] on link "Angebot 2" at bounding box center [422, 232] width 216 height 29
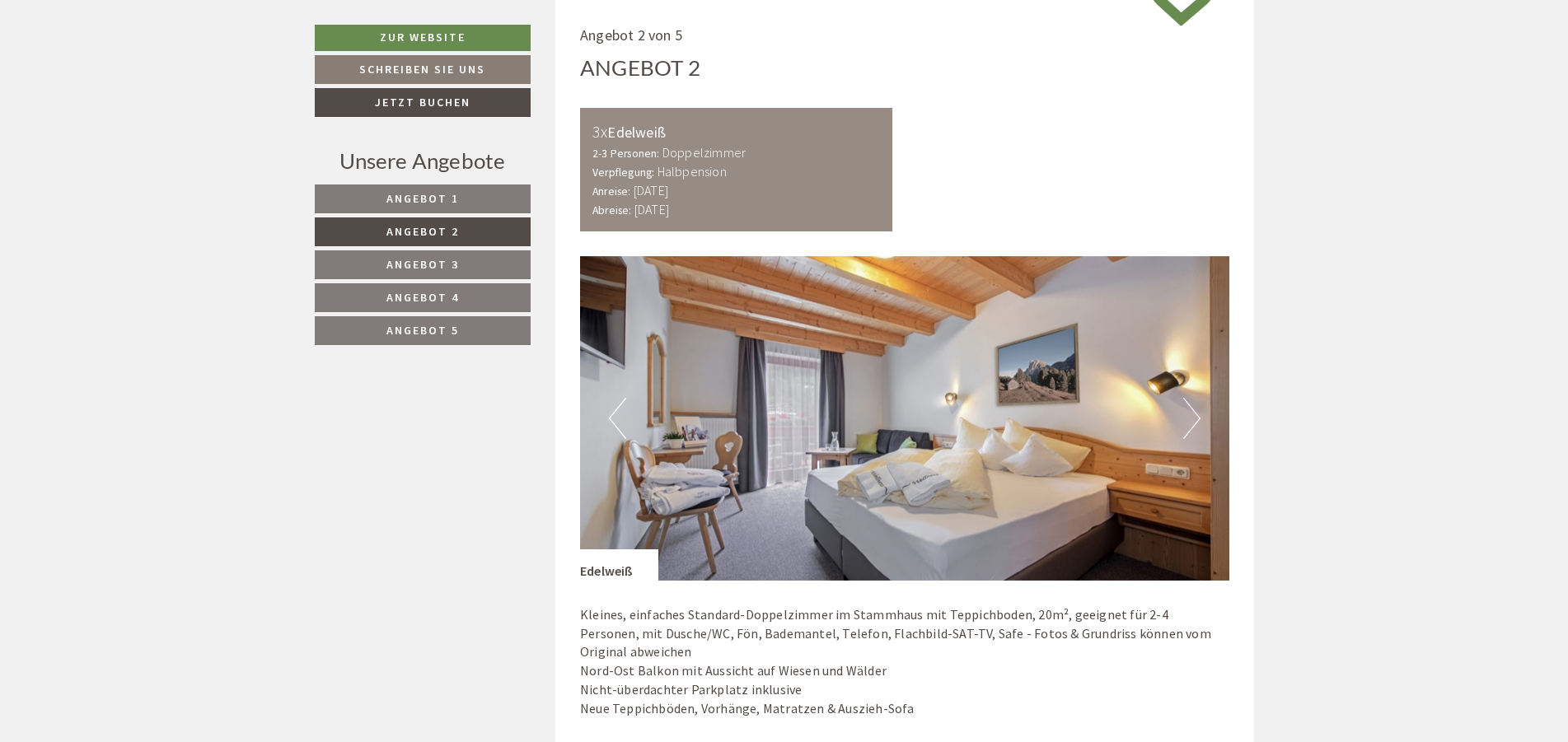
scroll to position [756, 0]
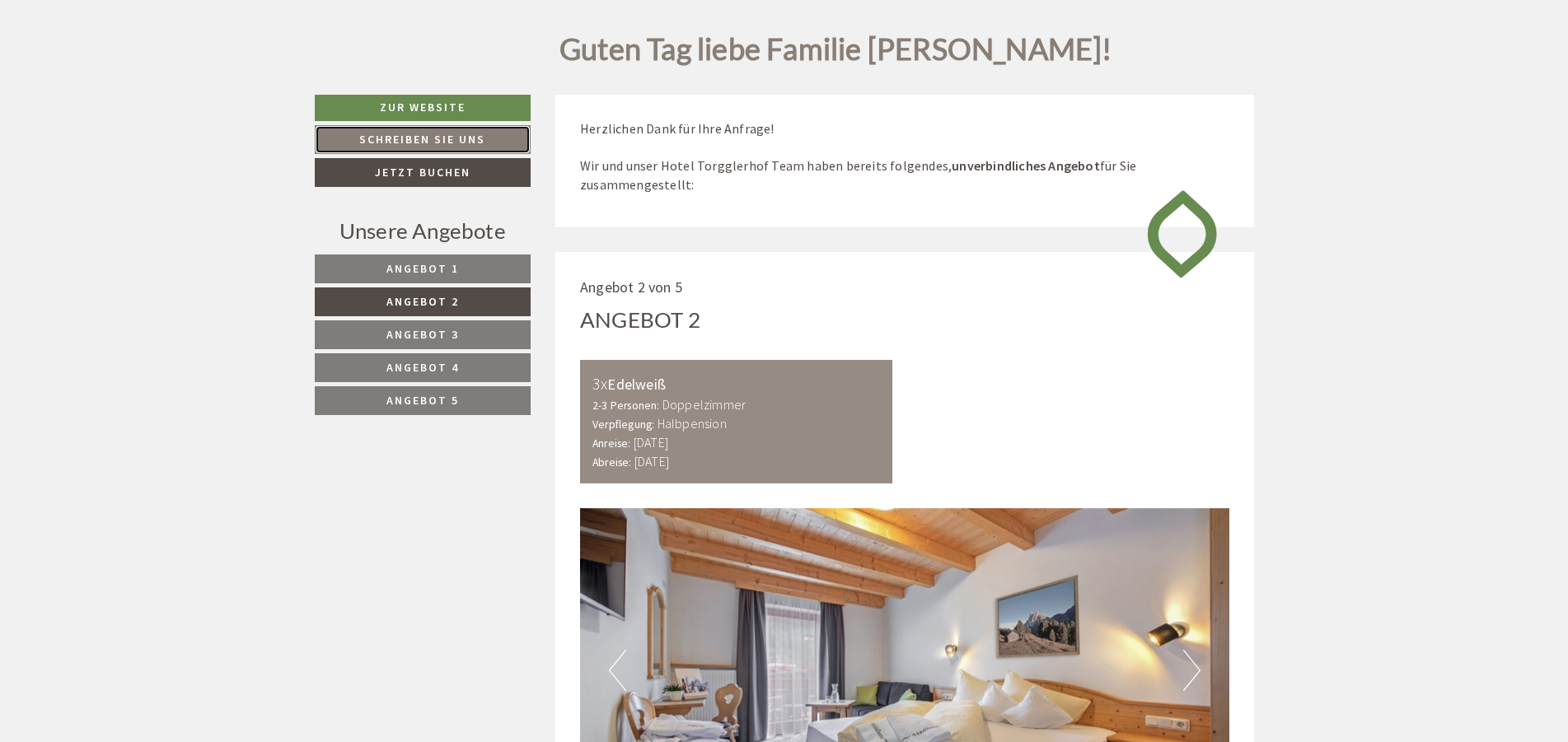
click at [419, 138] on link "Schreiben Sie uns" at bounding box center [422, 139] width 217 height 29
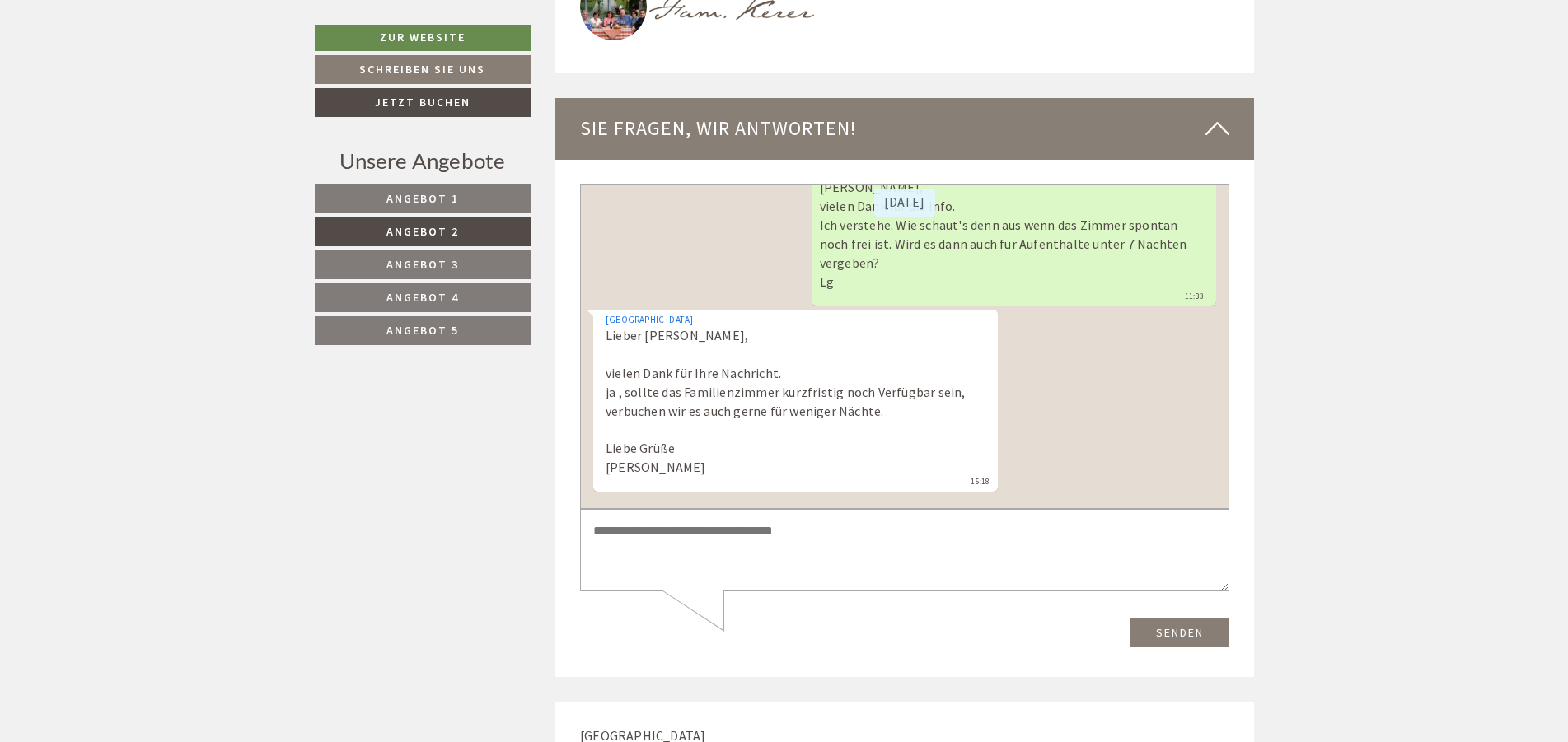
scroll to position [4697, 0]
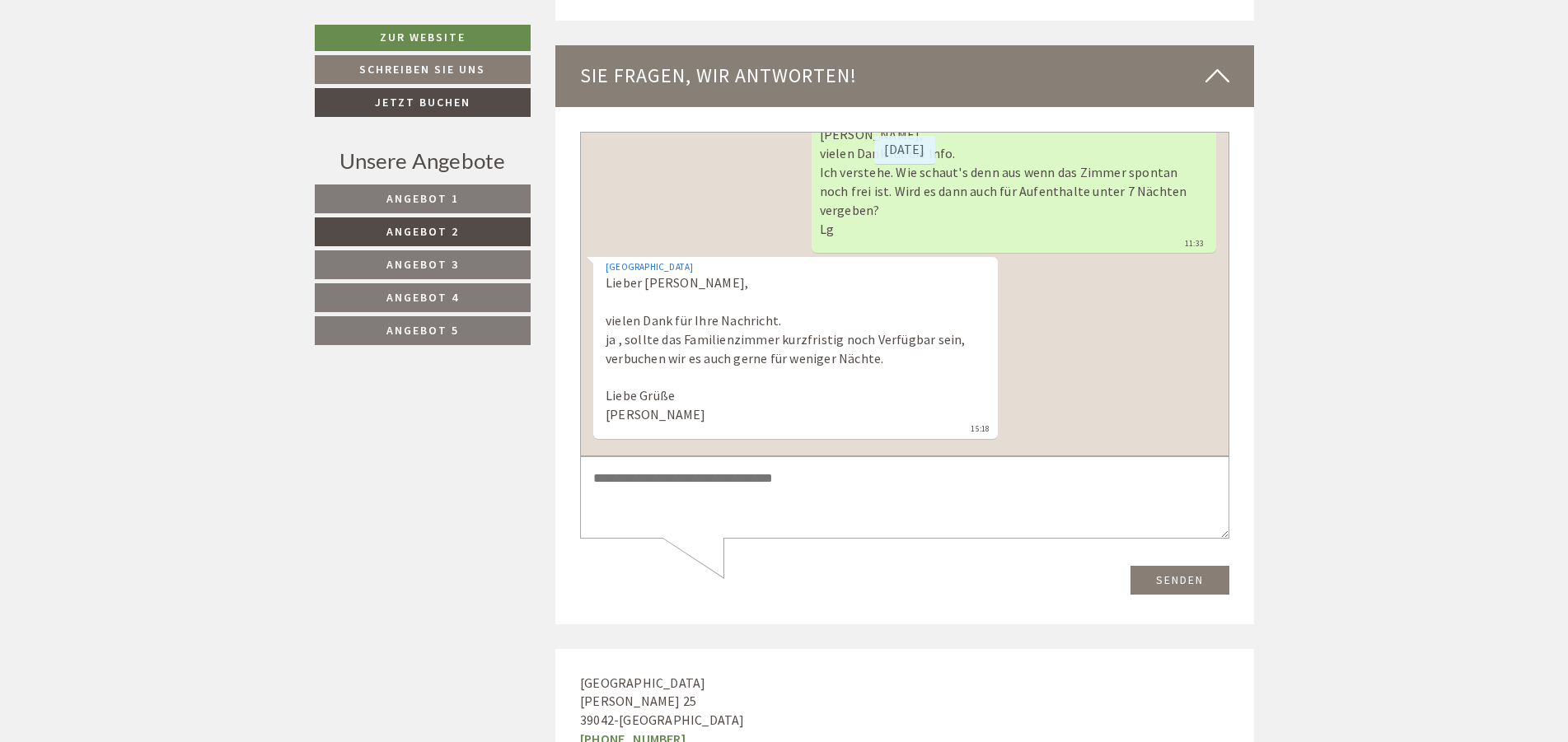
click at [790, 528] on textarea at bounding box center [904, 496] width 649 height 83
drag, startPoint x: 772, startPoint y: 496, endPoint x: 733, endPoint y: 498, distance: 39.1
click at [733, 498] on textarea "**********" at bounding box center [904, 496] width 649 height 83
click at [883, 500] on textarea "**********" at bounding box center [904, 496] width 649 height 83
drag, startPoint x: 1106, startPoint y: 493, endPoint x: 570, endPoint y: 472, distance: 536.4
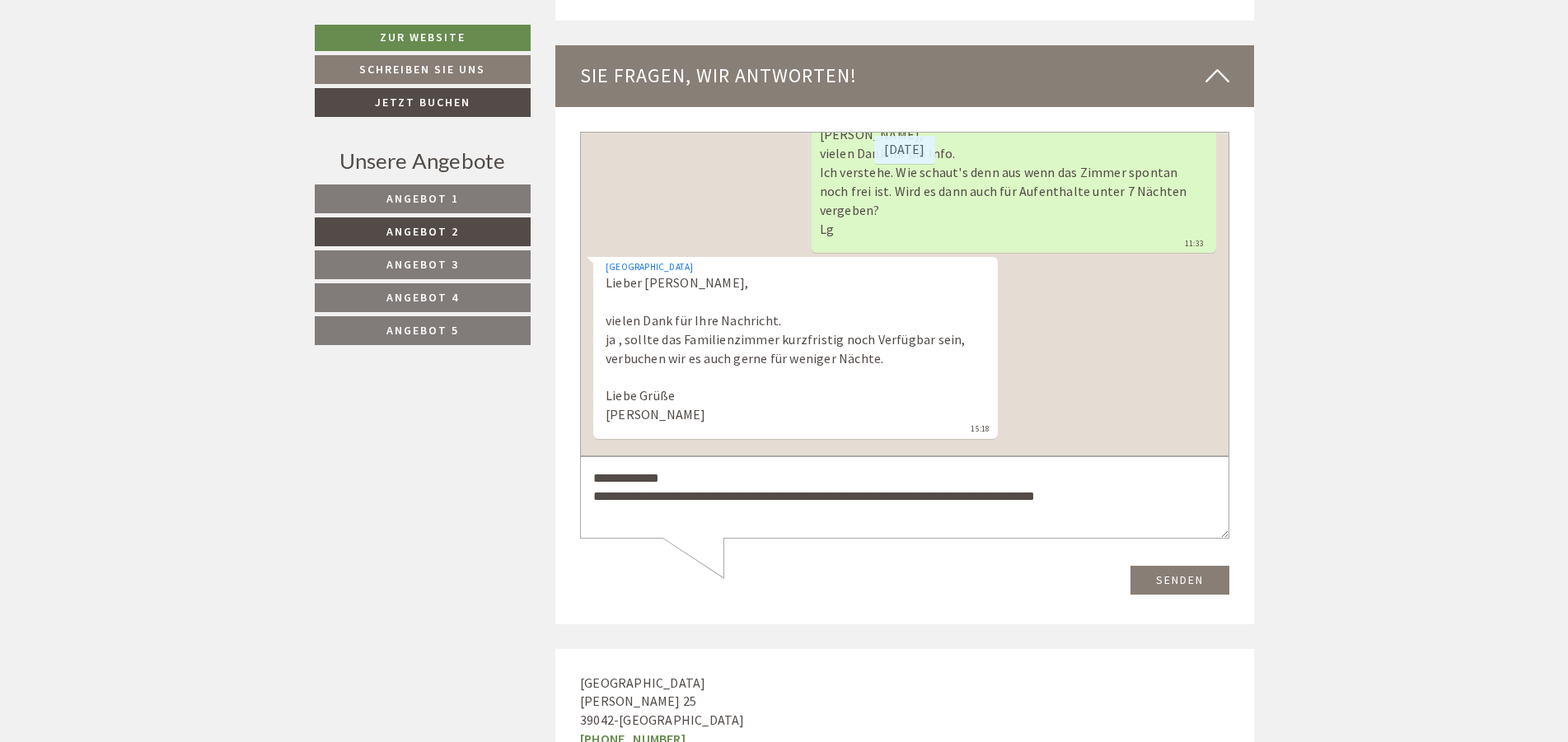
click at [580, 472] on textarea "**********" at bounding box center [904, 496] width 649 height 83
click at [455, 299] on span "Angebot 4" at bounding box center [422, 297] width 72 height 15
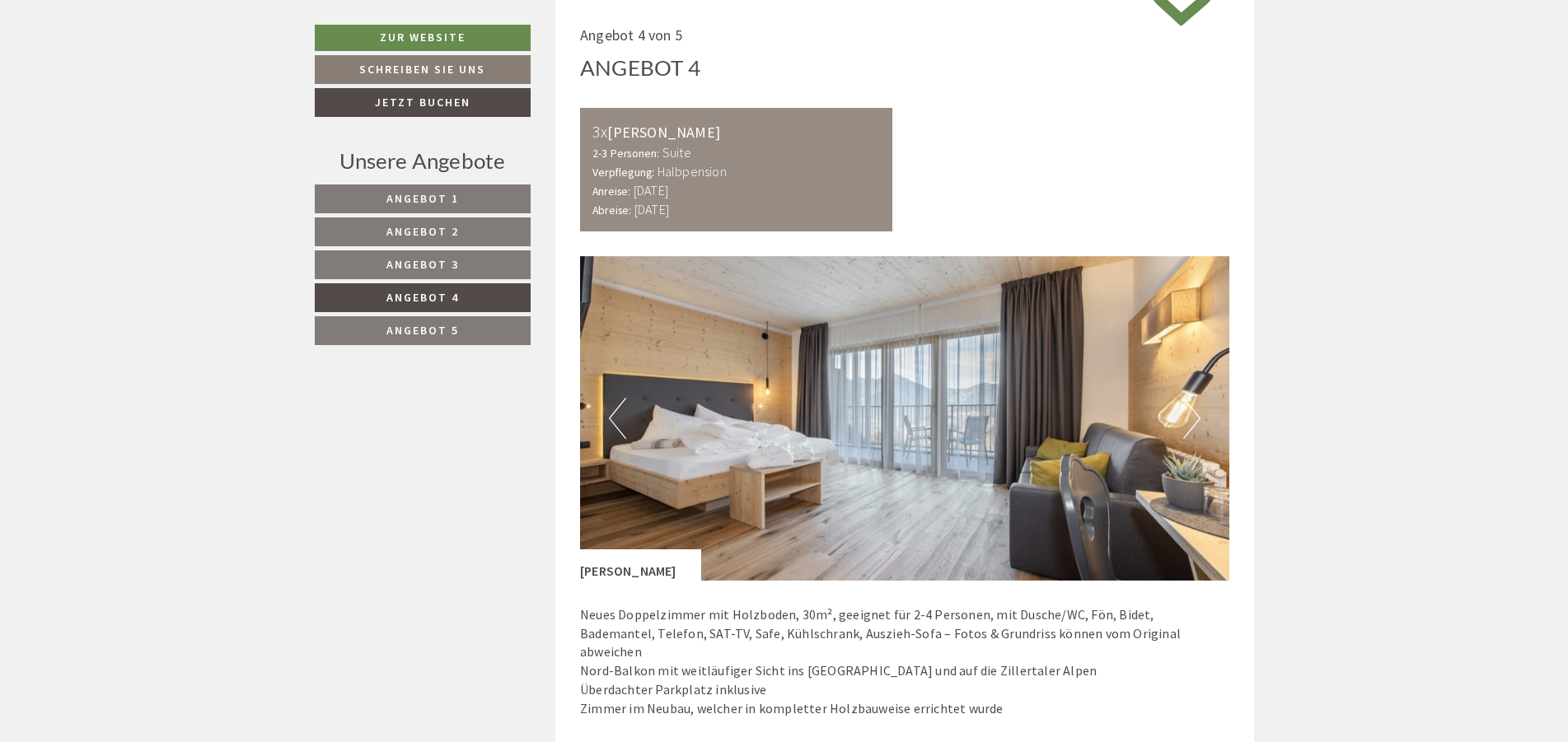
click at [480, 231] on link "Angebot 2" at bounding box center [422, 232] width 216 height 29
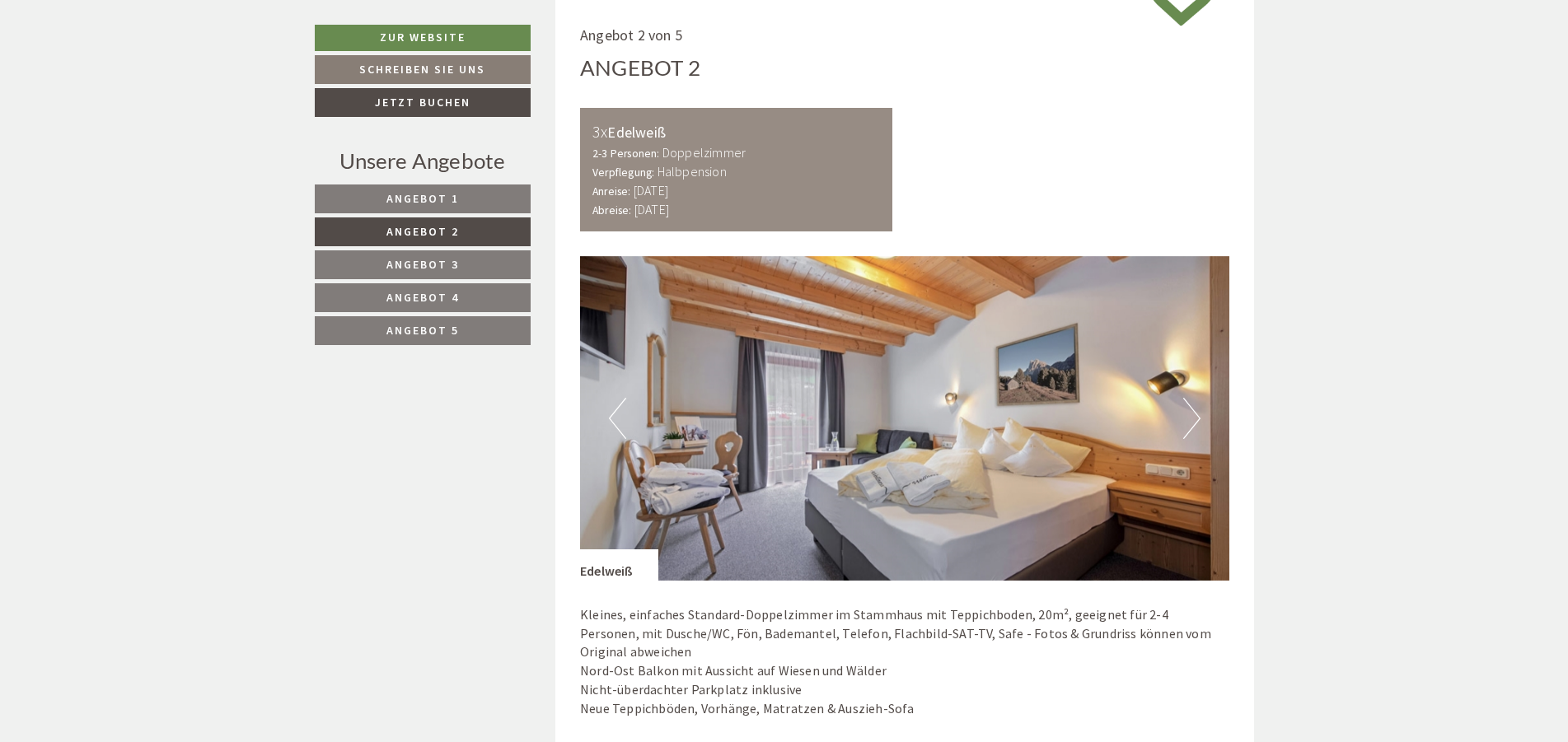
click at [429, 297] on span "Angebot 4" at bounding box center [422, 297] width 72 height 15
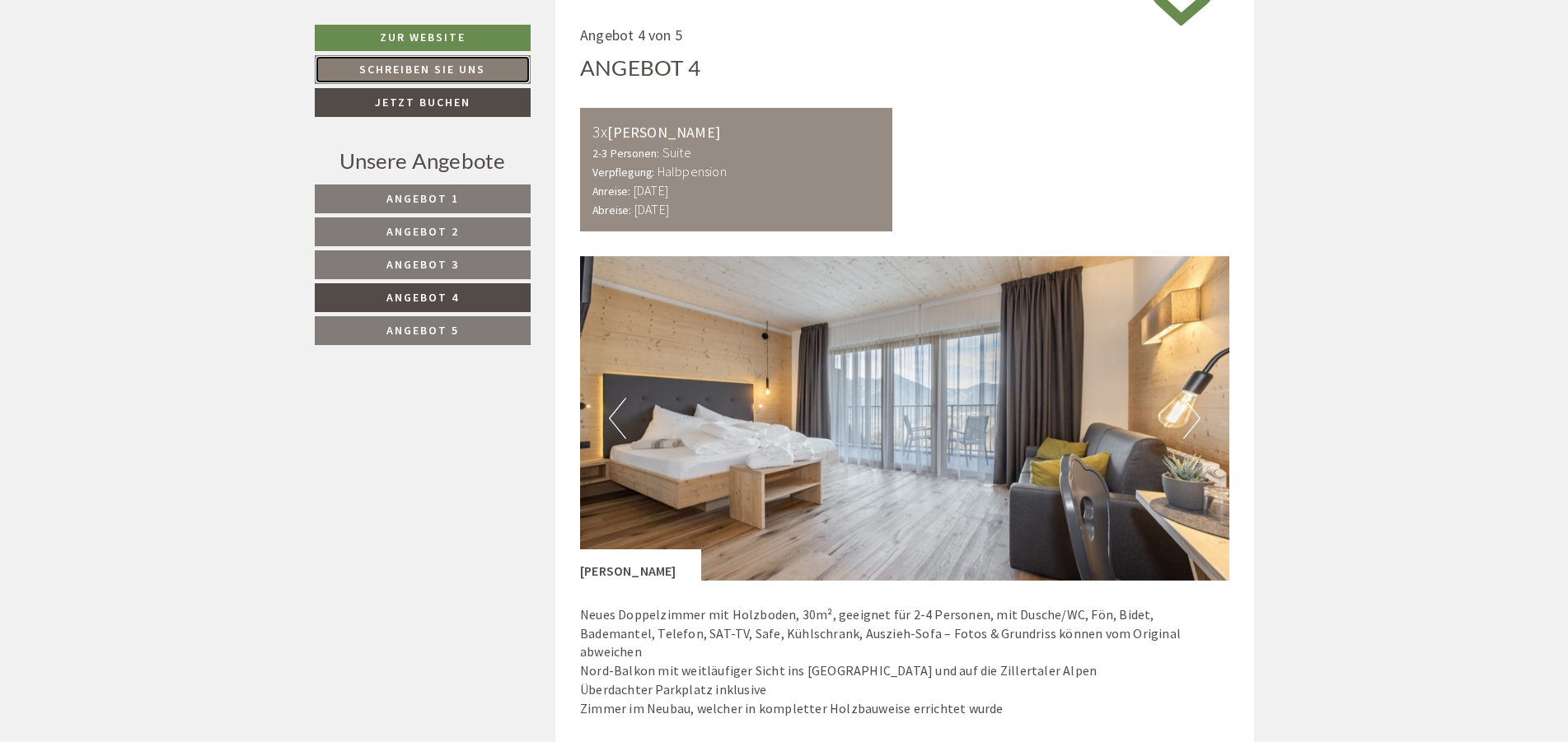
click at [452, 71] on link "Schreiben Sie uns" at bounding box center [422, 70] width 216 height 29
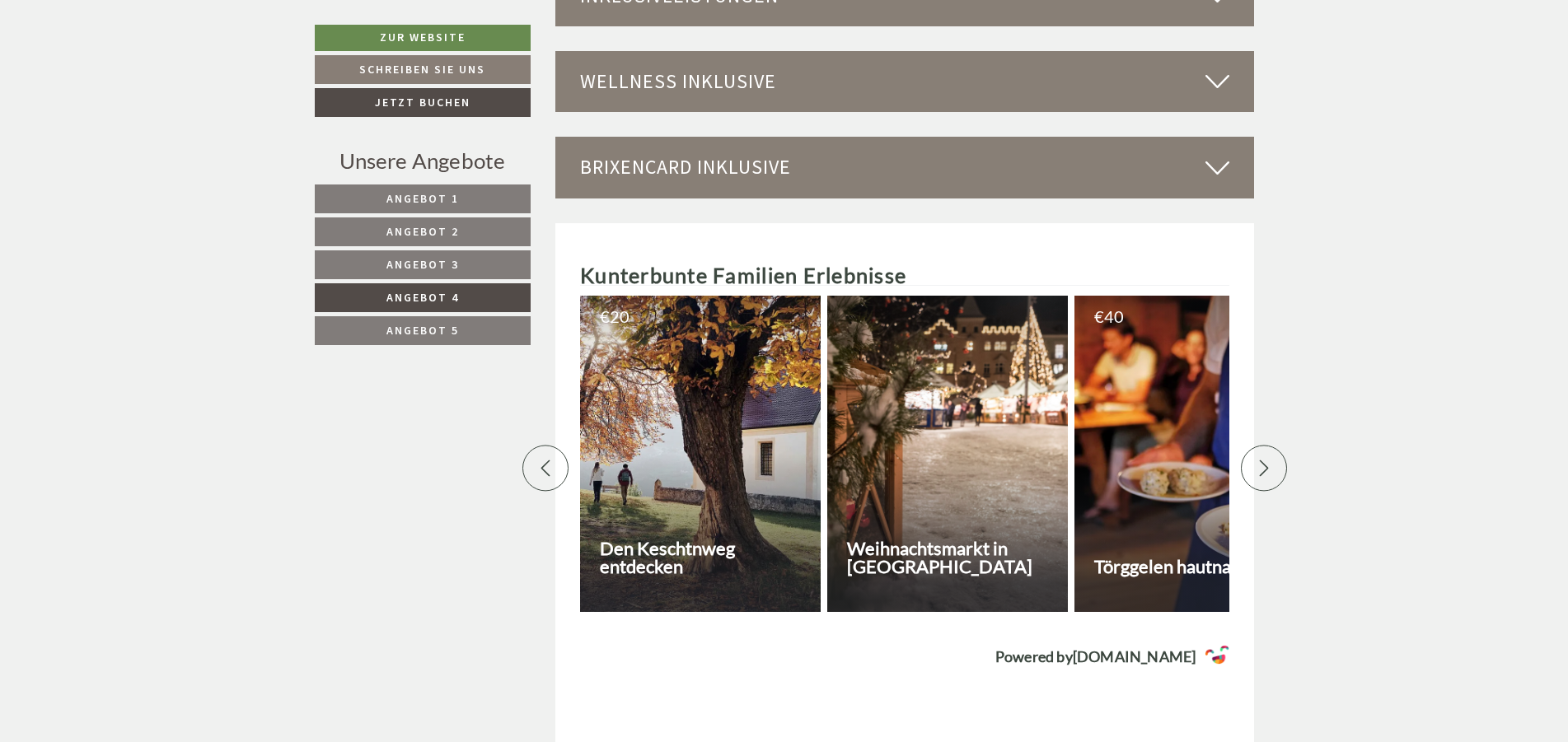
scroll to position [4697, 0]
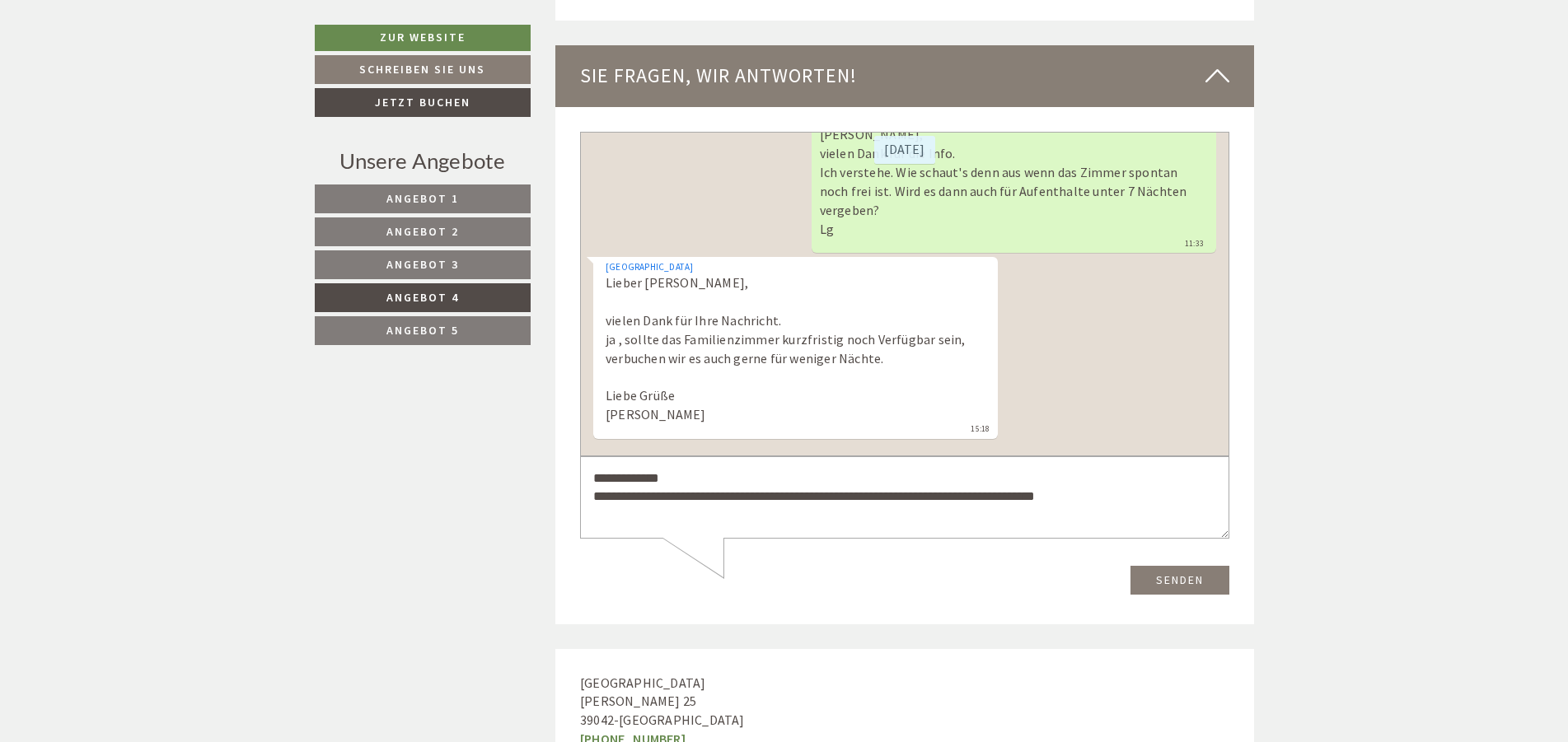
click at [1122, 498] on textarea "**********" at bounding box center [904, 496] width 649 height 83
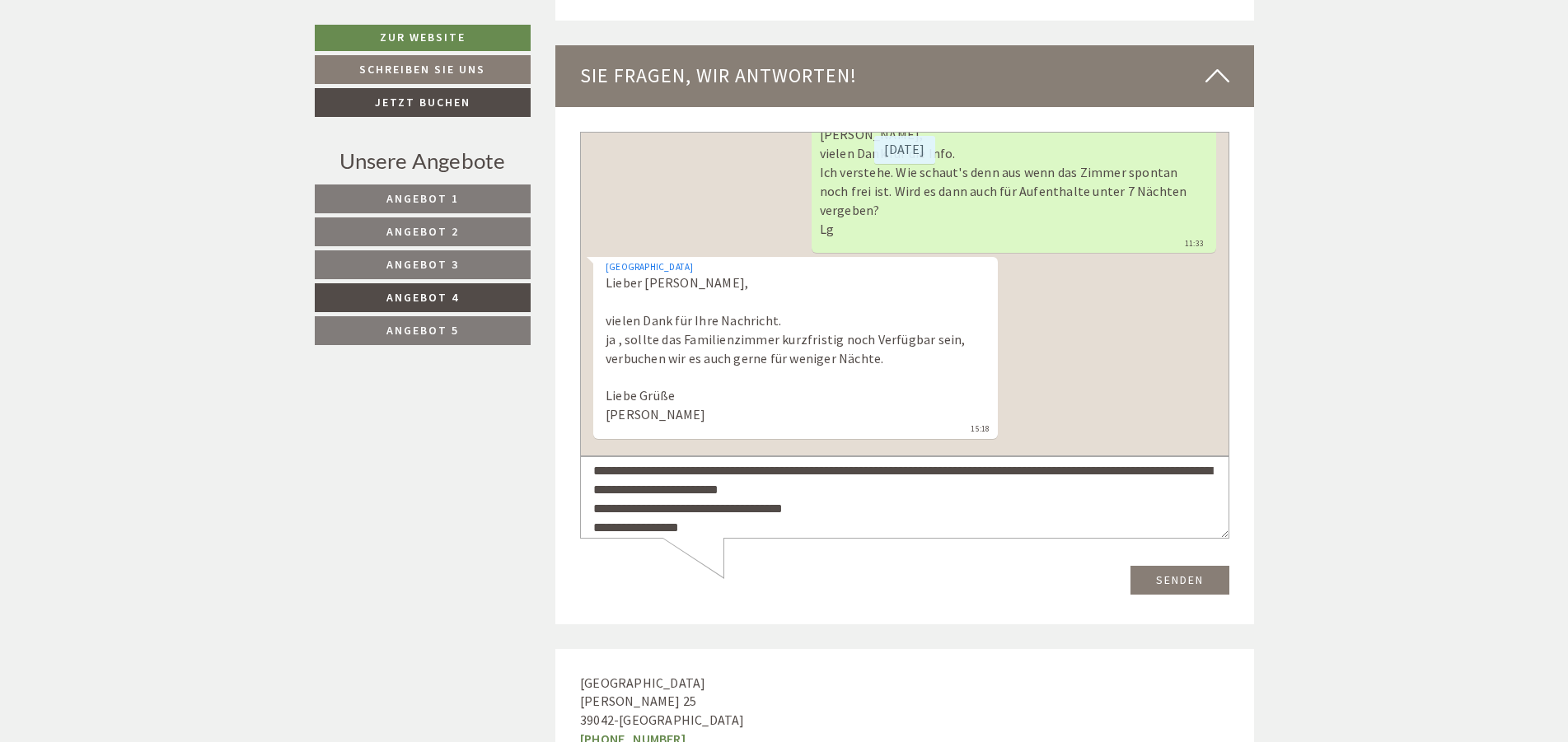
scroll to position [45, 0]
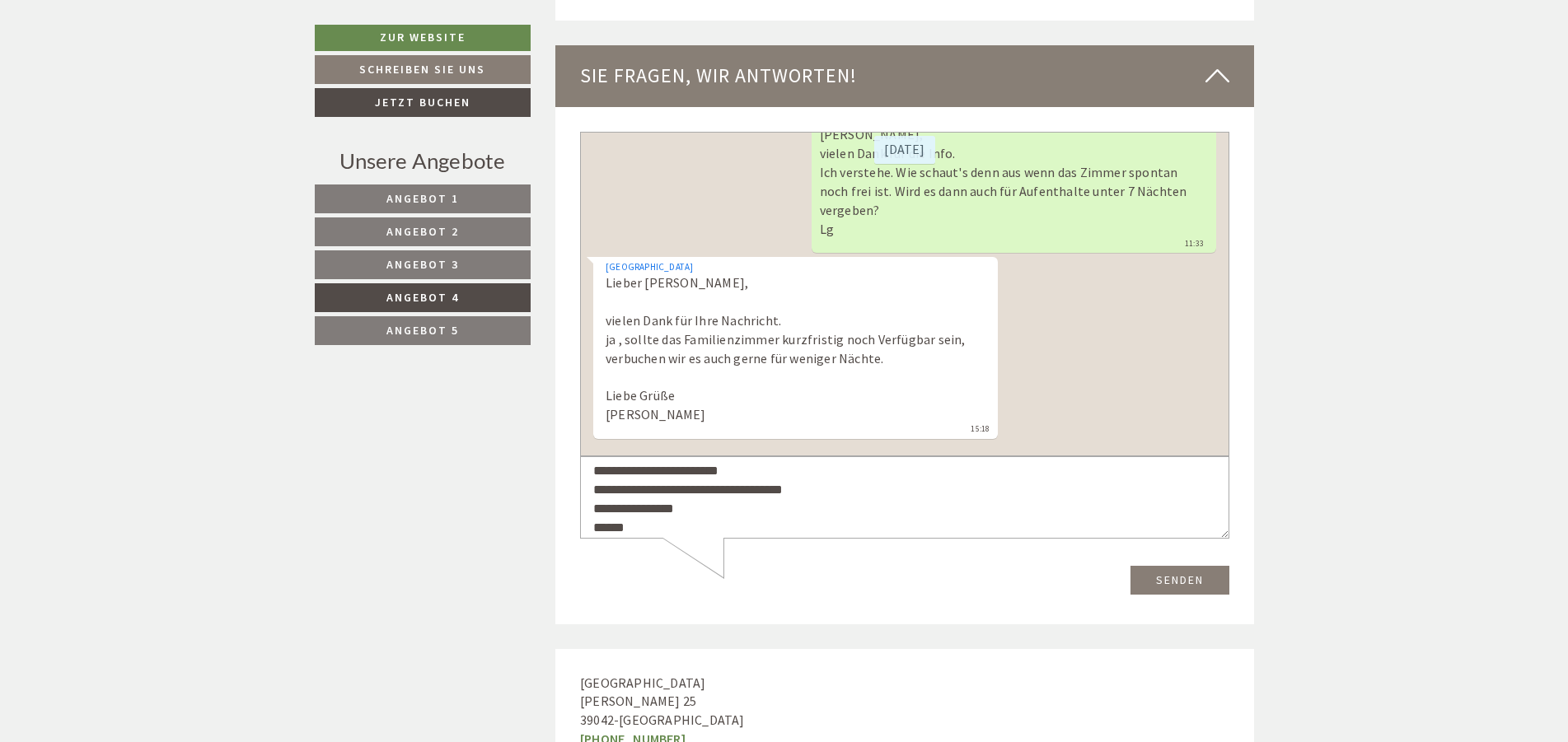
type textarea "**********"
click at [1195, 578] on button "Senden" at bounding box center [1180, 579] width 99 height 29
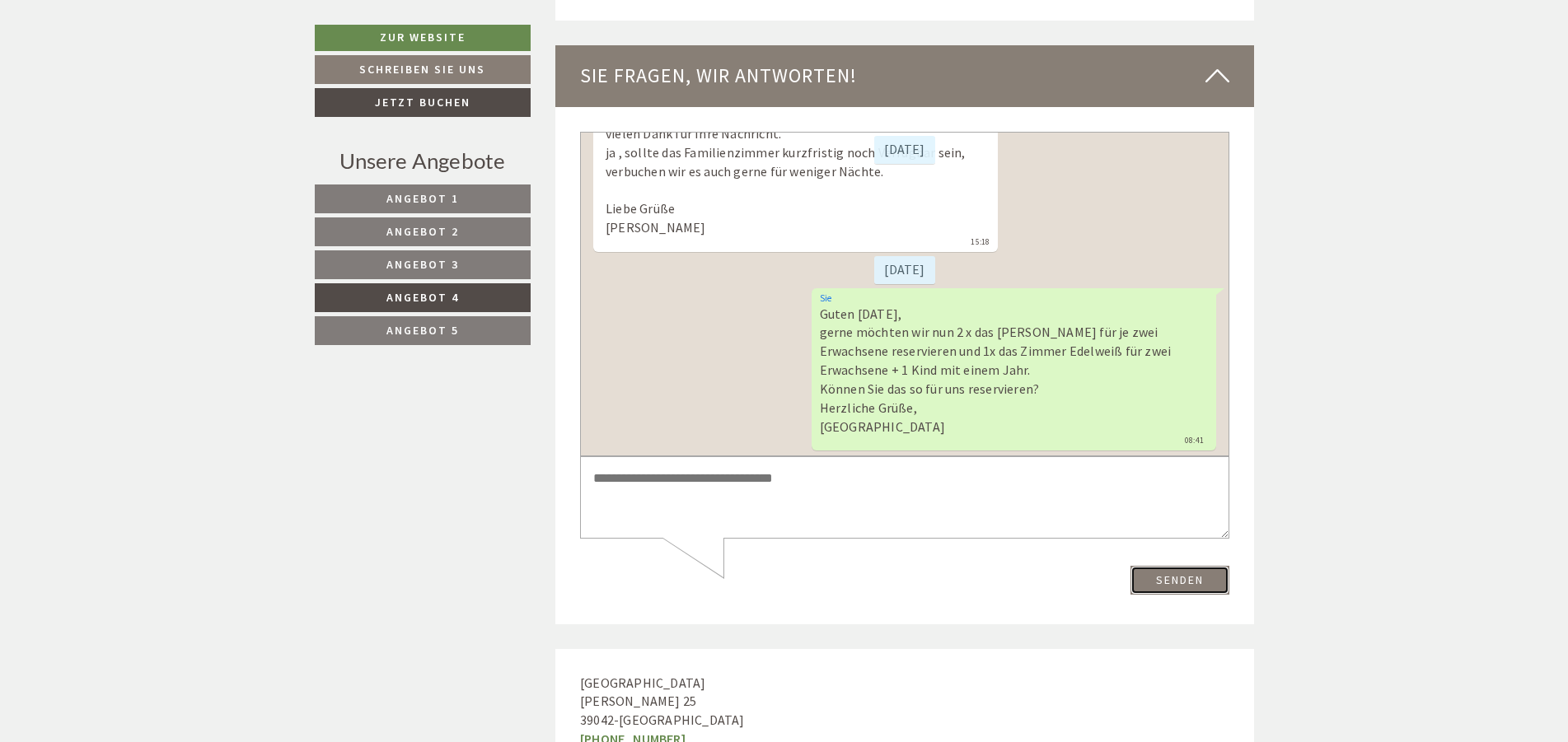
scroll to position [691, 0]
